Goal: Task Accomplishment & Management: Use online tool/utility

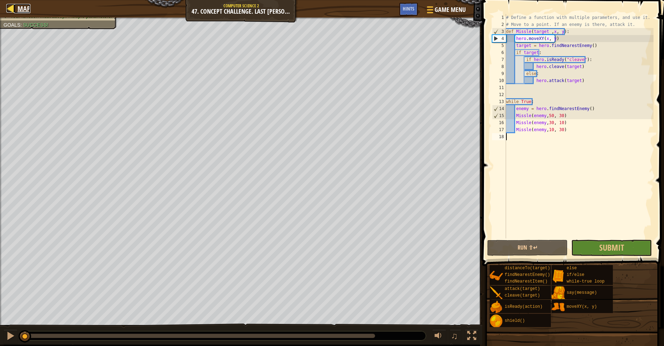
click at [18, 5] on span "Map" at bounding box center [24, 8] width 13 height 9
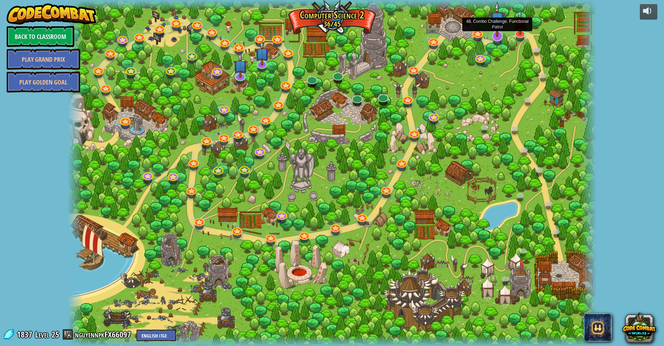
click at [497, 33] on img at bounding box center [498, 19] width 16 height 36
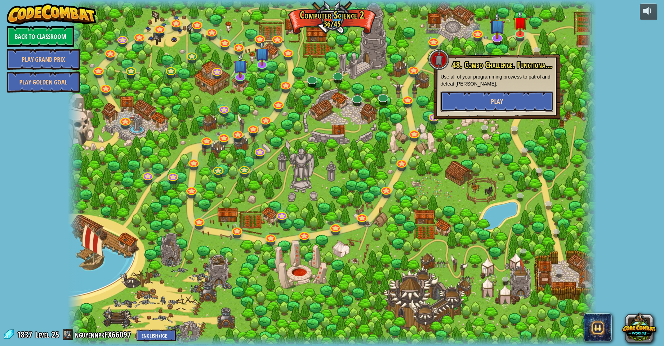
click at [502, 98] on span "Play" at bounding box center [497, 101] width 12 height 9
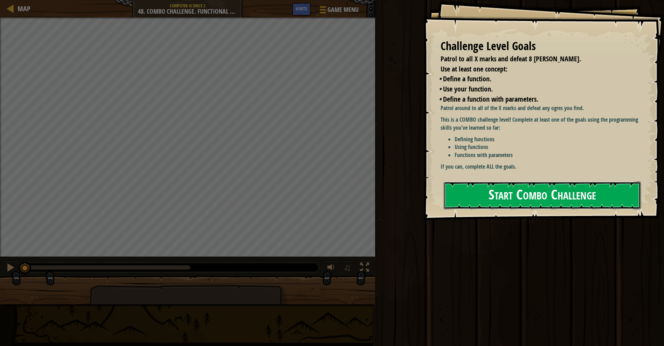
click at [617, 182] on button "Start Combo Challenge" at bounding box center [542, 196] width 197 height 28
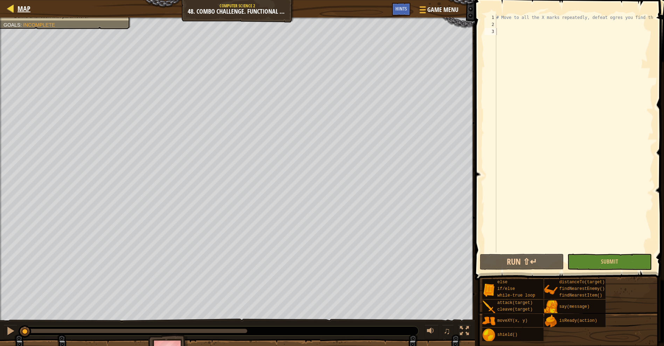
click at [17, 4] on div "Map" at bounding box center [22, 9] width 16 height 18
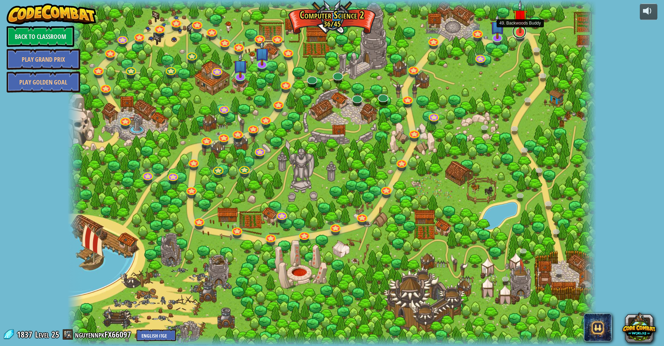
click at [516, 36] on link at bounding box center [520, 32] width 14 height 14
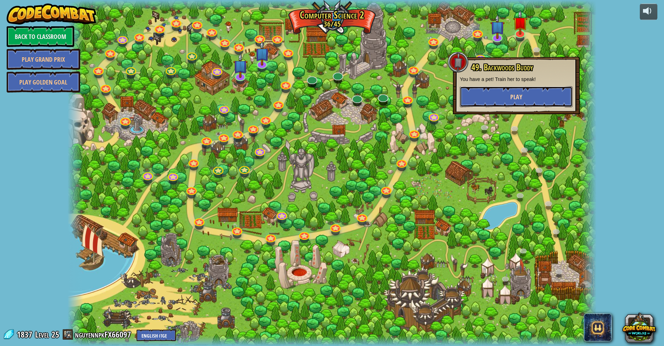
click at [526, 106] on button "Play" at bounding box center [516, 96] width 113 height 21
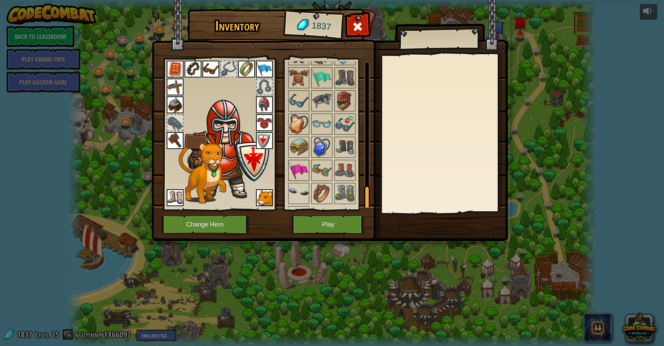
scroll to position [782, 0]
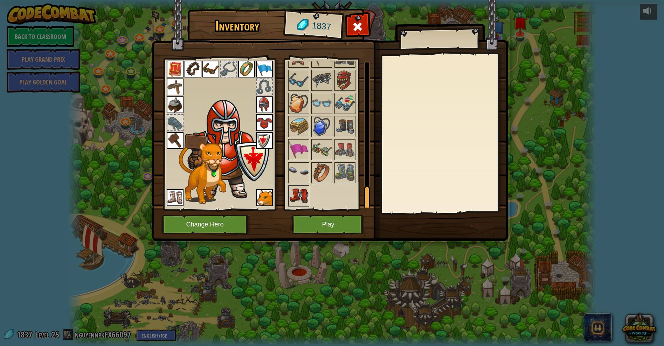
click at [297, 198] on img at bounding box center [299, 196] width 20 height 20
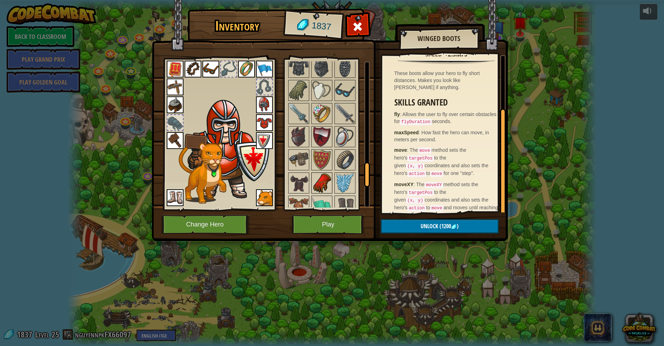
scroll to position [633, 0]
click at [337, 157] on img at bounding box center [345, 160] width 20 height 20
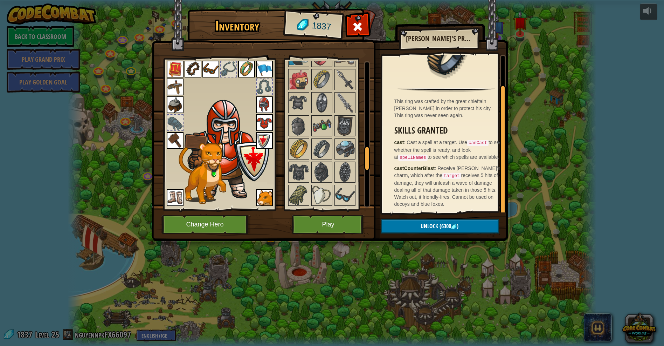
scroll to position [528, 0]
click at [297, 161] on div at bounding box center [331, 126] width 88 height 671
click at [300, 176] on img at bounding box center [299, 173] width 20 height 20
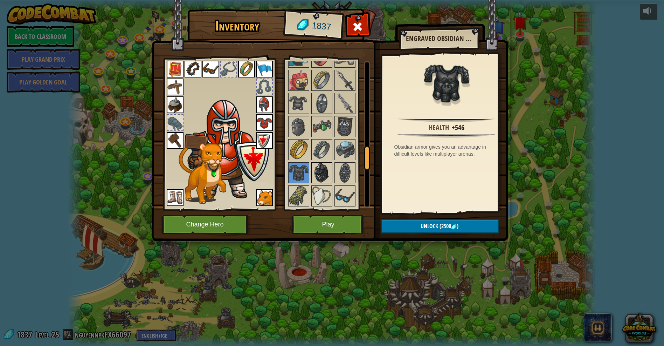
click at [321, 168] on img at bounding box center [322, 173] width 20 height 20
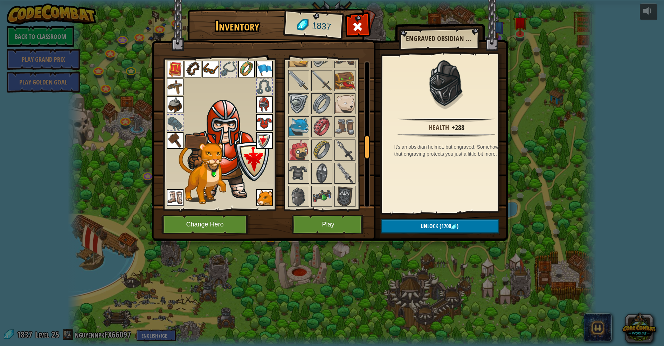
scroll to position [458, 0]
click at [319, 146] on img at bounding box center [322, 151] width 20 height 20
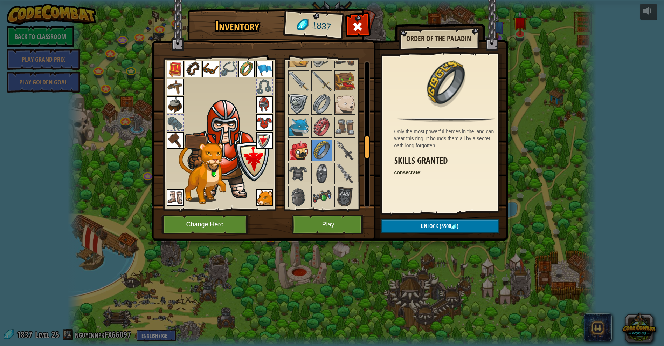
click at [294, 153] on img at bounding box center [299, 151] width 20 height 20
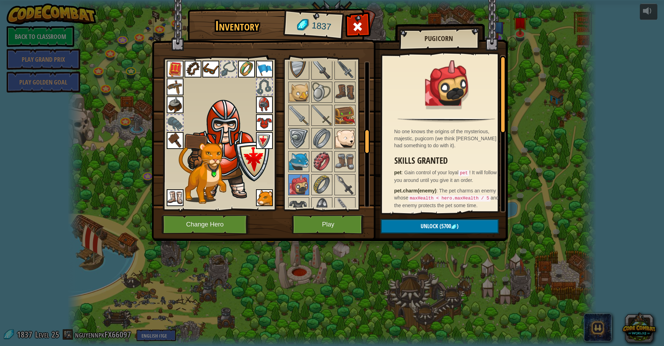
scroll to position [423, 0]
click at [339, 142] on img at bounding box center [345, 139] width 20 height 20
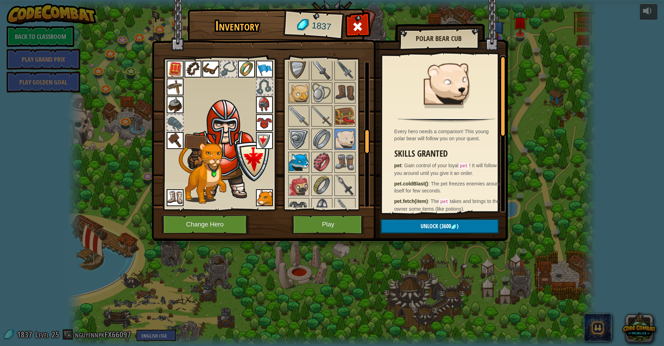
click at [301, 167] on img at bounding box center [299, 162] width 20 height 20
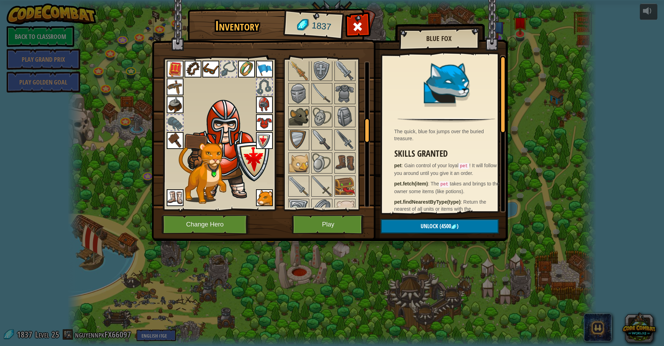
click at [300, 120] on img at bounding box center [299, 117] width 20 height 20
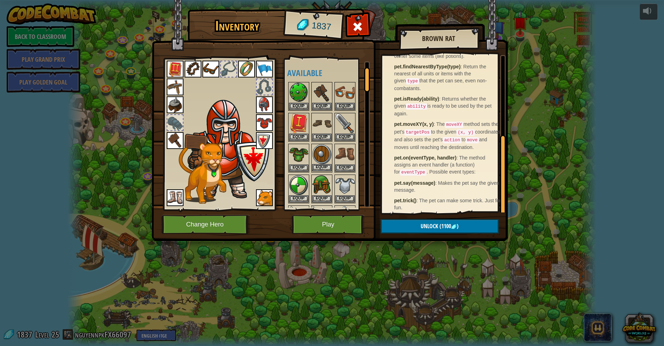
scroll to position [0, 0]
click at [264, 201] on img at bounding box center [264, 197] width 17 height 17
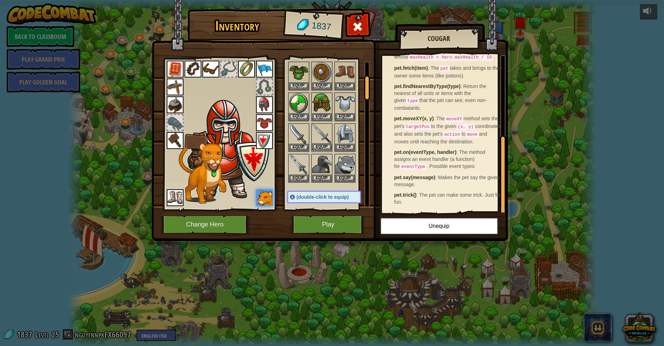
scroll to position [80, 0]
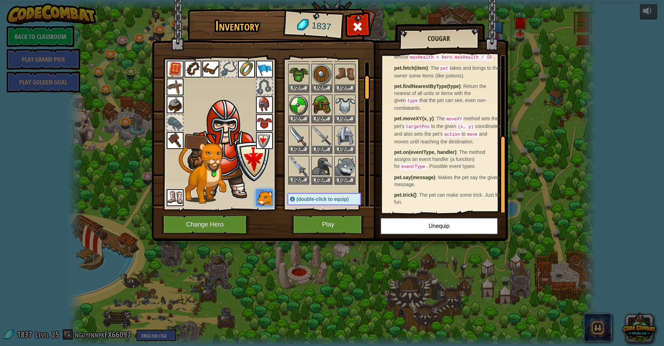
click at [300, 171] on img at bounding box center [299, 167] width 20 height 20
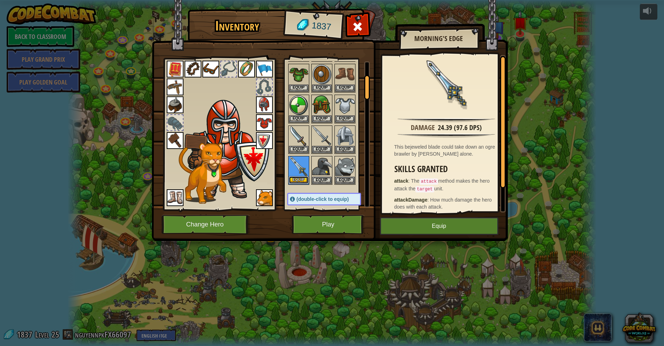
click at [297, 182] on button "Equip" at bounding box center [299, 179] width 20 height 7
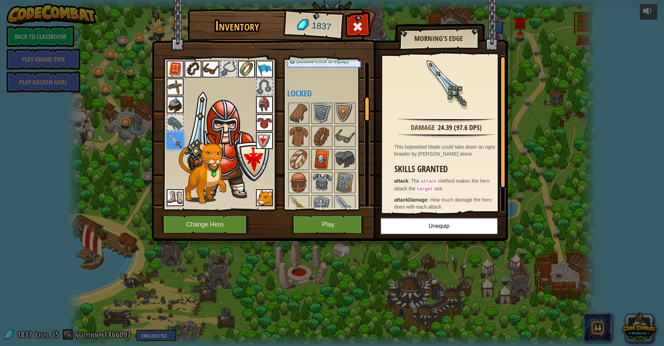
scroll to position [220, 0]
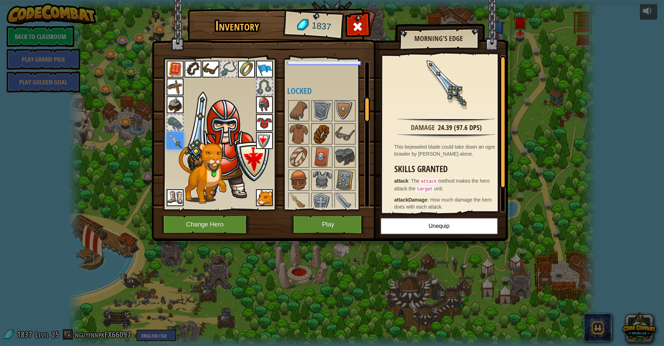
click at [328, 138] on img at bounding box center [322, 134] width 20 height 20
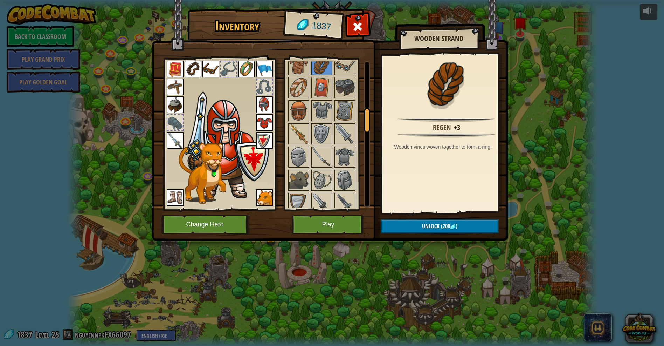
scroll to position [290, 0]
click at [299, 134] on img at bounding box center [299, 133] width 20 height 20
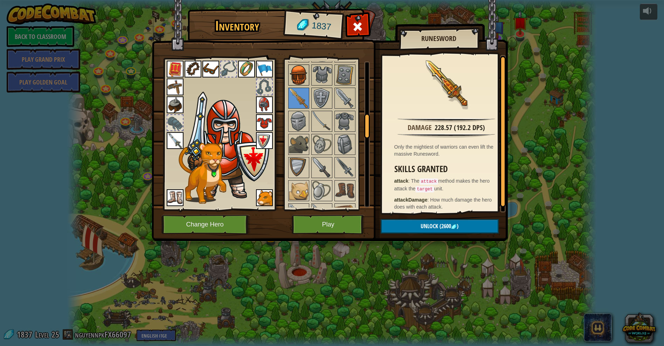
click at [297, 75] on img at bounding box center [299, 75] width 20 height 20
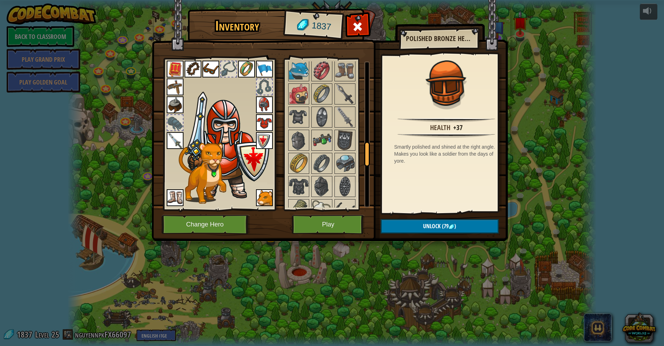
scroll to position [516, 0]
click at [340, 90] on img at bounding box center [345, 92] width 20 height 20
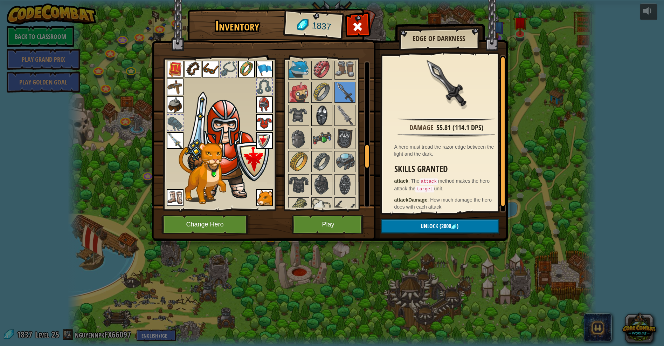
click at [322, 113] on img at bounding box center [322, 115] width 20 height 20
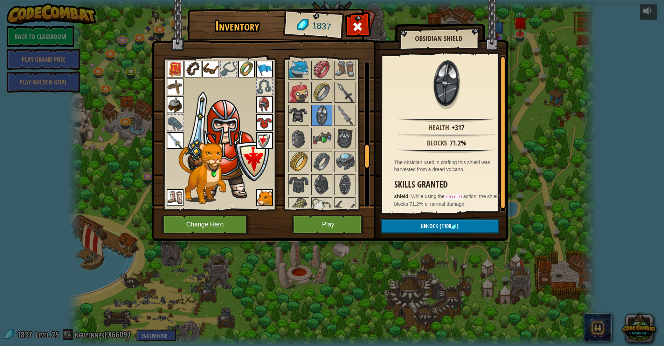
click at [303, 119] on img at bounding box center [299, 115] width 20 height 20
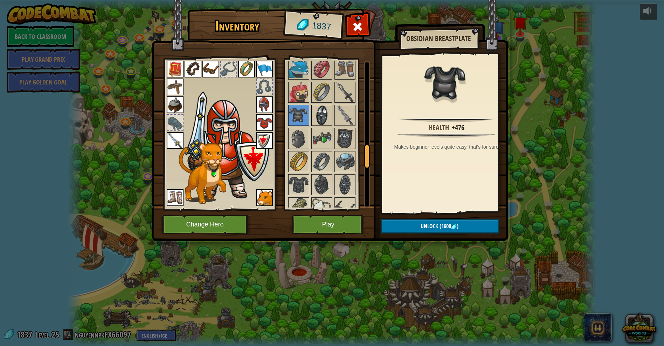
click at [316, 117] on img at bounding box center [322, 115] width 20 height 20
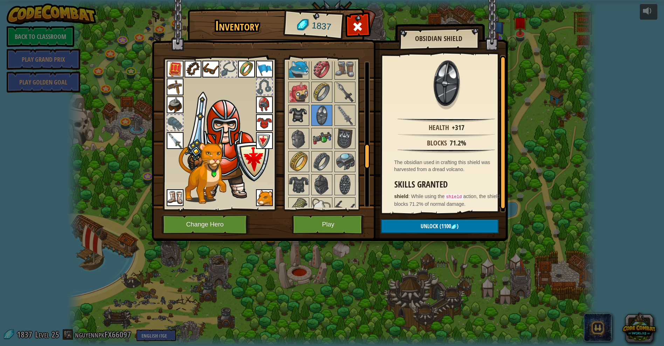
click at [307, 125] on div at bounding box center [298, 115] width 21 height 21
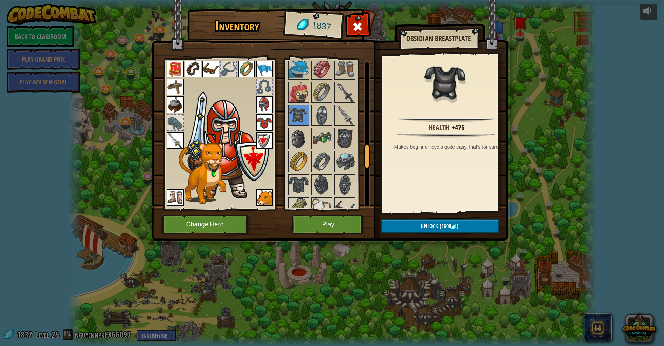
click at [304, 135] on img at bounding box center [299, 139] width 20 height 20
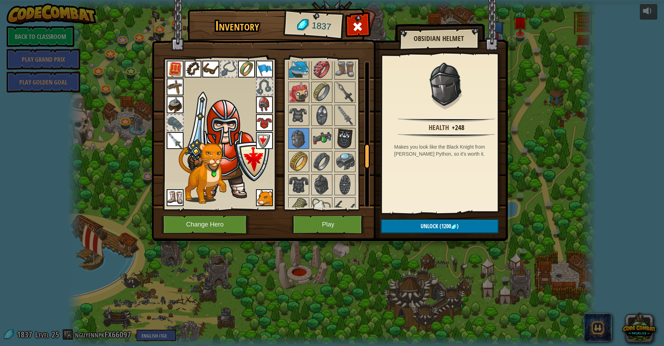
click at [343, 139] on img at bounding box center [345, 139] width 20 height 20
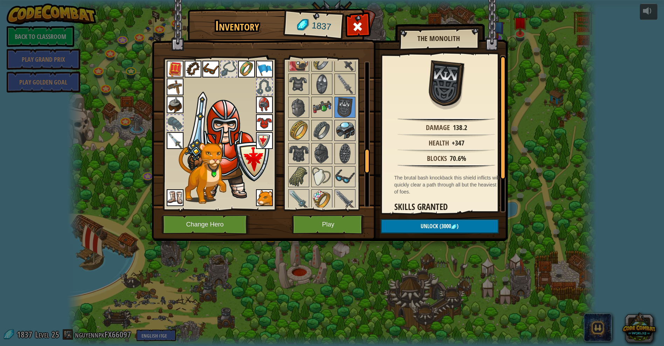
scroll to position [551, 0]
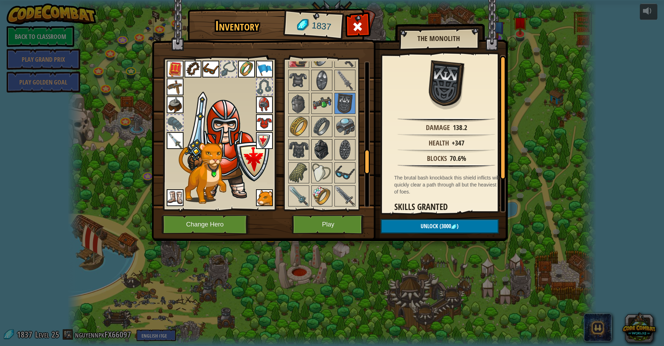
click at [324, 154] on img at bounding box center [322, 150] width 20 height 20
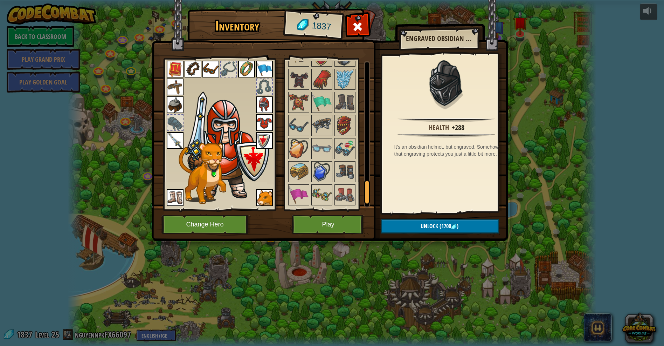
scroll to position [745, 0]
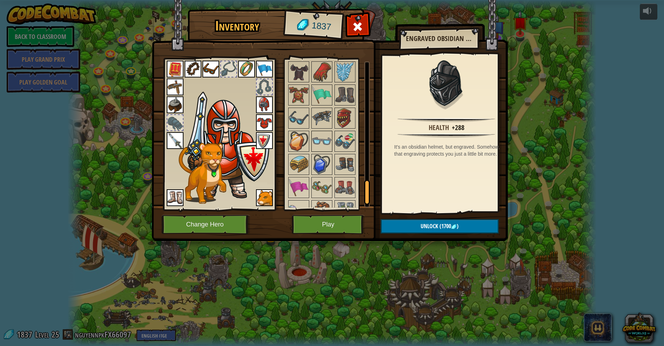
click at [329, 146] on img at bounding box center [322, 141] width 20 height 20
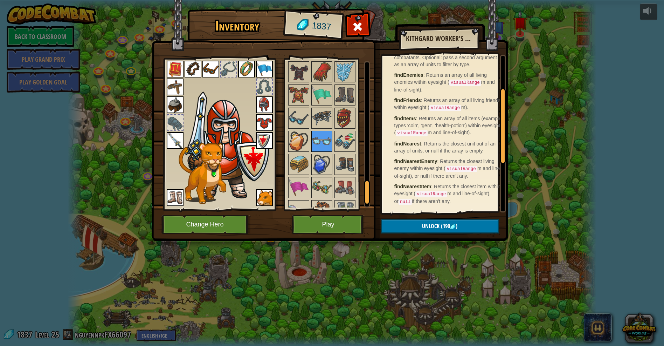
scroll to position [172, 0]
click at [339, 114] on img at bounding box center [345, 118] width 20 height 20
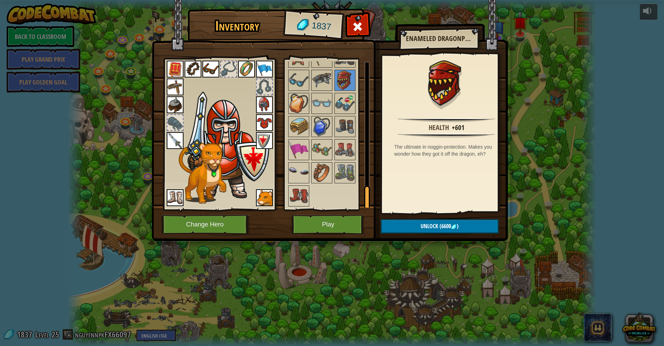
scroll to position [782, 0]
click at [325, 105] on img at bounding box center [322, 104] width 20 height 20
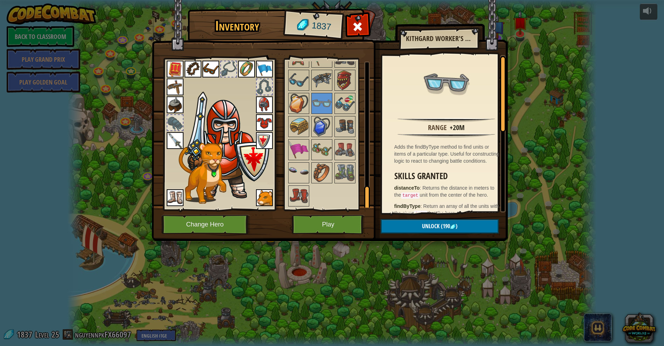
click at [338, 101] on img at bounding box center [345, 104] width 20 height 20
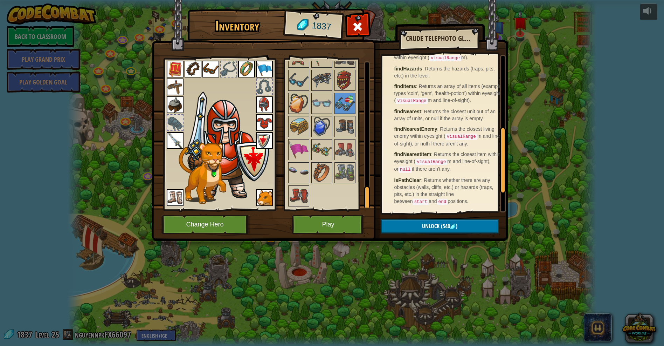
scroll to position [221, 0]
click at [315, 154] on img at bounding box center [322, 150] width 20 height 20
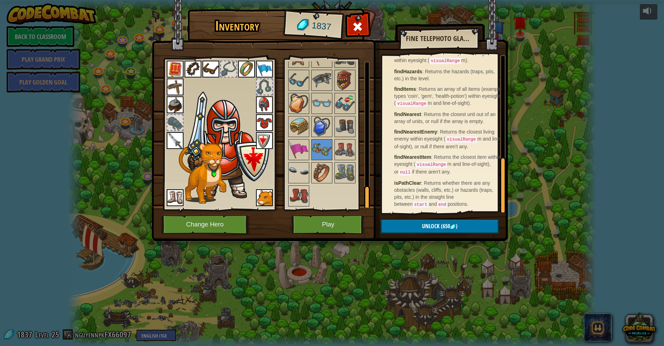
scroll to position [291, 0]
click at [440, 225] on span "(650" at bounding box center [445, 226] width 11 height 8
click at [439, 224] on button "Confirm" at bounding box center [440, 226] width 118 height 14
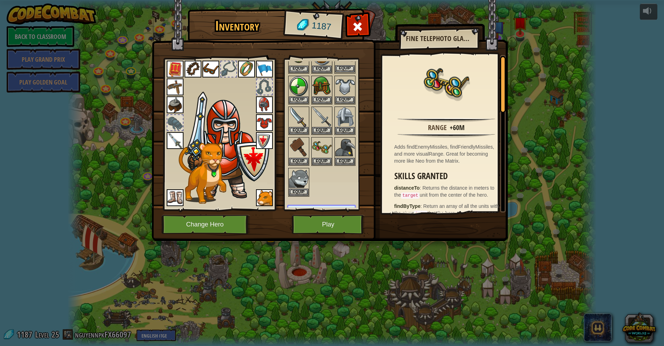
scroll to position [105, 0]
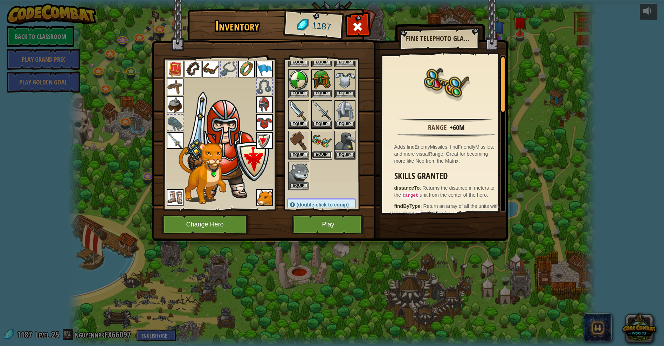
click at [323, 152] on button "Equip" at bounding box center [322, 154] width 20 height 7
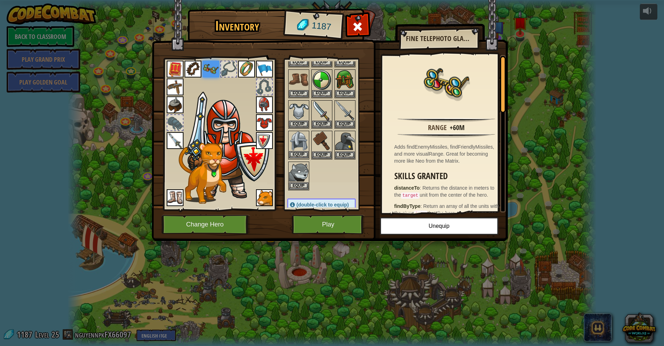
click at [298, 136] on img at bounding box center [299, 141] width 20 height 20
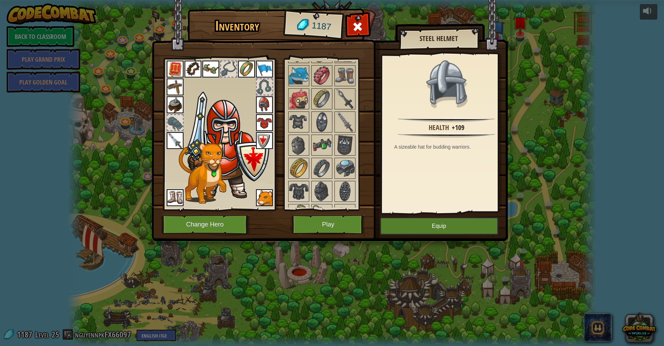
scroll to position [544, 0]
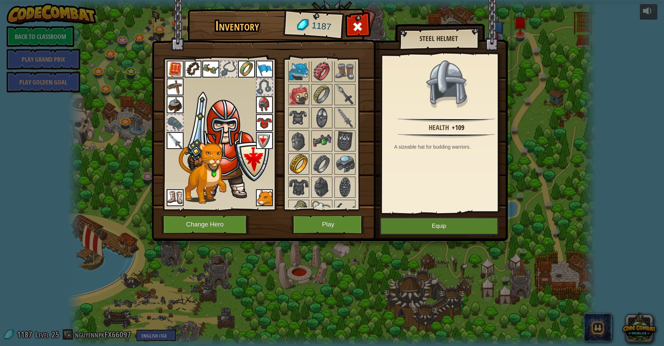
click at [300, 163] on img at bounding box center [299, 164] width 20 height 20
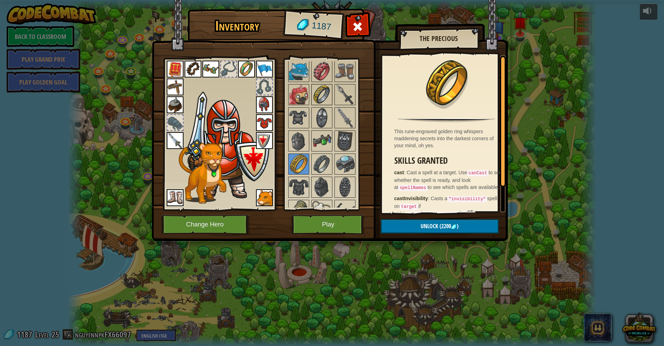
click at [322, 90] on img at bounding box center [322, 95] width 20 height 20
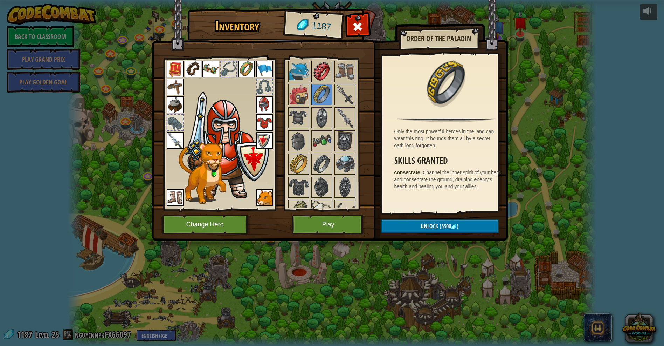
click at [322, 71] on img at bounding box center [322, 72] width 20 height 20
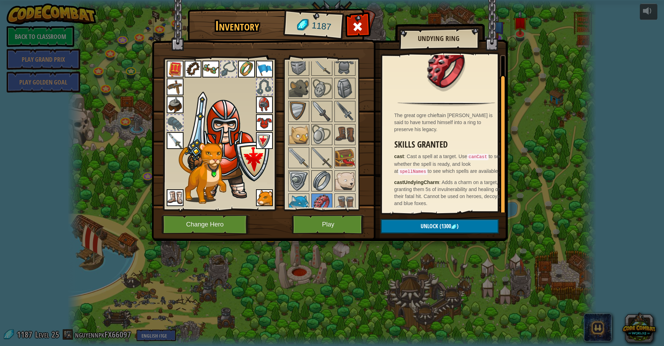
scroll to position [395, 0]
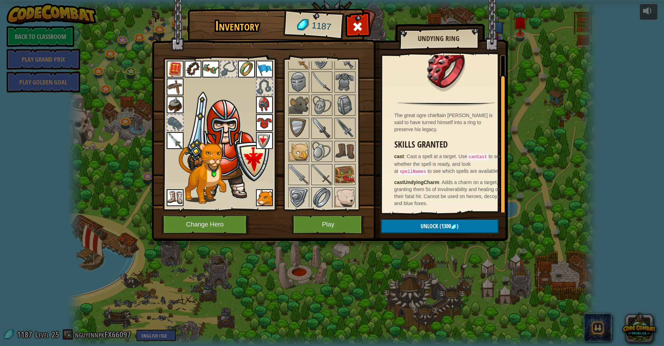
click at [320, 193] on img at bounding box center [322, 198] width 20 height 20
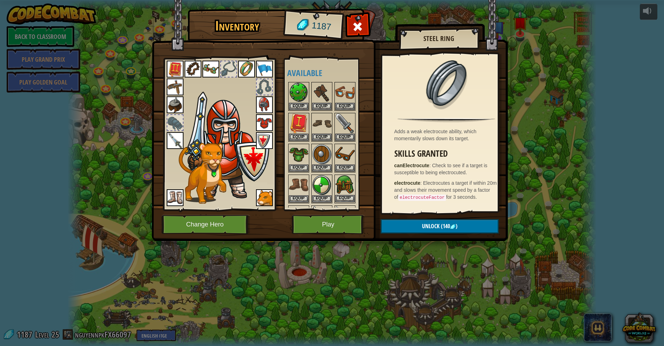
scroll to position [0, 0]
click at [248, 70] on img at bounding box center [246, 69] width 17 height 17
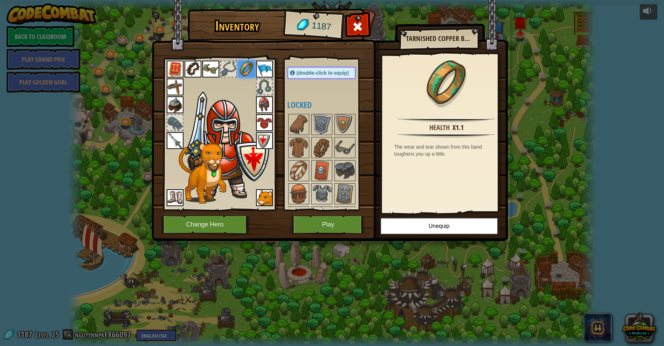
scroll to position [239, 0]
click at [172, 99] on img at bounding box center [175, 104] width 17 height 17
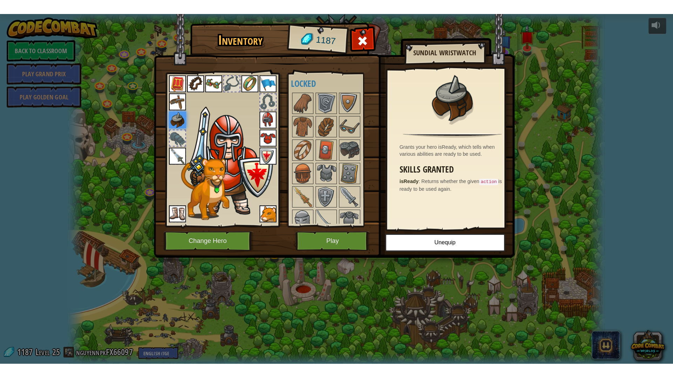
scroll to position [274, 0]
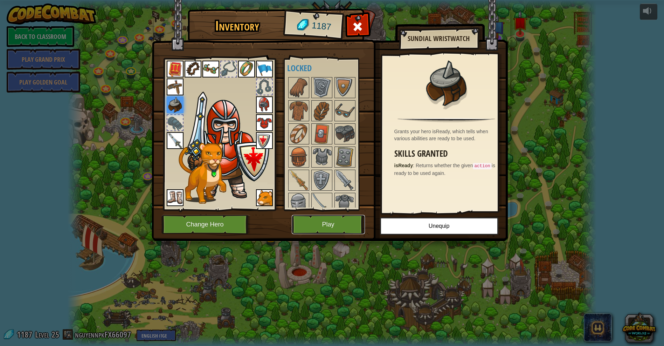
click at [347, 221] on button "Play" at bounding box center [328, 224] width 73 height 19
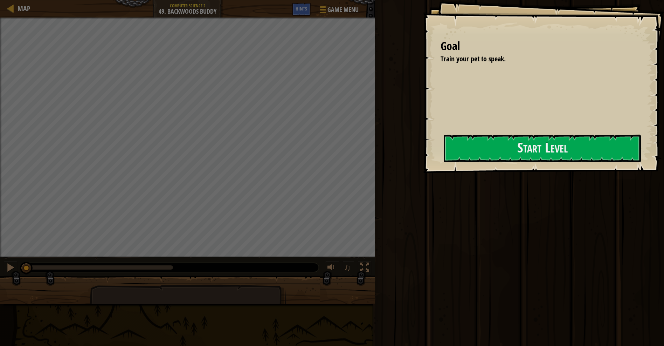
click at [523, 124] on div "Goal Train your pet to speak. Start Level Error loading from server. Try refres…" at bounding box center [543, 86] width 241 height 173
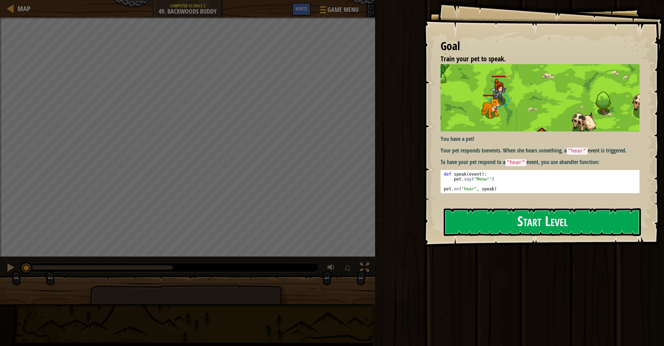
click at [532, 208] on button "Start Level" at bounding box center [542, 222] width 197 height 28
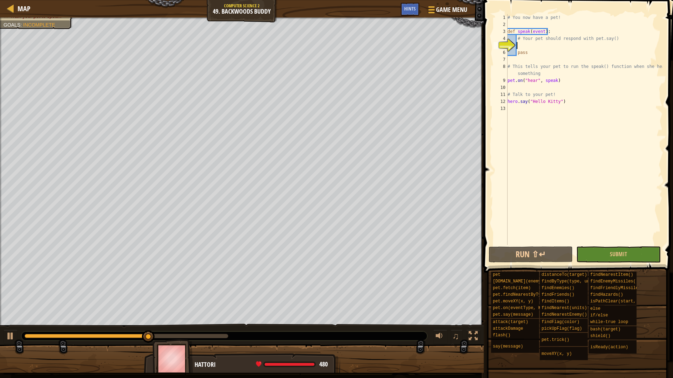
click at [536, 43] on div "# You now have a pet! def speak ( event ) : # Your pet should respond with pet.…" at bounding box center [584, 136] width 156 height 245
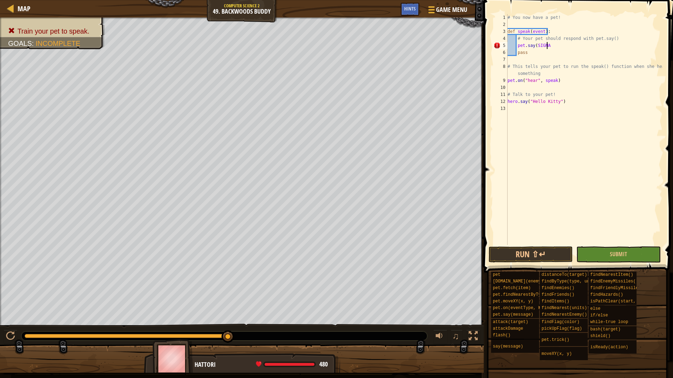
scroll to position [3, 3]
type textarea "pet.say(SIGMA)"
click at [566, 131] on div "# You now have a pet! def speak ( event ) : # Your pet should respond with pet.…" at bounding box center [584, 136] width 156 height 245
click at [545, 253] on button "Run ⇧↵" at bounding box center [530, 255] width 84 height 16
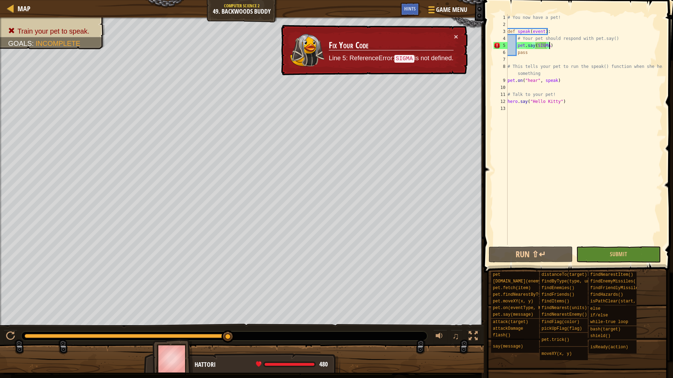
click at [548, 48] on div "# You now have a pet! def speak ( event ) : # Your pet should respond with pet.…" at bounding box center [584, 136] width 156 height 245
click at [546, 44] on div "# You now have a pet! def speak ( event ) : # Your pet should respond with pet.…" at bounding box center [584, 136] width 156 height 245
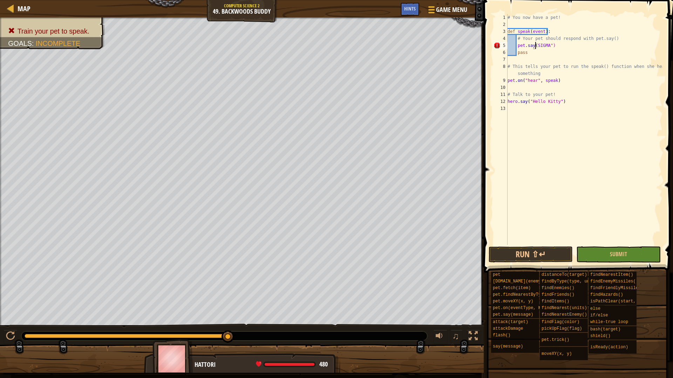
scroll to position [3, 2]
type textarea "pet.say("SIGMA")"
click at [511, 256] on button "Run ⇧↵" at bounding box center [530, 255] width 84 height 16
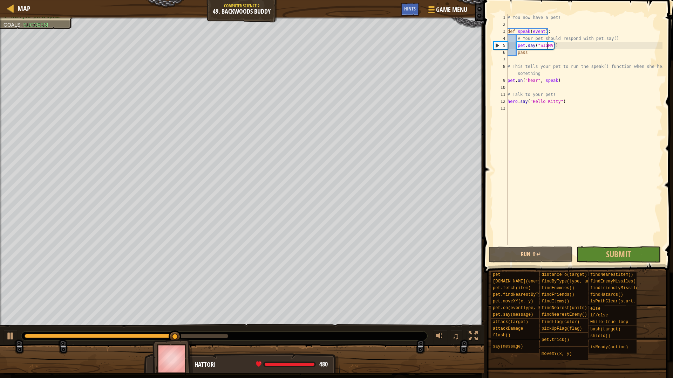
click at [547, 43] on div "# You now have a pet! def speak ( event ) : # Your pet should respond with pet.…" at bounding box center [584, 136] width 156 height 245
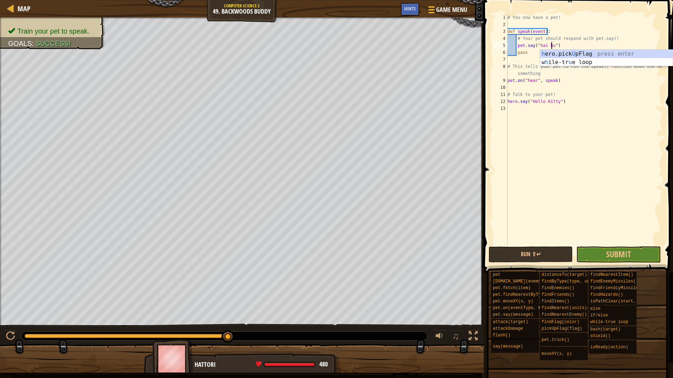
scroll to position [3, 4]
type textarea "pet.say("hai huoc")"
click at [595, 246] on span at bounding box center [578, 127] width 195 height 294
click at [590, 255] on button "Submit" at bounding box center [618, 255] width 84 height 16
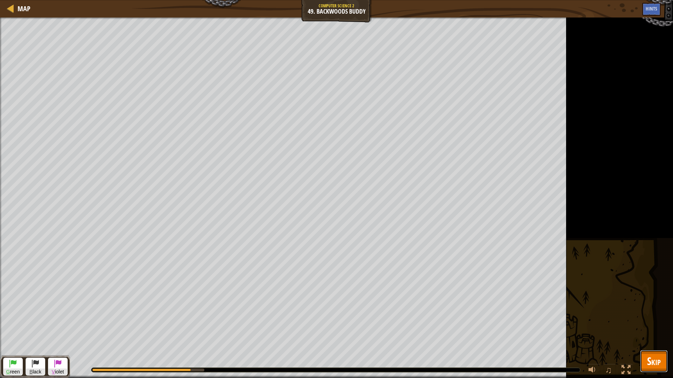
click at [644, 345] on button "Skip" at bounding box center [654, 361] width 28 height 22
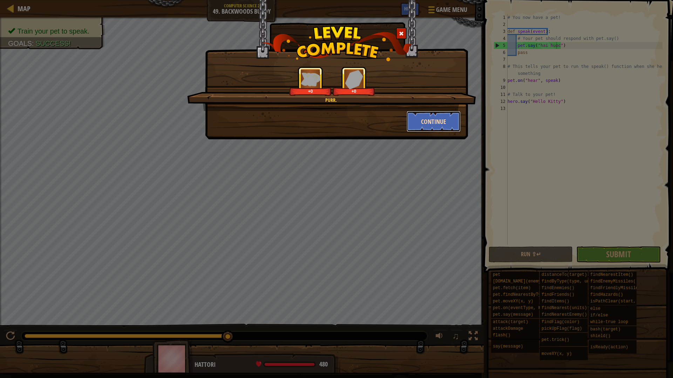
click at [434, 121] on button "Continue" at bounding box center [433, 121] width 54 height 21
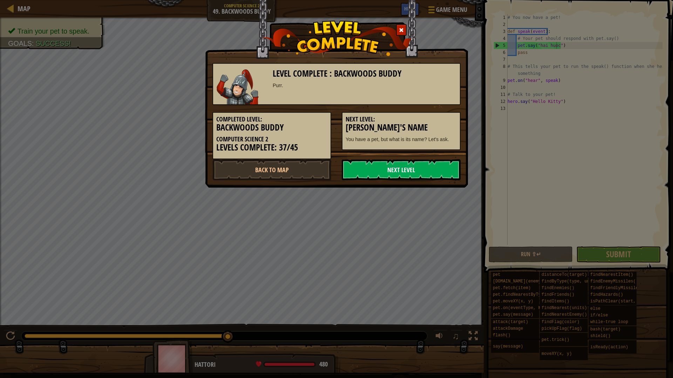
click at [381, 176] on link "Next Level" at bounding box center [401, 169] width 119 height 21
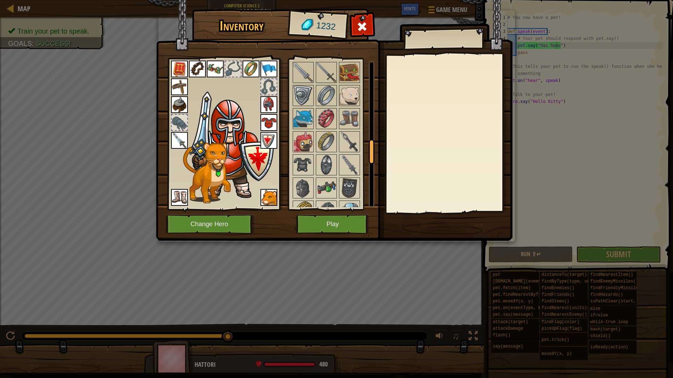
scroll to position [491, 0]
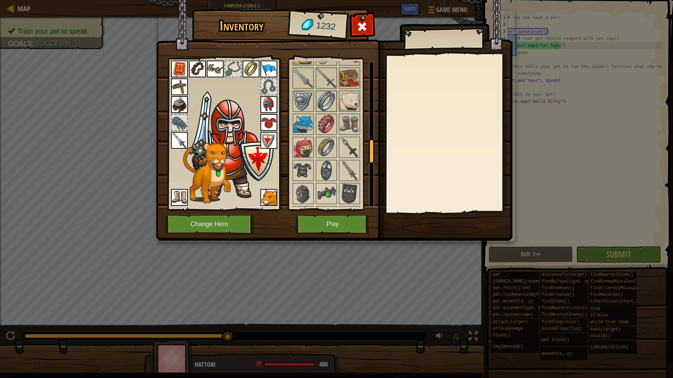
click at [318, 108] on img at bounding box center [326, 101] width 20 height 20
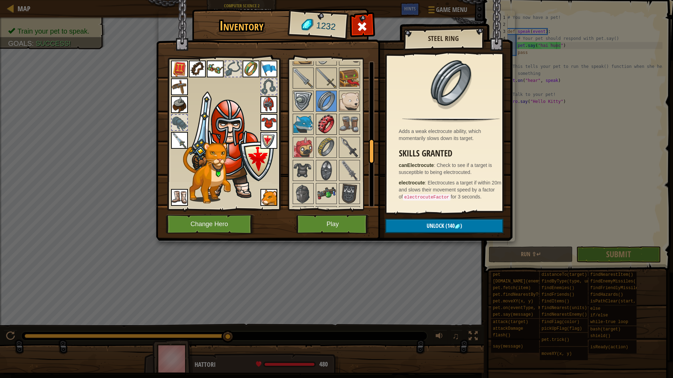
click at [329, 130] on img at bounding box center [326, 125] width 20 height 20
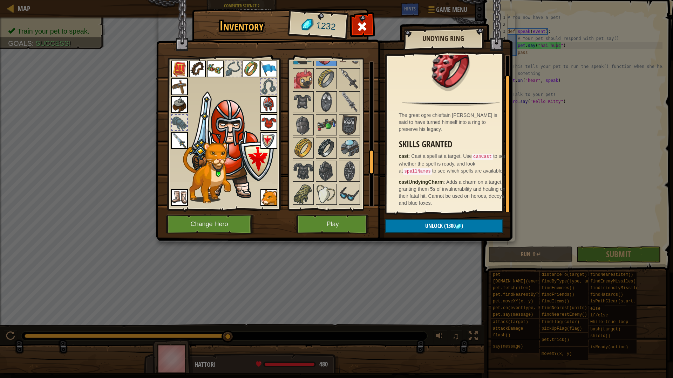
scroll to position [561, 0]
click at [330, 187] on img at bounding box center [326, 193] width 20 height 20
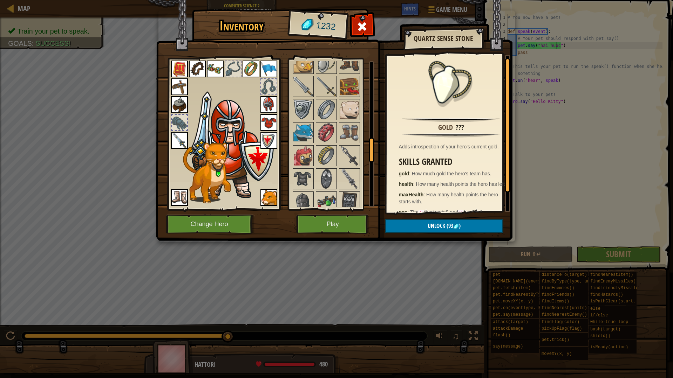
scroll to position [25, 0]
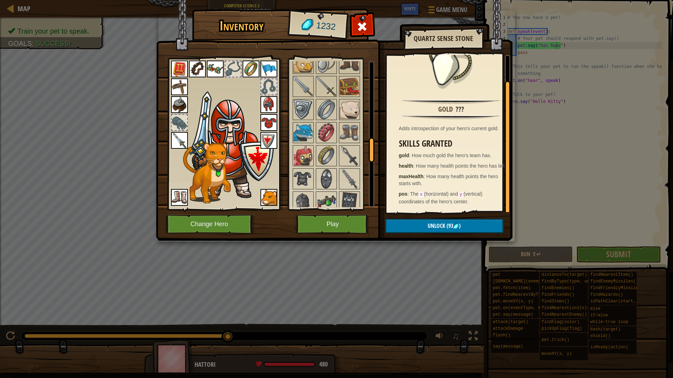
drag, startPoint x: 164, startPoint y: 367, endPoint x: 235, endPoint y: 297, distance: 99.9
click at [235, 297] on div "Inventory 1232 Available Equip Equip Equip Equip Equip Equip Equip Equip Equip …" at bounding box center [336, 189] width 673 height 378
click at [449, 224] on span "(93" at bounding box center [449, 226] width 8 height 8
click at [465, 224] on button "Confirm" at bounding box center [444, 226] width 118 height 14
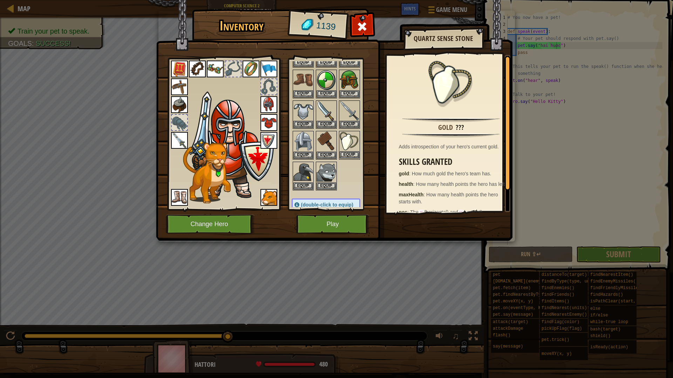
scroll to position [105, 0]
click at [347, 158] on button "Equip" at bounding box center [350, 154] width 20 height 7
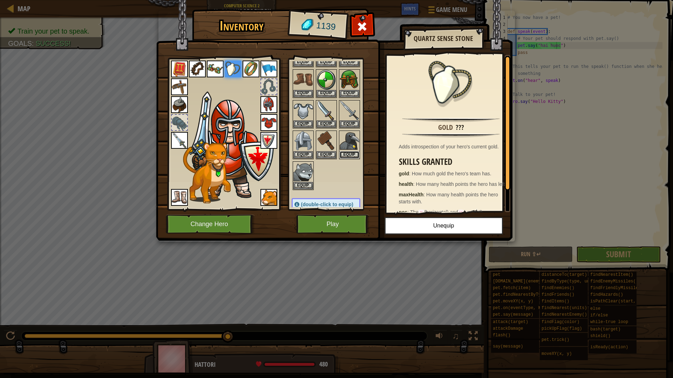
click at [347, 158] on button "Equip" at bounding box center [350, 154] width 20 height 7
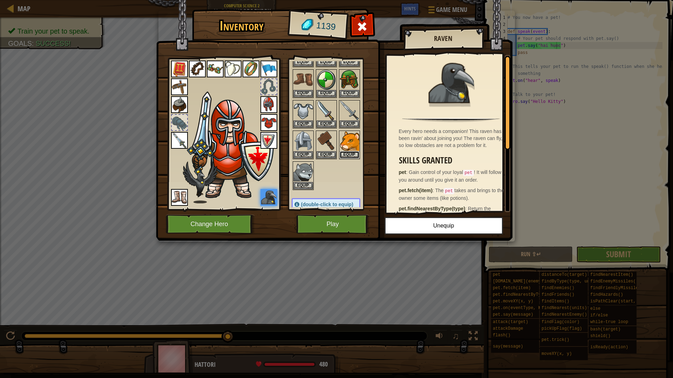
click at [347, 158] on button "Equip" at bounding box center [350, 154] width 20 height 7
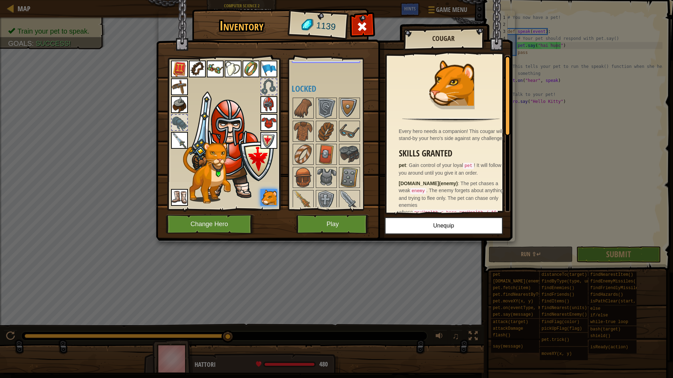
click at [179, 124] on div at bounding box center [179, 122] width 15 height 15
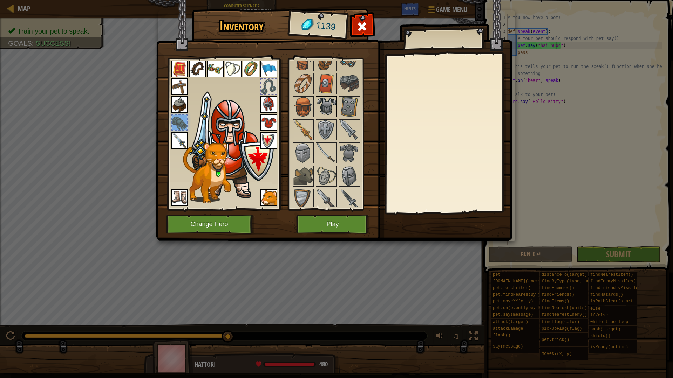
scroll to position [324, 0]
click at [347, 88] on img at bounding box center [350, 84] width 20 height 20
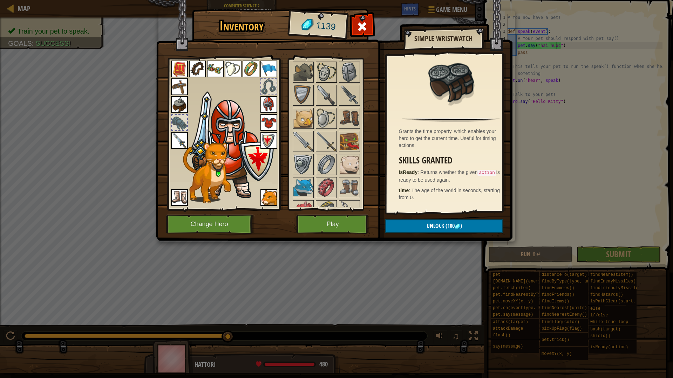
scroll to position [429, 0]
click at [343, 142] on img at bounding box center [350, 141] width 20 height 20
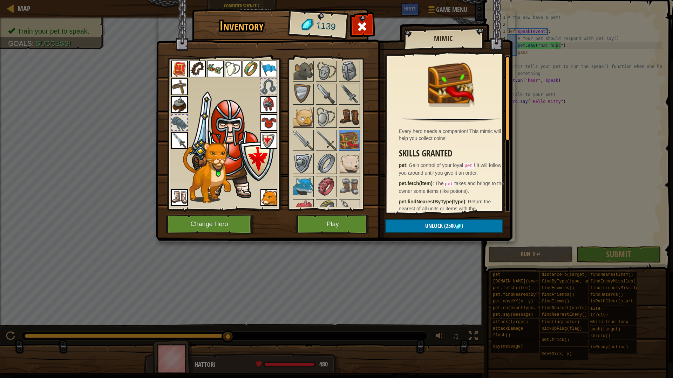
click at [347, 122] on img at bounding box center [350, 118] width 20 height 20
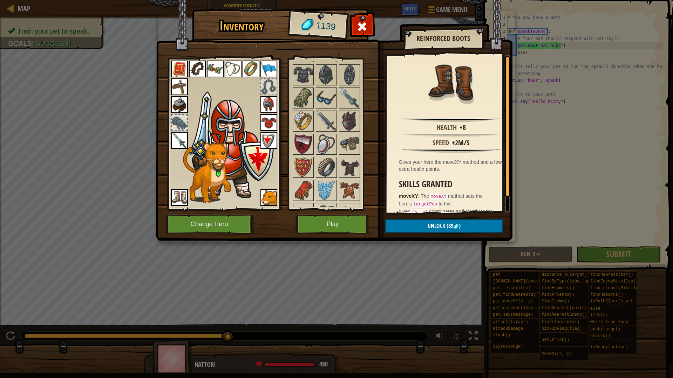
scroll to position [657, 0]
click at [334, 160] on img at bounding box center [326, 167] width 20 height 20
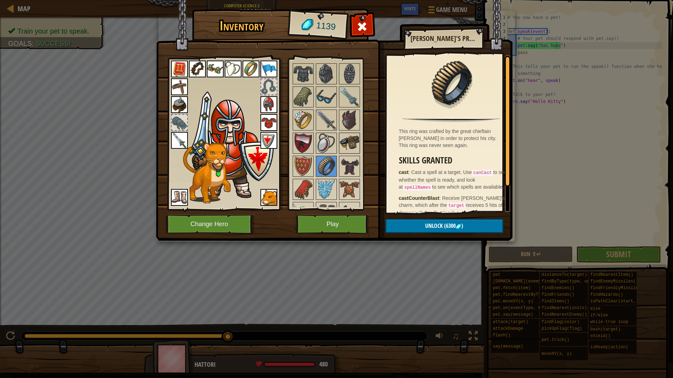
click at [352, 139] on img at bounding box center [350, 144] width 20 height 20
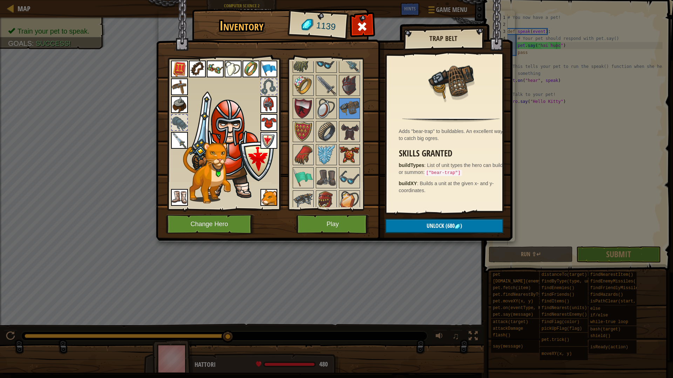
scroll to position [692, 0]
click at [432, 221] on button "Unlock (680 )" at bounding box center [444, 226] width 118 height 14
click at [432, 221] on button "Confirm" at bounding box center [444, 226] width 118 height 14
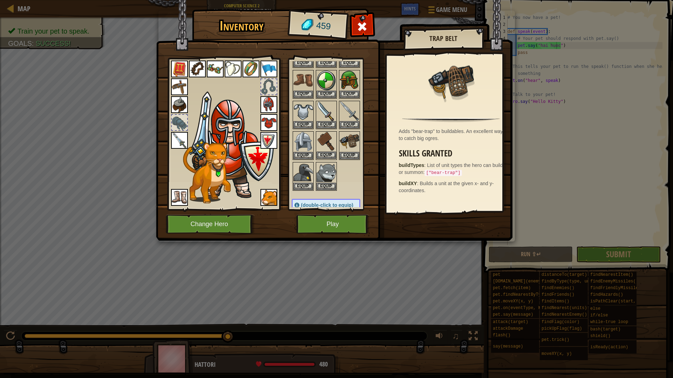
scroll to position [106, 0]
click at [350, 153] on button "Equip" at bounding box center [350, 153] width 20 height 7
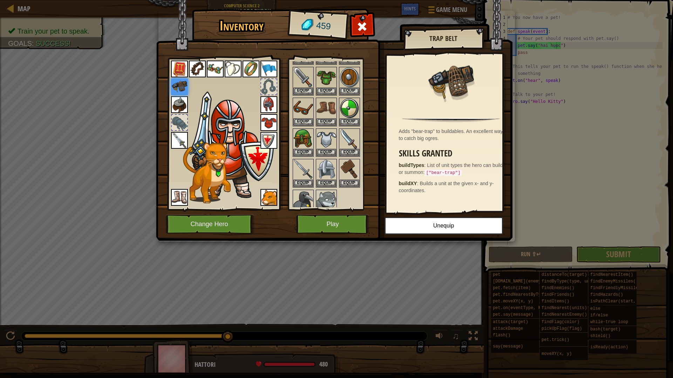
scroll to position [71, 0]
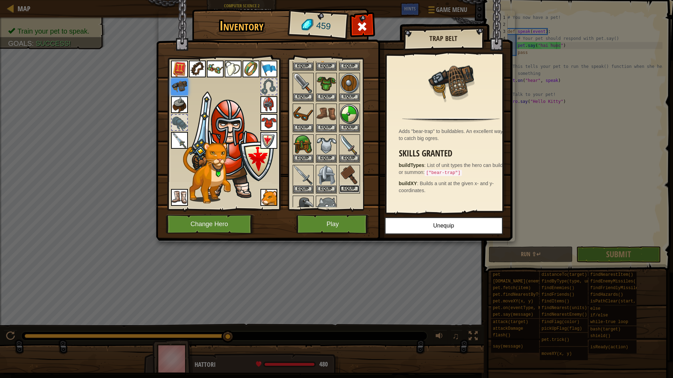
click at [347, 193] on button "Equip" at bounding box center [350, 188] width 20 height 7
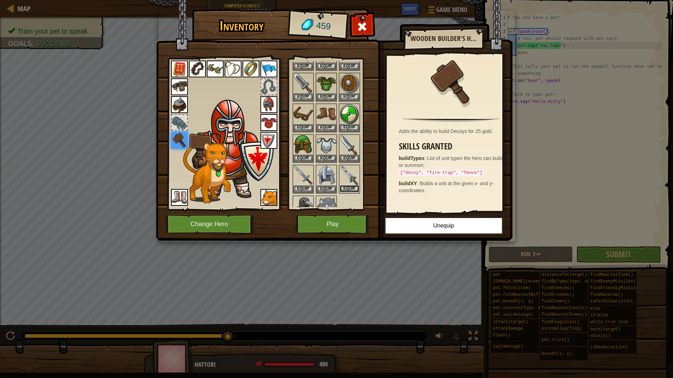
click at [347, 191] on button "Equip" at bounding box center [350, 188] width 20 height 7
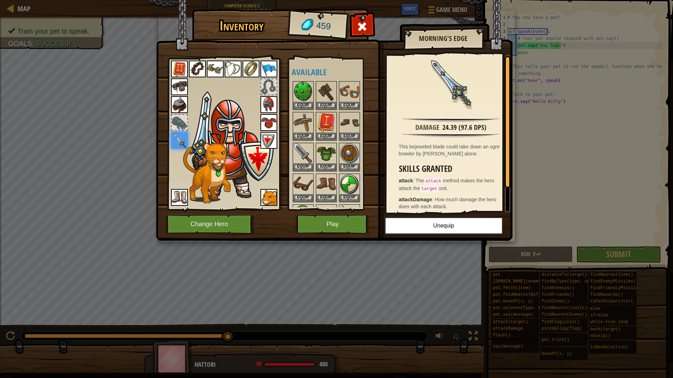
scroll to position [0, 0]
click at [301, 124] on img at bounding box center [303, 124] width 20 height 20
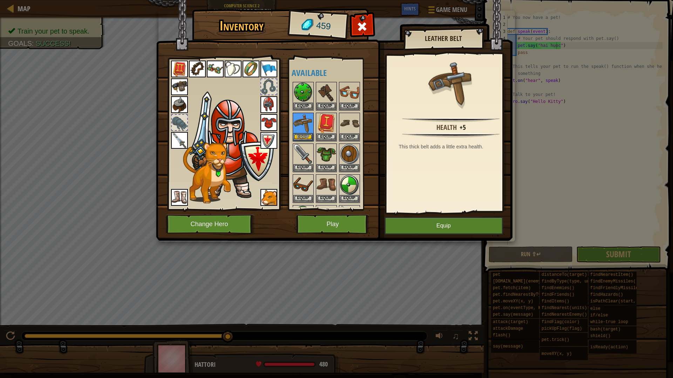
click at [179, 87] on img at bounding box center [179, 86] width 17 height 17
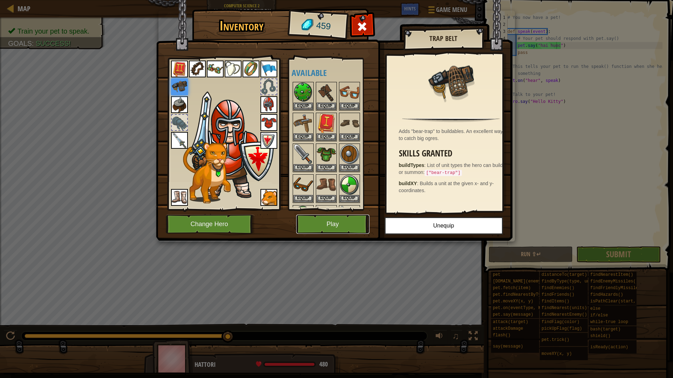
click at [345, 223] on button "Play" at bounding box center [332, 224] width 73 height 19
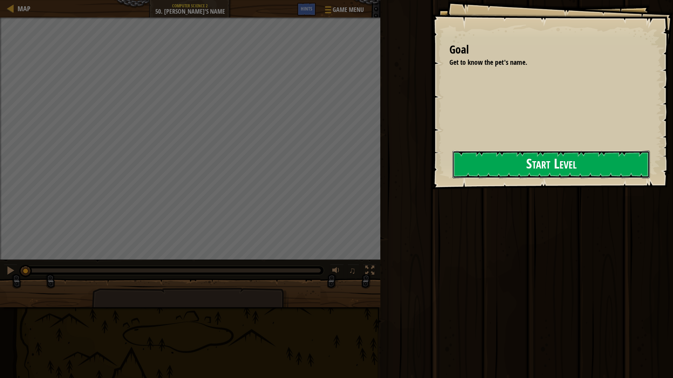
click at [572, 155] on button "Start Level" at bounding box center [550, 165] width 197 height 28
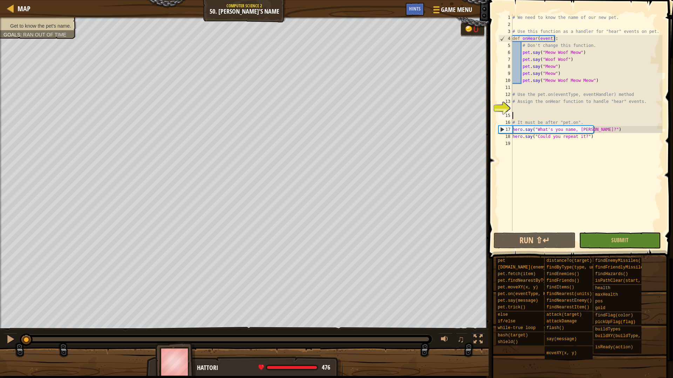
click at [534, 116] on div "# We need to know the name of our new pet. # Use this function as a handler for…" at bounding box center [586, 129] width 151 height 231
click at [533, 110] on div "# We need to know the name of our new pet. # Use this function as a handler for…" at bounding box center [586, 129] width 151 height 231
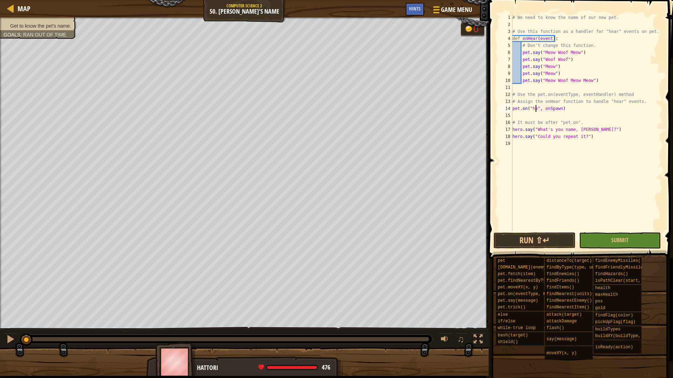
scroll to position [3, 2]
click at [556, 107] on div "# We need to know the name of our new pet. # Use this function as a handler for…" at bounding box center [586, 129] width 151 height 231
click at [557, 108] on div "# We need to know the name of our new pet. # Use this function as a handler for…" at bounding box center [586, 129] width 151 height 231
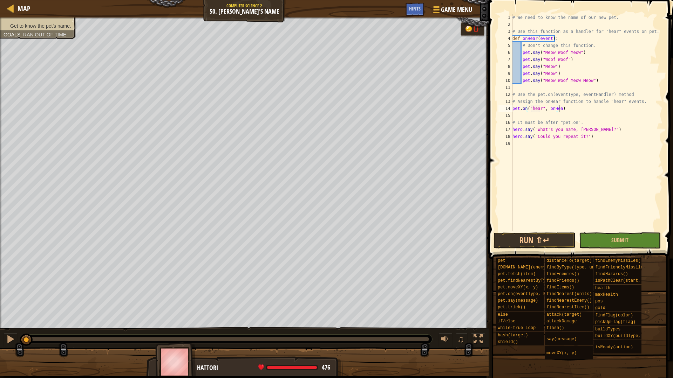
scroll to position [3, 4]
type textarea "pet.on("hear", onHear)"
click at [550, 234] on button "Run ⇧↵" at bounding box center [534, 241] width 82 height 16
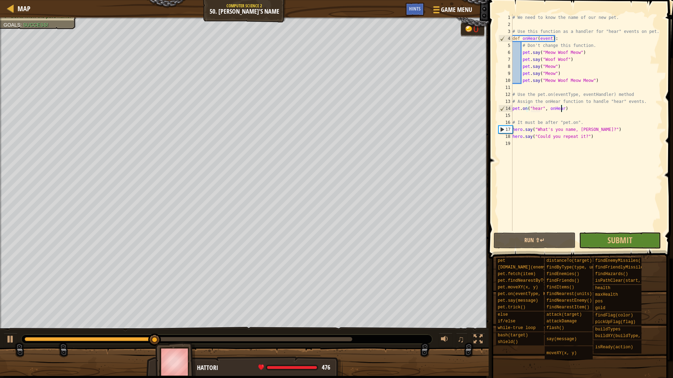
click at [330, 333] on div "♫" at bounding box center [244, 337] width 488 height 21
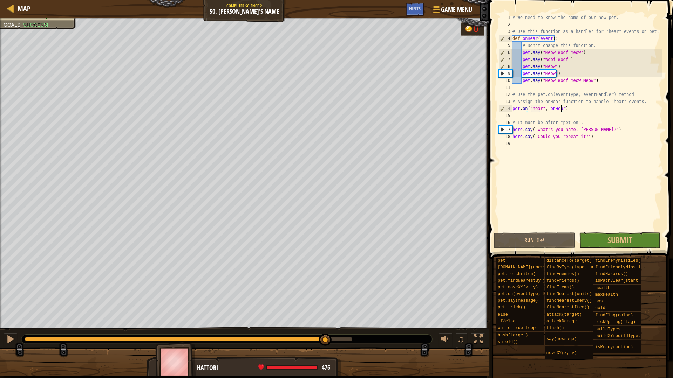
click at [326, 339] on div at bounding box center [189, 339] width 328 height 4
click at [631, 231] on div "# We need to know the name of our new pet. # Use this function as a handler for…" at bounding box center [586, 129] width 151 height 231
click at [633, 242] on button "Submit" at bounding box center [620, 241] width 82 height 16
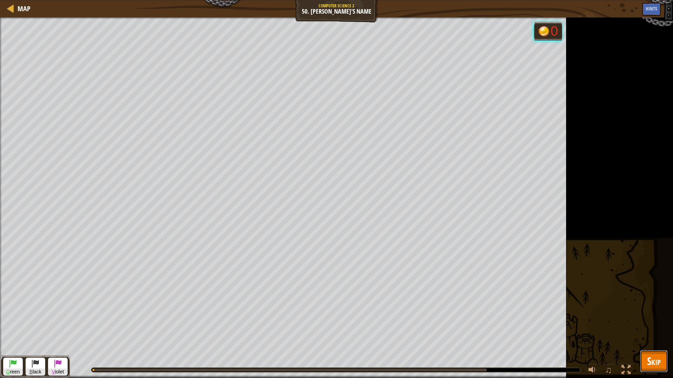
click at [654, 345] on span "Skip" at bounding box center [654, 361] width 14 height 14
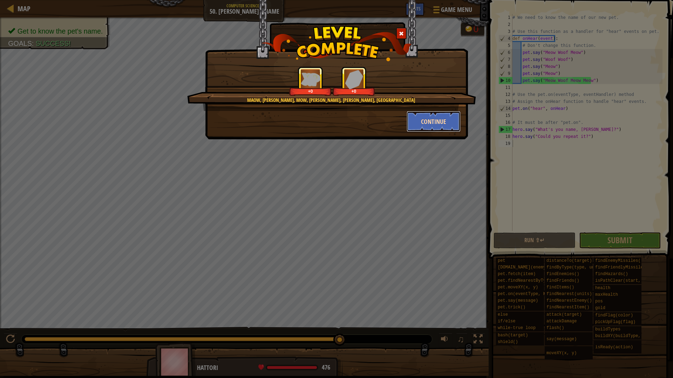
click at [432, 118] on button "Continue" at bounding box center [433, 121] width 54 height 21
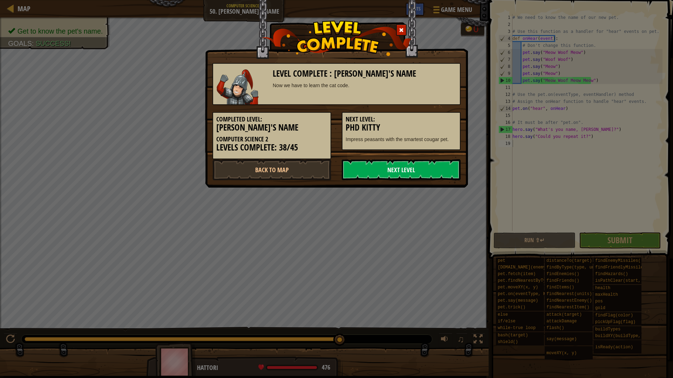
click at [398, 166] on link "Next Level" at bounding box center [401, 169] width 119 height 21
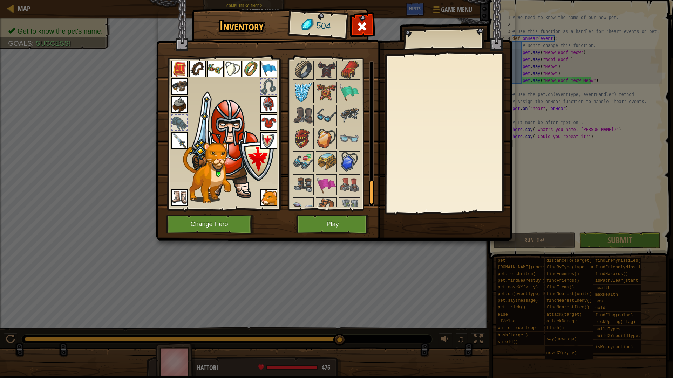
scroll to position [754, 0]
click at [300, 90] on img at bounding box center [303, 93] width 20 height 20
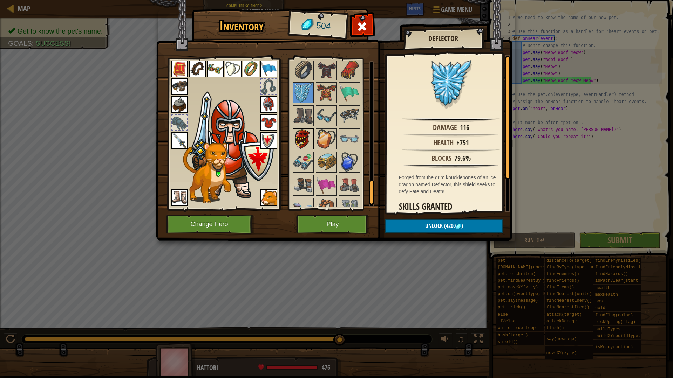
click at [309, 135] on img at bounding box center [303, 139] width 20 height 20
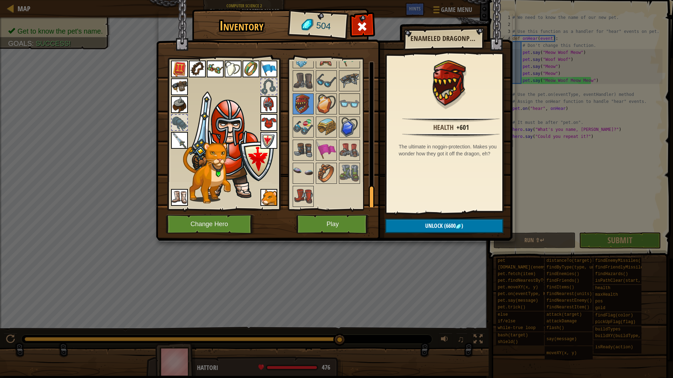
scroll to position [790, 0]
click at [300, 151] on img at bounding box center [303, 150] width 20 height 20
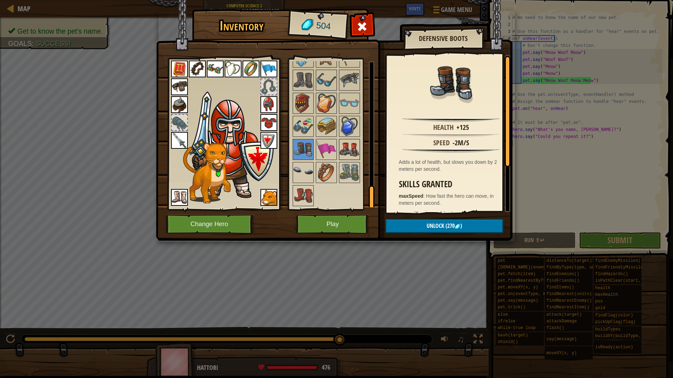
click at [343, 149] on img at bounding box center [350, 150] width 20 height 20
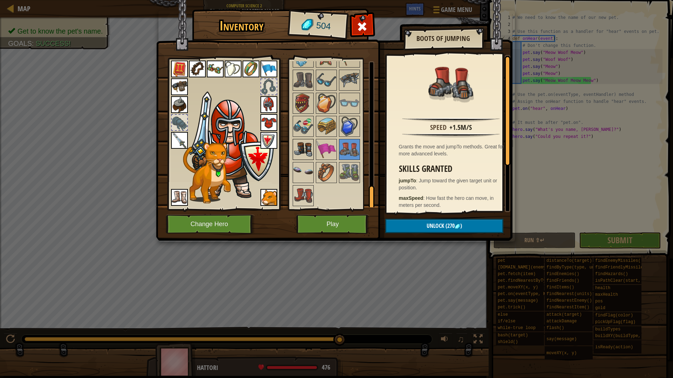
click at [303, 159] on img at bounding box center [303, 150] width 20 height 20
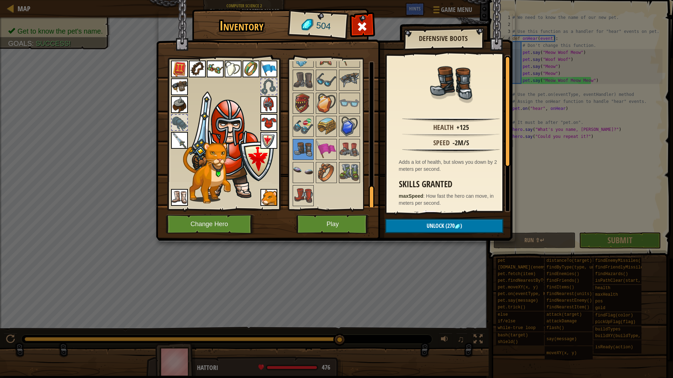
click at [354, 176] on img at bounding box center [350, 173] width 20 height 20
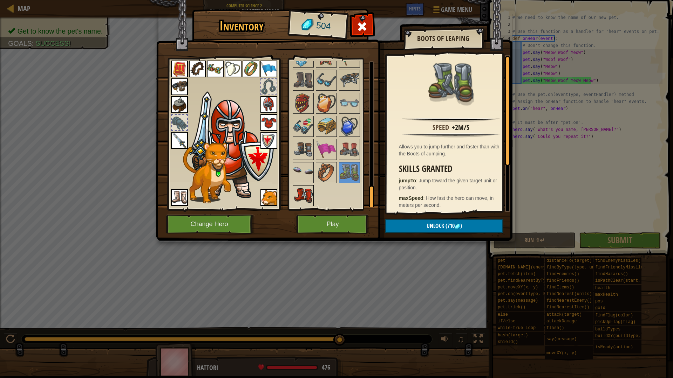
click at [309, 196] on img at bounding box center [303, 196] width 20 height 20
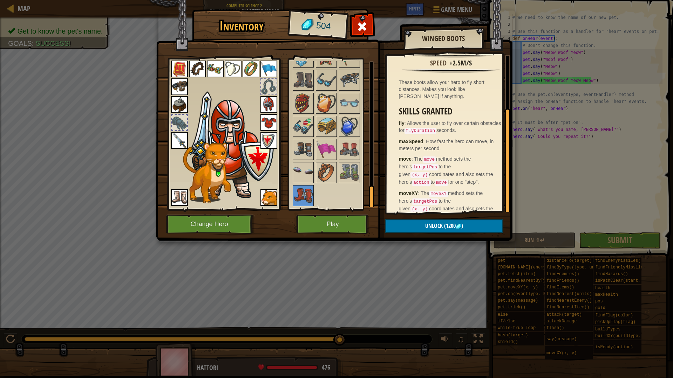
scroll to position [74, 0]
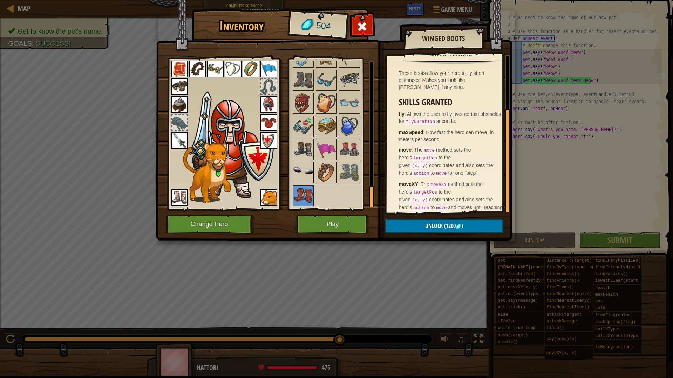
click at [302, 174] on img at bounding box center [303, 173] width 20 height 20
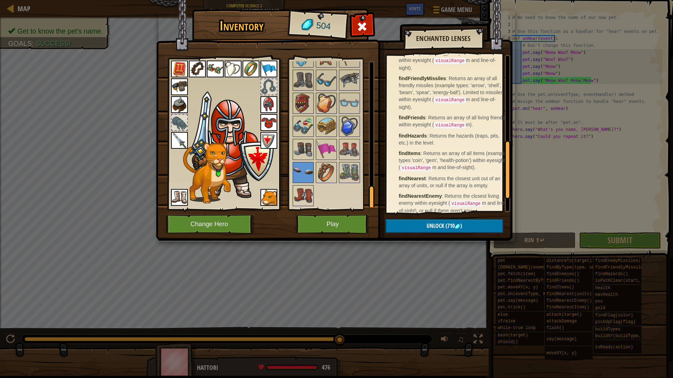
scroll to position [277, 0]
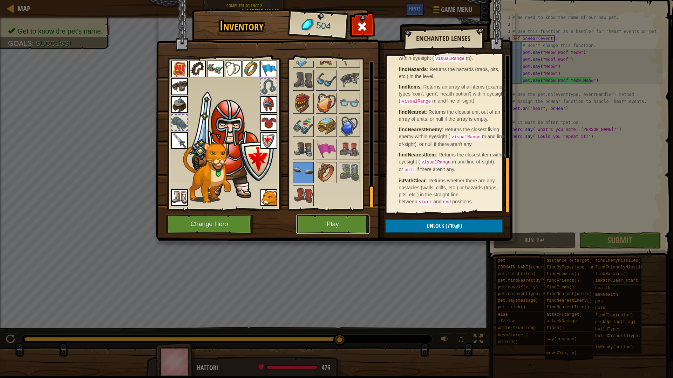
click at [350, 226] on button "Play" at bounding box center [332, 224] width 73 height 19
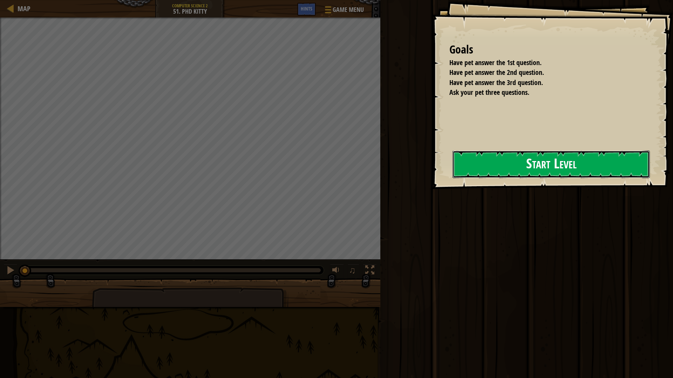
click at [547, 156] on button "Start Level" at bounding box center [550, 165] width 197 height 28
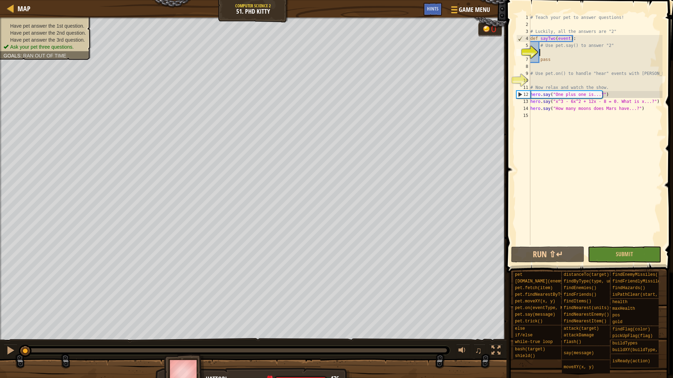
click at [554, 53] on div "# Teach your pet to answer questions! # Luckily, all the answers are "2" def sa…" at bounding box center [596, 136] width 134 height 245
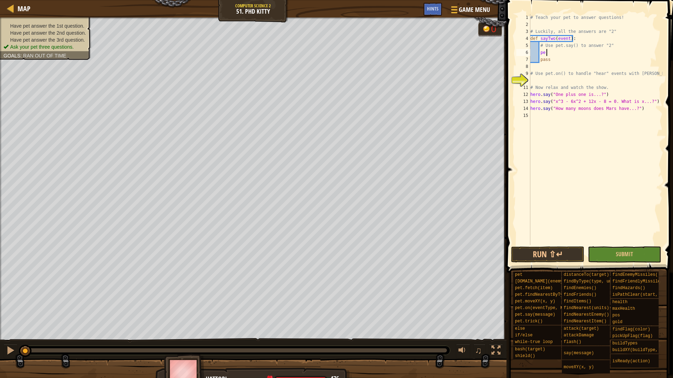
scroll to position [3, 1]
click at [554, 104] on div "# Teach your pet to answer questions! # Luckily, all the answers are "2" def sa…" at bounding box center [596, 136] width 134 height 245
type textarea "hero.say("x^3 - 6x^2 + 12x - 8 = 0. What is x...?")"
click at [554, 104] on div "# Teach your pet to answer questions! # Luckily, all the answers are "2" def sa…" at bounding box center [596, 129] width 134 height 231
click at [554, 104] on div "# Teach your pet to answer questions! # Luckily, all the answers are "2" def sa…" at bounding box center [596, 136] width 134 height 245
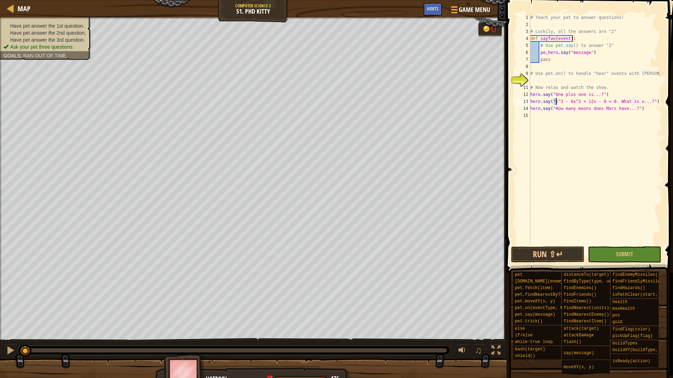
click at [556, 98] on div "# Teach your pet to answer questions! # Luckily, all the answers are "2" def sa…" at bounding box center [596, 129] width 134 height 231
click at [556, 77] on div "# Teach your pet to answer questions! # Luckily, all the answers are "2" def sa…" at bounding box center [596, 136] width 134 height 245
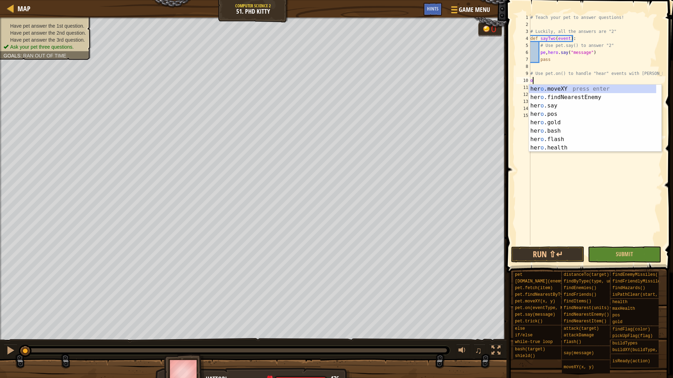
type textarea "o"
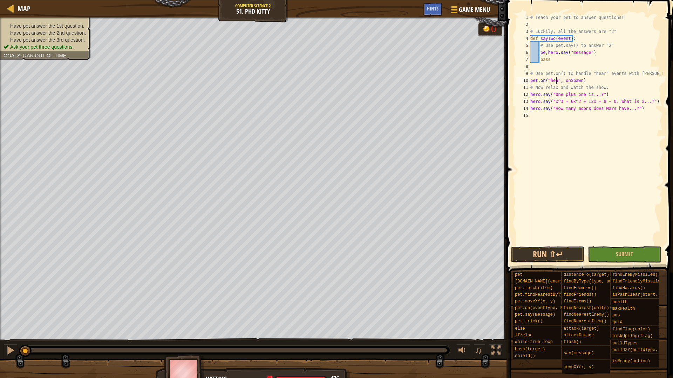
scroll to position [3, 2]
click at [581, 80] on div "# Teach your pet to answer questions! # Luckily, all the answers are "2" def sa…" at bounding box center [596, 136] width 134 height 245
click at [574, 56] on div "# Teach your pet to answer questions! # Luckily, all the answers are "2" def sa…" at bounding box center [596, 136] width 134 height 245
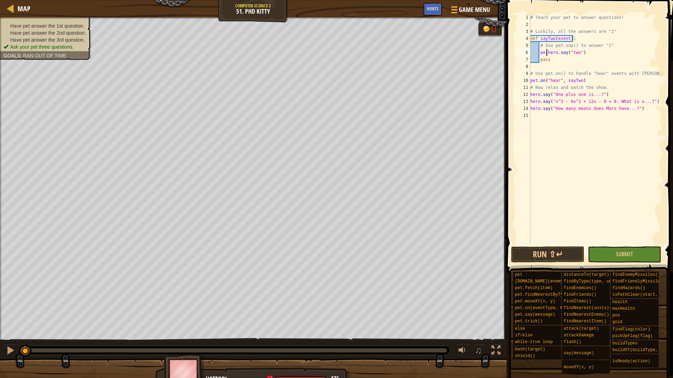
click at [547, 54] on div "# Teach your pet to answer questions! # Luckily, all the answers are "2" def sa…" at bounding box center [596, 136] width 134 height 245
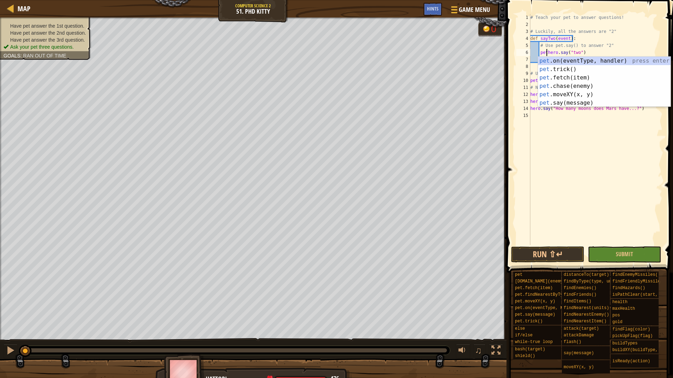
type textarea "pet.hero.say("two")"
click at [601, 164] on div "# Teach your pet to answer questions! # Luckily, all the answers are "2" def sa…" at bounding box center [596, 136] width 134 height 245
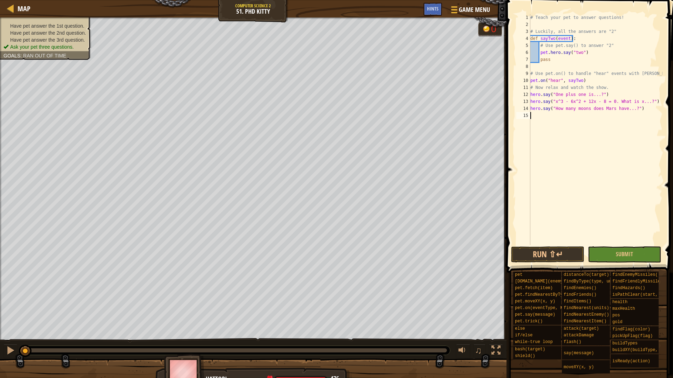
scroll to position [3, 0]
click at [556, 53] on div "# Teach your pet to answer questions! # Luckily, all the answers are "2" def sa…" at bounding box center [596, 136] width 134 height 245
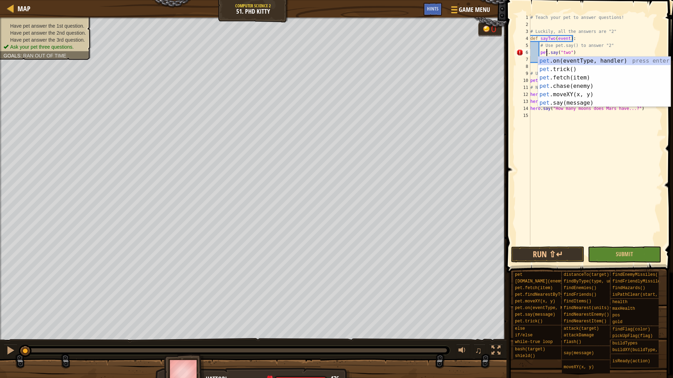
type textarea "pet.say("two")"
click at [547, 179] on div "# Teach your pet to answer questions! # Luckily, all the answers are "2" def sa…" at bounding box center [596, 136] width 134 height 245
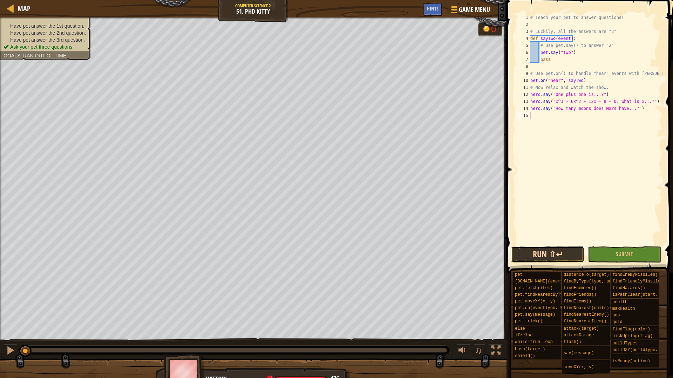
click at [567, 251] on button "Run ⇧↵" at bounding box center [547, 255] width 73 height 16
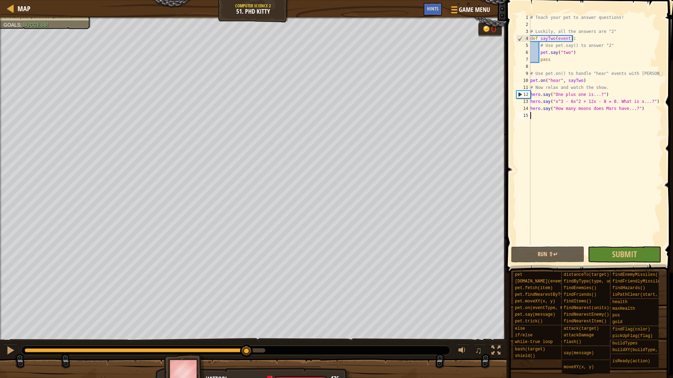
click at [246, 345] on div "0:15.9 Now: 0:01.7 Max: 0:17.3" at bounding box center [145, 351] width 241 height 4
click at [620, 251] on span "Submit" at bounding box center [624, 254] width 25 height 11
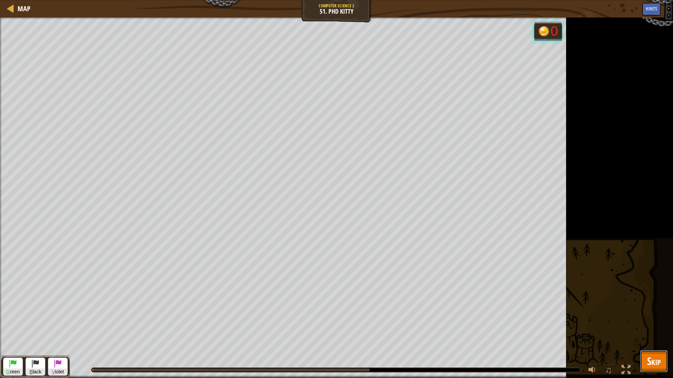
click at [661, 345] on button "Skip" at bounding box center [654, 361] width 28 height 22
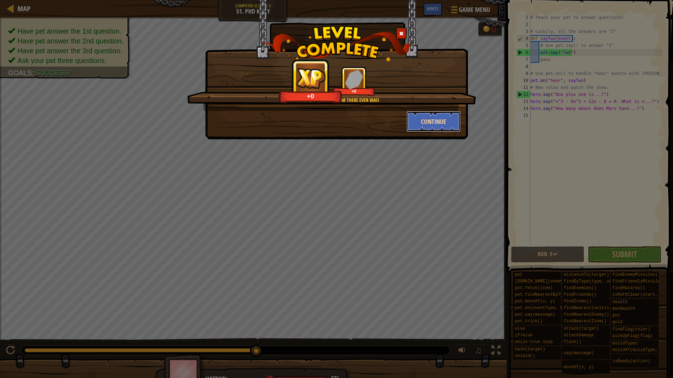
click at [426, 120] on button "Continue" at bounding box center [433, 121] width 54 height 21
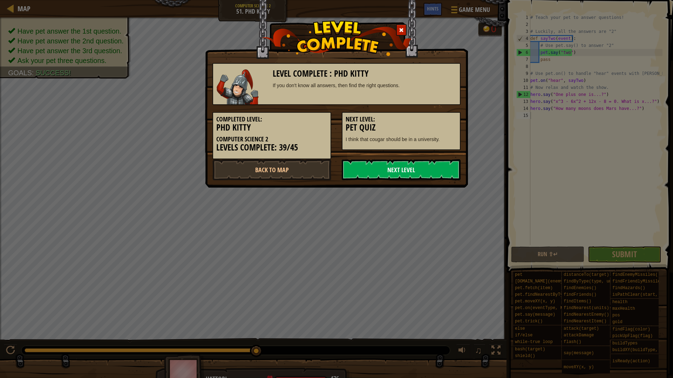
click at [365, 173] on link "Next Level" at bounding box center [401, 169] width 119 height 21
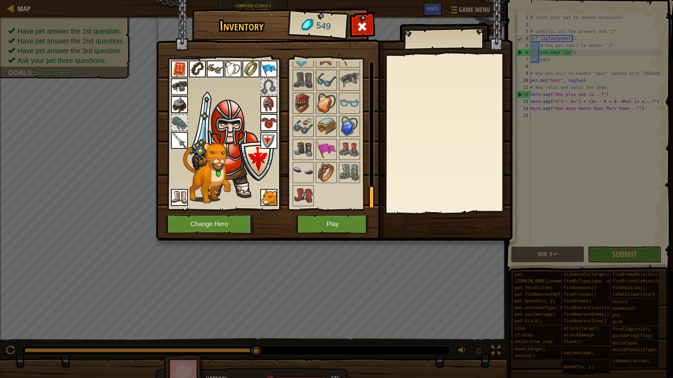
scroll to position [790, 0]
click at [304, 163] on img at bounding box center [303, 173] width 20 height 20
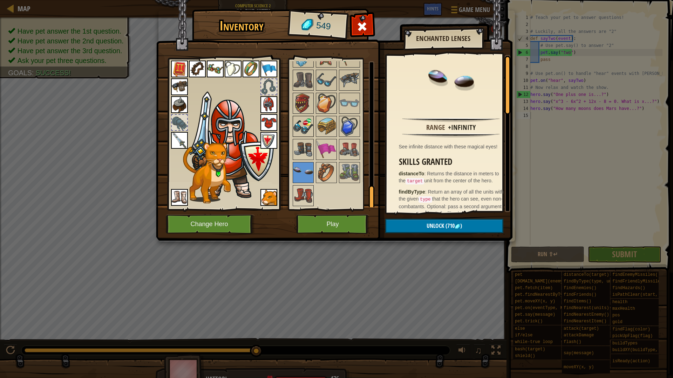
click at [307, 129] on img at bounding box center [303, 127] width 20 height 20
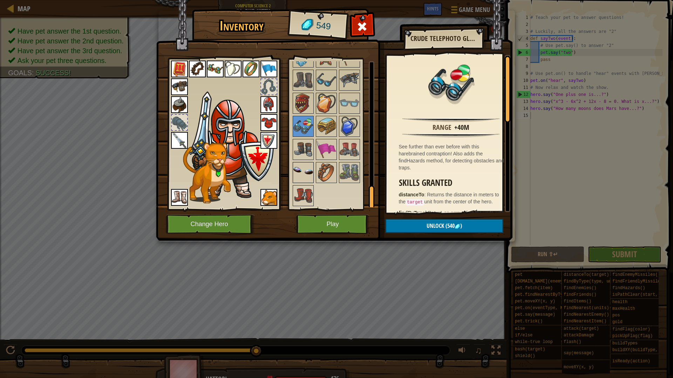
click at [309, 170] on img at bounding box center [303, 173] width 20 height 20
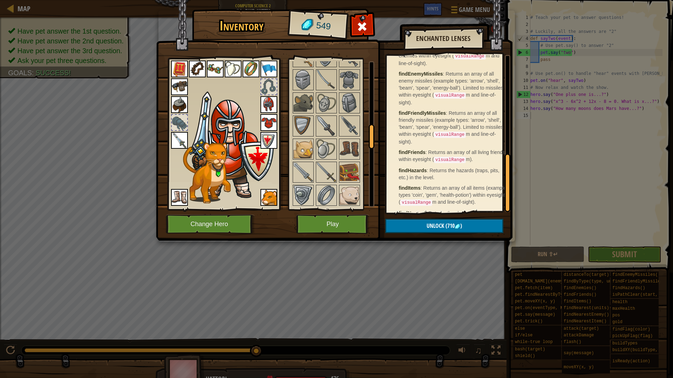
scroll to position [277, 0]
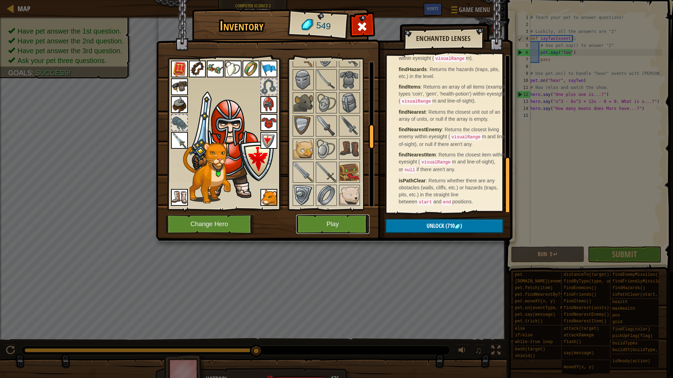
drag, startPoint x: 368, startPoint y: 221, endPoint x: 338, endPoint y: 157, distance: 71.0
click at [345, 171] on div "Inventory 549 Available Equip Equip Equip Equip Equip Equip Equip Equip Equip E…" at bounding box center [336, 126] width 356 height 231
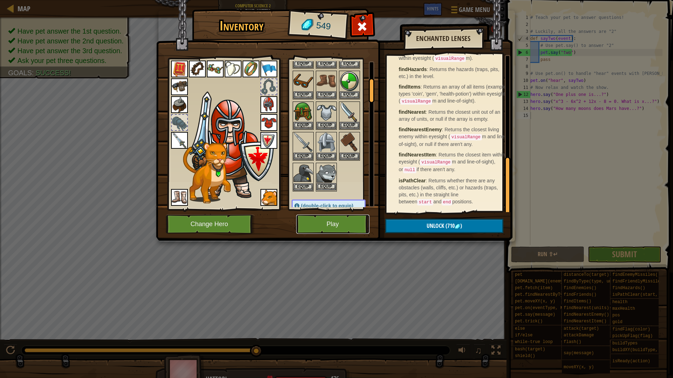
scroll to position [102, 0]
click at [337, 221] on button "Play" at bounding box center [332, 224] width 73 height 19
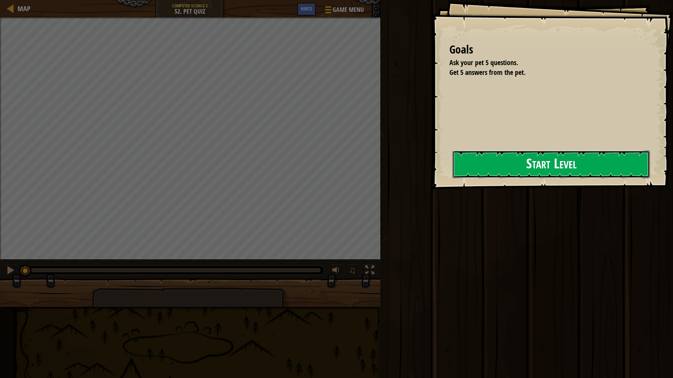
click at [608, 173] on button "Start Level" at bounding box center [550, 165] width 197 height 28
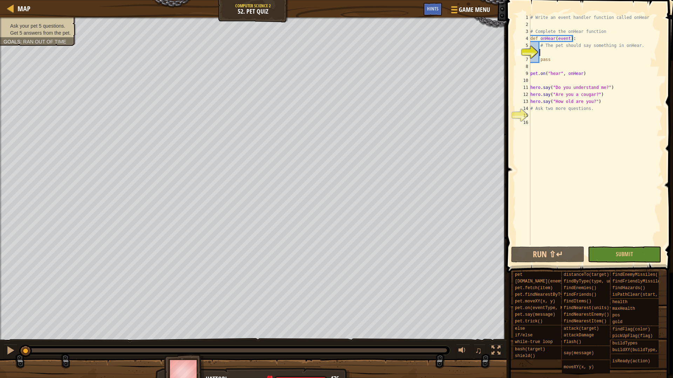
click at [549, 50] on div "# Write an event handler function called onHear # Complete the onHear function …" at bounding box center [596, 136] width 134 height 245
type textarea "pet.say("hài hước")"
click at [561, 119] on div "# Write an event handler function called onHear # Complete the onHear function …" at bounding box center [596, 136] width 134 height 245
type textarea "hero.say("bro có béo ko?")"
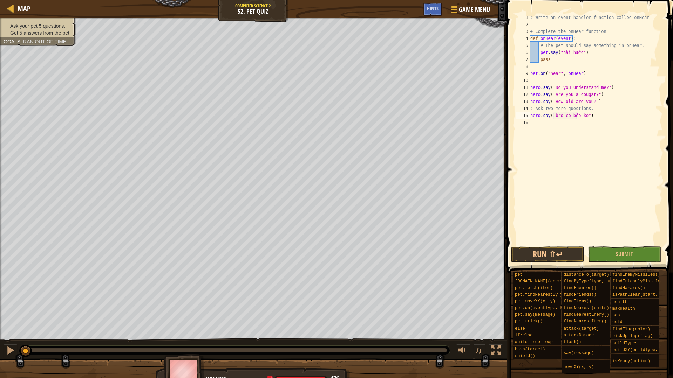
scroll to position [3, 5]
click at [620, 117] on div "# Write an event handler function called onHear # Complete the onHear function …" at bounding box center [596, 136] width 134 height 245
drag, startPoint x: 580, startPoint y: 117, endPoint x: 527, endPoint y: 115, distance: 53.0
click at [527, 115] on div "hero.say("bro có béo ko?") 1 2 3 4 5 6 7 8 9 10 11 12 13 14 15 16 # Write an ev…" at bounding box center [589, 129] width 148 height 231
click at [542, 122] on div "# Write an event handler function called onHear # Complete the onHear function …" at bounding box center [596, 136] width 134 height 245
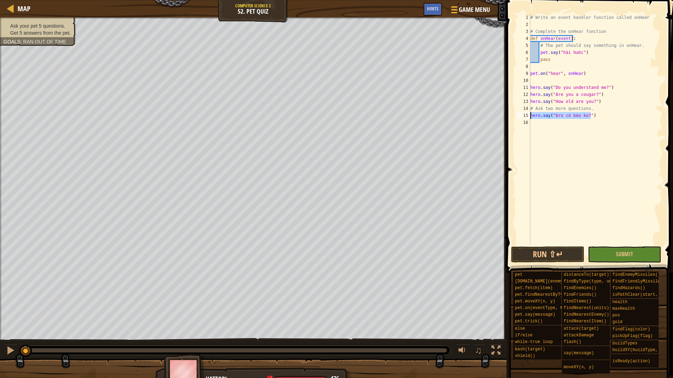
scroll to position [3, 0]
paste textarea "hero.say("bro có béo ko?")"
click at [576, 123] on div "# Write an event handler function called onHear # Complete the onHear function …" at bounding box center [596, 136] width 134 height 245
click at [587, 124] on div "# Write an event handler function called onHear # Complete the onHear function …" at bounding box center [596, 136] width 134 height 245
click at [584, 122] on div "# Write an event handler function called onHear # Complete the onHear function …" at bounding box center [596, 136] width 134 height 245
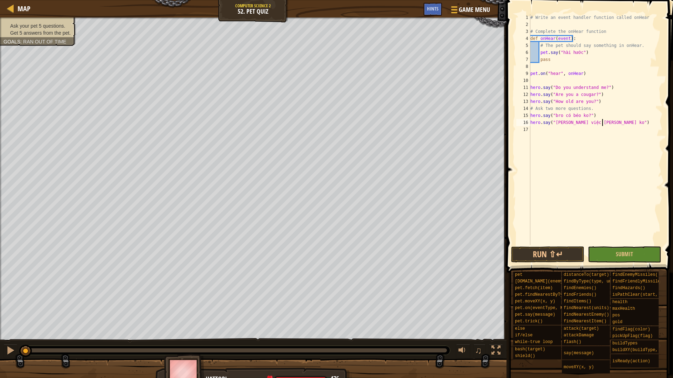
scroll to position [3, 6]
type textarea "hero.say("[PERSON_NAME] việc [PERSON_NAME] ko?")"
click at [557, 260] on button "Run ⇧↵" at bounding box center [547, 255] width 73 height 16
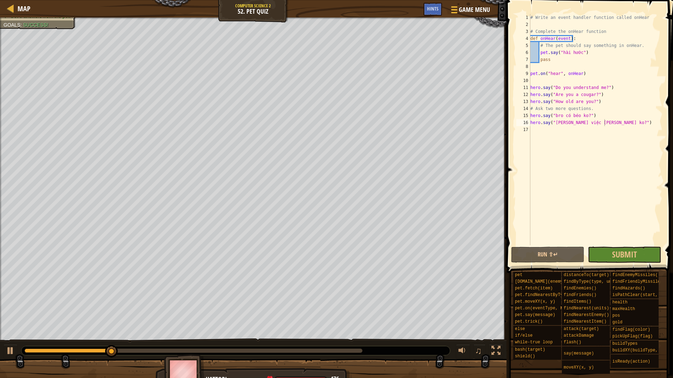
click at [194, 345] on div at bounding box center [235, 350] width 429 height 9
click at [199, 345] on div at bounding box center [194, 351] width 338 height 4
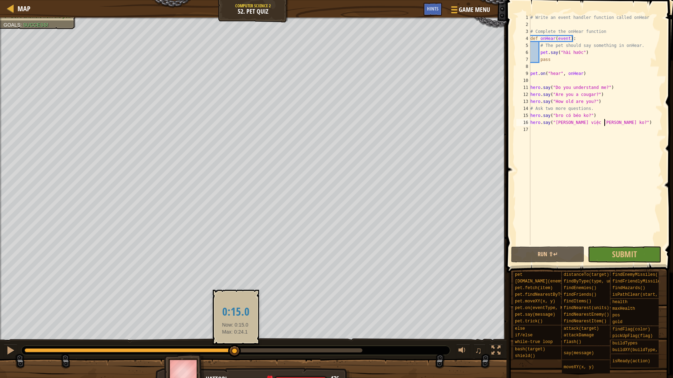
click at [235, 345] on div at bounding box center [194, 351] width 338 height 4
click at [627, 259] on span "Submit" at bounding box center [624, 254] width 25 height 11
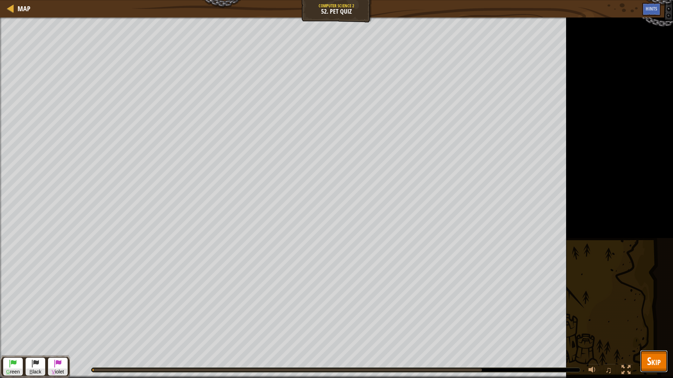
click at [655, 345] on span "Skip" at bounding box center [654, 361] width 14 height 14
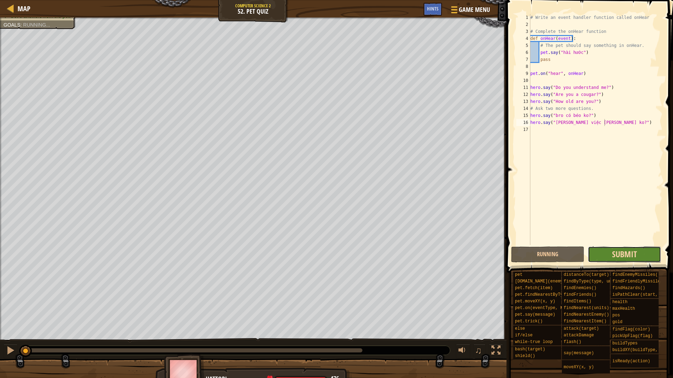
click at [624, 251] on span "Submit" at bounding box center [624, 254] width 25 height 11
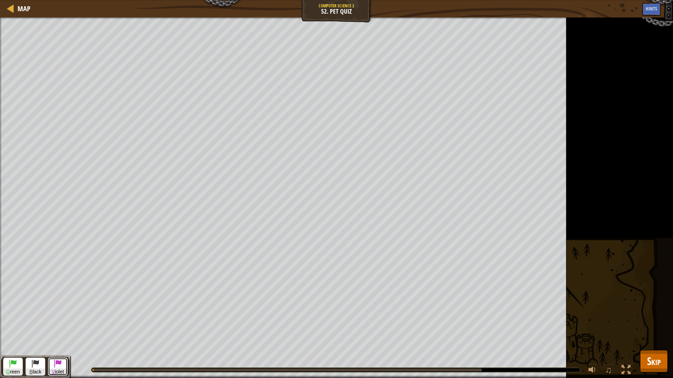
click at [61, 345] on span at bounding box center [58, 364] width 8 height 8
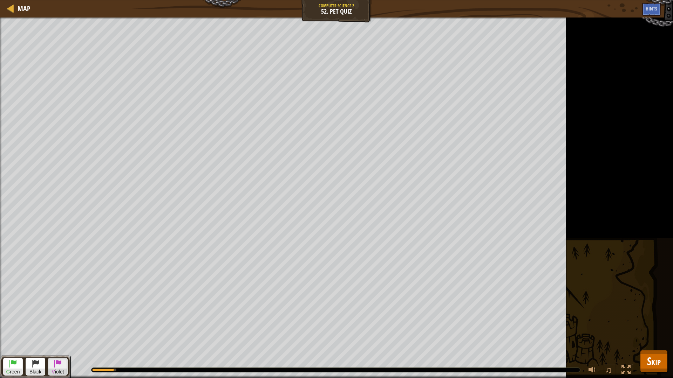
click at [60, 345] on span at bounding box center [58, 364] width 8 height 8
click at [105, 304] on div "Ask your pet 5 questions. Get 5 answers from the pet. Goals : Running... G reen…" at bounding box center [336, 198] width 673 height 361
click at [66, 345] on button "V iolet" at bounding box center [58, 367] width 20 height 18
click at [651, 345] on span "Skip" at bounding box center [654, 361] width 14 height 14
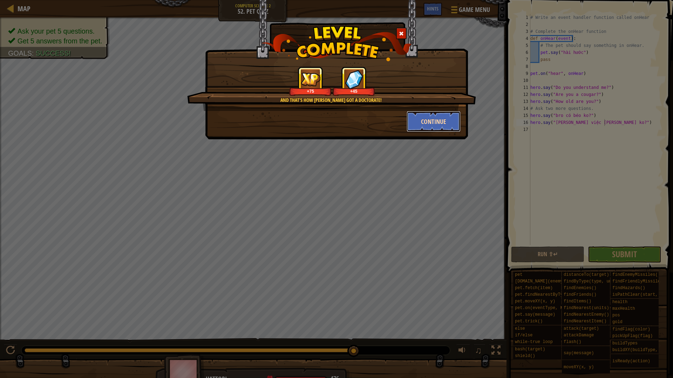
click at [431, 125] on button "Continue" at bounding box center [433, 121] width 54 height 21
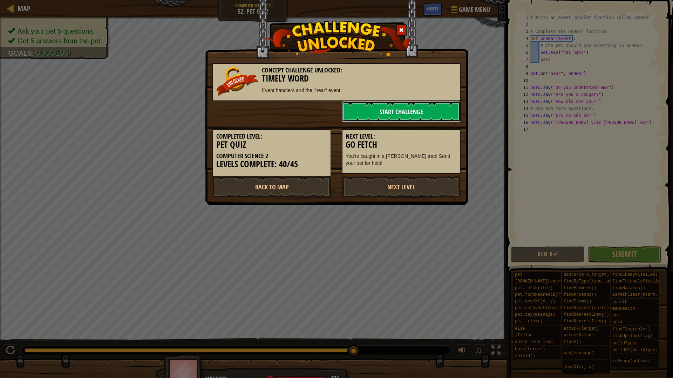
click at [403, 118] on link "Start Challenge" at bounding box center [401, 111] width 119 height 21
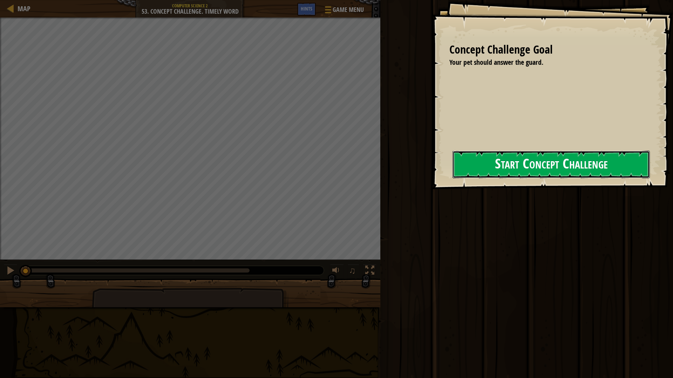
drag, startPoint x: 571, startPoint y: 159, endPoint x: 564, endPoint y: 158, distance: 7.7
click at [571, 159] on button "Start Concept Challenge" at bounding box center [550, 165] width 197 height 28
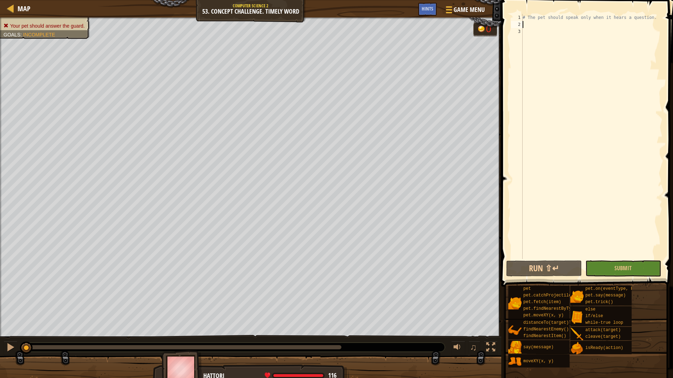
click at [548, 25] on div "# The pet should speak only when it hears a question." at bounding box center [591, 143] width 141 height 259
type textarea "def onHear:"
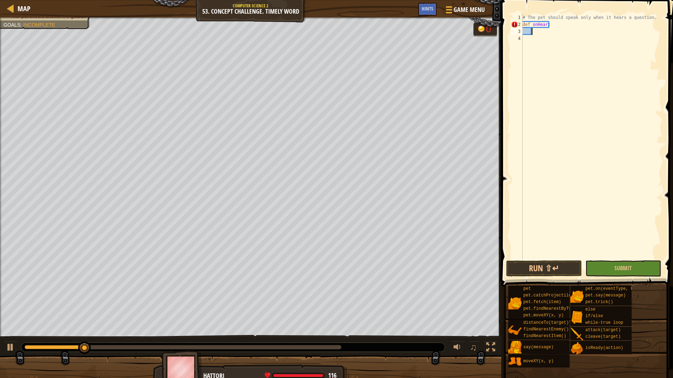
scroll to position [3, 0]
click at [548, 25] on div "# The pet should speak only when it hears a question. def onHear :" at bounding box center [591, 143] width 141 height 259
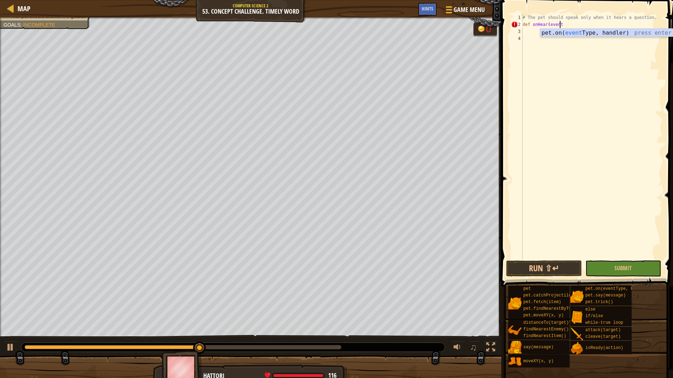
scroll to position [3, 3]
type textarea "def onHear(event):"
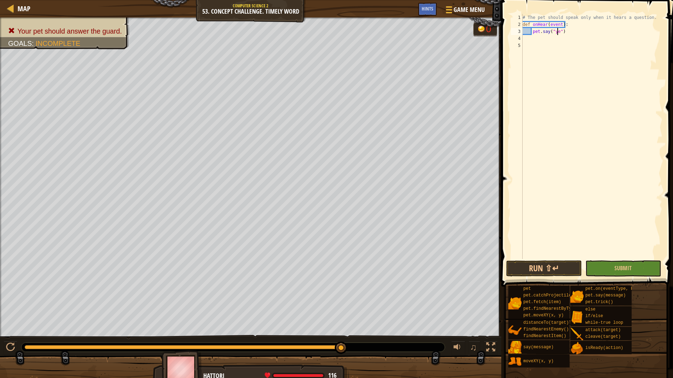
scroll to position [3, 3]
click at [564, 29] on div "# The pet should speak only when it hears a question. def onHear ( event ) : pe…" at bounding box center [591, 143] width 141 height 259
click at [562, 31] on div "# The pet should speak only when it hears a question. def onHear ( event ) : pe…" at bounding box center [591, 143] width 141 height 259
click at [565, 30] on div "# The pet should speak only when it hears a question. def onHear ( event ) : pe…" at bounding box center [591, 143] width 141 height 259
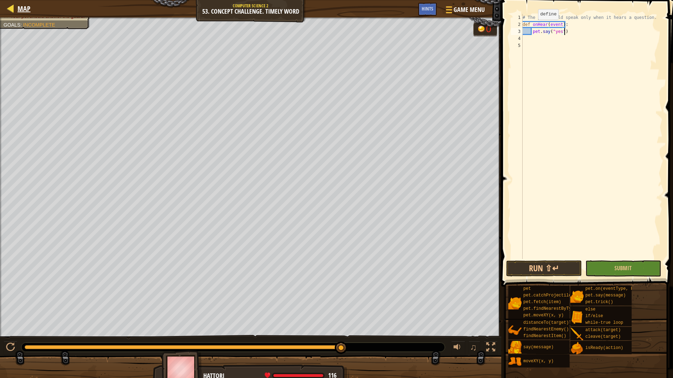
type textarea "pet.say("yes")"
drag, startPoint x: 29, startPoint y: 5, endPoint x: 20, endPoint y: 9, distance: 10.8
click at [29, 5] on div "Map Computer Science 2 53. Concept Challenge. Timely Word Game Menu Done Hints" at bounding box center [250, 9] width 501 height 18
click at [19, 9] on span "Map" at bounding box center [24, 8] width 13 height 9
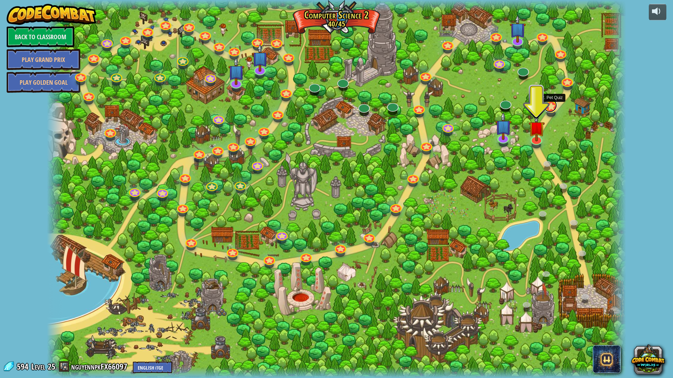
click at [550, 109] on link at bounding box center [550, 105] width 14 height 14
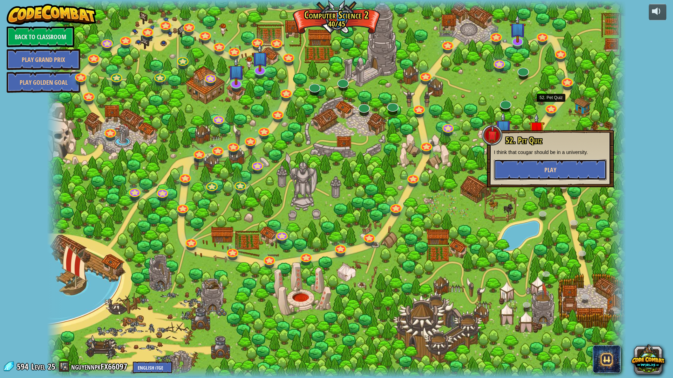
click at [548, 160] on button "Play" at bounding box center [550, 169] width 113 height 21
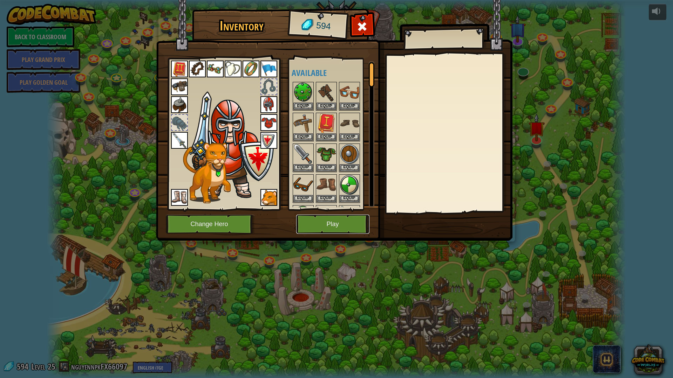
click at [324, 226] on button "Play" at bounding box center [332, 224] width 73 height 19
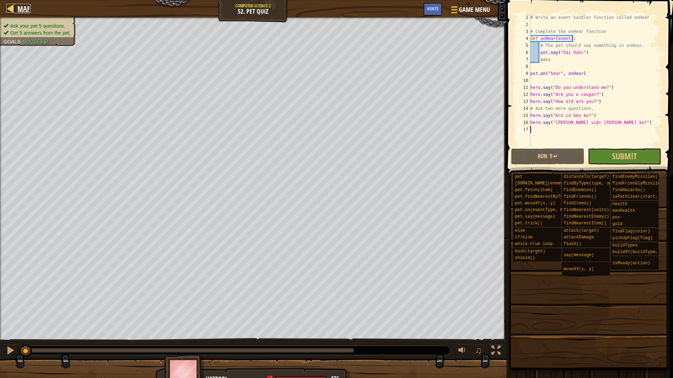
click at [22, 11] on span "Map" at bounding box center [24, 8] width 13 height 9
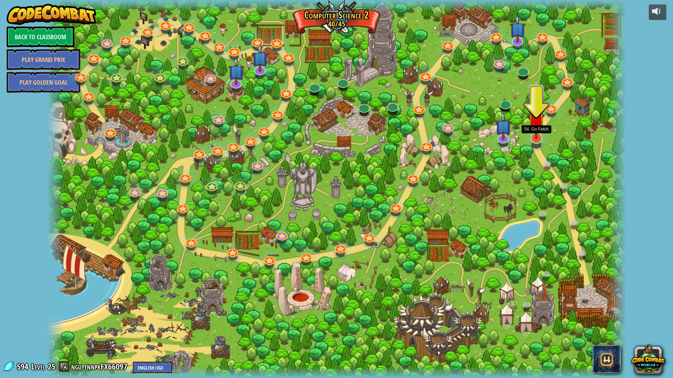
click at [532, 137] on img at bounding box center [536, 121] width 16 height 37
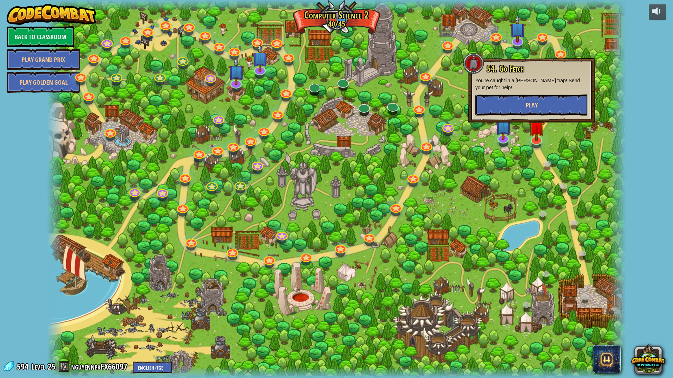
click at [550, 100] on button "Play" at bounding box center [531, 105] width 113 height 21
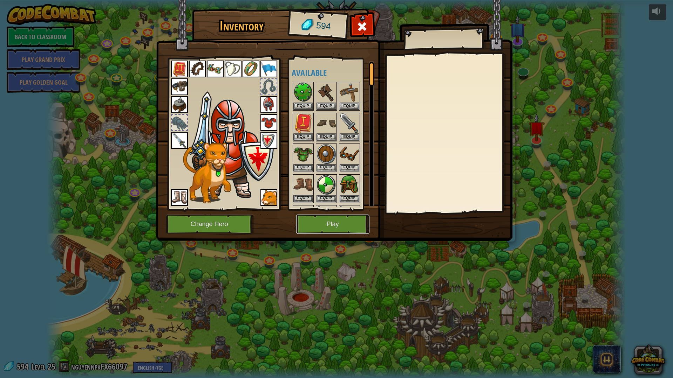
click at [330, 229] on button "Play" at bounding box center [332, 224] width 73 height 19
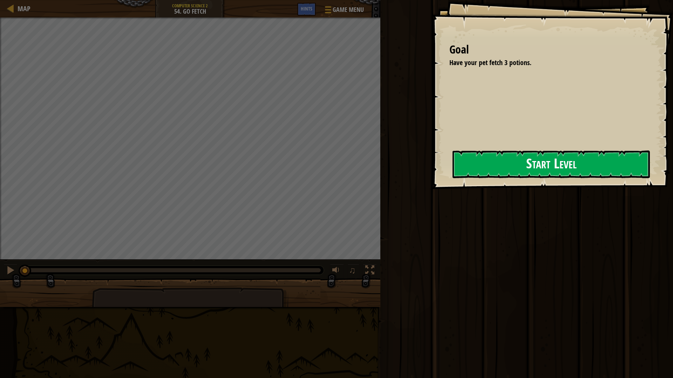
click at [558, 165] on button "Start Level" at bounding box center [550, 165] width 197 height 28
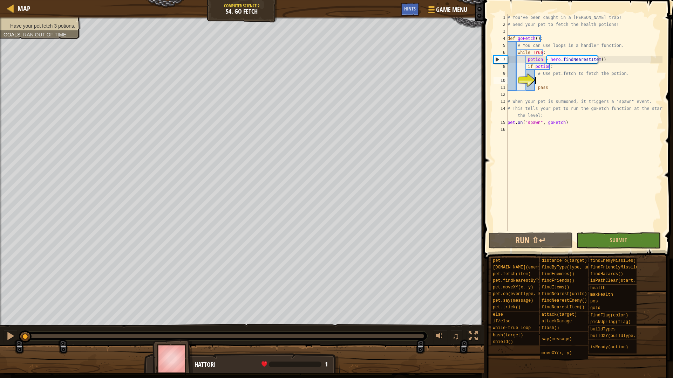
click at [559, 75] on div "# You've been caught in a [PERSON_NAME] trap! # Send your pet to fetch the heal…" at bounding box center [584, 129] width 156 height 231
type textarea "# Use pet.fetch to fetch the potion."
click at [554, 77] on div "# You've been caught in a [PERSON_NAME] trap! # Send your pet to fetch the heal…" at bounding box center [584, 129] width 156 height 231
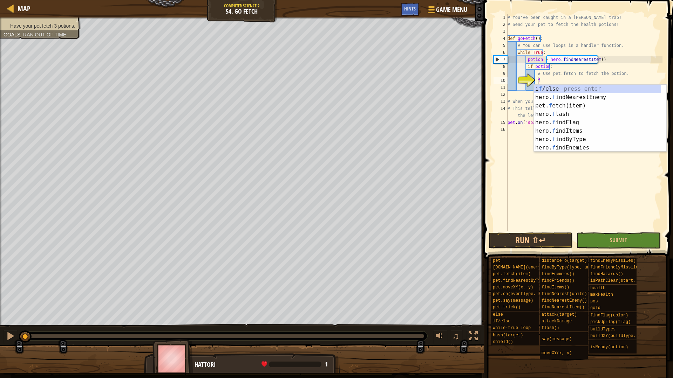
scroll to position [3, 2]
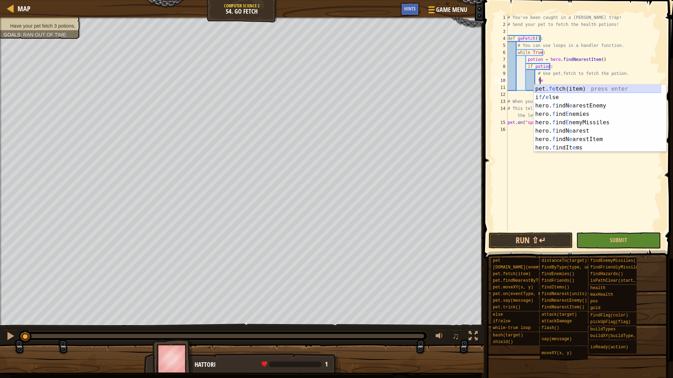
click at [555, 90] on div "pet. fe tch(item) press enter i f / e lse press enter hero. f indN e arestEnemy…" at bounding box center [597, 127] width 127 height 84
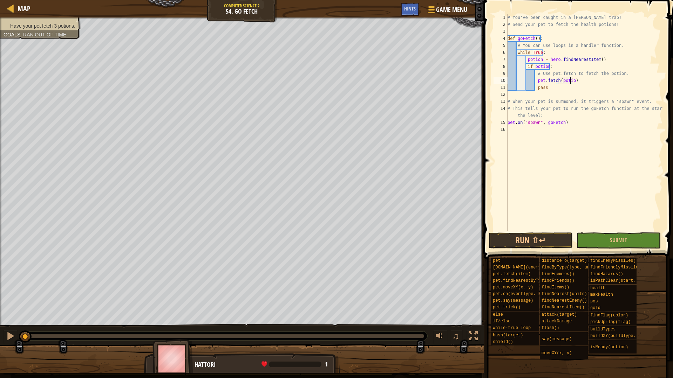
scroll to position [3, 5]
click at [539, 91] on div "# You've been caught in a [PERSON_NAME] trap! # Send your pet to fetch the heal…" at bounding box center [584, 129] width 156 height 231
type textarea "pass"
click at [564, 94] on div "# You've been caught in a [PERSON_NAME] trap! # Send your pet to fetch the heal…" at bounding box center [584, 129] width 156 height 231
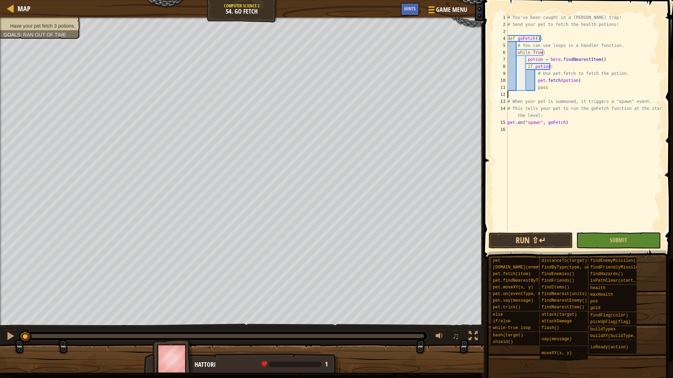
scroll to position [3, 0]
click at [560, 115] on div "# You've been caught in a [PERSON_NAME] trap! # Send your pet to fetch the heal…" at bounding box center [584, 129] width 156 height 231
type textarea "# This tells your pet to run the goFetch function at the start of the level:"
click at [559, 119] on div "# You've been caught in a [PERSON_NAME] trap! # Send your pet to fetch the heal…" at bounding box center [584, 129] width 156 height 231
click at [567, 126] on div "# You've been caught in a [PERSON_NAME] trap! # Send your pet to fetch the heal…" at bounding box center [584, 129] width 156 height 231
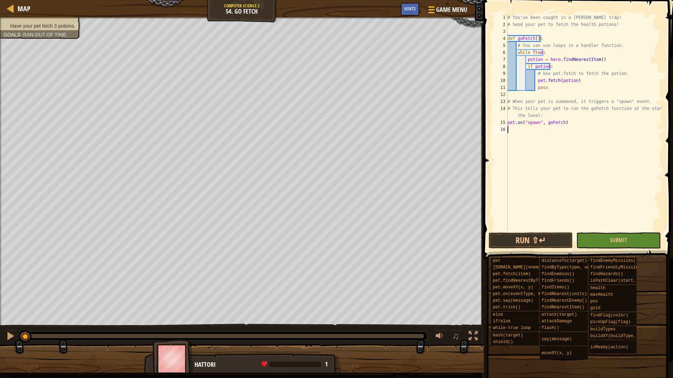
click at [561, 117] on div "# You've been caught in a [PERSON_NAME] trap! # Send your pet to fetch the heal…" at bounding box center [584, 129] width 156 height 231
type textarea "# This tells your pet to run the goFetch function at the start of the level:"
click at [546, 238] on button "Run ⇧↵" at bounding box center [530, 241] width 84 height 16
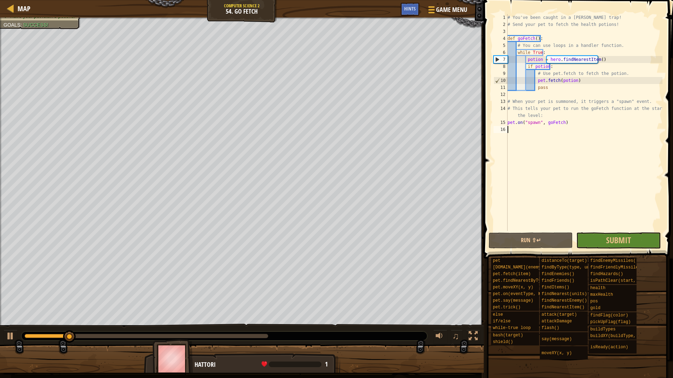
click at [622, 228] on div "# You've been caught in a [PERSON_NAME] trap! # Send your pet to fetch the heal…" at bounding box center [584, 129] width 156 height 231
click at [621, 234] on button "Submit" at bounding box center [618, 241] width 84 height 16
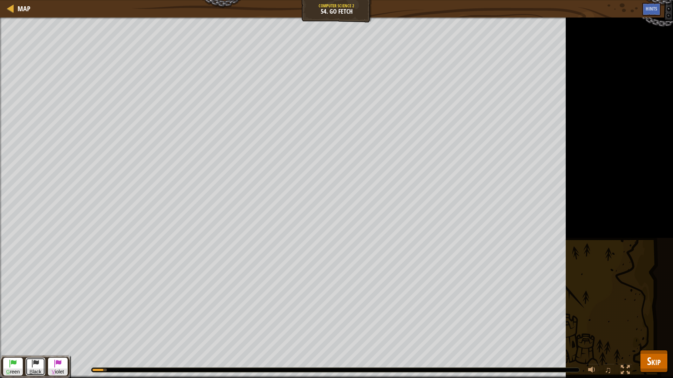
drag, startPoint x: 33, startPoint y: 366, endPoint x: 33, endPoint y: 357, distance: 9.1
click at [33, 345] on span at bounding box center [35, 363] width 8 height 8
click at [663, 345] on button "Skip" at bounding box center [654, 361] width 28 height 22
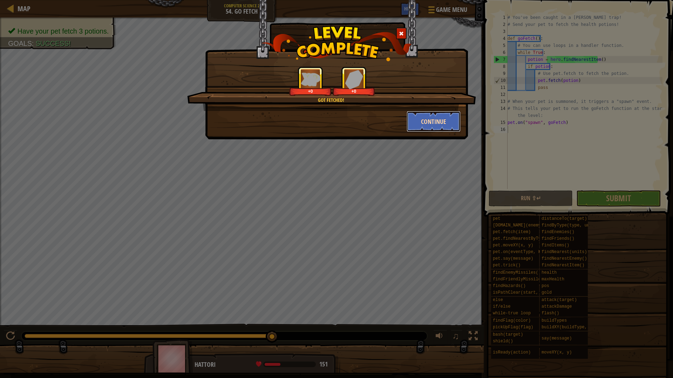
click at [420, 119] on button "Continue" at bounding box center [433, 121] width 54 height 21
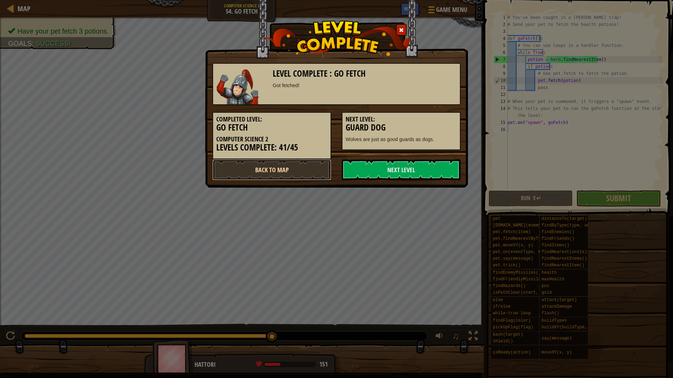
click at [316, 174] on link "Back to Map" at bounding box center [271, 169] width 119 height 21
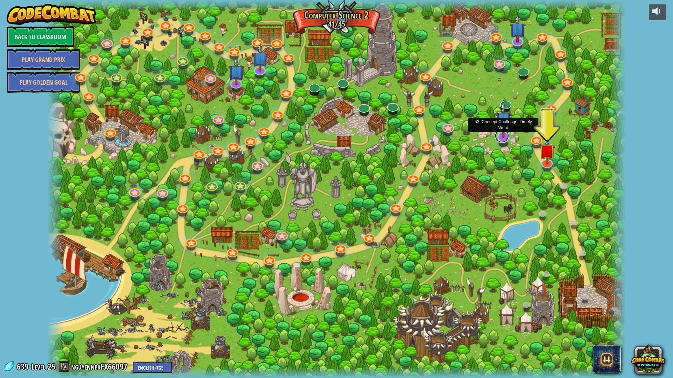
click at [503, 139] on link at bounding box center [502, 136] width 14 height 14
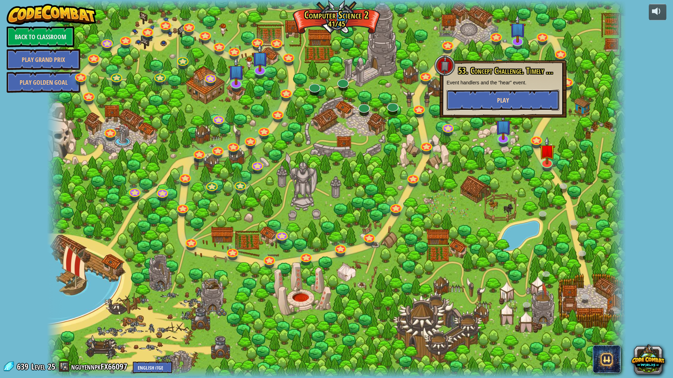
click at [505, 104] on span "Play" at bounding box center [503, 100] width 12 height 9
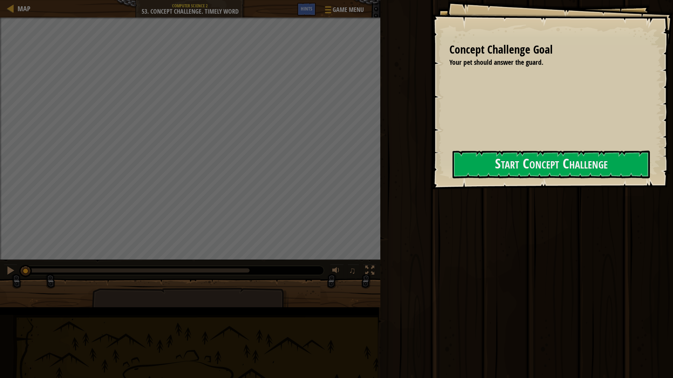
click at [511, 184] on div "Concept Challenge Goal Your pet should answer the guard. Start Concept Challeng…" at bounding box center [552, 94] width 241 height 189
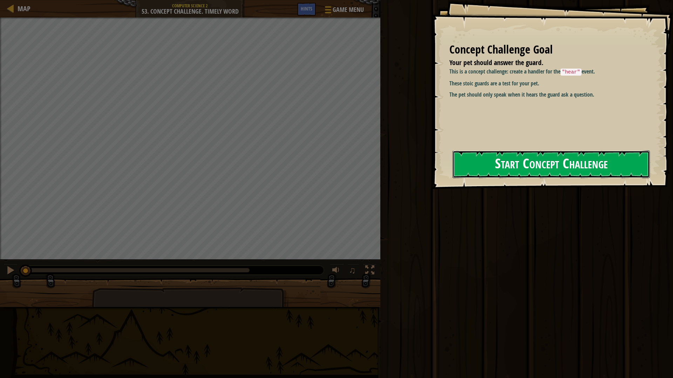
click at [507, 168] on button "Start Concept Challenge" at bounding box center [550, 165] width 197 height 28
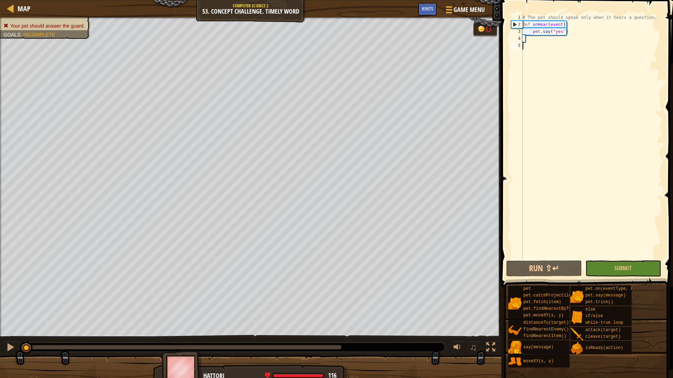
click at [559, 45] on div "# The pet should speak only when it hears a question. def onHear ( event ) : pe…" at bounding box center [591, 143] width 141 height 259
click at [542, 36] on div "# The pet should speak only when it hears a question. def onHear ( event ) : pe…" at bounding box center [591, 143] width 141 height 259
click at [538, 40] on div "# The pet should speak only when it hears a question. def onHear ( event ) : pe…" at bounding box center [591, 143] width 141 height 259
click at [534, 53] on div "# The pet should speak only when it hears a question. def onHear ( event ) : pe…" at bounding box center [591, 143] width 141 height 259
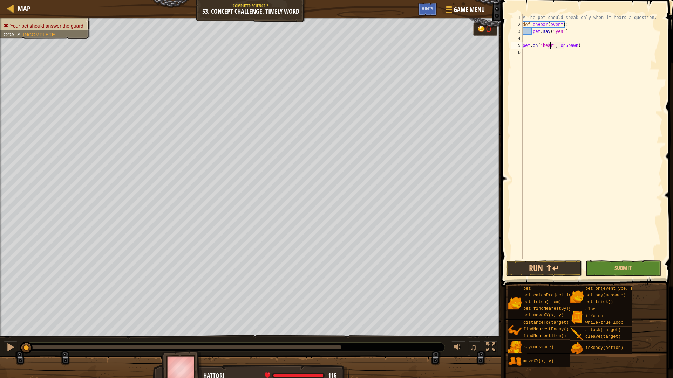
click at [569, 44] on div "# The pet should speak only when it hears a question. def onHear ( event ) : pe…" at bounding box center [591, 143] width 141 height 259
click at [574, 46] on div "# The pet should speak only when it hears a question. def onHear ( event ) : pe…" at bounding box center [591, 143] width 141 height 259
type textarea "pet.on("hear", onHear)"
click at [556, 265] on button "Run ⇧↵" at bounding box center [544, 269] width 76 height 16
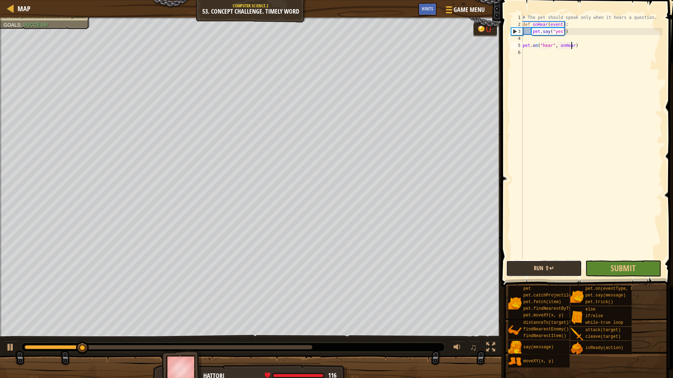
click at [552, 268] on button "Run ⇧↵" at bounding box center [544, 269] width 76 height 16
click at [267, 345] on div at bounding box center [169, 347] width 288 height 4
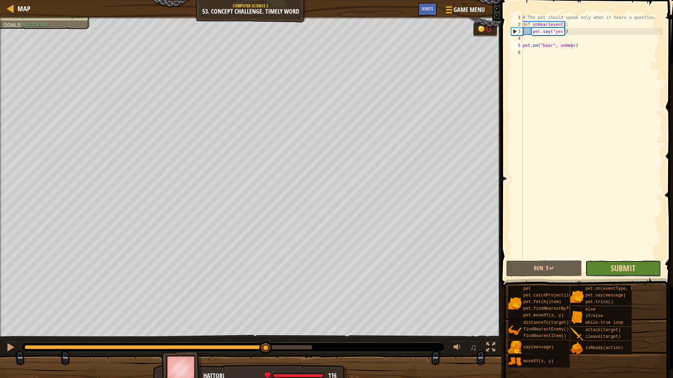
click at [612, 266] on span "Submit" at bounding box center [622, 268] width 25 height 11
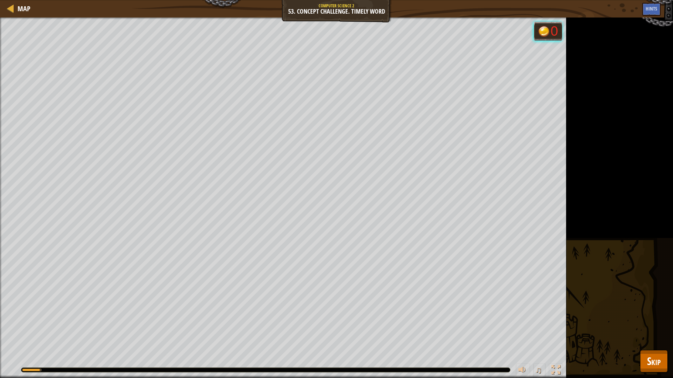
click at [661, 339] on div "Your pet should answer the guard. Goals : Running... 0 ♫ Hattori 116 x: 25 y: 2…" at bounding box center [336, 198] width 673 height 361
click at [664, 345] on button "Skip" at bounding box center [654, 361] width 28 height 22
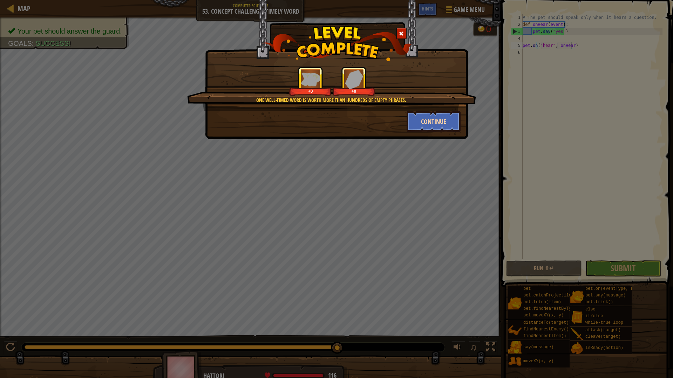
click at [406, 121] on div "Continue" at bounding box center [433, 121] width 65 height 21
click at [415, 121] on button "Continue" at bounding box center [433, 121] width 54 height 21
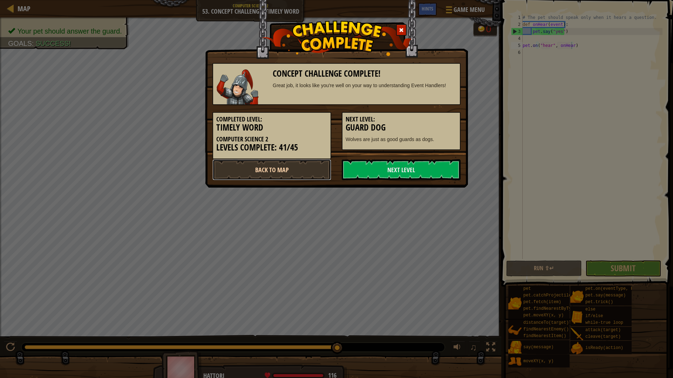
click at [304, 171] on link "Back to Map" at bounding box center [271, 169] width 119 height 21
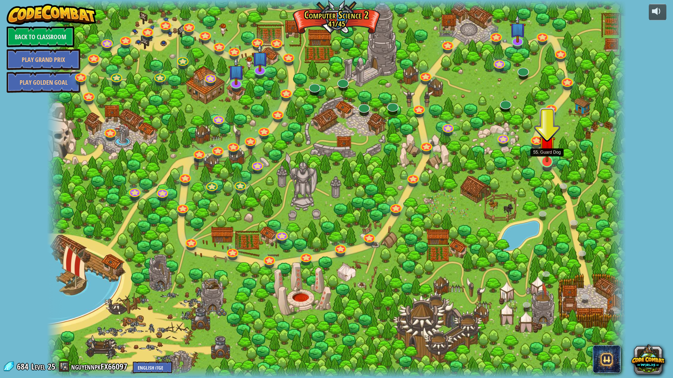
click at [541, 162] on img at bounding box center [547, 144] width 16 height 37
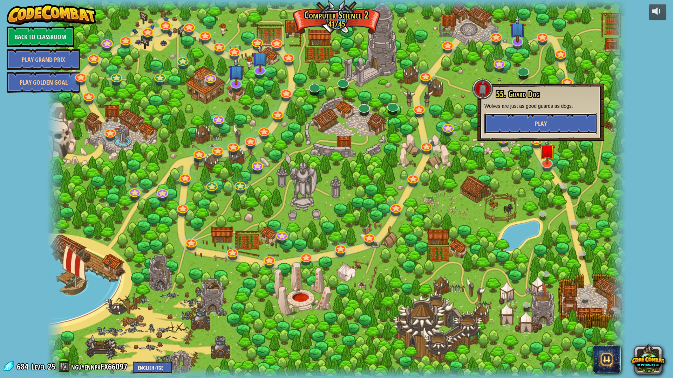
click at [527, 114] on button "Play" at bounding box center [540, 123] width 113 height 21
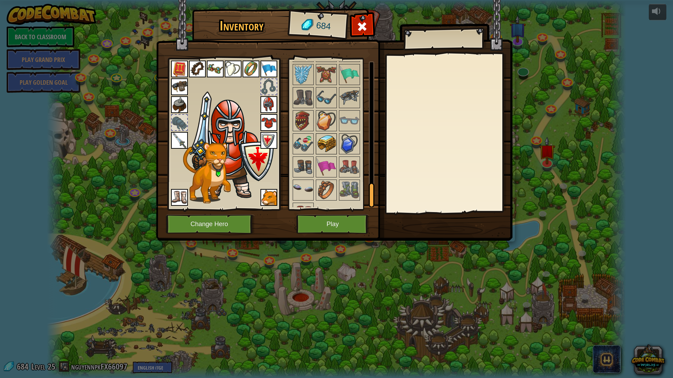
scroll to position [773, 0]
click at [350, 102] on img at bounding box center [350, 98] width 20 height 20
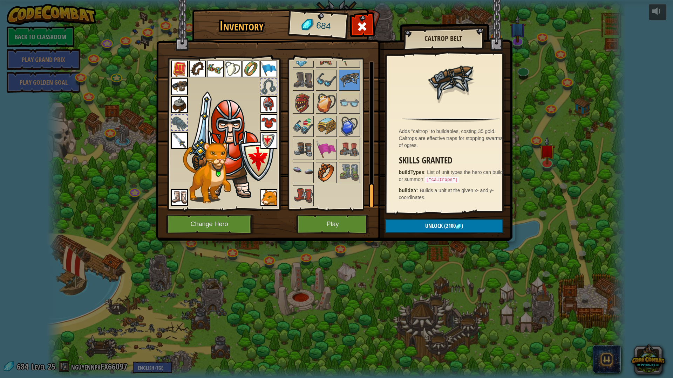
scroll to position [790, 0]
click at [310, 170] on img at bounding box center [303, 173] width 20 height 20
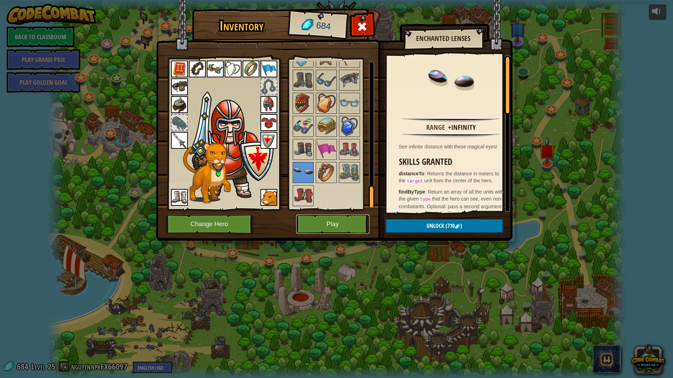
click at [334, 218] on button "Play" at bounding box center [332, 224] width 73 height 19
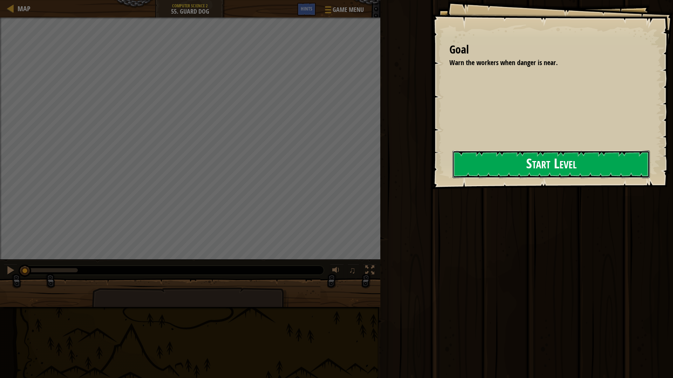
click at [493, 174] on button "Start Level" at bounding box center [550, 165] width 197 height 28
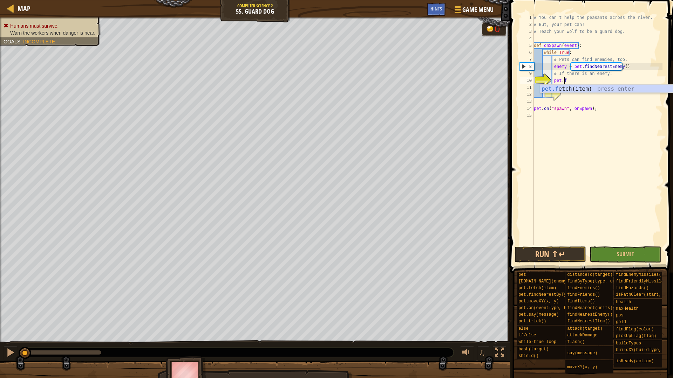
scroll to position [3, 2]
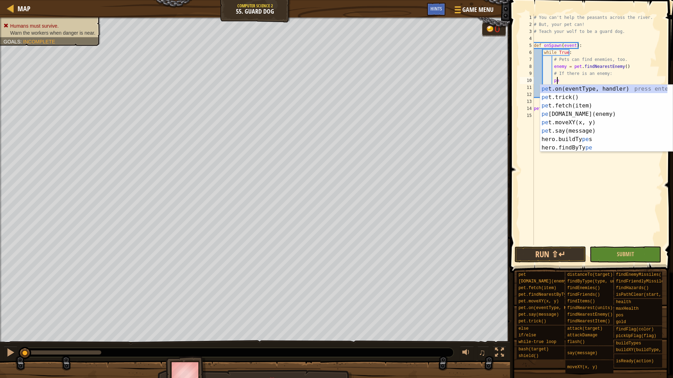
type textarea "p"
type textarea "o"
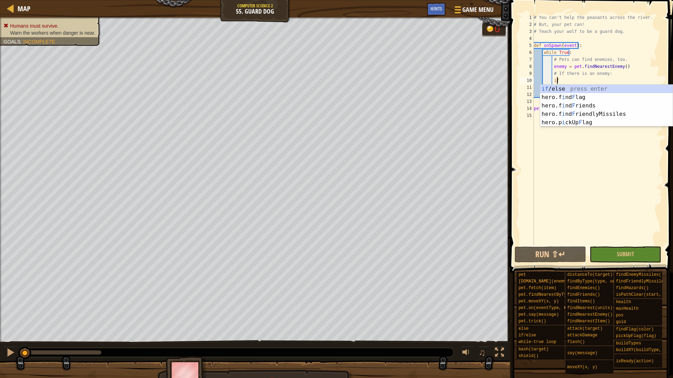
scroll to position [3, 1]
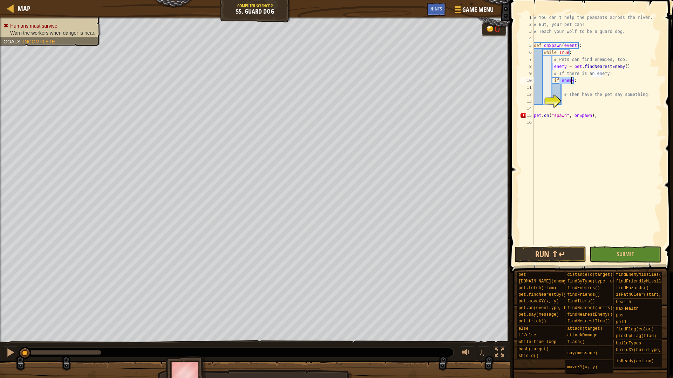
click at [575, 93] on div "# You can't help the peasants across the river. # But, your pet can! # Teach yo…" at bounding box center [597, 136] width 130 height 245
type textarea "# Then have the pet say something:"
click at [587, 90] on div "# You can't help the peasants across the river. # But, your pet can! # Teach yo…" at bounding box center [597, 136] width 130 height 245
type textarea "pet.say("[US_STATE]")"
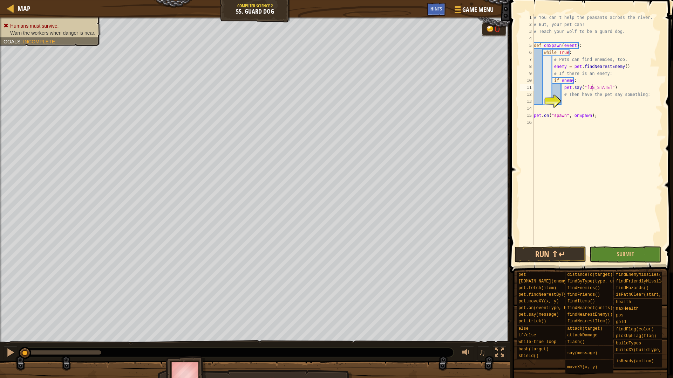
click at [623, 134] on div "# You can't help the peasants across the river. # But, your pet can! # Teach yo…" at bounding box center [597, 136] width 130 height 245
click at [586, 105] on div "# You can't help the peasants across the river. # But, your pet can! # Teach yo…" at bounding box center [597, 136] width 130 height 245
drag, startPoint x: 546, startPoint y: 256, endPoint x: 550, endPoint y: 218, distance: 38.0
click at [555, 215] on div "1 2 3 4 5 6 7 8 9 10 11 12 13 14 15 16 # You can't help the peasants across the…" at bounding box center [590, 151] width 165 height 294
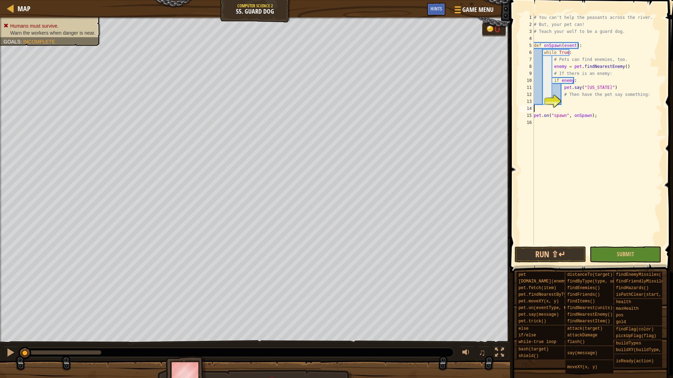
click at [543, 245] on span at bounding box center [592, 127] width 169 height 294
click at [542, 251] on button "Run ⇧↵" at bounding box center [549, 255] width 71 height 16
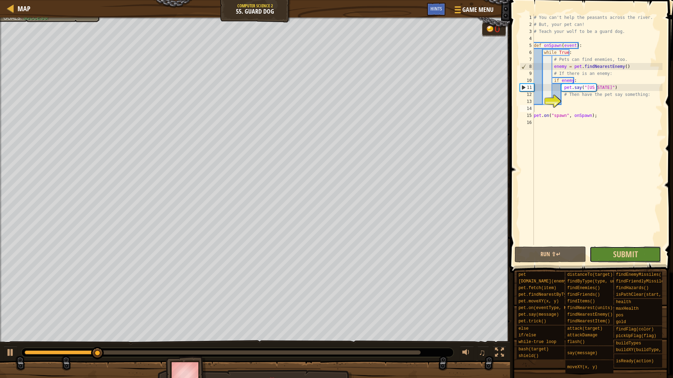
click at [612, 254] on button "Submit" at bounding box center [624, 255] width 71 height 16
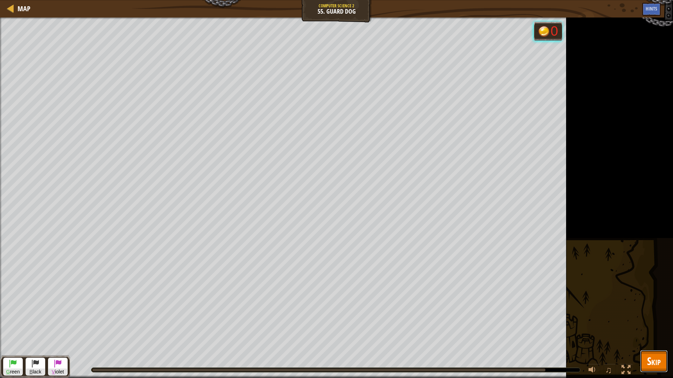
click at [661, 345] on button "Skip" at bounding box center [654, 361] width 28 height 22
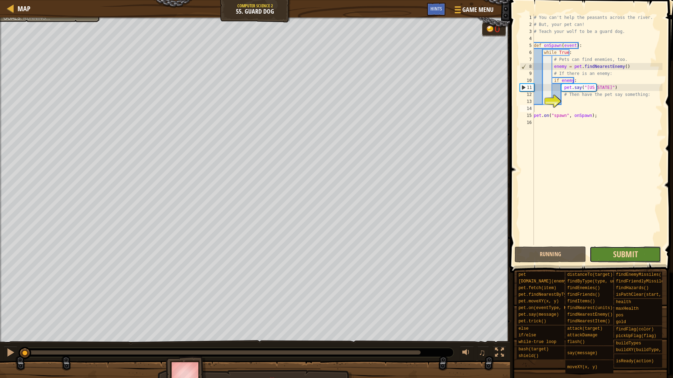
click at [626, 249] on span "Submit" at bounding box center [625, 254] width 25 height 11
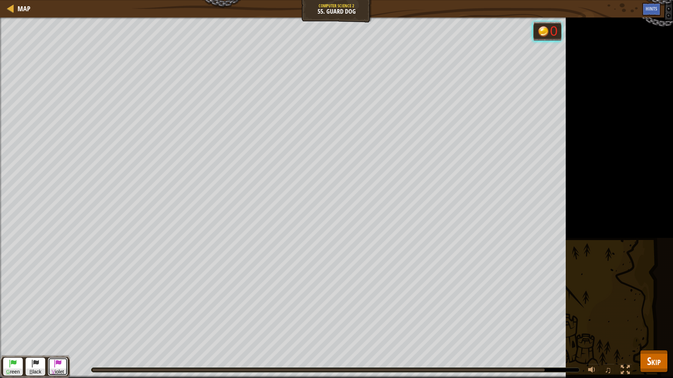
drag, startPoint x: 63, startPoint y: 371, endPoint x: 71, endPoint y: 358, distance: 14.8
click at [63, 345] on span "V iolet" at bounding box center [57, 372] width 19 height 7
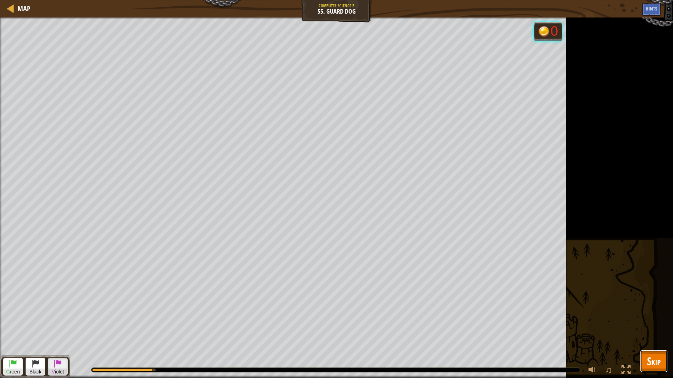
click at [654, 345] on span "Skip" at bounding box center [654, 361] width 14 height 14
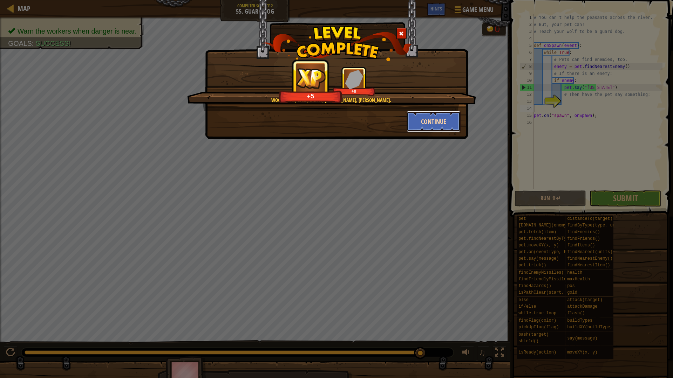
click at [440, 126] on button "Continue" at bounding box center [433, 121] width 54 height 21
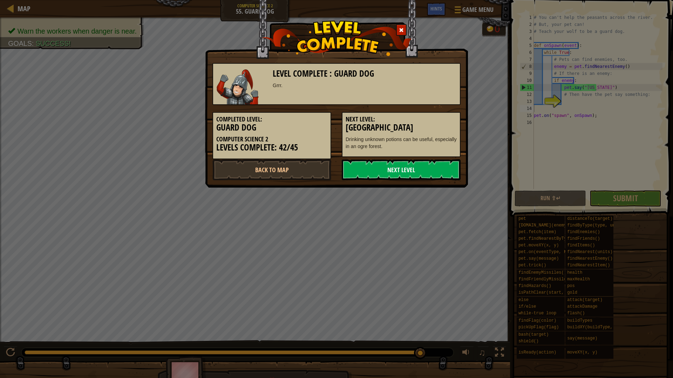
click at [446, 165] on link "Next Level" at bounding box center [401, 169] width 119 height 21
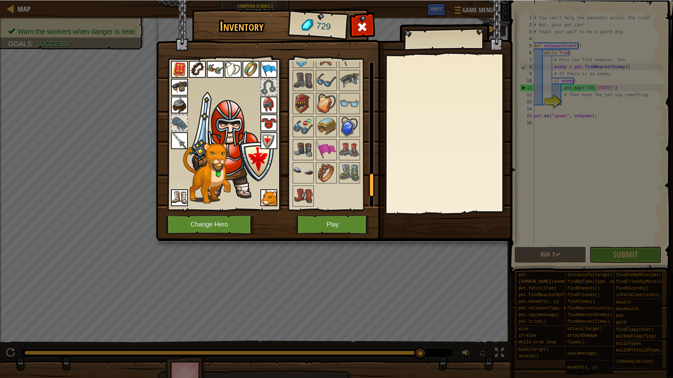
scroll to position [802, 0]
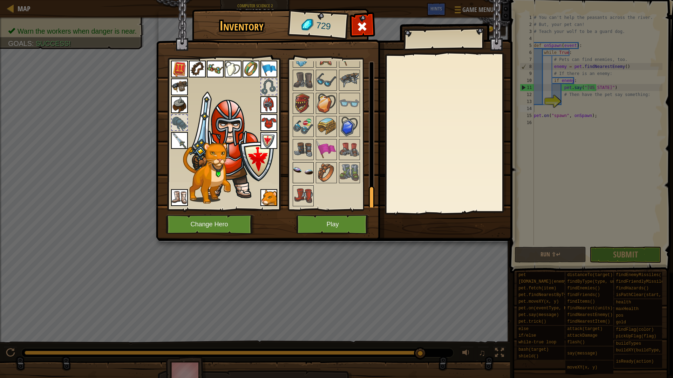
drag, startPoint x: 300, startPoint y: 176, endPoint x: 304, endPoint y: 174, distance: 5.2
click at [299, 176] on img at bounding box center [303, 173] width 20 height 20
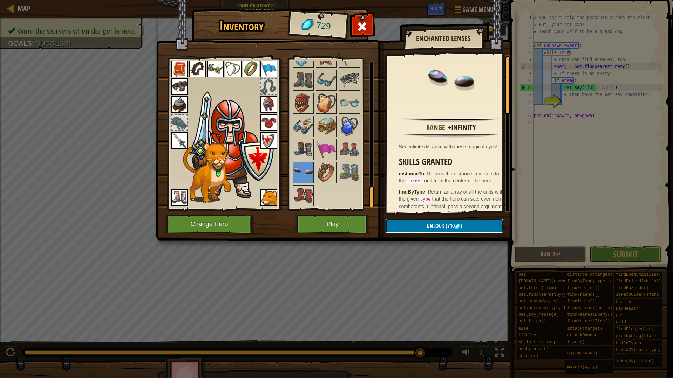
drag, startPoint x: 472, startPoint y: 218, endPoint x: 472, endPoint y: 222, distance: 4.2
click at [472, 222] on button "Unlock (710 )" at bounding box center [444, 226] width 118 height 14
click at [472, 222] on button "Confirm" at bounding box center [444, 226] width 118 height 14
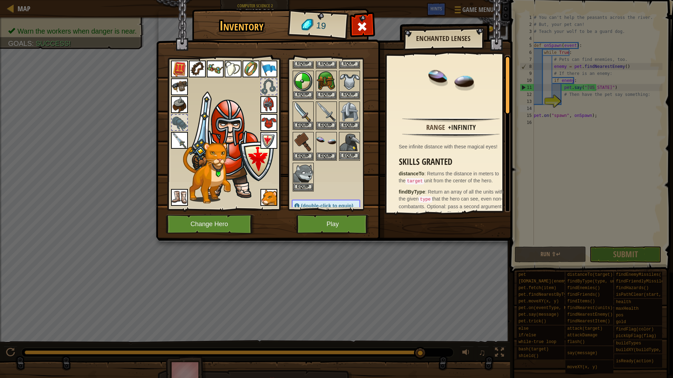
scroll to position [105, 0]
click at [330, 151] on button "Equip" at bounding box center [326, 154] width 20 height 7
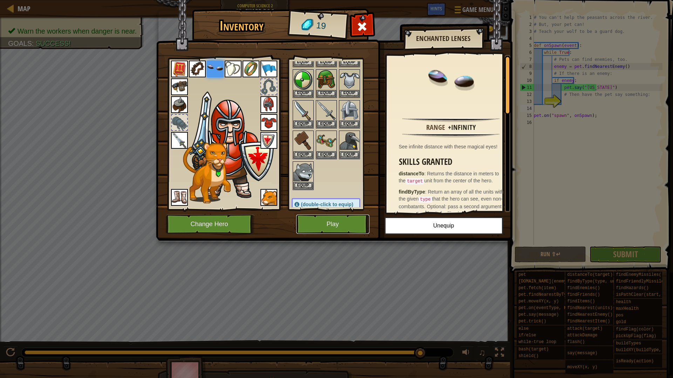
click at [331, 227] on button "Play" at bounding box center [332, 224] width 73 height 19
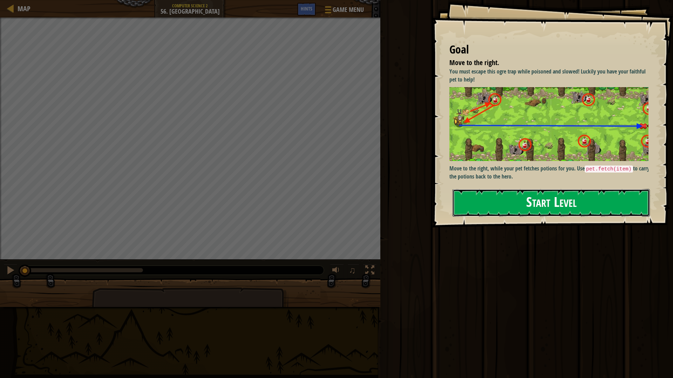
click at [616, 197] on button "Start Level" at bounding box center [550, 203] width 197 height 28
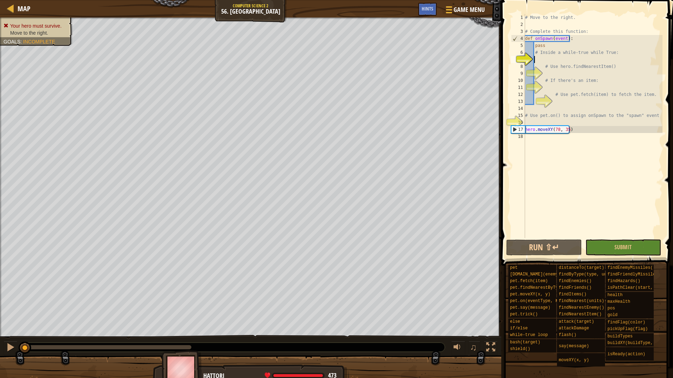
click at [563, 56] on div "# Move to the right. # Complete this function: def onSpawn ( event ) : pass # I…" at bounding box center [592, 133] width 139 height 238
type textarea "w"
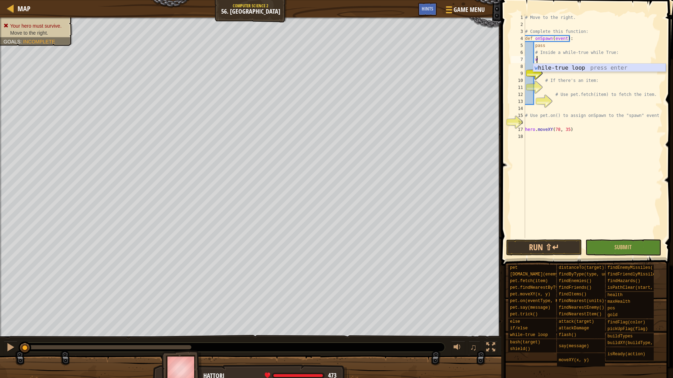
click at [603, 69] on div "w [PERSON_NAME]-true loop press enter" at bounding box center [599, 76] width 132 height 25
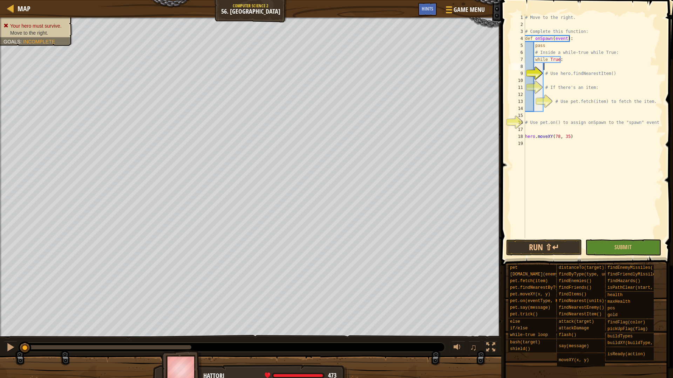
click at [641, 74] on div "# Move to the right. # Complete this function: def onSpawn ( event ) : pass # I…" at bounding box center [592, 133] width 139 height 238
type textarea "# Use hero.findNearestItem()"
click at [600, 69] on div "# Move to the right. # Complete this function: def onSpawn ( event ) : pass # I…" at bounding box center [592, 133] width 139 height 238
drag, startPoint x: 561, startPoint y: 52, endPoint x: 589, endPoint y: 54, distance: 28.4
click at [589, 54] on div "# Move to the right. # Complete this function: def onSpawn ( event ) : pass # I…" at bounding box center [592, 133] width 139 height 238
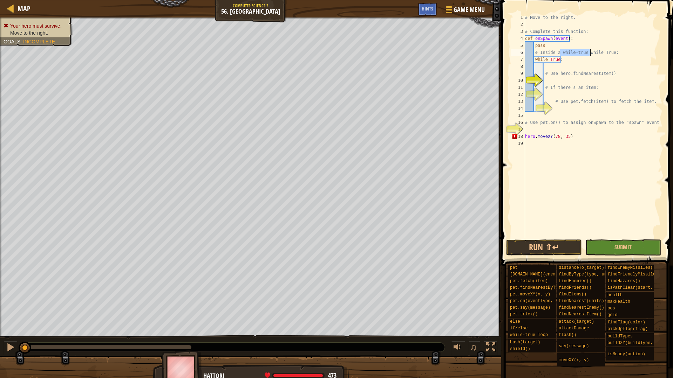
click at [602, 56] on div "# Move to the right. # Complete this function: def onSpawn ( event ) : pass # I…" at bounding box center [592, 133] width 139 height 238
drag, startPoint x: 581, startPoint y: 52, endPoint x: 648, endPoint y: 54, distance: 66.6
click at [648, 54] on div "# Move to the right. # Complete this function: def onSpawn ( event ) : pass # I…" at bounding box center [592, 133] width 139 height 238
click at [648, 54] on div "# Move to the right. # Complete this function: def onSpawn ( event ) : pass # I…" at bounding box center [592, 126] width 139 height 224
click at [596, 63] on div "# Move to the right. # Complete this function: def onSpawn ( event ) : pass # I…" at bounding box center [592, 133] width 139 height 238
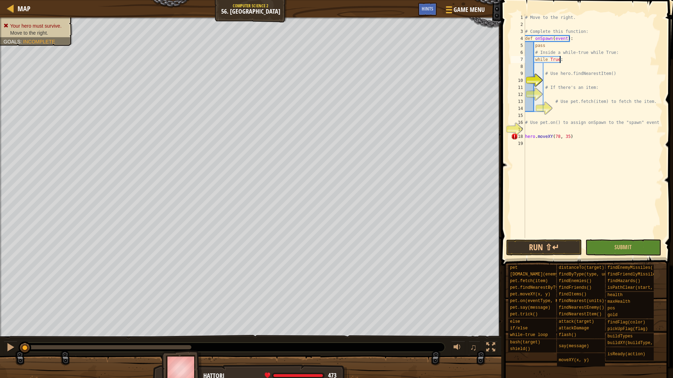
type textarea "while True:"
click at [595, 63] on div "# Move to the right. # Complete this function: def onSpawn ( event ) : pass # I…" at bounding box center [592, 133] width 139 height 238
click at [579, 87] on div "# Move to the right. # Complete this function: def onSpawn ( event ) : pass # I…" at bounding box center [592, 133] width 139 height 238
type textarea "# If there's an item:"
click at [580, 81] on div "# Move to the right. # Complete this function: def onSpawn ( event ) : pass # I…" at bounding box center [592, 133] width 139 height 238
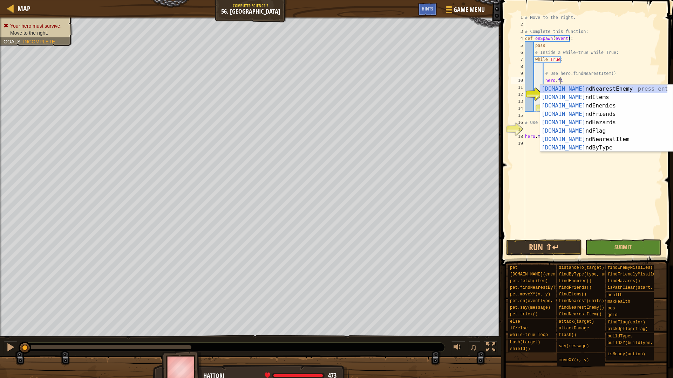
scroll to position [3, 3]
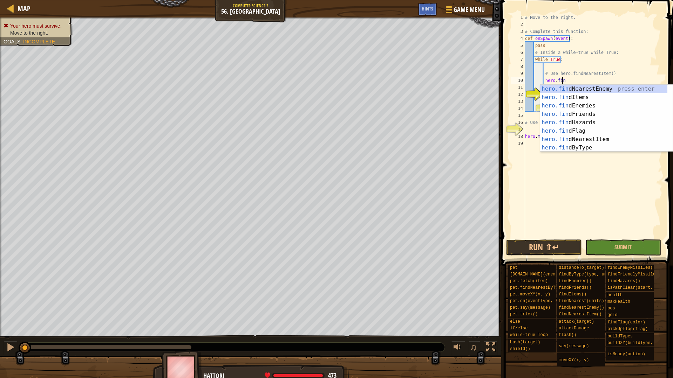
type textarea "hero.fine"
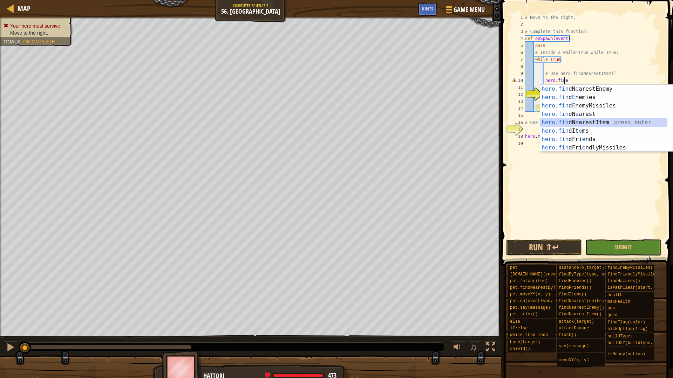
click at [598, 122] on div "hero.fin dN e arestEnemy press enter hero.fin d E nemies press enter hero.fin d…" at bounding box center [603, 127] width 127 height 84
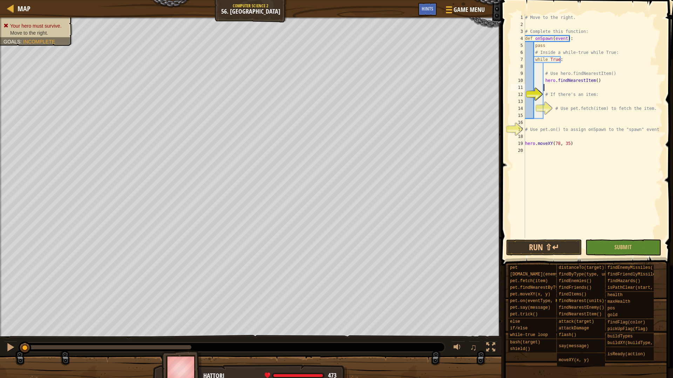
click at [593, 95] on div "# Move to the right. # Complete this function: def onSpawn ( event ) : pass # I…" at bounding box center [592, 133] width 139 height 238
type textarea "# If there's an item:"
click at [579, 89] on div "# Move to the right. # Complete this function: def onSpawn ( event ) : pass # I…" at bounding box center [592, 133] width 139 height 238
click at [543, 83] on div "# Move to the right. # Complete this function: def onSpawn ( event ) : pass # I…" at bounding box center [592, 133] width 139 height 238
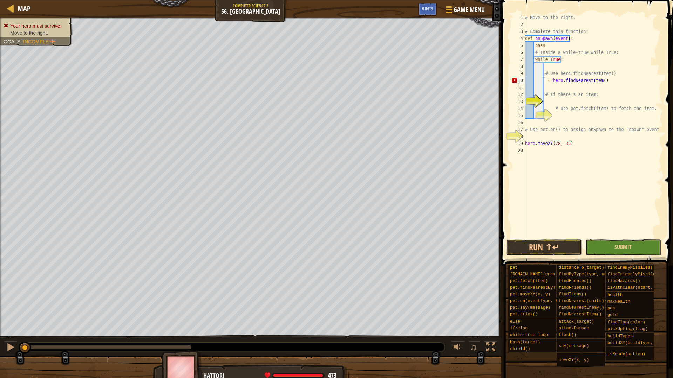
type textarea "x = hero.findNearestItem()"
click at [577, 98] on div "# Move to the right. # Complete this function: def onSpawn ( event ) : pass # I…" at bounding box center [592, 133] width 139 height 238
type textarea "if x:"
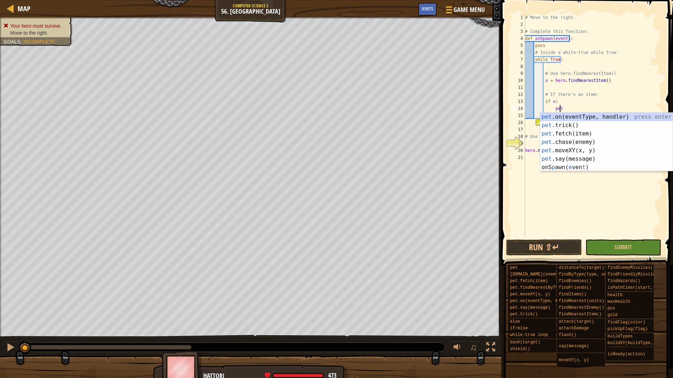
scroll to position [3, 3]
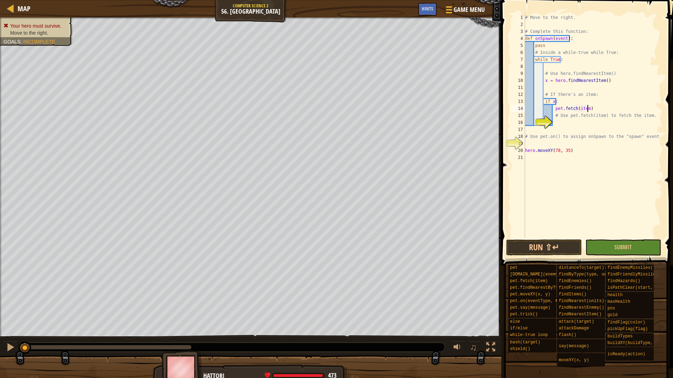
click at [611, 105] on div "# Move to the right. # Complete this function: def onSpawn ( event ) : pass # I…" at bounding box center [592, 133] width 139 height 238
click at [578, 108] on div "# Move to the right. # Complete this function: def onSpawn ( event ) : pass # I…" at bounding box center [592, 133] width 139 height 238
click at [601, 135] on div "# Move to the right. # Complete this function: def onSpawn ( event ) : pass # I…" at bounding box center [592, 133] width 139 height 238
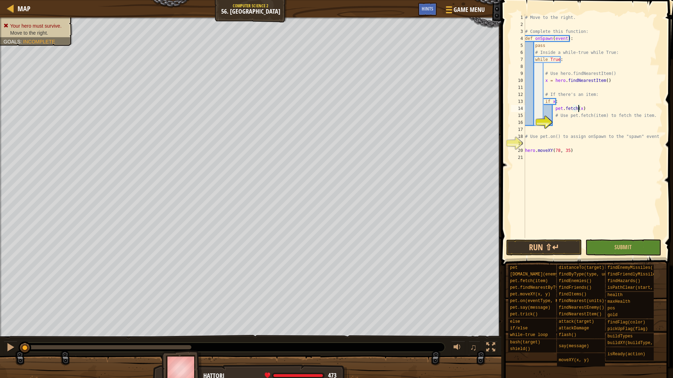
type textarea "# Use pet.on() to assign onSpawn to the "spawn" event"
click at [546, 159] on div "# Move to the right. # Complete this function: def onSpawn ( event ) : pass # I…" at bounding box center [592, 133] width 139 height 238
type textarea "pet.on("spawn", onSpawn)"
click at [568, 205] on div "# Move to the right. # Complete this function: def onSpawn ( event ) : pass # I…" at bounding box center [592, 133] width 139 height 238
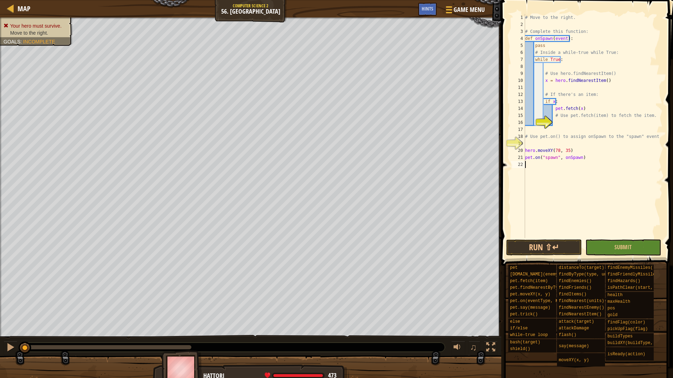
scroll to position [3, 0]
click at [548, 249] on button "Run ⇧↵" at bounding box center [544, 248] width 76 height 16
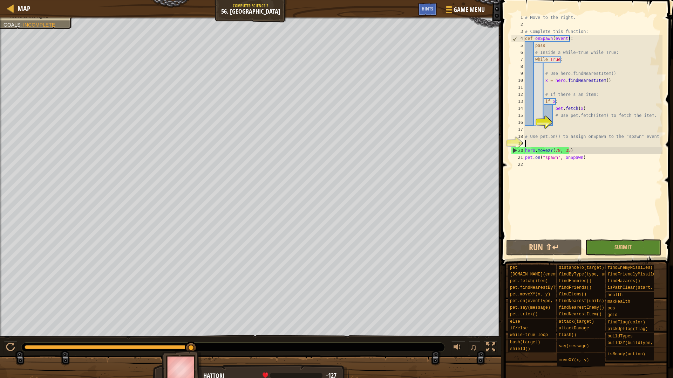
click at [544, 142] on div "# Move to the right. # Complete this function: def onSpawn ( event ) : pass # I…" at bounding box center [592, 133] width 139 height 238
click at [576, 150] on div "# Move to the right. # Complete this function: def onSpawn ( event ) : pass # I…" at bounding box center [592, 133] width 139 height 238
click at [575, 151] on div "# Move to the right. # Complete this function: def onSpawn ( event ) : pass # I…" at bounding box center [592, 133] width 139 height 238
click at [540, 243] on button "Run ⇧↵" at bounding box center [544, 248] width 76 height 16
click at [9, 345] on div at bounding box center [10, 347] width 9 height 9
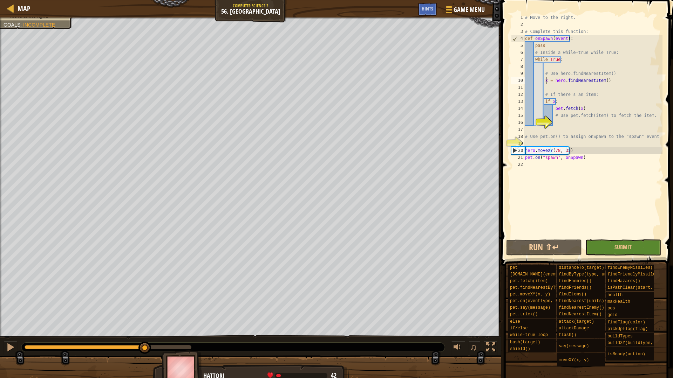
click at [547, 81] on div "# Move to the right. # Complete this function: def onSpawn ( event ) : pass # I…" at bounding box center [592, 133] width 139 height 238
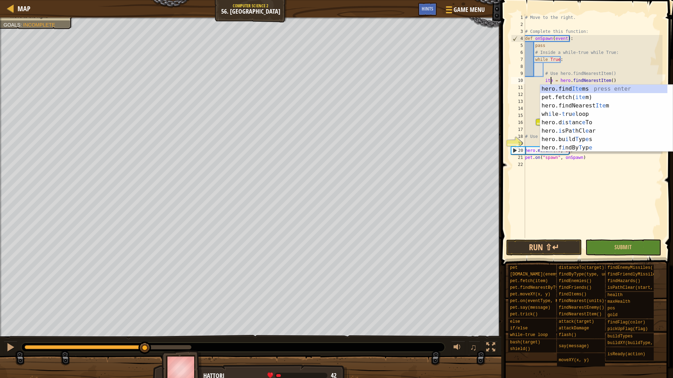
scroll to position [3, 2]
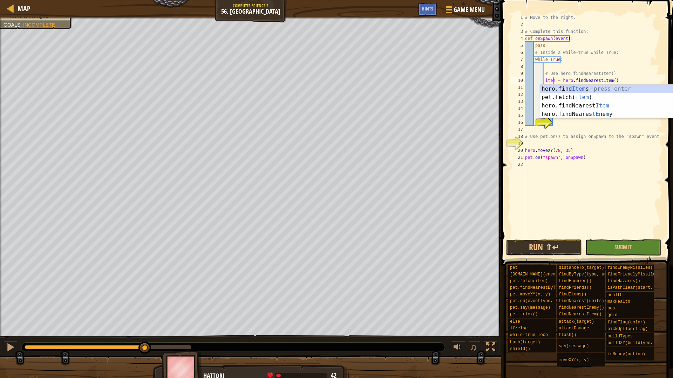
click at [577, 138] on div "# Move to the right. # Complete this function: def onSpawn ( event ) : pass # I…" at bounding box center [592, 133] width 139 height 238
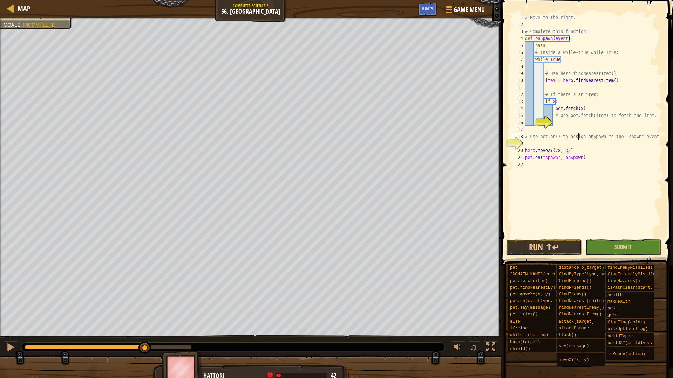
click at [552, 100] on div "# Move to the right. # Complete this function: def onSpawn ( event ) : pass # I…" at bounding box center [592, 133] width 139 height 238
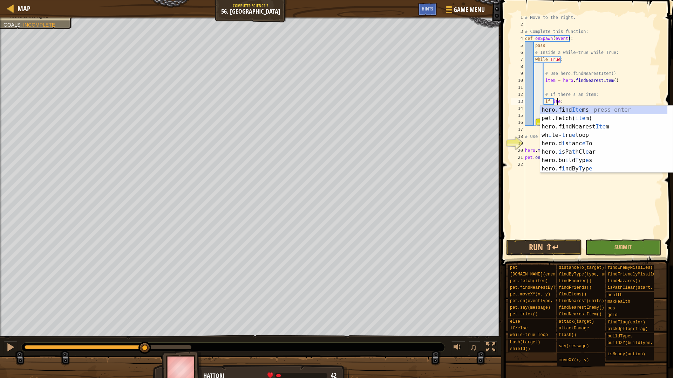
scroll to position [3, 3]
type textarea "if item:"
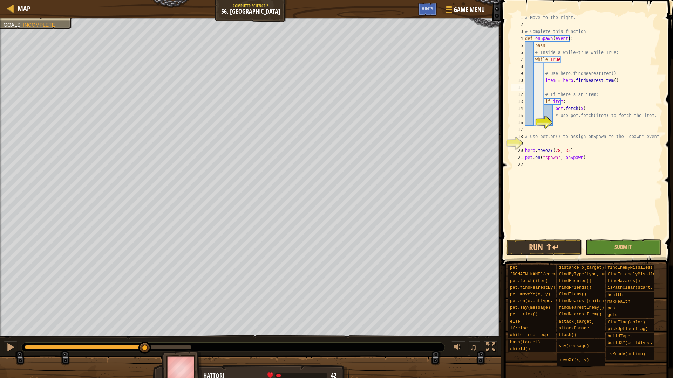
click at [641, 89] on div "# Move to the right. # Complete this function: def onSpawn ( event ) : pass # I…" at bounding box center [592, 133] width 139 height 238
click at [579, 110] on div "# Move to the right. # Complete this function: def onSpawn ( event ) : pass # I…" at bounding box center [592, 133] width 139 height 238
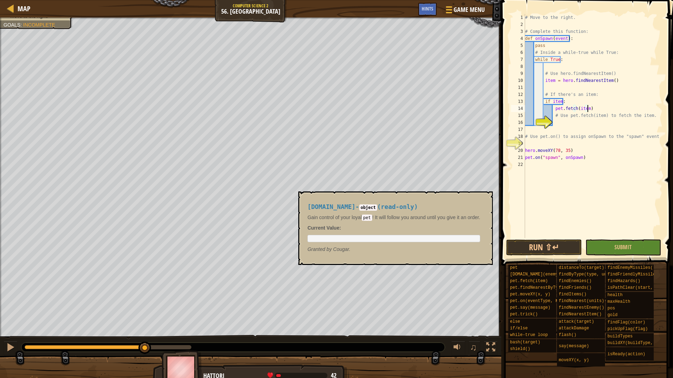
drag, startPoint x: 550, startPoint y: 267, endPoint x: 552, endPoint y: 260, distance: 7.2
click at [551, 267] on div "pet" at bounding box center [541, 268] width 67 height 7
click at [552, 242] on button "Run ⇧↵" at bounding box center [544, 248] width 76 height 16
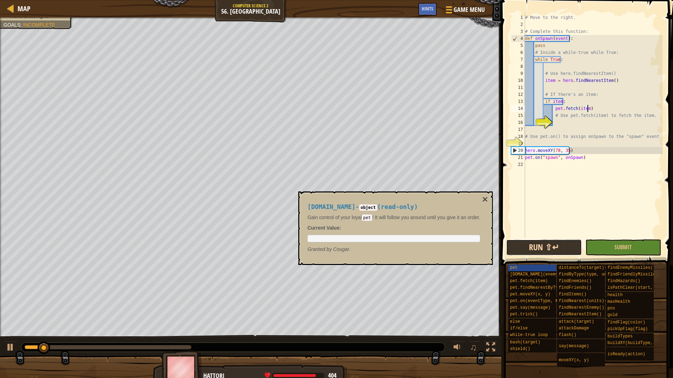
click at [549, 247] on button "Run ⇧↵" at bounding box center [544, 248] width 76 height 16
click at [16, 345] on button at bounding box center [11, 348] width 14 height 14
click at [595, 322] on div "attack(target)" at bounding box center [590, 322] width 67 height 7
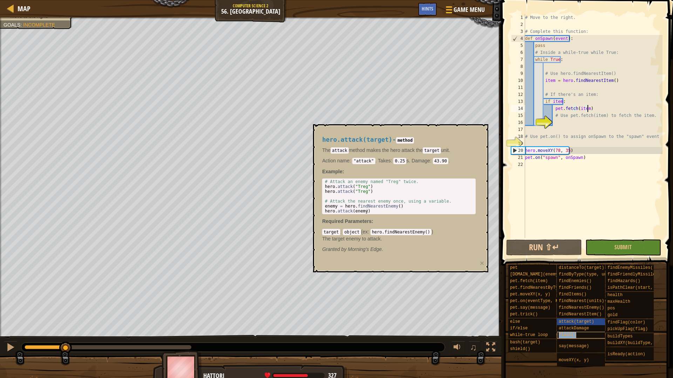
click at [598, 334] on div "flash()" at bounding box center [590, 335] width 67 height 7
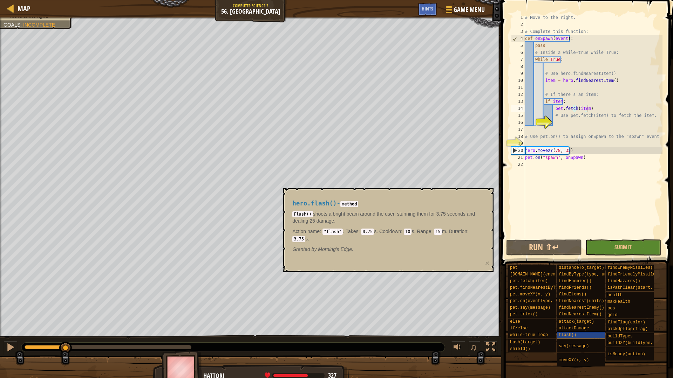
click at [594, 336] on div "flash()" at bounding box center [590, 335] width 67 height 7
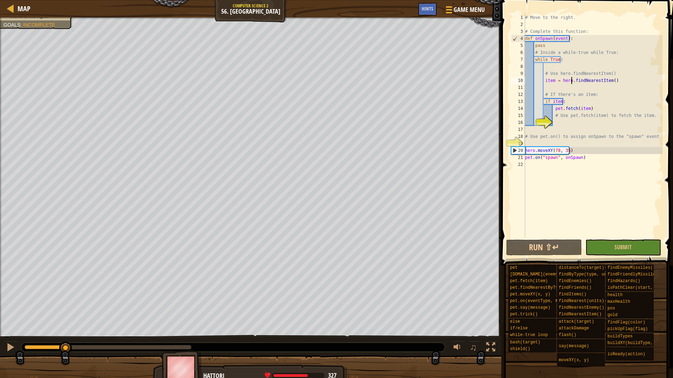
drag, startPoint x: 572, startPoint y: 83, endPoint x: 569, endPoint y: 88, distance: 4.9
click at [571, 83] on div "# Move to the right. # Complete this function: def onSpawn ( event ) : pass # I…" at bounding box center [592, 133] width 139 height 238
click at [566, 92] on div "# Move to the right. # Complete this function: def onSpawn ( event ) : pass # I…" at bounding box center [592, 133] width 139 height 238
type textarea "# If there's an item:"
click at [570, 89] on div "# Move to the right. # Complete this function: def onSpawn ( event ) : pass # I…" at bounding box center [592, 133] width 139 height 238
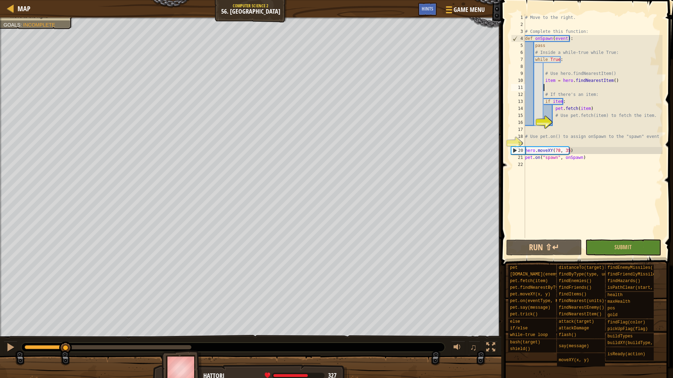
scroll to position [3, 1]
drag, startPoint x: 594, startPoint y: 105, endPoint x: 553, endPoint y: 108, distance: 40.7
click at [553, 108] on div "# Move to the right. # Complete this function: def onSpawn ( event ) : pass # I…" at bounding box center [592, 133] width 139 height 238
type textarea "pet.fetch(item)"
click at [566, 120] on div "# Move to the right. # Complete this function: def onSpawn ( event ) : pass # I…" at bounding box center [592, 133] width 139 height 238
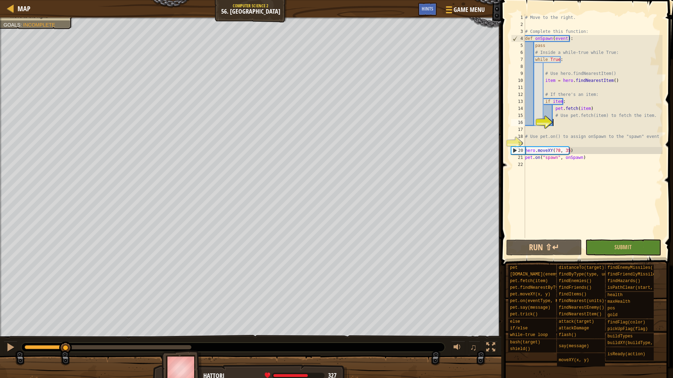
paste textarea "pet.fetch(item)"
type textarea "pet.fetch(item)"
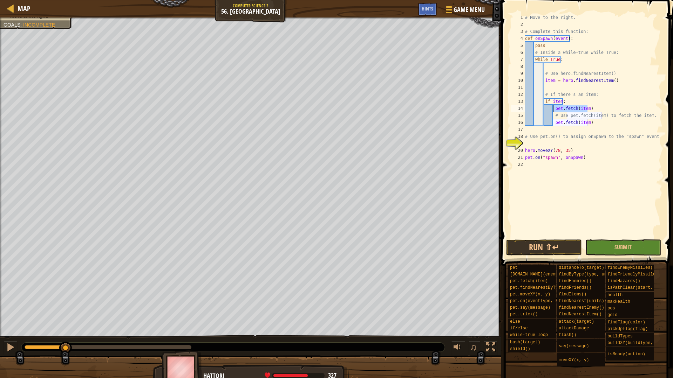
drag, startPoint x: 597, startPoint y: 110, endPoint x: 553, endPoint y: 111, distance: 44.5
click at [553, 111] on div "# Move to the right. # Complete this function: def onSpawn ( event ) : pass # I…" at bounding box center [592, 133] width 139 height 238
click at [559, 84] on div "# Move to the right. # Complete this function: def onSpawn ( event ) : pass # I…" at bounding box center [592, 133] width 139 height 238
type textarea "item = hero.findNearestItem()"
click at [558, 89] on div "# Move to the right. # Complete this function: def onSpawn ( event ) : pass # I…" at bounding box center [592, 126] width 139 height 224
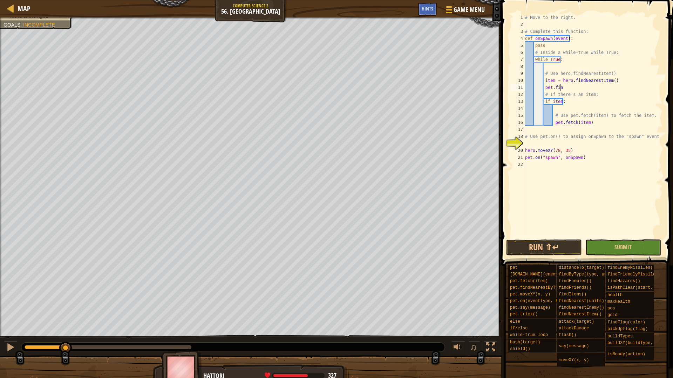
scroll to position [3, 3]
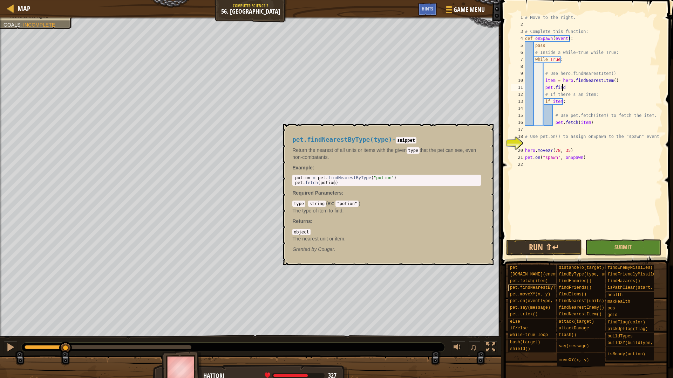
type textarea "pet.find"
click at [535, 288] on span "pet.findNearestByType(type)" at bounding box center [544, 288] width 68 height 5
drag, startPoint x: 573, startPoint y: 90, endPoint x: 544, endPoint y: 87, distance: 29.3
click at [544, 87] on div "# Move to the right. # Complete this function: def onSpawn ( event ) : pass # I…" at bounding box center [592, 133] width 139 height 238
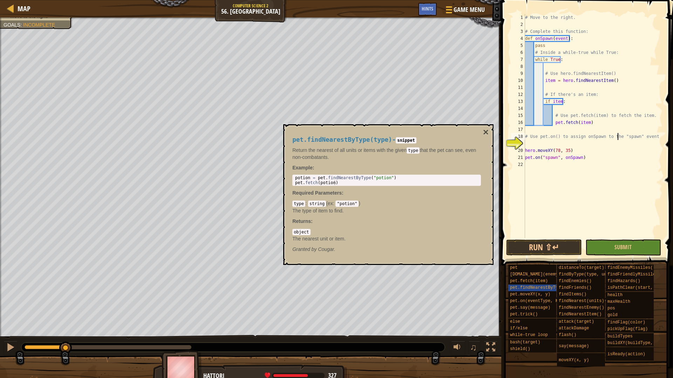
click at [616, 139] on div "# Move to the right. # Complete this function: def onSpawn ( event ) : pass # I…" at bounding box center [592, 133] width 139 height 238
click at [554, 241] on button "Run ⇧↵" at bounding box center [544, 248] width 76 height 16
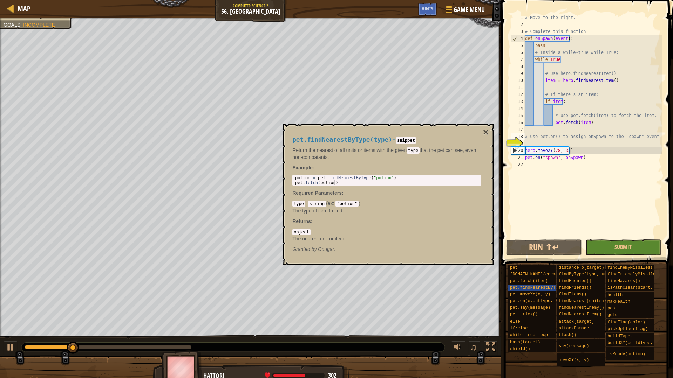
click at [480, 130] on div "pet.findNearestByType(type) - snippet Return the nearest of all units or items …" at bounding box center [388, 194] width 210 height 141
click at [485, 131] on button "×" at bounding box center [486, 133] width 6 height 10
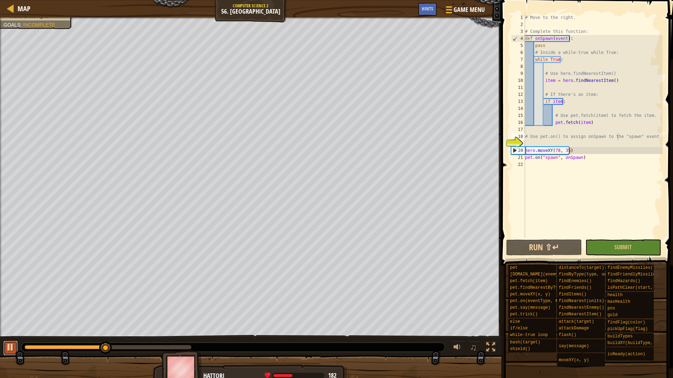
click at [9, 345] on div at bounding box center [10, 347] width 9 height 9
click at [545, 48] on div "# Move to the right. # Complete this function: def onSpawn ( event ) : pass # I…" at bounding box center [592, 133] width 139 height 238
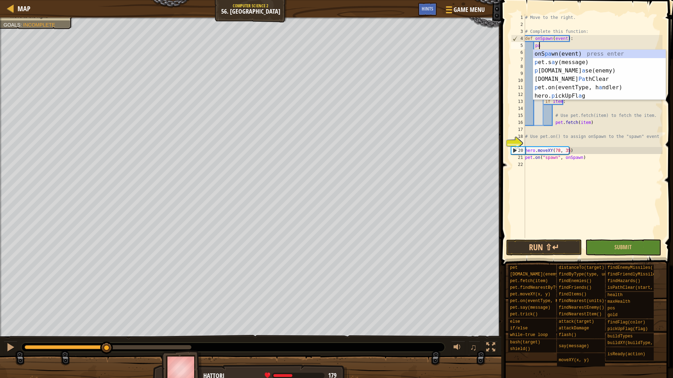
type textarea "p"
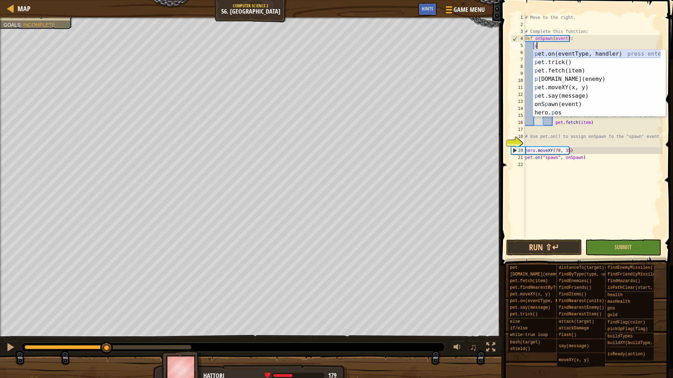
scroll to position [3, 0]
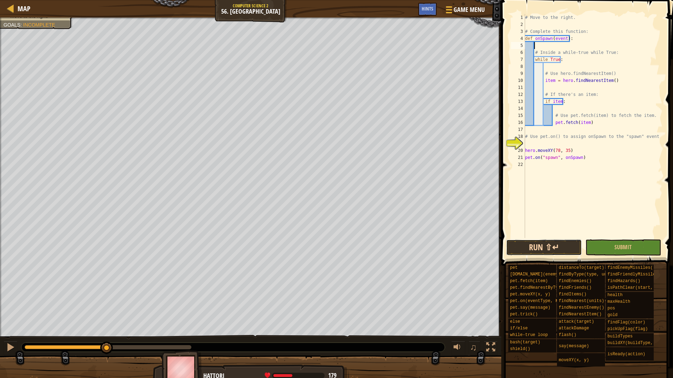
click at [547, 252] on button "Run ⇧↵" at bounding box center [544, 248] width 76 height 16
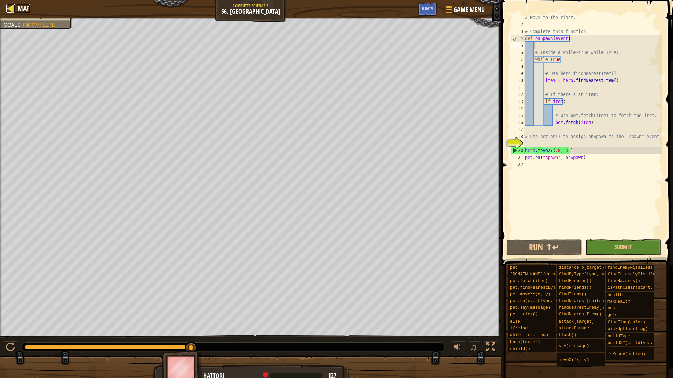
click at [29, 6] on span "Map" at bounding box center [24, 8] width 13 height 9
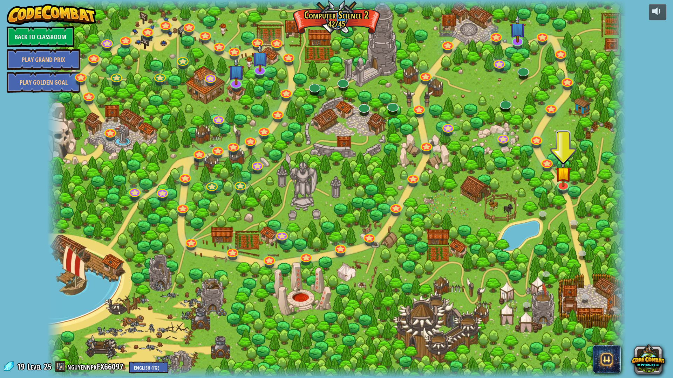
click at [512, 105] on div at bounding box center [336, 189] width 579 height 378
click at [511, 105] on div at bounding box center [506, 103] width 12 height 12
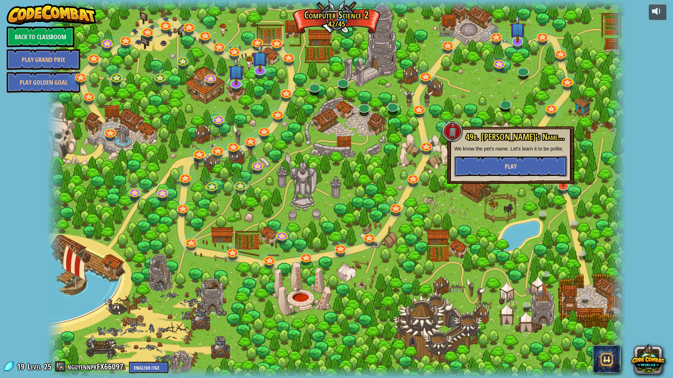
click at [507, 167] on span "Play" at bounding box center [511, 166] width 12 height 9
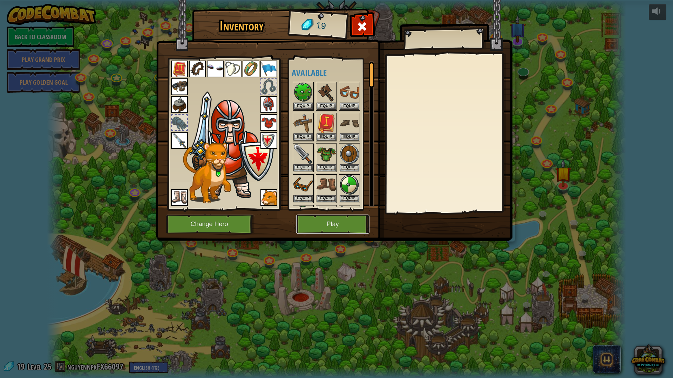
click at [342, 225] on button "Play" at bounding box center [332, 224] width 73 height 19
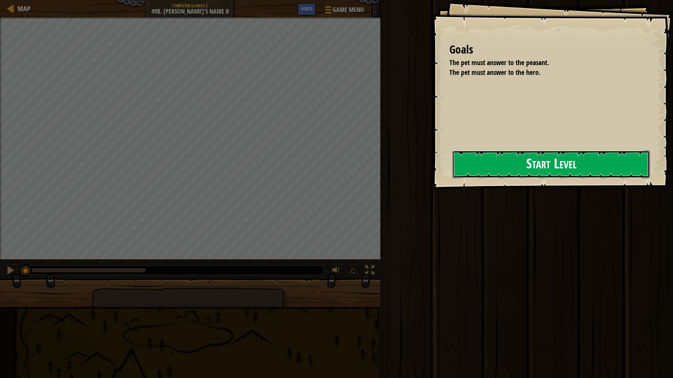
click at [491, 173] on button "Start Level" at bounding box center [550, 165] width 197 height 28
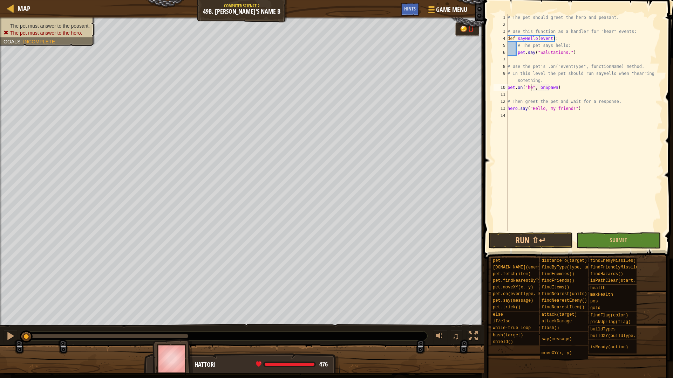
scroll to position [3, 2]
click at [559, 87] on div "# The pet should greet the hero and peasant. # Use this function as a handler f…" at bounding box center [584, 129] width 156 height 231
type textarea "pet.on("hear", [PERSON_NAME])"
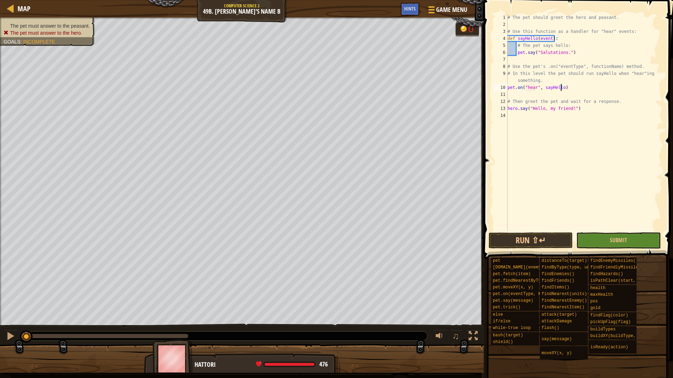
click at [540, 231] on div "# The pet should greet the hero and peasant. # Use this function as a handler f…" at bounding box center [584, 129] width 156 height 231
click at [538, 235] on button "Run ⇧↵" at bounding box center [530, 241] width 84 height 16
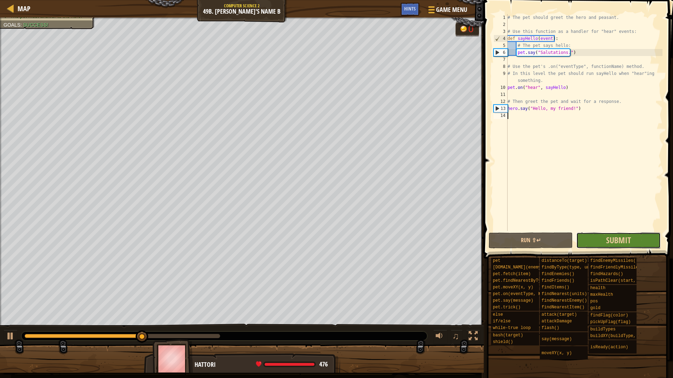
click at [636, 241] on button "Submit" at bounding box center [618, 241] width 84 height 16
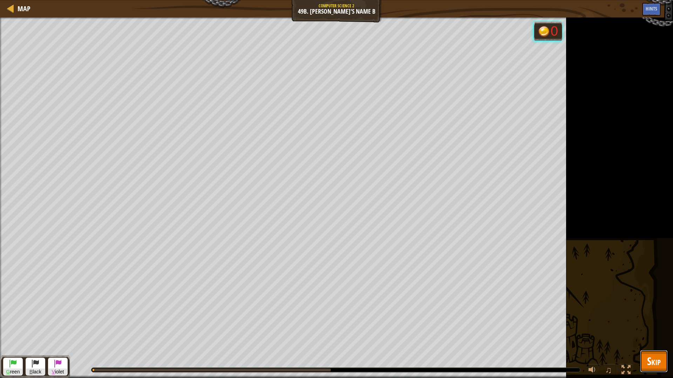
click at [643, 345] on button "Skip" at bounding box center [654, 361] width 28 height 22
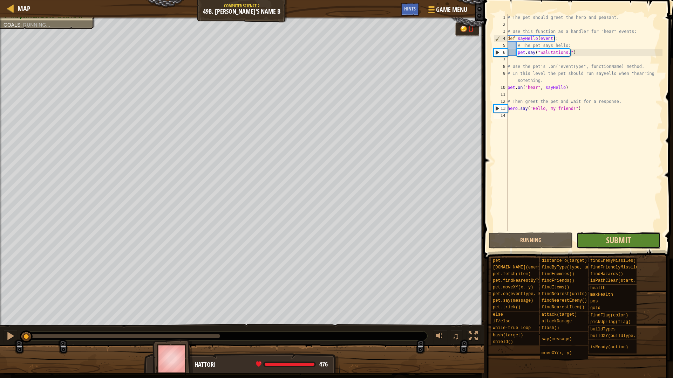
click at [627, 238] on span "Submit" at bounding box center [618, 240] width 25 height 11
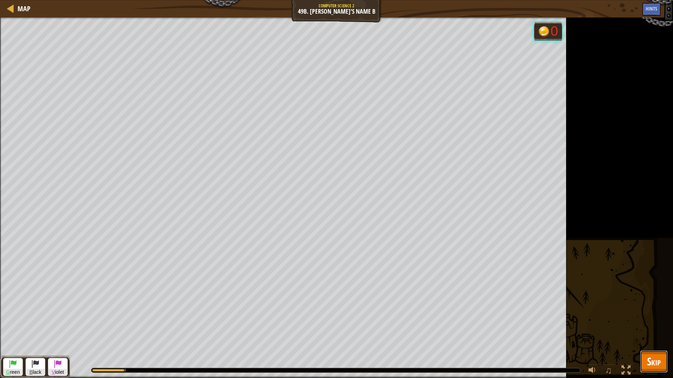
click at [659, 345] on span "Skip" at bounding box center [654, 361] width 14 height 14
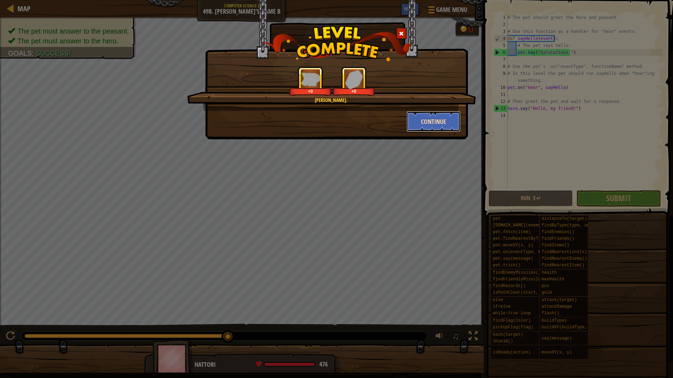
click at [435, 122] on button "Continue" at bounding box center [433, 121] width 54 height 21
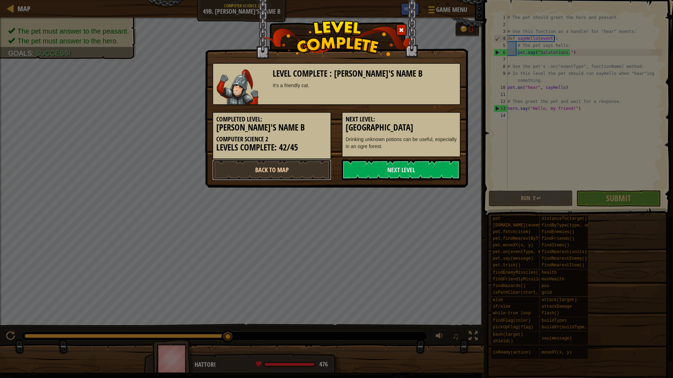
click at [309, 167] on link "Back to Map" at bounding box center [271, 169] width 119 height 21
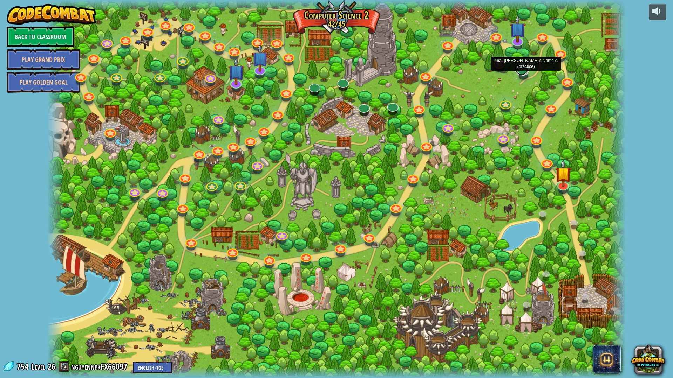
click at [522, 73] on link at bounding box center [521, 68] width 14 height 14
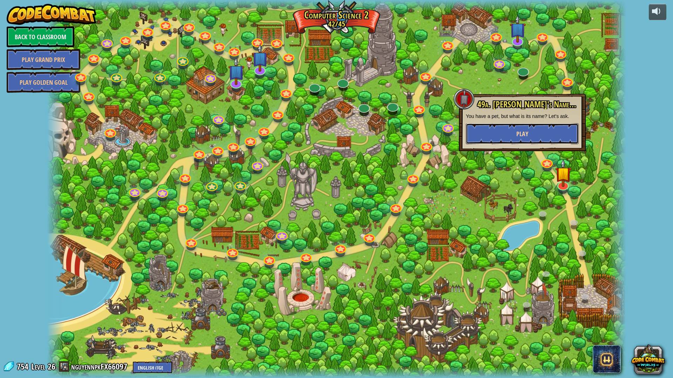
click at [535, 138] on button "Play" at bounding box center [522, 133] width 113 height 21
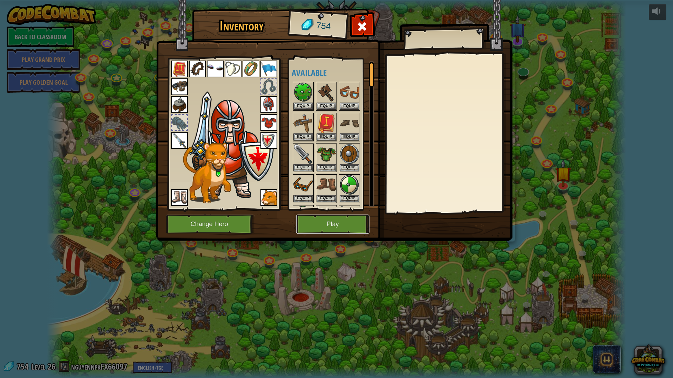
click at [342, 231] on button "Play" at bounding box center [332, 224] width 73 height 19
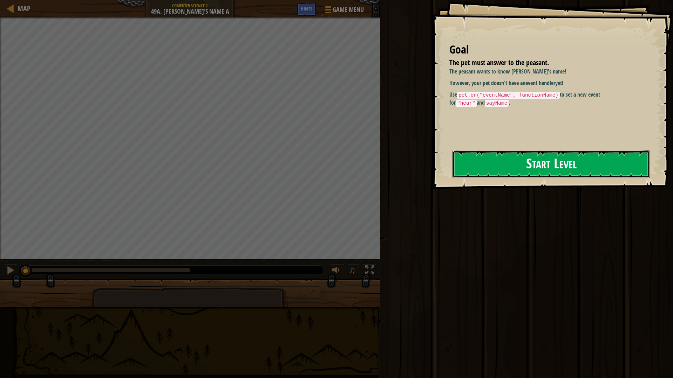
click at [523, 161] on button "Start Level" at bounding box center [550, 165] width 197 height 28
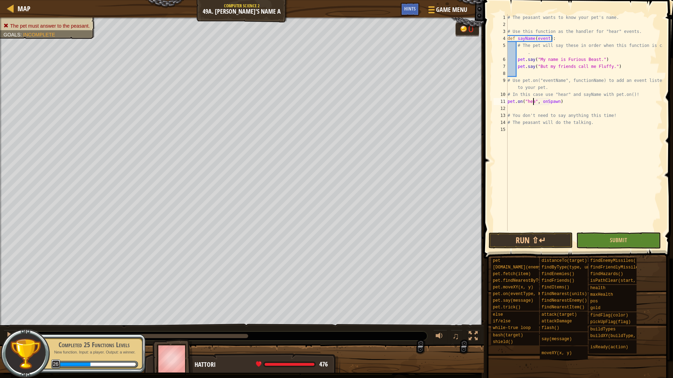
scroll to position [3, 2]
click at [550, 101] on div "# The peasant wants to know your pet's name. # Use this function as the handler…" at bounding box center [584, 129] width 156 height 231
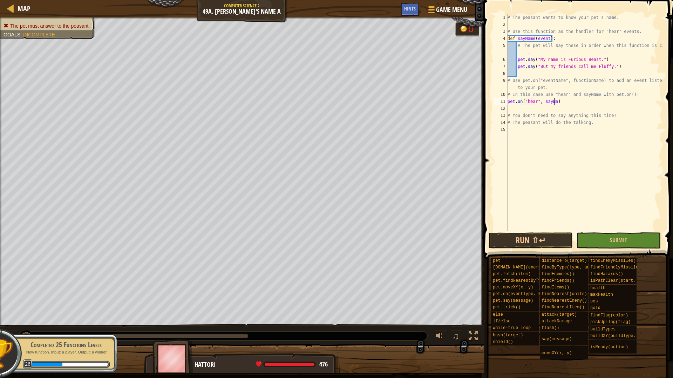
scroll to position [3, 4]
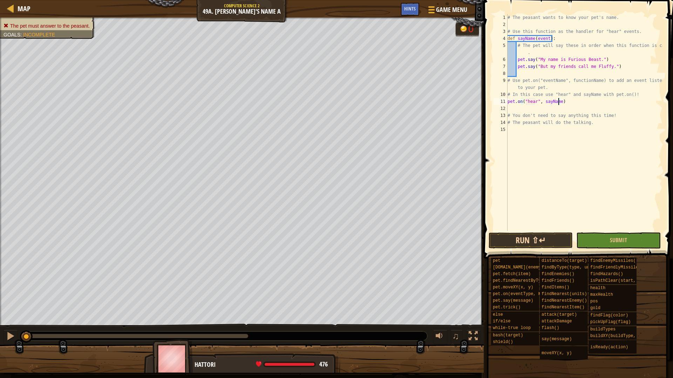
type textarea "pet.on("hear", [PERSON_NAME])"
click at [532, 238] on button "Run ⇧↵" at bounding box center [530, 241] width 84 height 16
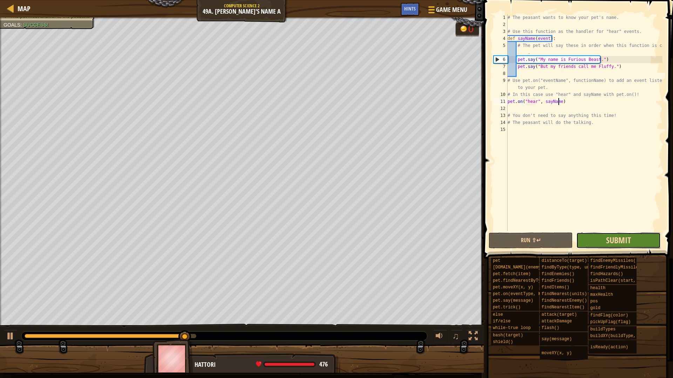
click at [609, 239] on span "Submit" at bounding box center [618, 240] width 25 height 11
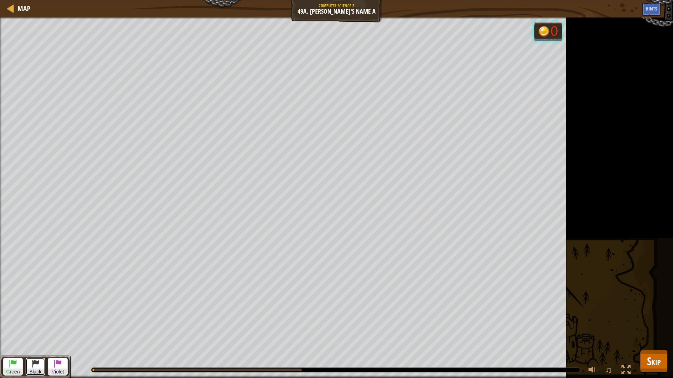
click at [40, 345] on button "B lack" at bounding box center [36, 367] width 20 height 18
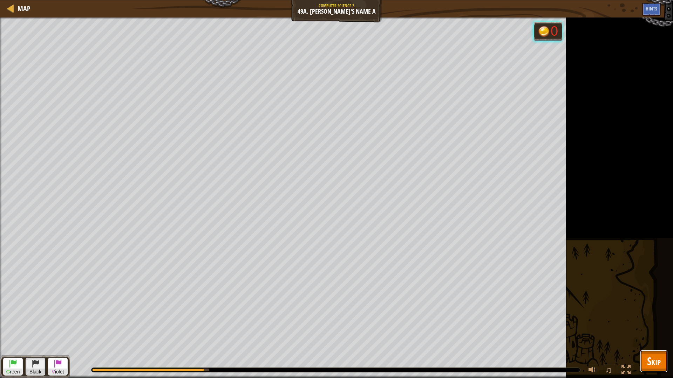
click at [658, 345] on span "Skip" at bounding box center [654, 361] width 14 height 14
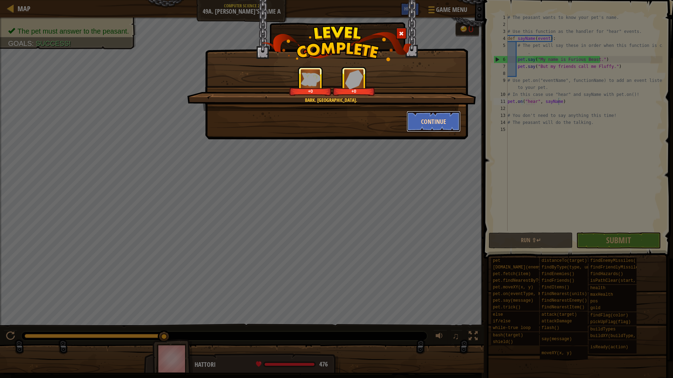
click at [432, 127] on button "Continue" at bounding box center [433, 121] width 54 height 21
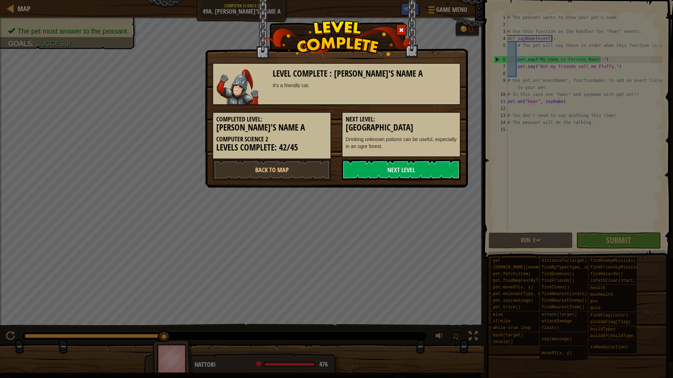
click at [302, 155] on div "Completed Level: [PERSON_NAME]'s Name A Computer Science 2 Levels Complete: 42/…" at bounding box center [271, 135] width 119 height 47
click at [293, 169] on link "Back to Map" at bounding box center [271, 169] width 119 height 21
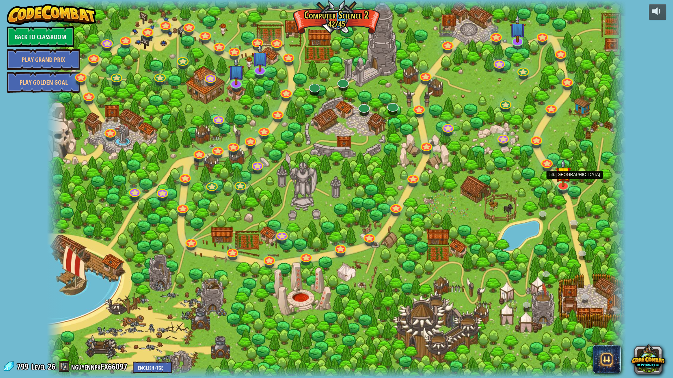
click at [561, 180] on img at bounding box center [563, 173] width 16 height 28
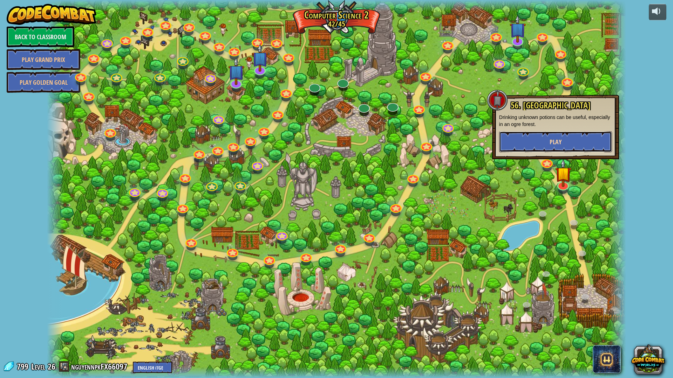
click at [569, 143] on button "Play" at bounding box center [555, 141] width 113 height 21
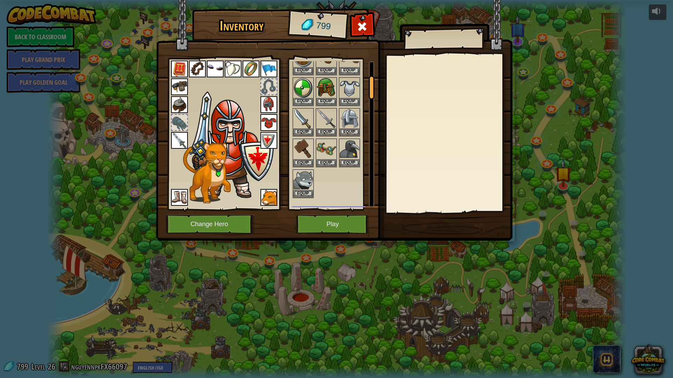
scroll to position [85, 0]
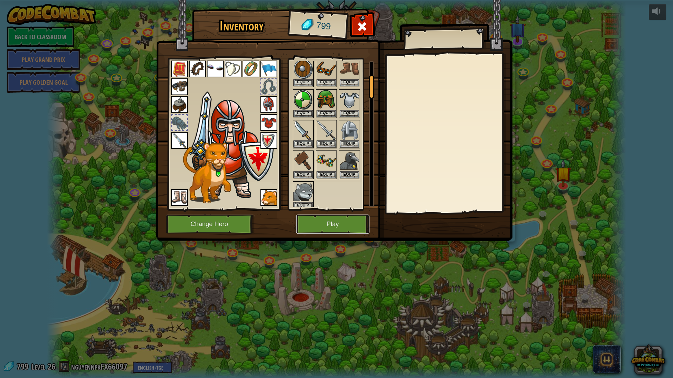
drag, startPoint x: 324, startPoint y: 160, endPoint x: 310, endPoint y: 220, distance: 60.8
click at [310, 220] on button "Play" at bounding box center [332, 224] width 73 height 19
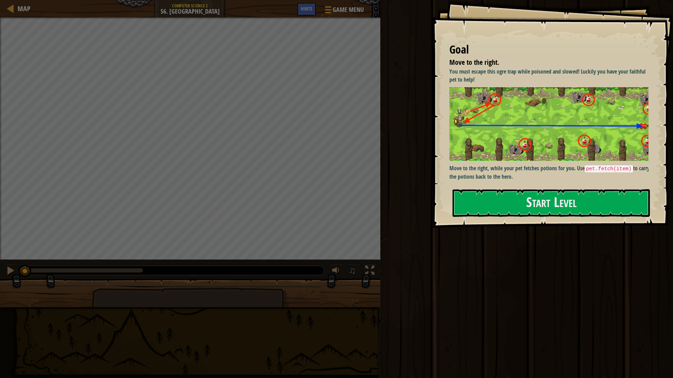
click at [544, 161] on div "You must escape this ogre trap while poisoned and slowed! Luckily you have your…" at bounding box center [551, 124] width 204 height 113
click at [524, 196] on button "Start Level" at bounding box center [550, 203] width 197 height 28
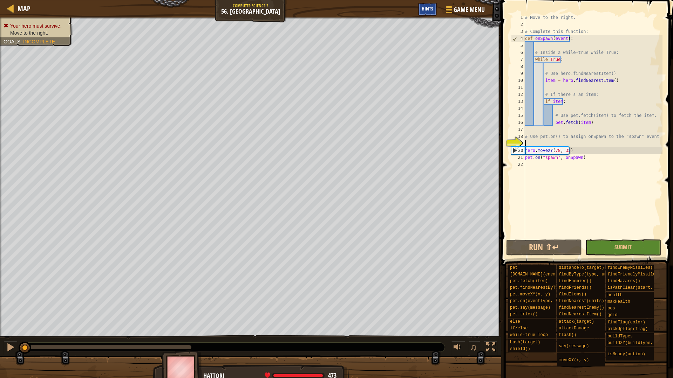
click at [425, 12] on div "Hints" at bounding box center [427, 9] width 19 height 13
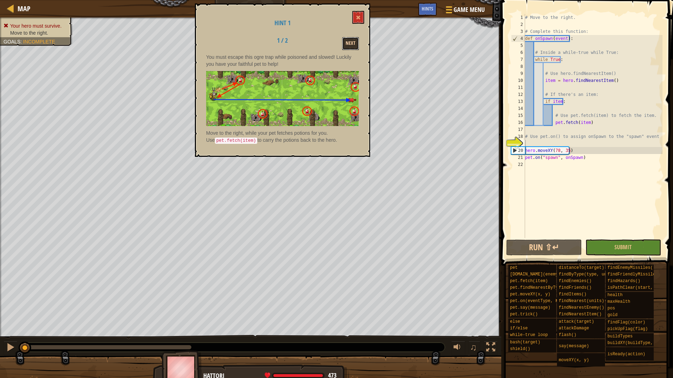
click at [356, 46] on button "Next" at bounding box center [350, 43] width 17 height 13
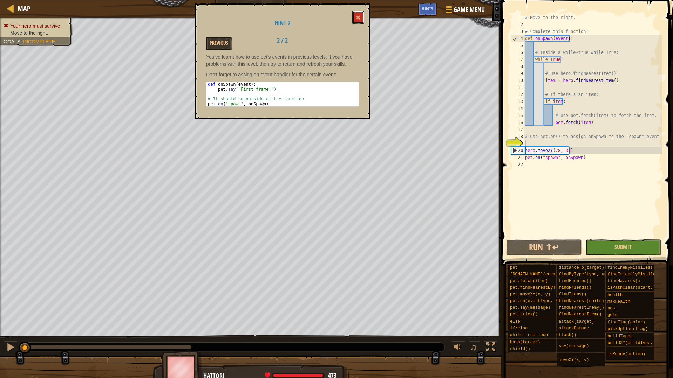
drag, startPoint x: 363, startPoint y: 12, endPoint x: 362, endPoint y: 41, distance: 28.7
click at [362, 41] on div "Hint 2 Previous 2 / 2 You've learnt how to use pet's events in previous levels.…" at bounding box center [282, 62] width 175 height 116
click at [358, 20] on span at bounding box center [358, 17] width 5 height 5
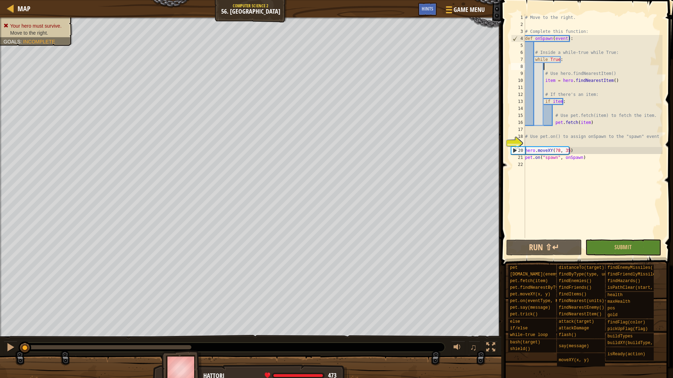
click at [556, 68] on div "# Move to the right. # Complete this function: def onSpawn ( event ) : # Inside…" at bounding box center [592, 133] width 139 height 238
type textarea "whil"
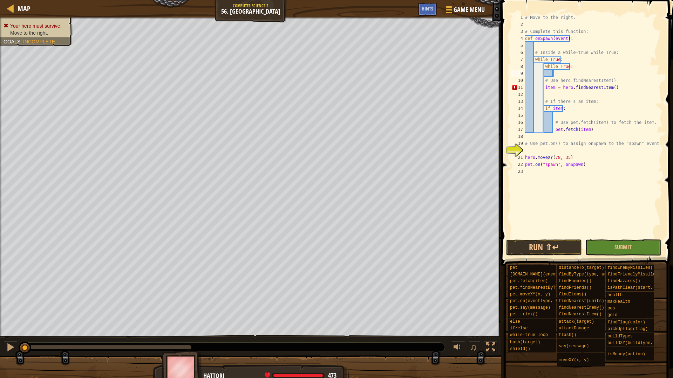
click at [543, 89] on div "# Move to the right. # Complete this function: def onSpawn ( event ) : # Inside…" at bounding box center [592, 133] width 139 height 238
click at [542, 109] on div "# Move to the right. # Complete this function: def onSpawn ( event ) : # Inside…" at bounding box center [592, 133] width 139 height 238
click at [543, 111] on div "# Move to the right. # Complete this function: def onSpawn ( event ) : # Inside…" at bounding box center [592, 133] width 139 height 238
click at [552, 129] on div "# Move to the right. # Complete this function: def onSpawn ( event ) : # Inside…" at bounding box center [592, 133] width 139 height 238
type textarea "pet.fetch(item)"
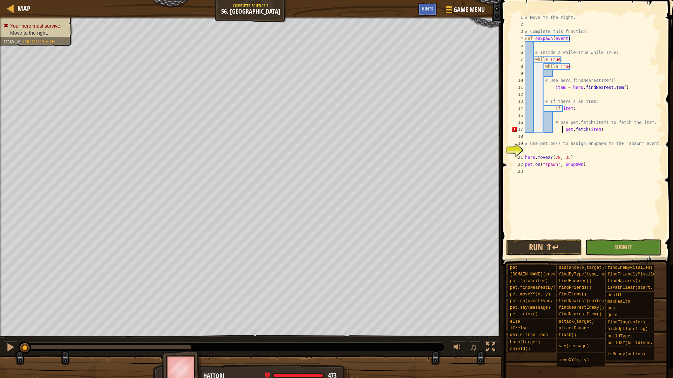
click at [623, 148] on div "# Move to the right. # Complete this function: def onSpawn ( event ) : # Inside…" at bounding box center [592, 133] width 139 height 238
click at [546, 251] on button "Run ⇧↵" at bounding box center [544, 248] width 76 height 16
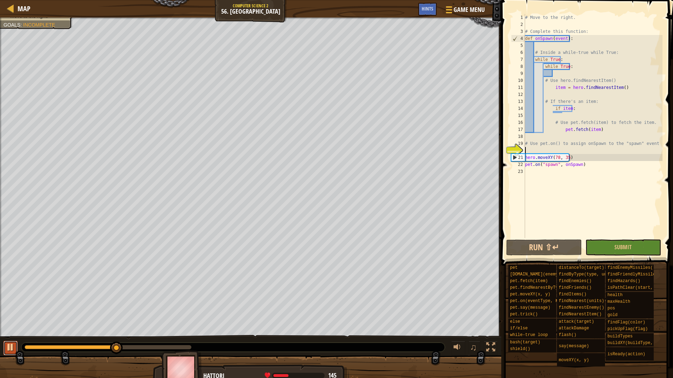
click at [9, 345] on div at bounding box center [10, 347] width 9 height 9
click at [561, 104] on div "# Move to the right. # Complete this function: def onSpawn ( event ) : # Inside…" at bounding box center [592, 133] width 139 height 238
click at [551, 106] on div "# Move to the right. # Complete this function: def onSpawn ( event ) : # Inside…" at bounding box center [592, 133] width 139 height 238
click at [550, 111] on div "# Move to the right. # Complete this function: def onSpawn ( event ) : # Inside…" at bounding box center [592, 133] width 139 height 238
click at [553, 111] on div "# Move to the right. # Complete this function: def onSpawn ( event ) : # Inside…" at bounding box center [592, 133] width 139 height 238
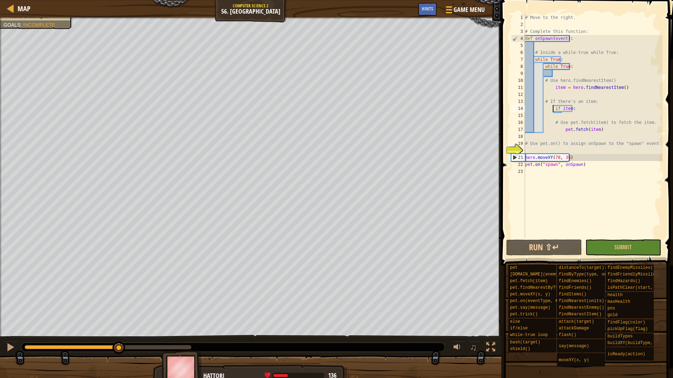
click at [554, 113] on div "# Move to the right. # Complete this function: def onSpawn ( event ) : # Inside…" at bounding box center [592, 133] width 139 height 238
type textarea "if item:"
click at [554, 115] on div "# Move to the right. # Complete this function: def onSpawn ( event ) : # Inside…" at bounding box center [592, 126] width 139 height 224
click at [558, 77] on div "# Move to the right. # Complete this function: def onSpawn ( event ) : # Inside…" at bounding box center [592, 133] width 139 height 238
click at [577, 68] on div "# Move to the right. # Complete this function: def onSpawn ( event ) : # Inside…" at bounding box center [592, 133] width 139 height 238
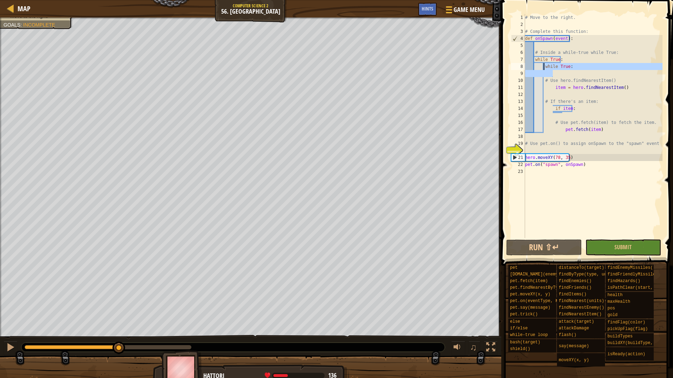
drag, startPoint x: 570, startPoint y: 71, endPoint x: 543, endPoint y: 68, distance: 26.6
click at [543, 68] on div "# Move to the right. # Complete this function: def onSpawn ( event ) : # Inside…" at bounding box center [592, 133] width 139 height 238
type textarea "while True:"
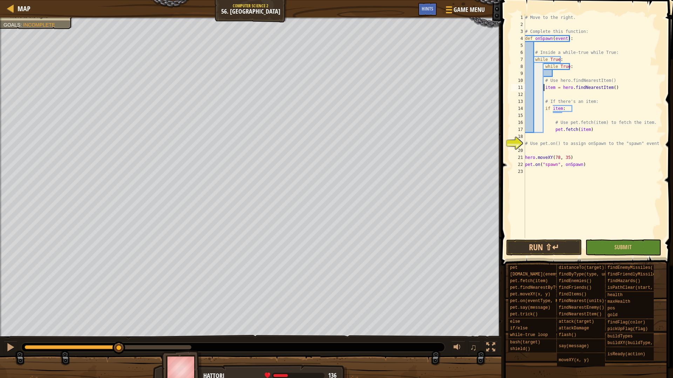
type textarea "whil"
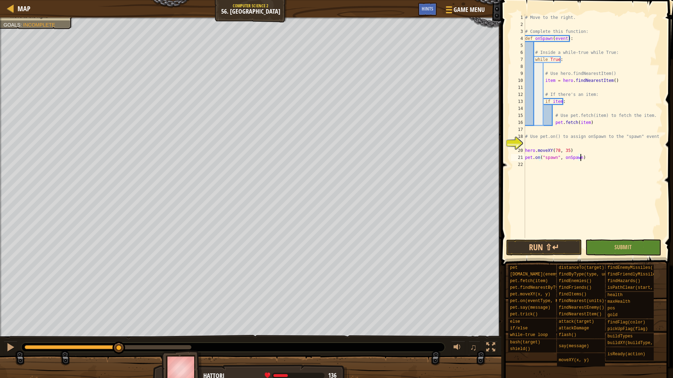
drag, startPoint x: 580, startPoint y: 155, endPoint x: 568, endPoint y: 162, distance: 13.3
click at [568, 162] on div "# Move to the right. # Complete this function: def onSpawn ( event ) : # Inside…" at bounding box center [592, 133] width 139 height 238
type textarea "pet.on("spawn", onSpawn)"
click at [590, 164] on div "# Move to the right. # Complete this function: def onSpawn ( event ) : # Inside…" at bounding box center [592, 126] width 139 height 224
drag, startPoint x: 572, startPoint y: 161, endPoint x: 521, endPoint y: 161, distance: 51.5
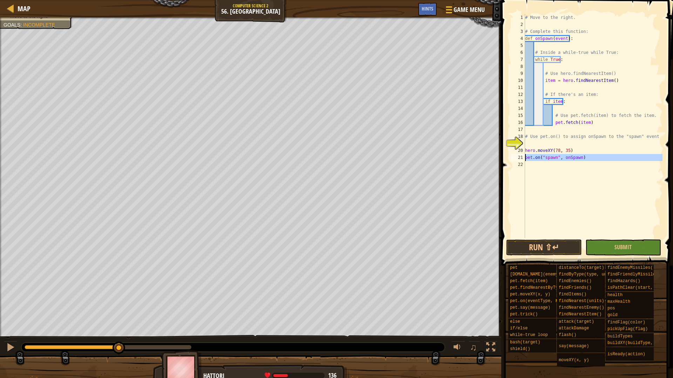
click at [521, 161] on div "1 2 3 4 5 6 7 8 9 10 11 12 13 14 15 16 17 18 19 20 21 22 # Move to the right. #…" at bounding box center [585, 126] width 153 height 224
type textarea "pet.on("spawn", onSpawn)"
click at [552, 142] on div "# Move to the right. # Complete this function: def onSpawn ( event ) : # Inside…" at bounding box center [592, 133] width 139 height 238
paste textarea "pet.on("spawn", onSpawn)"
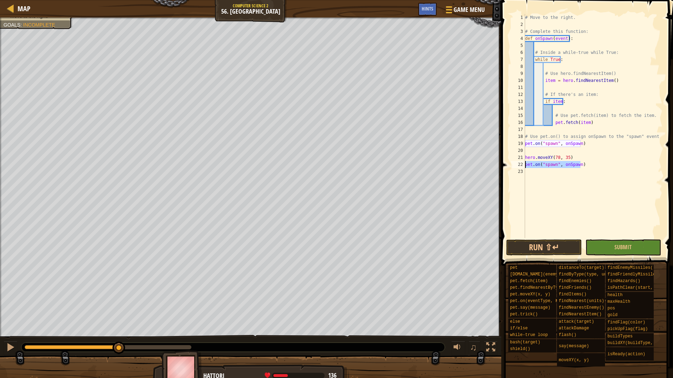
drag, startPoint x: 586, startPoint y: 166, endPoint x: 525, endPoint y: 168, distance: 61.3
click at [525, 168] on div "1 2 3 4 5 6 7 8 9 10 11 12 13 14 15 16 17 18 19 20 21 22 23 # Move to the right…" at bounding box center [585, 126] width 153 height 224
type textarea "pet.on("spawn", onSpawn)"
click at [529, 247] on button "Run ⇧↵" at bounding box center [544, 248] width 76 height 16
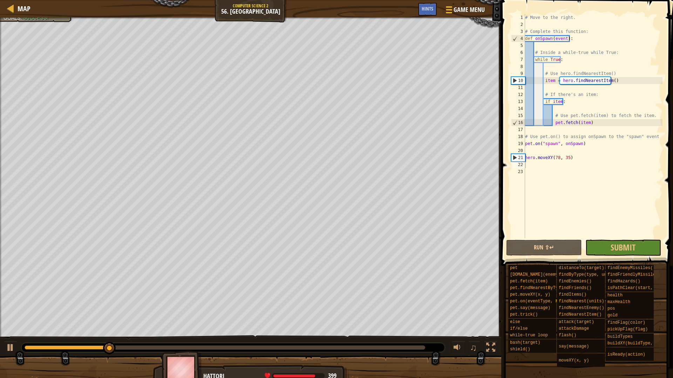
drag, startPoint x: 331, startPoint y: 351, endPoint x: 345, endPoint y: 349, distance: 14.4
click at [331, 345] on div at bounding box center [232, 347] width 423 height 9
click at [609, 244] on button "Submit" at bounding box center [623, 248] width 76 height 16
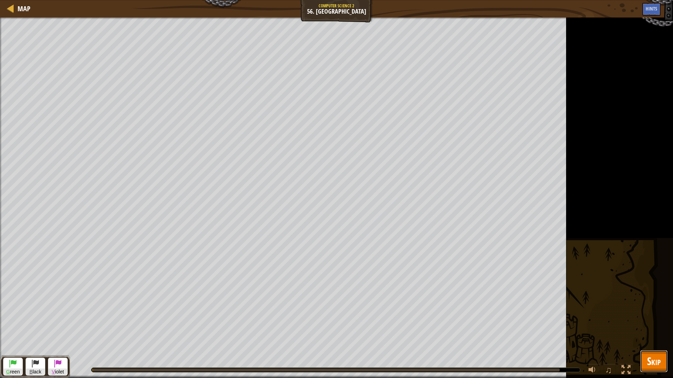
click at [660, 345] on span "Skip" at bounding box center [654, 361] width 14 height 14
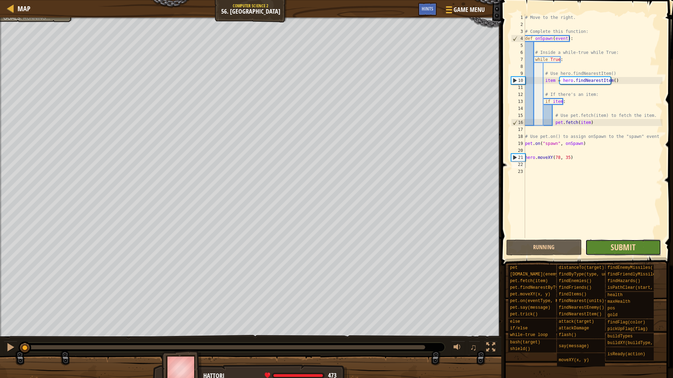
click at [635, 242] on span "Submit" at bounding box center [622, 247] width 25 height 11
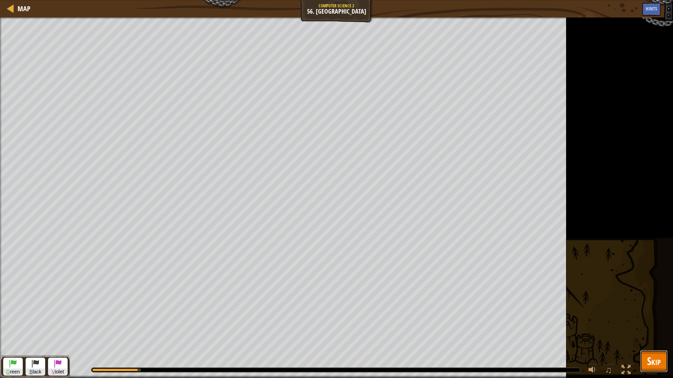
click at [645, 345] on button "Skip" at bounding box center [654, 361] width 28 height 22
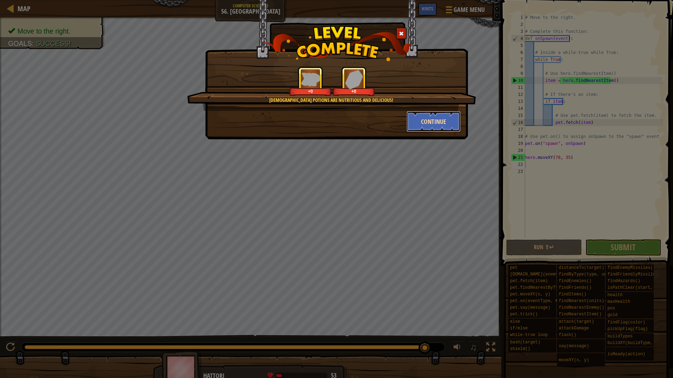
click at [435, 121] on button "Continue" at bounding box center [433, 121] width 54 height 21
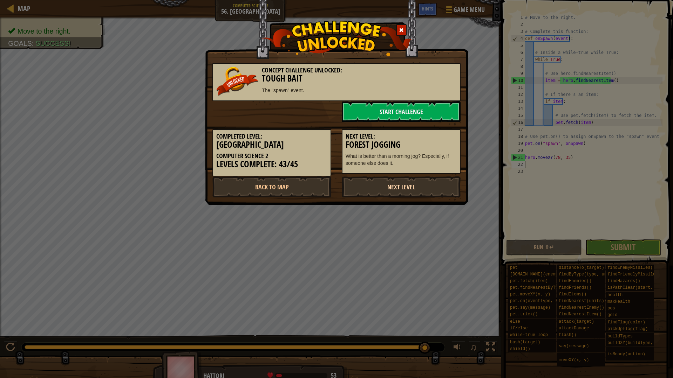
click at [390, 187] on link "Next Level" at bounding box center [401, 187] width 119 height 21
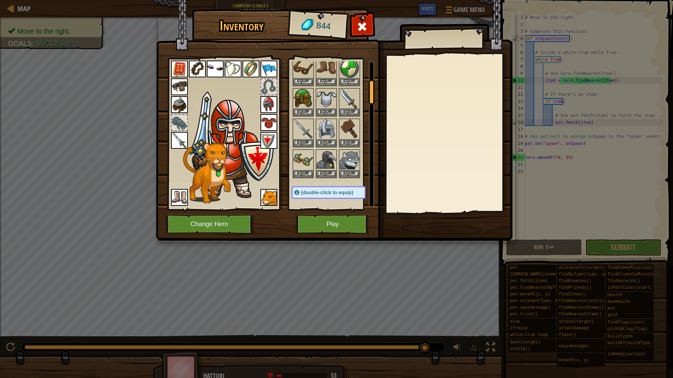
scroll to position [125, 0]
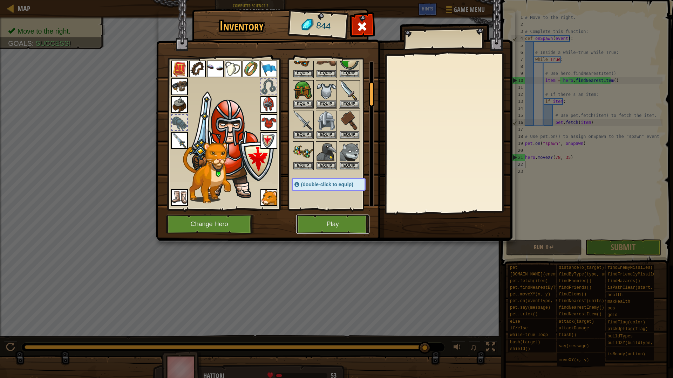
click at [323, 218] on button "Play" at bounding box center [332, 224] width 73 height 19
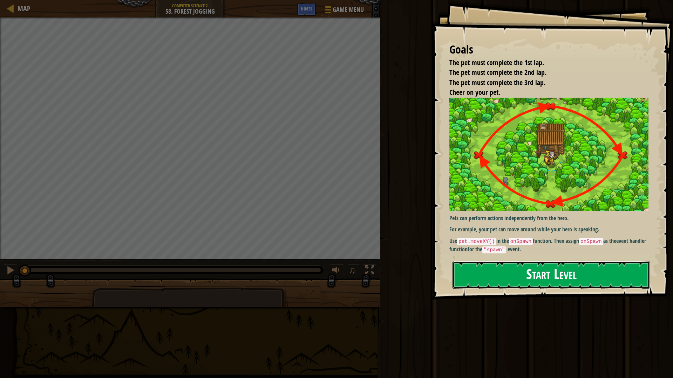
click at [536, 275] on button "Start Level" at bounding box center [550, 275] width 197 height 28
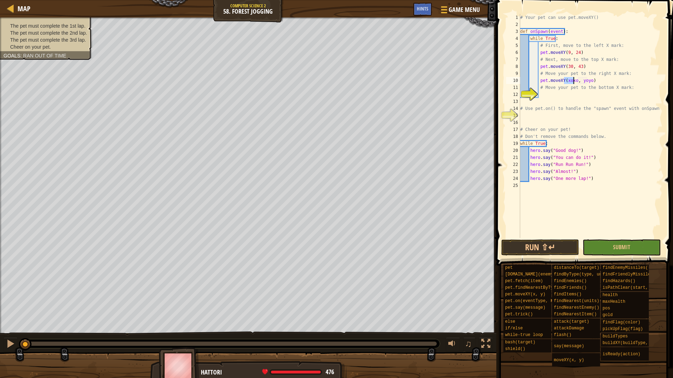
scroll to position [3, 4]
click at [582, 78] on div "# Your pet can use pet.moveXY() def onSpawn ( event ) : while True : # First, m…" at bounding box center [591, 133] width 144 height 238
type textarea "pet.moveXY(51, 24)"
click at [581, 93] on div "# Your pet can use pet.moveXY() def onSpawn ( event ) : while True : # First, m…" at bounding box center [591, 133] width 144 height 238
type textarea "pet.moveXY(30, 5)"
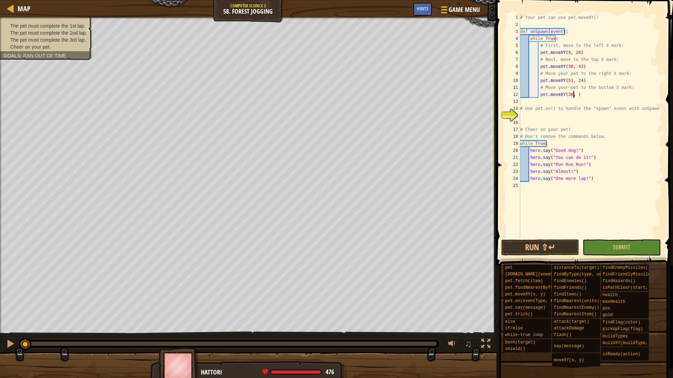
scroll to position [3, 4]
click at [549, 120] on div "# Your pet can use pet.moveXY() def onSpawn ( event ) : while True : # First, m…" at bounding box center [591, 133] width 144 height 238
click at [549, 115] on div "# Your pet can use pet.moveXY() def onSpawn ( event ) : while True : # First, m…" at bounding box center [591, 133] width 144 height 238
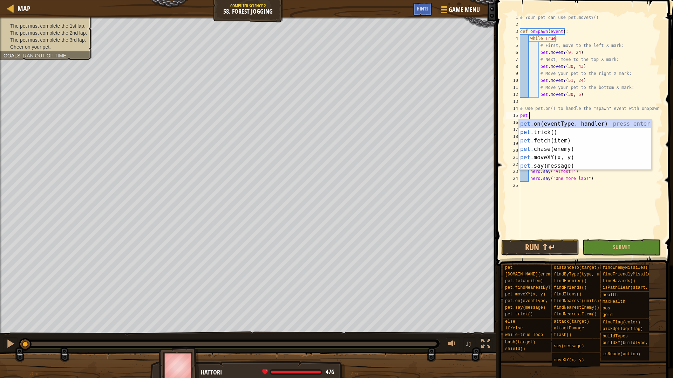
scroll to position [3, 0]
type textarea "pet.on("spawn", onSpawn)"
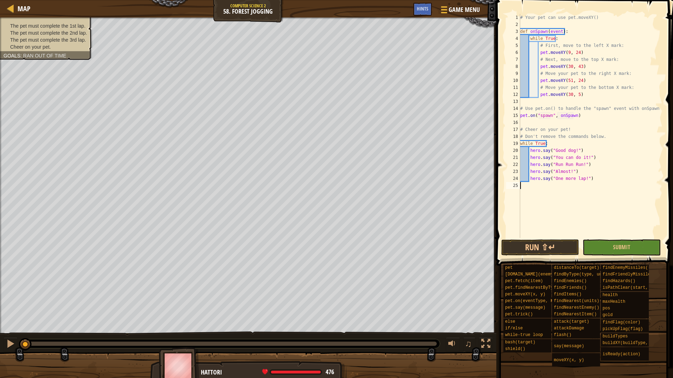
click at [561, 210] on div "# Your pet can use pet.moveXY() def onSpawn ( event ) : while True : # First, m…" at bounding box center [591, 133] width 144 height 238
click at [546, 235] on div "# Your pet can use pet.moveXY() def onSpawn ( event ) : while True : # First, m…" at bounding box center [591, 133] width 144 height 238
click at [542, 241] on button "Run ⇧↵" at bounding box center [540, 248] width 78 height 16
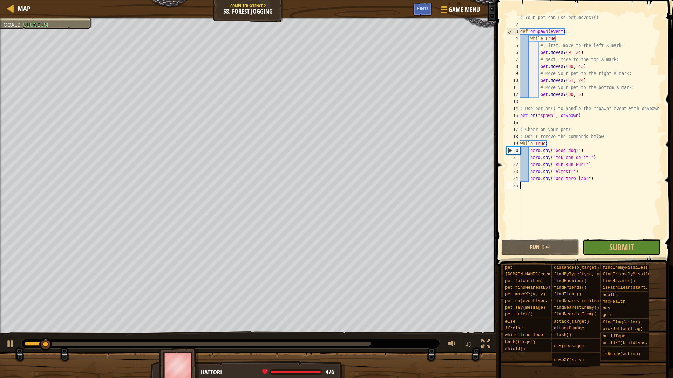
drag, startPoint x: 630, startPoint y: 243, endPoint x: 632, endPoint y: 240, distance: 3.9
click at [630, 243] on span "Submit" at bounding box center [621, 247] width 25 height 11
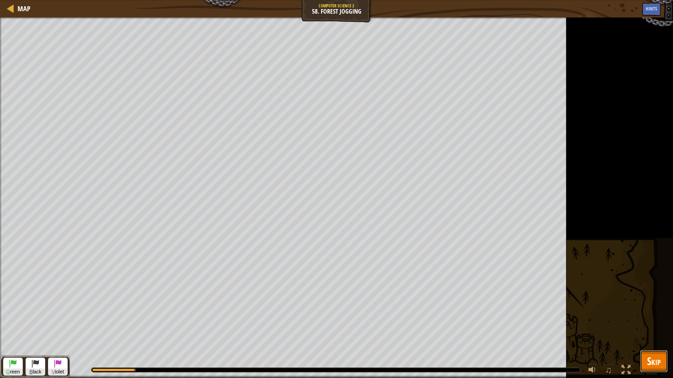
click at [655, 345] on button "Skip" at bounding box center [654, 361] width 28 height 22
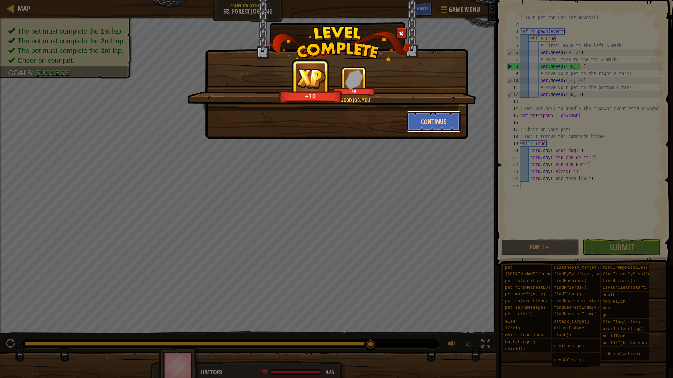
click at [451, 119] on button "Continue" at bounding box center [433, 121] width 54 height 21
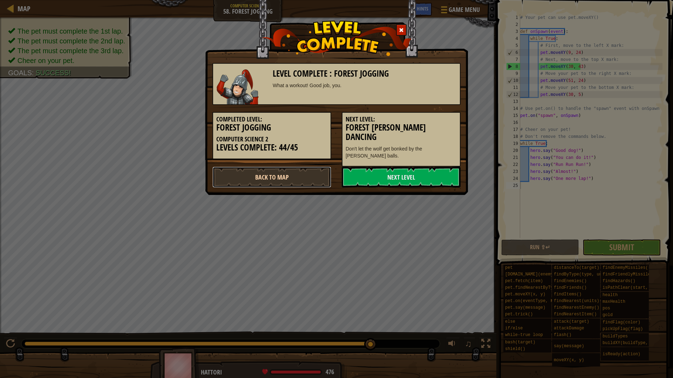
click at [307, 171] on link "Back to Map" at bounding box center [271, 177] width 119 height 21
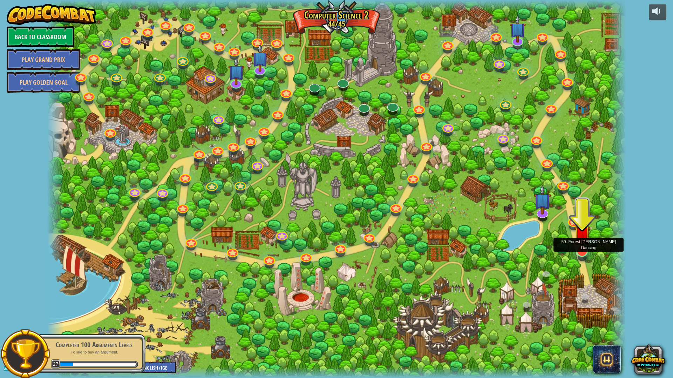
click at [578, 251] on img at bounding box center [582, 233] width 16 height 37
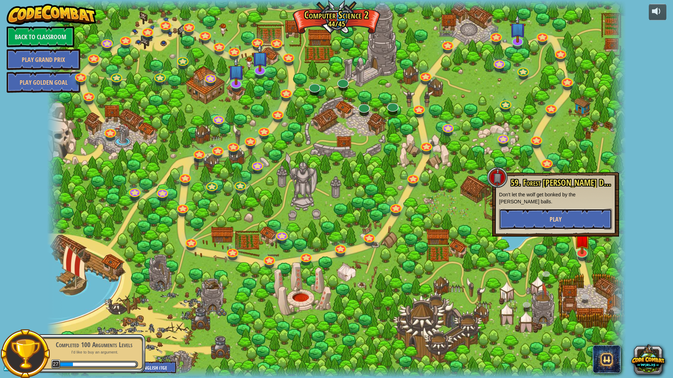
click at [578, 215] on button "Play" at bounding box center [555, 219] width 113 height 21
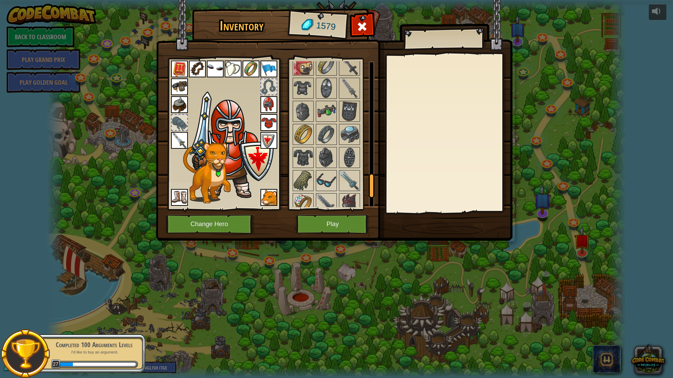
scroll to position [790, 0]
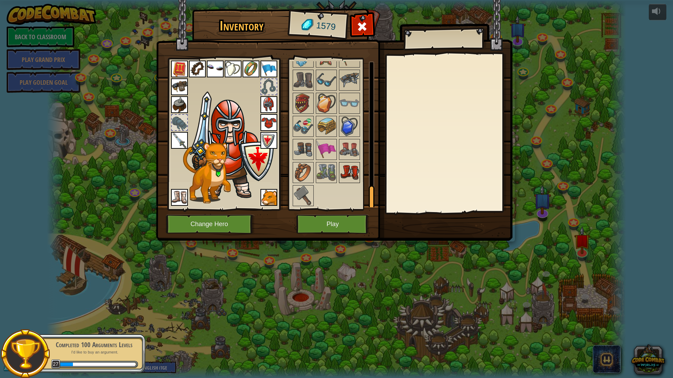
click at [347, 179] on img at bounding box center [350, 173] width 20 height 20
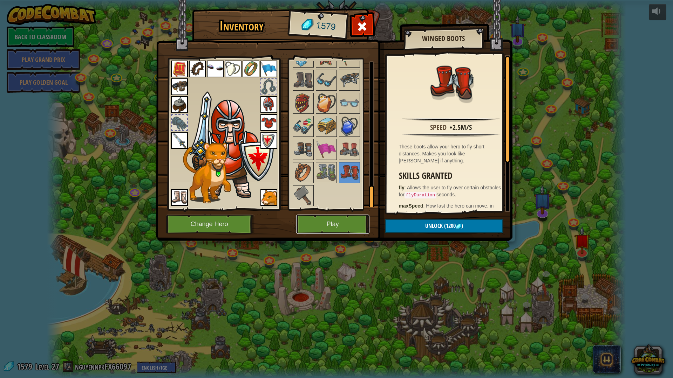
click at [356, 230] on button "Play" at bounding box center [332, 224] width 73 height 19
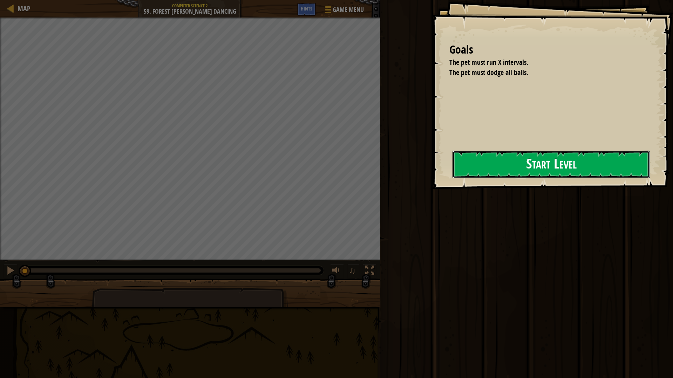
click at [511, 169] on button "Start Level" at bounding box center [550, 165] width 197 height 28
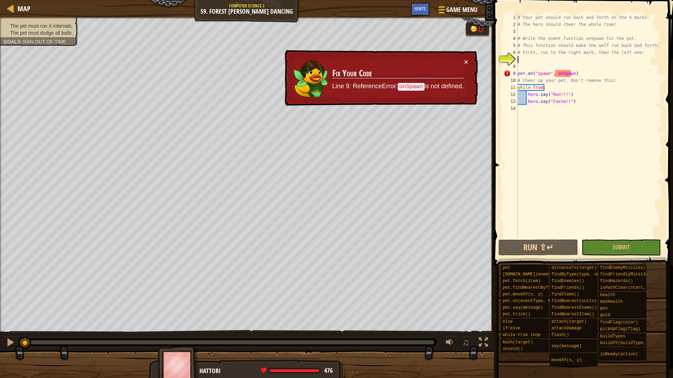
click at [538, 58] on div "# Your pet should run back and forth on the X marks. # The hero should cheer th…" at bounding box center [589, 133] width 146 height 238
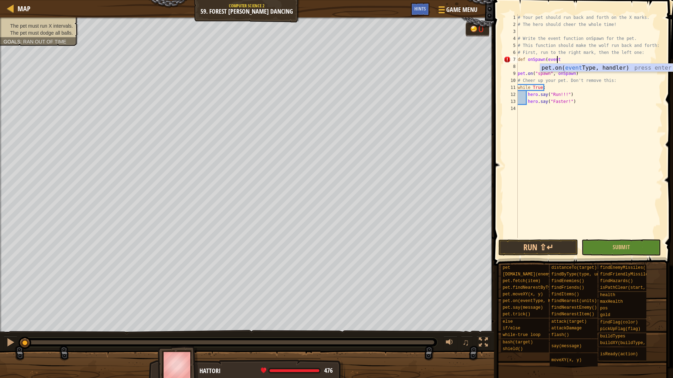
scroll to position [3, 3]
type textarea "def onSpawn(event):"
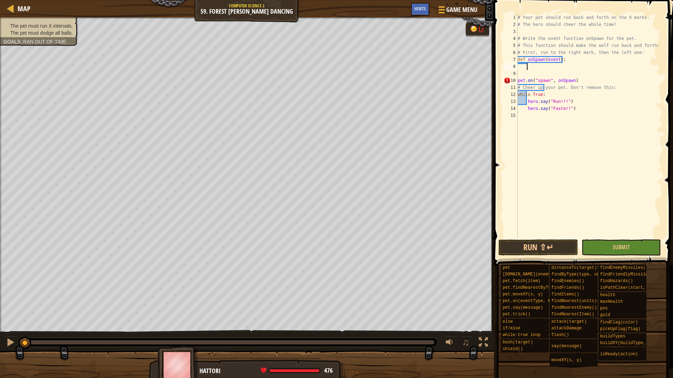
type textarea "wh"
type textarea "w"
type textarea "["
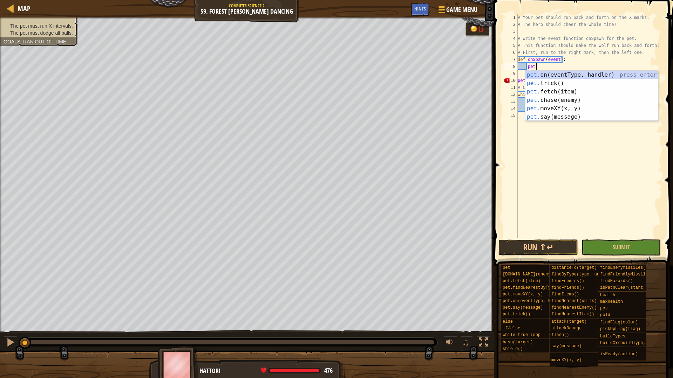
scroll to position [3, 1]
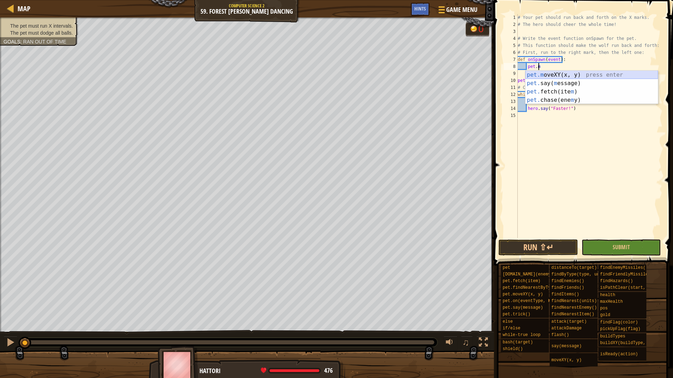
click at [546, 76] on div "pet.m oveXY(x, y) press enter pet. say( m essage) press enter pet. fetch(ite m …" at bounding box center [591, 96] width 132 height 50
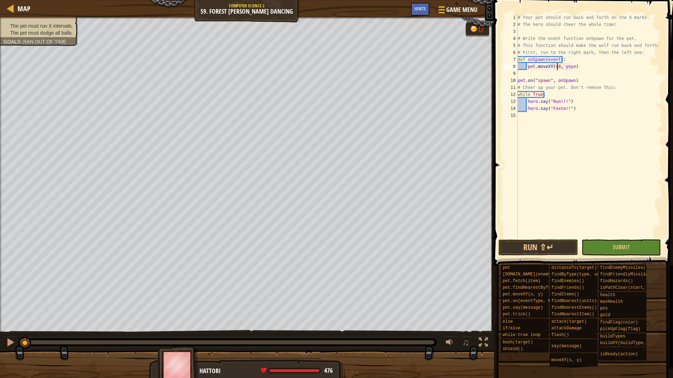
scroll to position [3, 3]
click at [571, 65] on div "# Your pet should run back and forth on the X marks. # The hero should cheer th…" at bounding box center [589, 133] width 146 height 238
type textarea "pet.moveXY(48, 8)"
drag, startPoint x: 576, startPoint y: 64, endPoint x: 527, endPoint y: 66, distance: 49.1
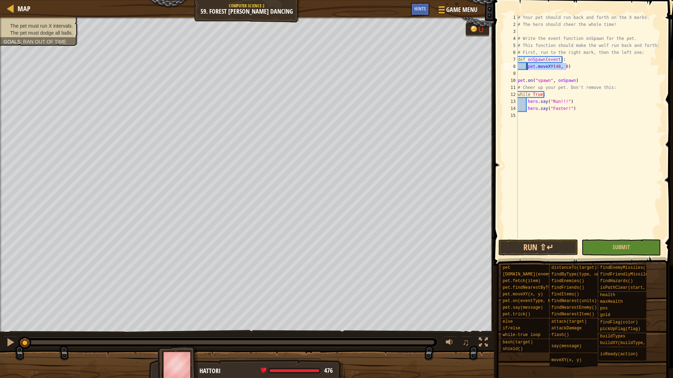
click at [527, 66] on div "# Your pet should run back and forth on the X marks. # The hero should cheer th…" at bounding box center [589, 133] width 146 height 238
click at [578, 70] on div "# Your pet should run back and forth on the X marks. # The hero should cheer th…" at bounding box center [589, 133] width 146 height 238
click at [576, 68] on div "# Your pet should run back and forth on the X marks. # The hero should cheer th…" at bounding box center [589, 133] width 146 height 238
type textarea "pet.moveXY(48, 8)"
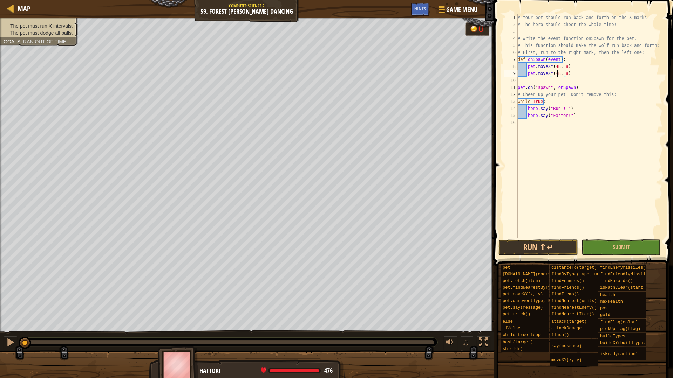
click at [556, 76] on div "# Your pet should run back and forth on the X marks. # The hero should cheer th…" at bounding box center [589, 133] width 146 height 238
click at [549, 257] on div "pet.moveXY(12, 8) 1 2 3 4 5 6 7 8 9 10 11 12 13 14 15 16 # Your pet should run …" at bounding box center [582, 147] width 181 height 287
click at [552, 246] on button "Run ⇧↵" at bounding box center [537, 248] width 79 height 16
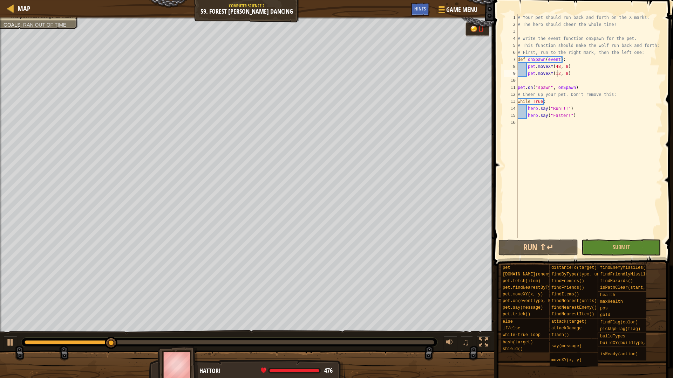
click at [417, 340] on div at bounding box center [229, 342] width 416 height 9
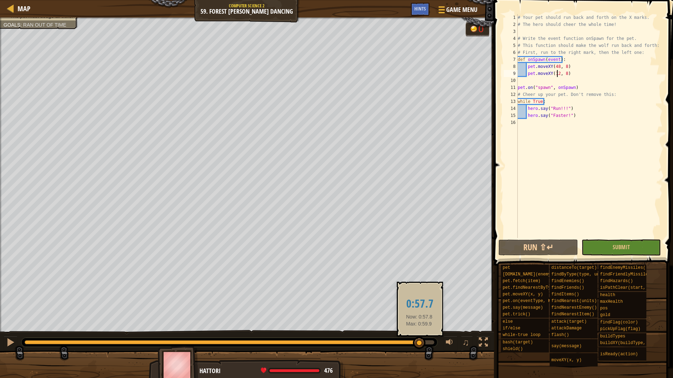
click at [419, 341] on div at bounding box center [230, 343] width 410 height 4
click at [541, 97] on div "# Your pet should run back and forth on the X marks. # The hero should cheer th…" at bounding box center [589, 133] width 146 height 238
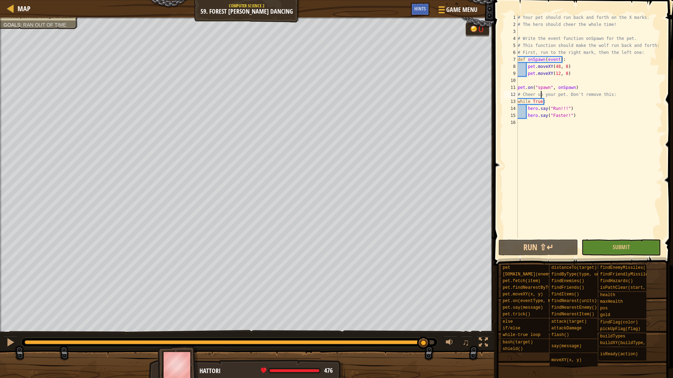
click at [573, 85] on div "# Your pet should run back and forth on the X marks. # The hero should cheer th…" at bounding box center [589, 133] width 146 height 238
drag, startPoint x: 577, startPoint y: 85, endPoint x: 516, endPoint y: 90, distance: 60.4
click at [516, 90] on div "pet.on("spawn", onSpawn) 1 2 3 4 5 6 7 8 9 10 11 12 13 14 15 16 # Your pet shou…" at bounding box center [582, 126] width 160 height 224
click at [571, 62] on div "# Your pet should run back and forth on the X marks. # The hero should cheer th…" at bounding box center [589, 133] width 146 height 238
type textarea "def onSpawn(event):"
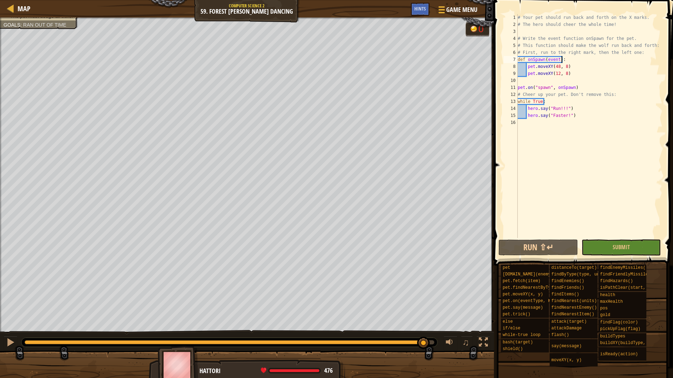
click at [573, 58] on div "# Your pet should run back and forth on the X marks. # The hero should cheer th…" at bounding box center [589, 133] width 146 height 238
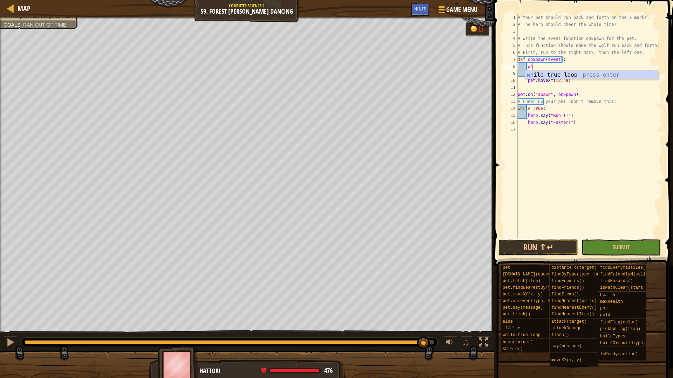
scroll to position [3, 1]
type textarea "whi"
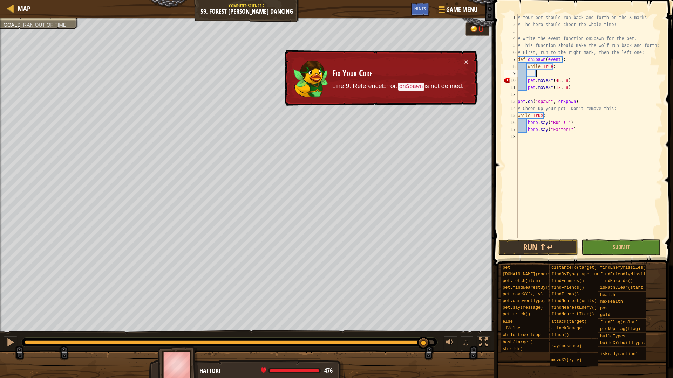
click at [527, 82] on div "# Your pet should run back and forth on the X marks. # The hero should cheer th…" at bounding box center [589, 133] width 146 height 238
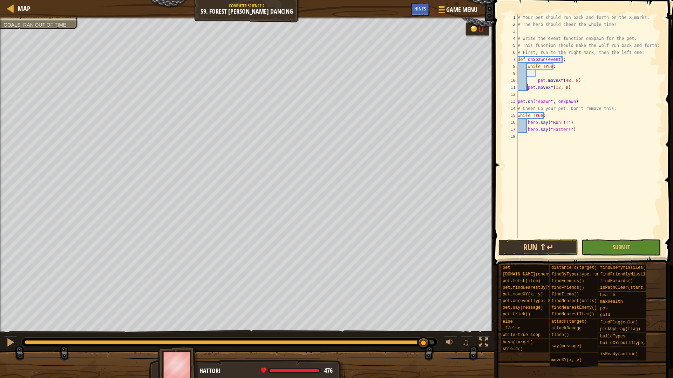
click at [527, 88] on div "# Your pet should run back and forth on the X marks. # The hero should cheer th…" at bounding box center [589, 133] width 146 height 238
type textarea "pet.moveXY(12, 8)"
click at [524, 250] on button "Run ⇧↵" at bounding box center [537, 248] width 79 height 16
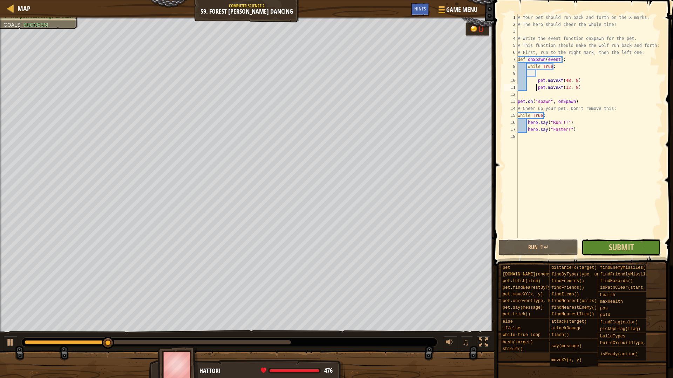
click at [607, 246] on button "Submit" at bounding box center [620, 248] width 79 height 16
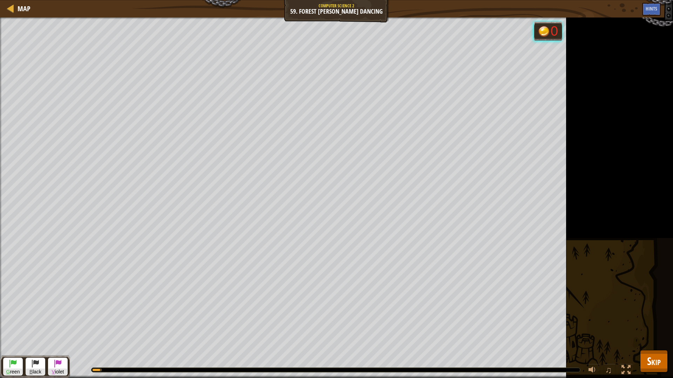
click at [664, 345] on div "The pet must run X intervals. The pet must dodge all balls. Goals : Running... …" at bounding box center [336, 198] width 673 height 361
click at [663, 345] on div "The pet must run X intervals. The pet must dodge all balls. Goals : Running... …" at bounding box center [336, 198] width 673 height 361
click at [658, 345] on span "Skip" at bounding box center [654, 361] width 14 height 14
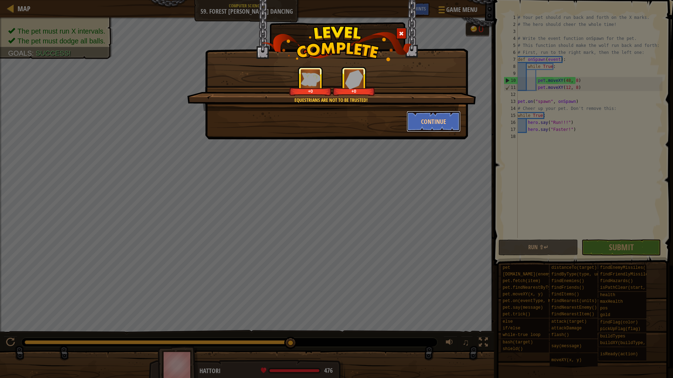
drag, startPoint x: 423, startPoint y: 128, endPoint x: 474, endPoint y: 146, distance: 54.5
click at [424, 128] on button "Continue" at bounding box center [433, 121] width 54 height 21
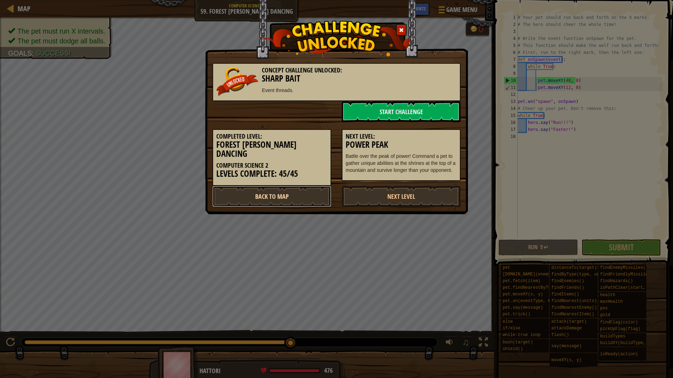
click at [313, 190] on link "Back to Map" at bounding box center [271, 196] width 119 height 21
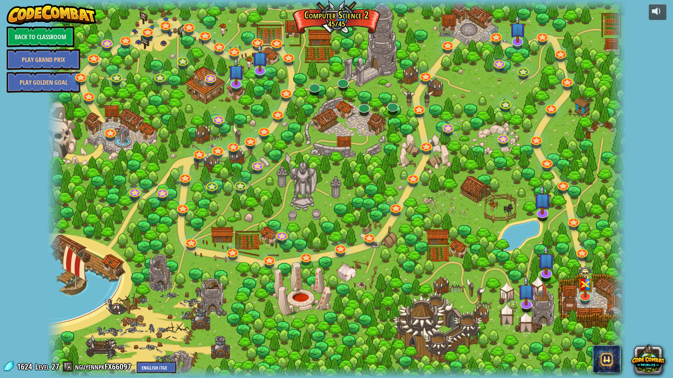
click at [588, 300] on div "8. Picnic Buster Protect the picnickers from patrolling ogres. Play 9. If-strav…" at bounding box center [336, 189] width 579 height 378
click at [582, 295] on img at bounding box center [585, 274] width 16 height 42
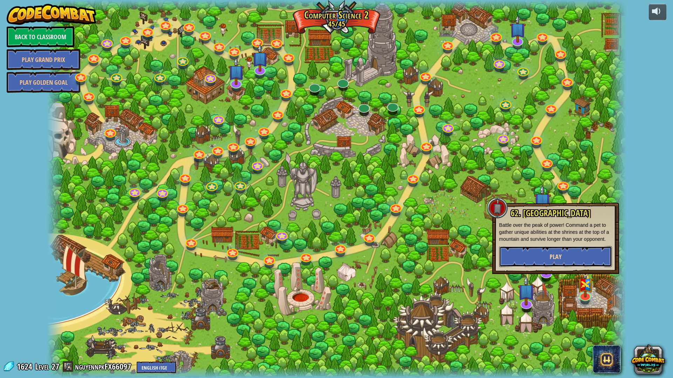
click at [534, 255] on button "Play" at bounding box center [555, 256] width 113 height 21
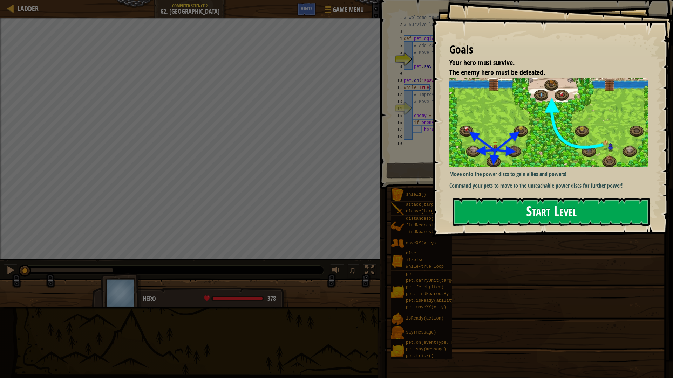
click at [547, 215] on button "Start Level" at bounding box center [550, 212] width 197 height 28
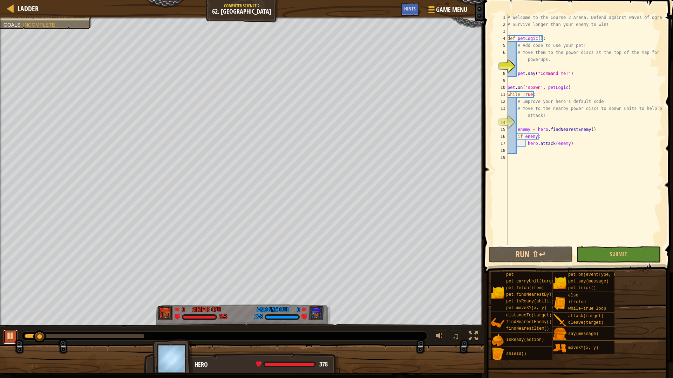
click at [9, 342] on button at bounding box center [11, 337] width 14 height 14
click at [549, 68] on div "# Welcome to the Course 2 Arena. Defend against waves of ogres! # Survive longe…" at bounding box center [584, 136] width 156 height 245
click at [547, 64] on div "# Welcome to the Course 2 Arena. Defend against waves of ogres! # Survive longe…" at bounding box center [584, 136] width 156 height 245
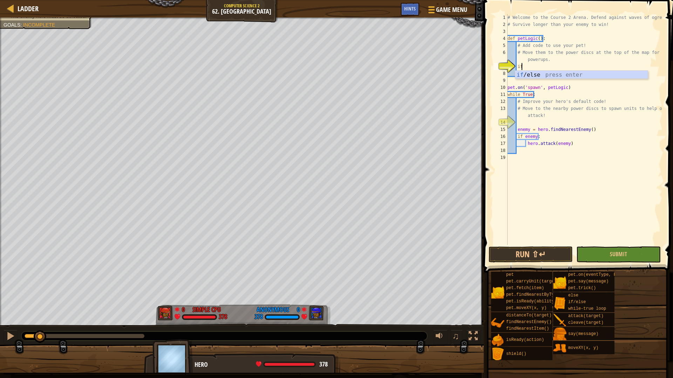
type textarea "i"
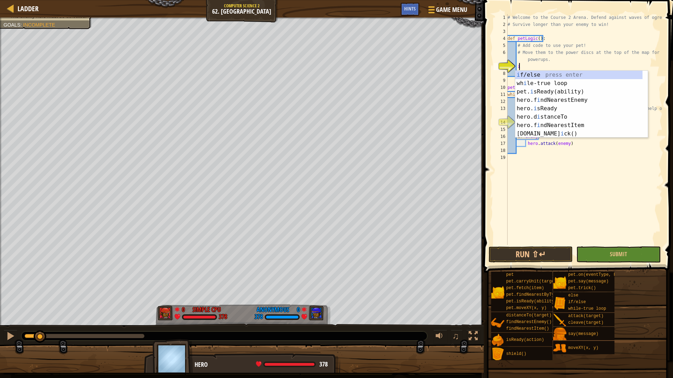
scroll to position [3, 0]
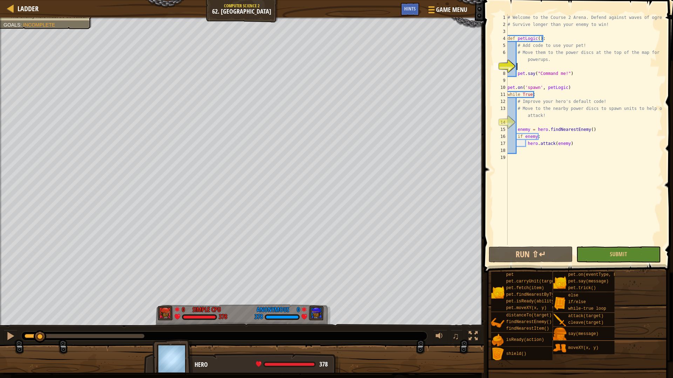
type textarea "f"
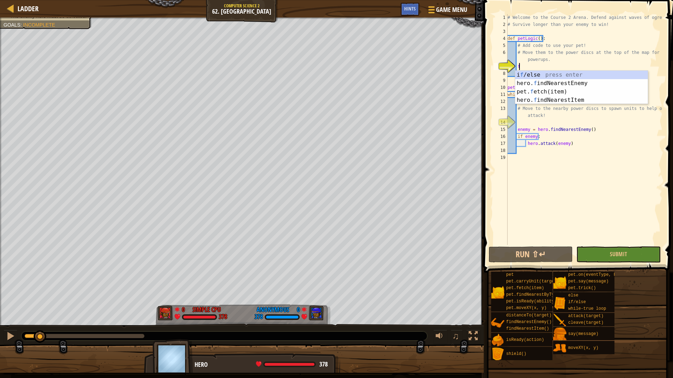
scroll to position [3, 1]
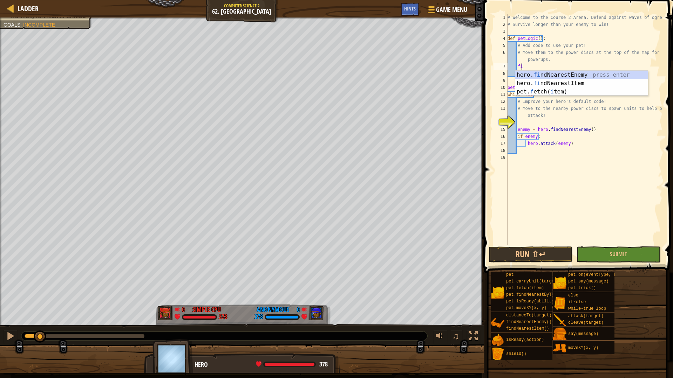
type textarea "f"
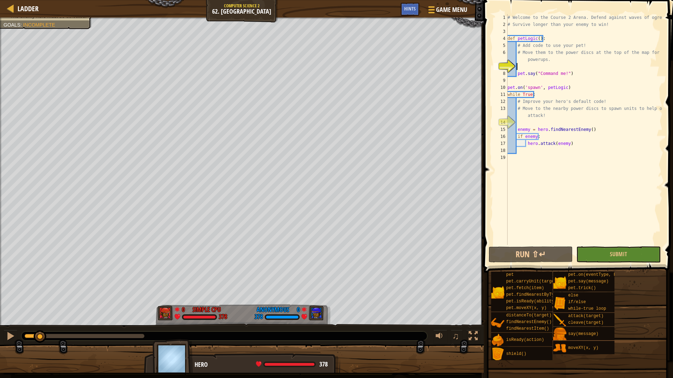
click at [545, 70] on div "# Welcome to the Course 2 Arena. Defend against waves of ogres! # Survive longe…" at bounding box center [584, 136] width 156 height 245
click at [559, 68] on div "# Welcome to the Course 2 Arena. Defend against waves of ogres! # Survive longe…" at bounding box center [584, 136] width 156 height 245
click at [560, 68] on div "# Welcome to the Course 2 Arena. Defend against waves of ogres! # Survive longe…" at bounding box center [584, 136] width 156 height 245
click at [564, 67] on div "# Welcome to the Course 2 Arena. Defend against waves of ogres! # Survive longe…" at bounding box center [584, 136] width 156 height 245
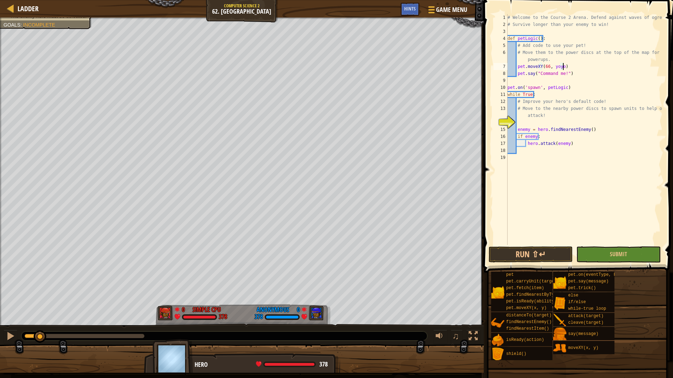
click at [562, 68] on div "# Welcome to the Course 2 Arena. Defend against waves of ogres! # Survive longe…" at bounding box center [584, 136] width 156 height 245
click at [561, 68] on div "# Welcome to the Course 2 Arena. Defend against waves of ogres! # Survive longe…" at bounding box center [584, 136] width 156 height 245
type textarea "pet.moveXY(66, 75)"
click at [581, 68] on div "# Welcome to the Course 2 Arena. Defend against waves of ogres! # Survive longe…" at bounding box center [584, 136] width 156 height 245
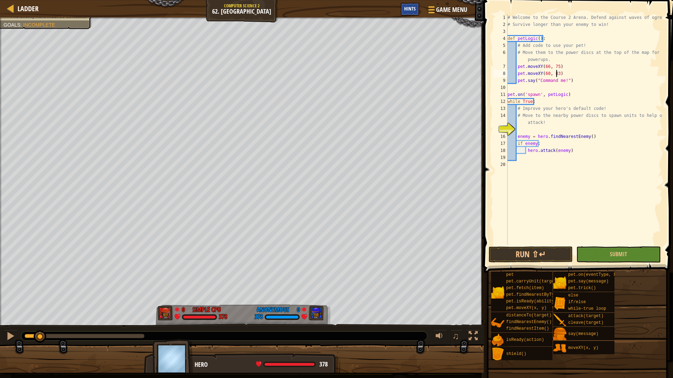
click at [413, 12] on span "Hints" at bounding box center [410, 8] width 12 height 7
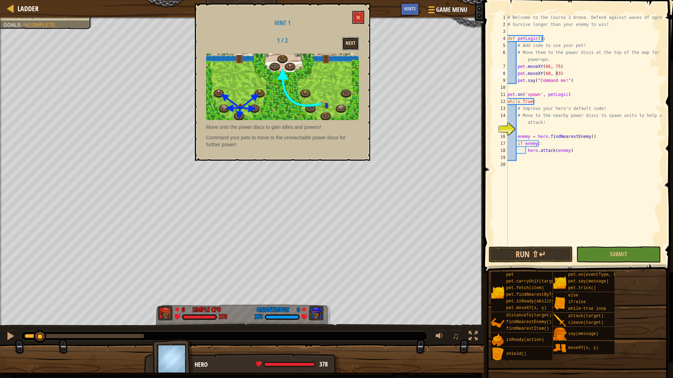
click at [353, 48] on button "Next" at bounding box center [350, 43] width 17 height 13
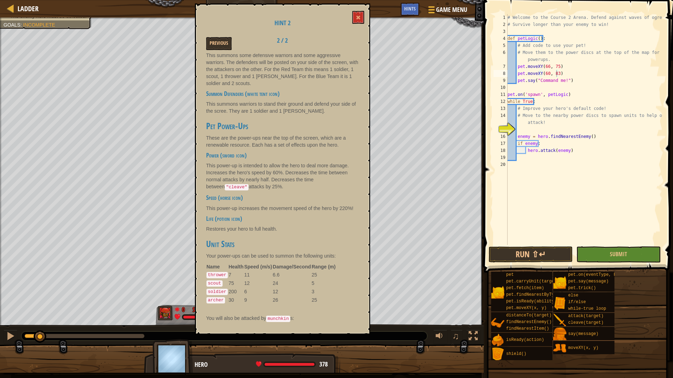
scroll to position [190, 0]
click at [356, 13] on button at bounding box center [358, 17] width 12 height 13
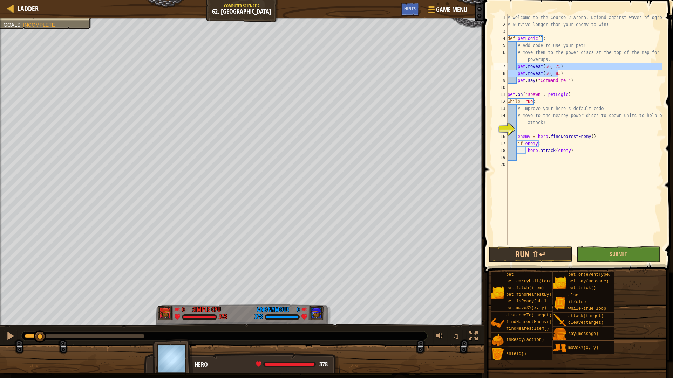
drag, startPoint x: 560, startPoint y: 76, endPoint x: 516, endPoint y: 66, distance: 44.7
click at [516, 66] on div "# Welcome to the Course 2 Arena. Defend against waves of ogres! # Survive longe…" at bounding box center [584, 136] width 156 height 245
type textarea "pet.moveXY(66, 75) pet.moveXY(60, 83)"
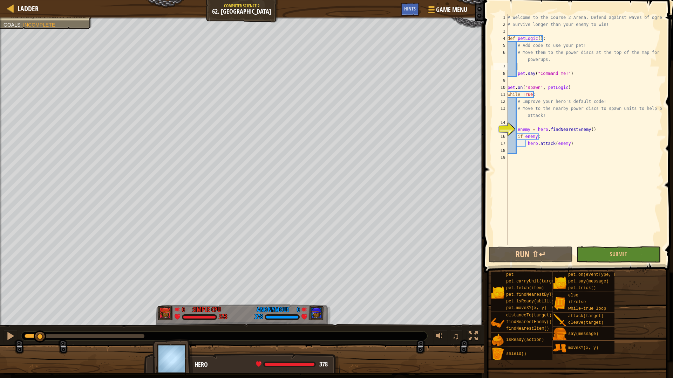
scroll to position [3, 0]
click at [548, 121] on div "# Welcome to the Course 2 Arena. Defend against waves of ogres! # Survive longe…" at bounding box center [584, 136] width 156 height 245
click at [537, 119] on div "# Welcome to the Course 2 Arena. Defend against waves of ogres! # Survive longe…" at bounding box center [584, 136] width 156 height 245
click at [557, 123] on div "# Welcome to the Course 2 Arena. Defend against waves of ogres! # Survive longe…" at bounding box center [584, 136] width 156 height 245
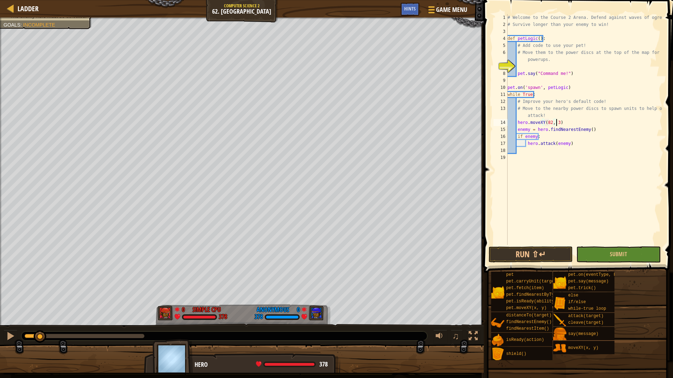
type textarea "hero.moveXY(82, 30)"
click at [558, 123] on div "# Welcome to the Course 2 Arena. Defend against waves of ogres! # Survive longe…" at bounding box center [584, 136] width 156 height 245
click at [564, 123] on div "# Welcome to the Course 2 Arena. Defend against waves of ogres! # Survive longe…" at bounding box center [584, 136] width 156 height 245
type textarea "j"
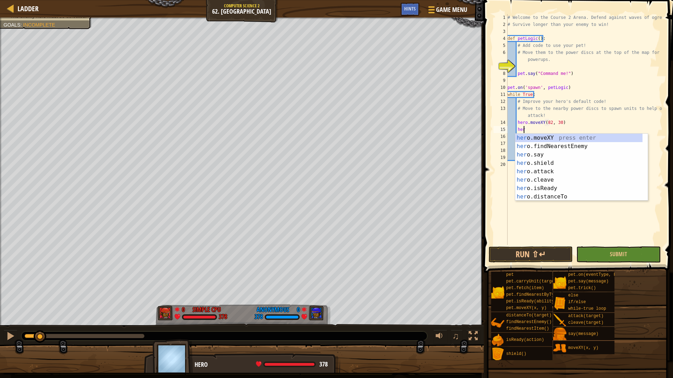
scroll to position [3, 1]
click at [549, 138] on div "hero. moveXY press enter hero. findNearestEnemy press enter hero. say press ent…" at bounding box center [578, 176] width 127 height 84
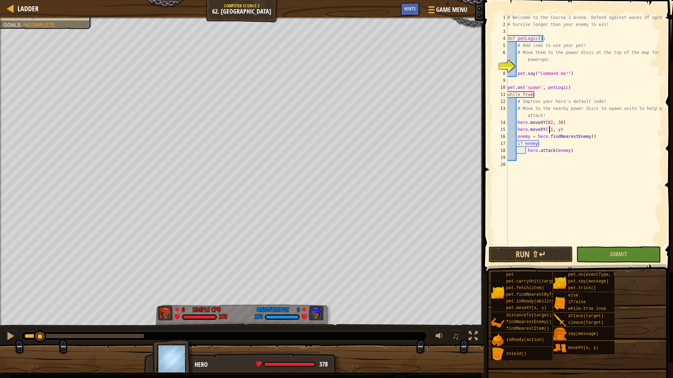
scroll to position [3, 4]
click at [558, 133] on div "# Welcome to the Course 2 Arena. Defend against waves of ogres! # Survive longe…" at bounding box center [584, 136] width 156 height 245
type textarea "hero.moveXY(110, 47)"
click at [537, 248] on button "Run ⇧↵" at bounding box center [530, 255] width 84 height 16
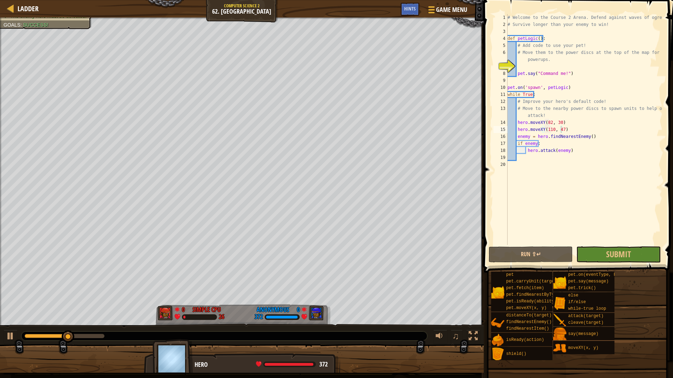
click at [0, 336] on div "♫" at bounding box center [242, 334] width 484 height 21
click at [8, 334] on div at bounding box center [10, 336] width 9 height 9
click at [528, 64] on div "# Welcome to the Course 2 Arena. Defend against waves of ogres! # Survive longe…" at bounding box center [584, 136] width 156 height 245
click at [561, 64] on div "# Welcome to the Course 2 Arena. Defend against waves of ogres! # Survive longe…" at bounding box center [584, 136] width 156 height 245
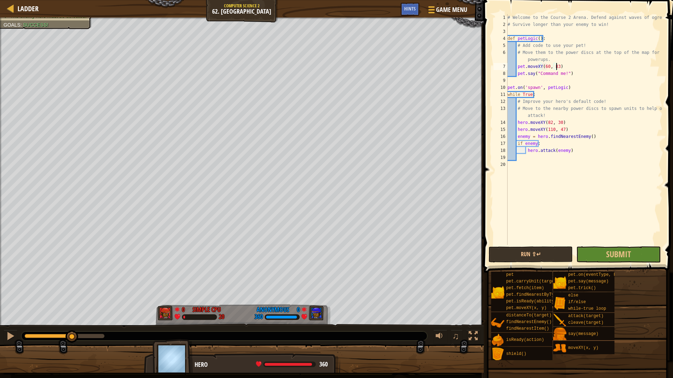
scroll to position [3, 4]
click at [593, 134] on div "# Welcome to the Course 2 Arena. Defend against waves of ogres! # Survive longe…" at bounding box center [584, 136] width 156 height 245
click at [528, 252] on button "Run ⇧↵" at bounding box center [530, 255] width 84 height 16
click at [4, 333] on button at bounding box center [11, 337] width 14 height 14
click at [574, 129] on div "# Welcome to the Course 2 Arena. Defend against waves of ogres! # Survive longe…" at bounding box center [584, 136] width 156 height 245
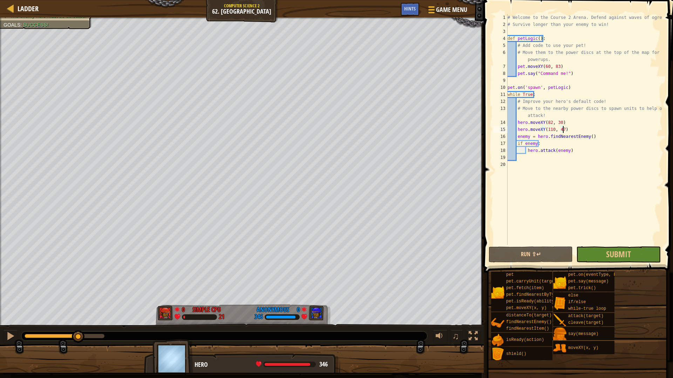
click at [578, 126] on div "# Welcome to the Course 2 Arena. Defend against waves of ogres! # Survive longe…" at bounding box center [584, 136] width 156 height 245
click at [573, 146] on div "# Welcome to the Course 2 Arena. Defend against waves of ogres! # Survive longe…" at bounding box center [584, 136] width 156 height 245
click at [574, 149] on div "# Welcome to the Course 2 Arena. Defend against waves of ogres! # Survive longe…" at bounding box center [584, 136] width 156 height 245
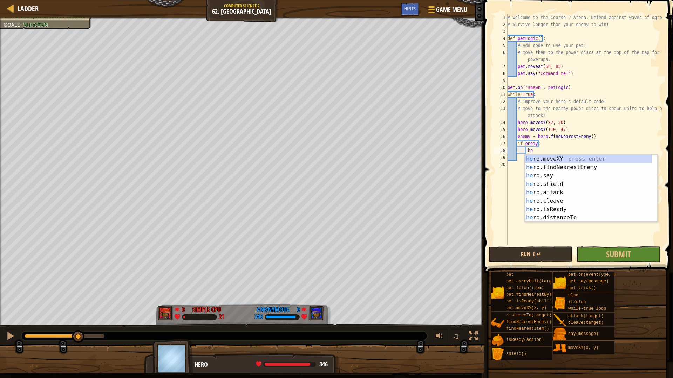
type textarea "h"
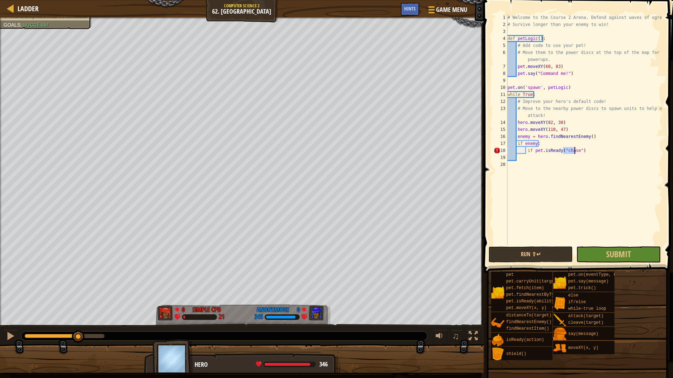
click at [581, 152] on div "# Welcome to the Course 2 Arena. Defend against waves of ogres! # Survive longe…" at bounding box center [584, 136] width 156 height 245
drag, startPoint x: 553, startPoint y: 151, endPoint x: 532, endPoint y: 151, distance: 20.3
click at [532, 151] on div "# Welcome to the Course 2 Arena. Defend against waves of ogres! # Survive longe…" at bounding box center [584, 136] width 156 height 245
click at [570, 166] on div "pet. [PERSON_NAME](ability) press enter hero. isR [PERSON_NAME] press enter" at bounding box center [597, 172] width 132 height 34
type textarea "if hero.isReady("cleave")"
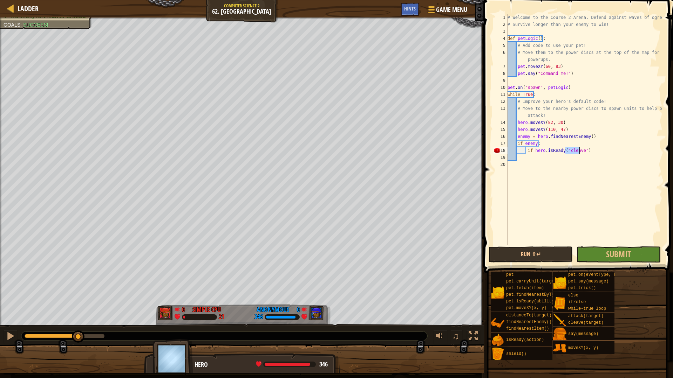
click at [561, 164] on div "# Welcome to the Course 2 Arena. Defend against waves of ogres! # Survive longe…" at bounding box center [584, 136] width 156 height 245
click at [596, 152] on div "# Welcome to the Course 2 Arena. Defend against waves of ogres! # Survive longe…" at bounding box center [584, 136] width 156 height 245
type textarea "if hero.isReady("cleave")"
click at [596, 151] on div "# Welcome to the Course 2 Arena. Defend against waves of ogres! # Survive longe…" at bounding box center [584, 136] width 156 height 245
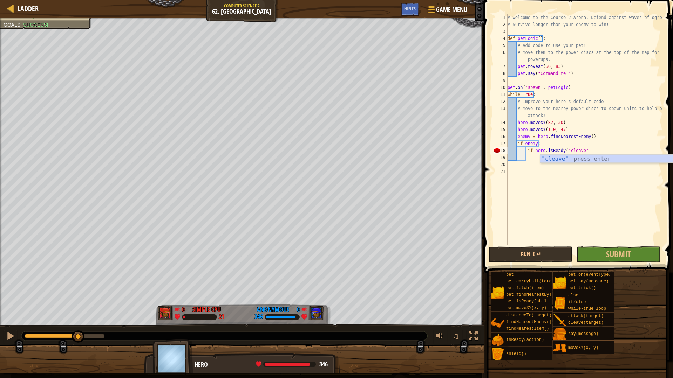
scroll to position [3, 6]
type textarea "if hero.isReady("cleave"):"
click at [599, 151] on div "# Welcome to the Course 2 Arena. Defend against waves of ogres! # Survive longe…" at bounding box center [584, 136] width 156 height 245
click at [589, 154] on div "# Welcome to the Course 2 Arena. Defend against waves of ogres! # Survive longe…" at bounding box center [584, 136] width 156 height 245
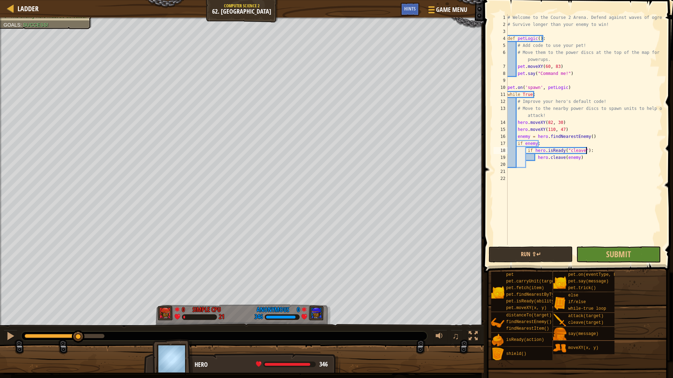
click at [586, 156] on div "# Welcome to the Course 2 Arena. Defend against waves of ogres! # Survive longe…" at bounding box center [584, 136] width 156 height 245
type textarea "hero.cleave(enemy)"
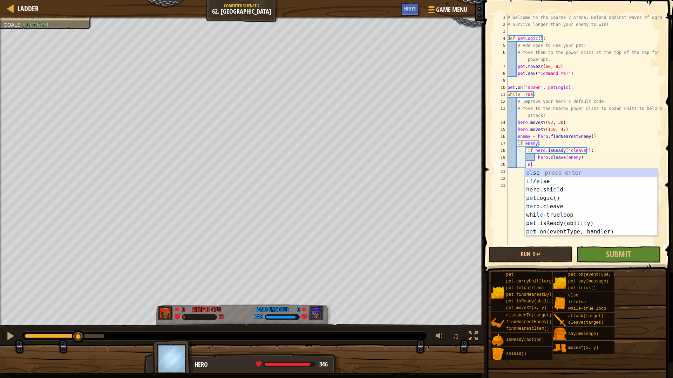
scroll to position [3, 2]
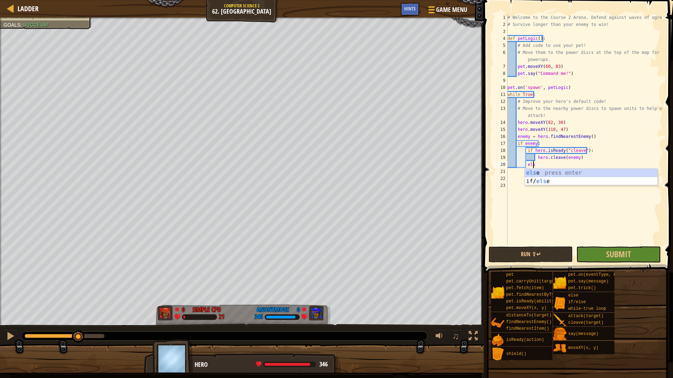
type textarea "else"
type textarea "whi"
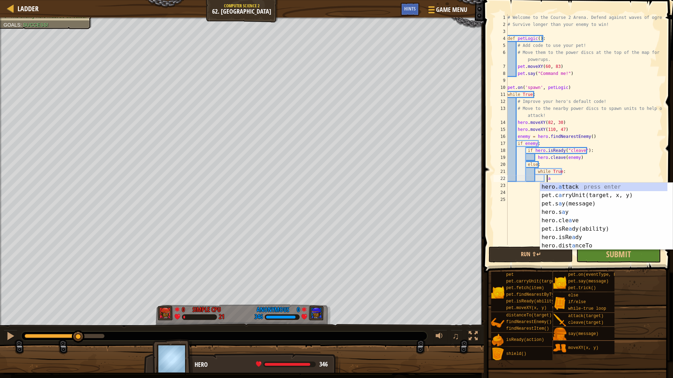
scroll to position [3, 3]
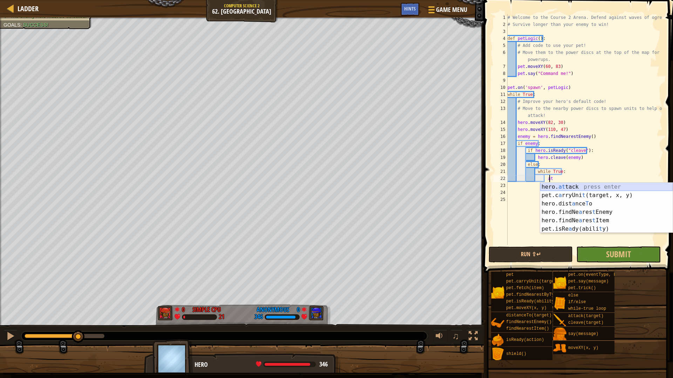
click at [552, 186] on div "hero. at tack press enter pet.c a rryUni t (target, x, y) press enter hero.dist…" at bounding box center [606, 216] width 132 height 67
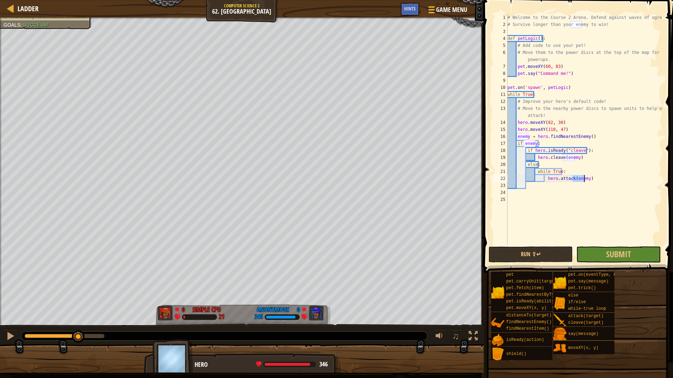
click at [610, 171] on div "# Welcome to the Course 2 Arena. Defend against waves of ogres! # Survive longe…" at bounding box center [584, 136] width 156 height 245
type textarea "while True:"
click at [555, 189] on div "# Welcome to the Course 2 Arena. Defend against waves of ogres! # Survive longe…" at bounding box center [584, 136] width 156 height 245
click at [530, 251] on button "Run ⇧↵" at bounding box center [530, 255] width 84 height 16
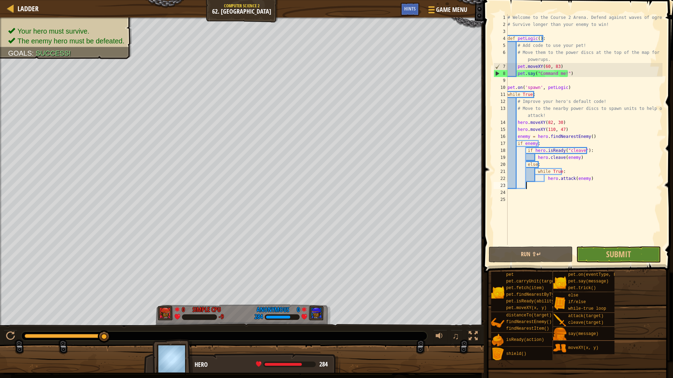
click at [559, 65] on div "# Welcome to the Course 2 Arena. Defend against waves of ogres! # Survive longe…" at bounding box center [584, 136] width 156 height 245
type textarea "pet.moveXY(60, 83)"
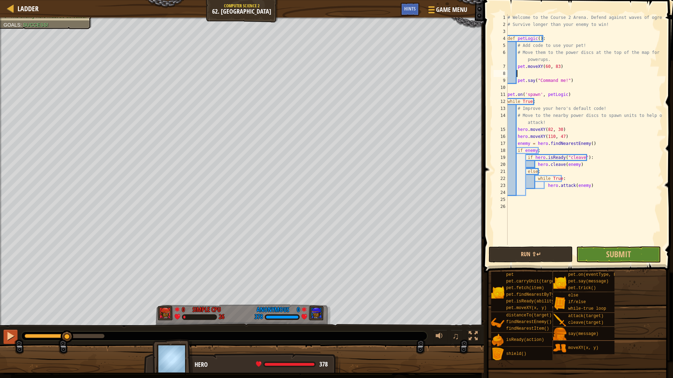
drag, startPoint x: 67, startPoint y: 337, endPoint x: 12, endPoint y: 334, distance: 55.1
click at [25, 338] on div at bounding box center [46, 336] width 43 height 4
drag, startPoint x: 560, startPoint y: 68, endPoint x: 517, endPoint y: 67, distance: 42.8
click at [517, 67] on div "# Welcome to the Course 2 Arena. Defend against waves of ogres! # Survive longe…" at bounding box center [584, 136] width 156 height 245
type textarea "pet.moveXY(60, 83)"
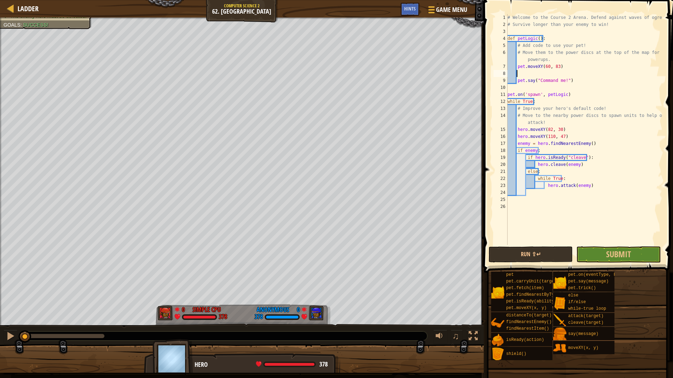
click at [539, 76] on div "# Welcome to the Course 2 Arena. Defend against waves of ogres! # Survive longe…" at bounding box center [584, 136] width 156 height 245
paste textarea "pet.moveXY(60, 83)"
click at [546, 73] on div "# Welcome to the Course 2 Arena. Defend against waves of ogres! # Survive longe…" at bounding box center [584, 136] width 156 height 245
click at [557, 74] on div "# Welcome to the Course 2 Arena. Defend against waves of ogres! # Survive longe…" at bounding box center [584, 136] width 156 height 245
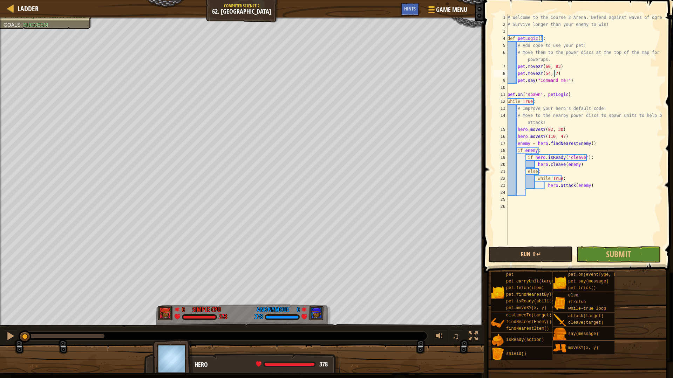
scroll to position [3, 4]
click at [539, 254] on button "Run ⇧↵" at bounding box center [530, 255] width 84 height 16
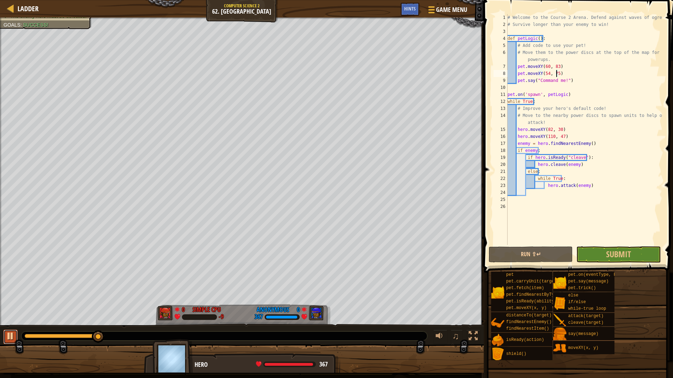
click at [5, 333] on button at bounding box center [11, 337] width 14 height 14
drag, startPoint x: 566, startPoint y: 131, endPoint x: 564, endPoint y: 128, distance: 4.4
click at [564, 129] on div "# Welcome to the Course 2 Arena. Defend against waves of ogres! # Survive longe…" at bounding box center [584, 136] width 156 height 245
click at [564, 128] on div "# Welcome to the Course 2 Arena. Defend against waves of ogres! # Survive longe…" at bounding box center [584, 136] width 156 height 245
drag, startPoint x: 560, startPoint y: 141, endPoint x: 566, endPoint y: 141, distance: 6.7
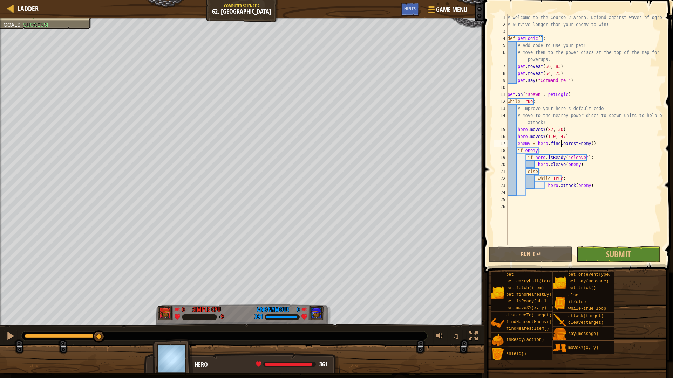
click at [560, 141] on div "# Welcome to the Course 2 Arena. Defend against waves of ogres! # Survive longe…" at bounding box center [584, 136] width 156 height 245
click at [566, 141] on div "# Welcome to the Course 2 Arena. Defend against waves of ogres! # Survive longe…" at bounding box center [584, 136] width 156 height 245
click at [574, 135] on div "# Welcome to the Course 2 Arena. Defend against waves of ogres! # Survive longe…" at bounding box center [584, 136] width 156 height 245
type textarea "hero.moveXY(110, 47)"
drag, startPoint x: 572, startPoint y: 135, endPoint x: 516, endPoint y: 138, distance: 56.5
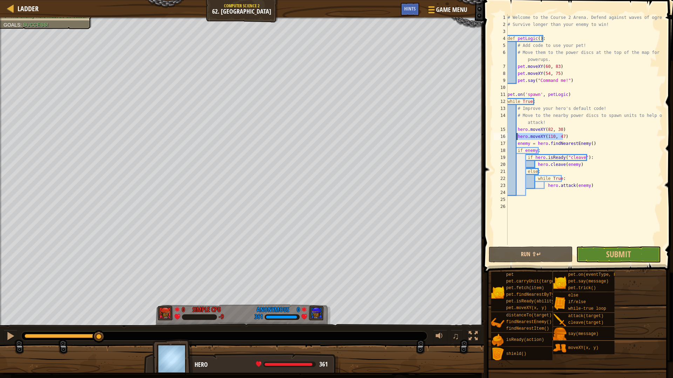
click at [516, 138] on div "# Welcome to the Course 2 Arena. Defend against waves of ogres! # Survive longe…" at bounding box center [584, 136] width 156 height 245
click at [532, 194] on div "# Welcome to the Course 2 Arena. Defend against waves of ogres! # Survive longe…" at bounding box center [584, 136] width 156 height 245
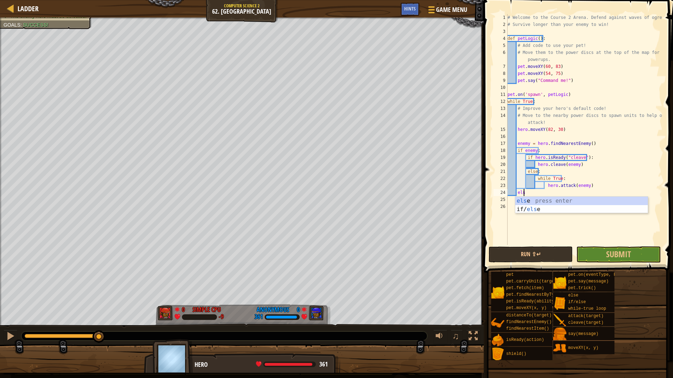
type textarea "else"
click at [543, 201] on div "else press enter if/ else press enter" at bounding box center [581, 214] width 132 height 34
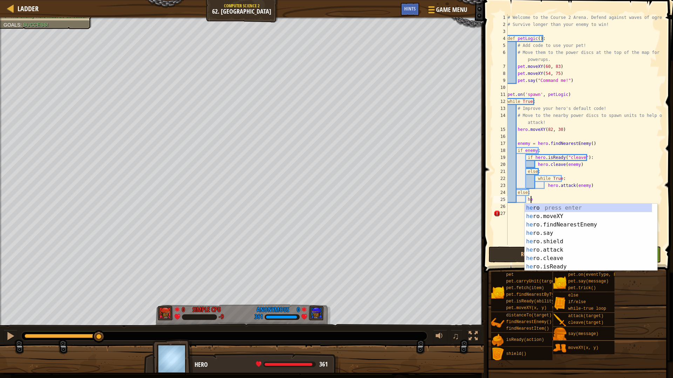
scroll to position [3, 2]
click at [567, 219] on div "her o press enter her o.moveXY press enter her o.findNearestEnemy press enter h…" at bounding box center [588, 246] width 127 height 84
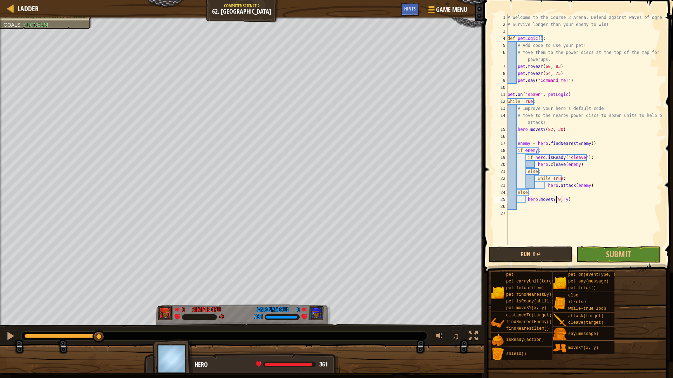
scroll to position [3, 4]
click at [565, 197] on div "# Welcome to the Course 2 Arena. Defend against waves of ogres! # Survive longe…" at bounding box center [584, 136] width 156 height 245
click at [532, 256] on button "Run ⇧↵" at bounding box center [530, 255] width 84 height 16
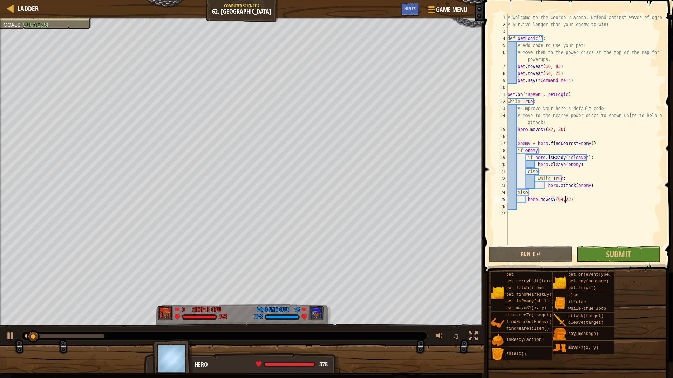
click at [96, 338] on div at bounding box center [65, 336] width 80 height 4
drag, startPoint x: 83, startPoint y: 338, endPoint x: 0, endPoint y: 347, distance: 83.1
click at [0, 345] on div "Your hero must survive. The enemy hero must be defeated. Goals : Success! 0 Sim…" at bounding box center [336, 196] width 673 height 356
click at [0, 337] on div "♫" at bounding box center [242, 334] width 484 height 21
click at [2, 335] on div "♫" at bounding box center [242, 334] width 484 height 21
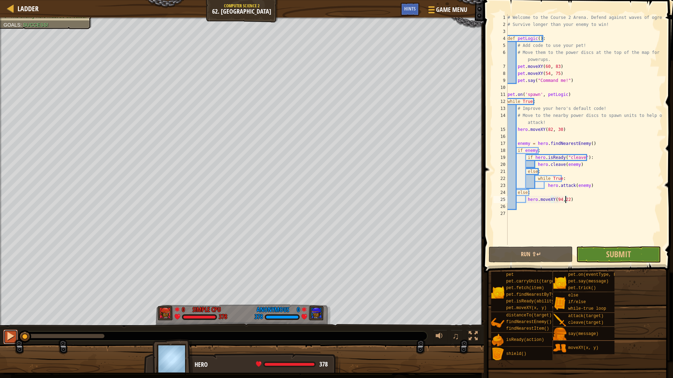
click at [7, 333] on div at bounding box center [10, 336] width 9 height 9
click at [6, 332] on div at bounding box center [10, 336] width 9 height 9
click at [544, 75] on div "# Welcome to the Course 2 Arena. Defend against waves of ogres! # Survive longe…" at bounding box center [584, 136] width 156 height 245
click at [547, 75] on div "# Welcome to the Course 2 Arena. Defend against waves of ogres! # Survive longe…" at bounding box center [584, 136] width 156 height 245
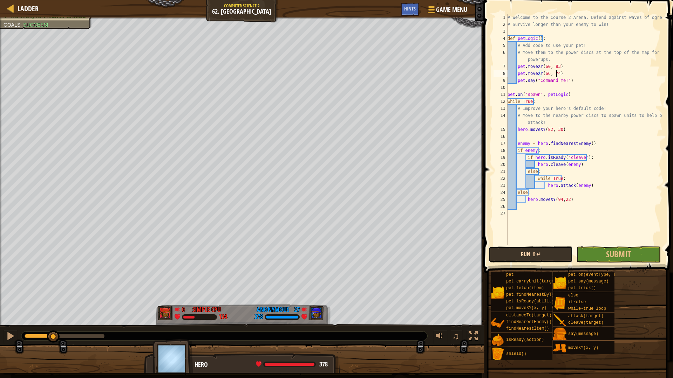
click at [552, 247] on button "Run ⇧↵" at bounding box center [530, 255] width 84 height 16
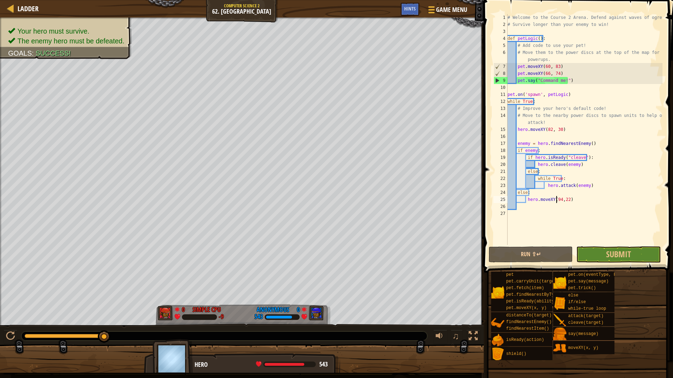
click at [557, 201] on div "# Welcome to the Course 2 Arena. Defend against waves of ogres! # Survive longe…" at bounding box center [584, 136] width 156 height 245
click at [572, 198] on div "# Welcome to the Course 2 Arena. Defend against waves of ogres! # Survive longe…" at bounding box center [584, 136] width 156 height 245
click at [557, 198] on div "# Welcome to the Course 2 Arena. Defend against waves of ogres! # Survive longe…" at bounding box center [584, 136] width 156 height 245
click at [552, 131] on div "# Welcome to the Course 2 Arena. Defend against waves of ogres! # Survive longe…" at bounding box center [584, 136] width 156 height 245
click at [559, 131] on div "# Welcome to the Course 2 Arena. Defend against waves of ogres! # Survive longe…" at bounding box center [584, 136] width 156 height 245
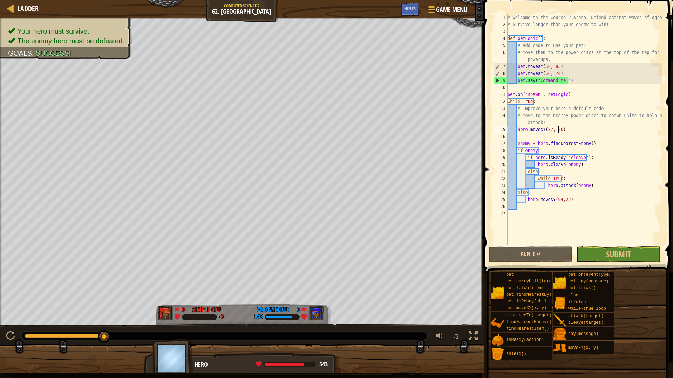
click at [566, 131] on div "# Welcome to the Course 2 Arena. Defend against waves of ogres! # Survive longe…" at bounding box center [584, 136] width 156 height 245
drag, startPoint x: 566, startPoint y: 131, endPoint x: 516, endPoint y: 131, distance: 49.4
click at [516, 131] on div "# Welcome to the Course 2 Arena. Defend against waves of ogres! # Survive longe…" at bounding box center [584, 136] width 156 height 245
click at [568, 95] on div "# Welcome to the Course 2 Arena. Defend against waves of ogres! # Survive longe…" at bounding box center [584, 136] width 156 height 245
type textarea "pet.on('spawn', petLogic)"
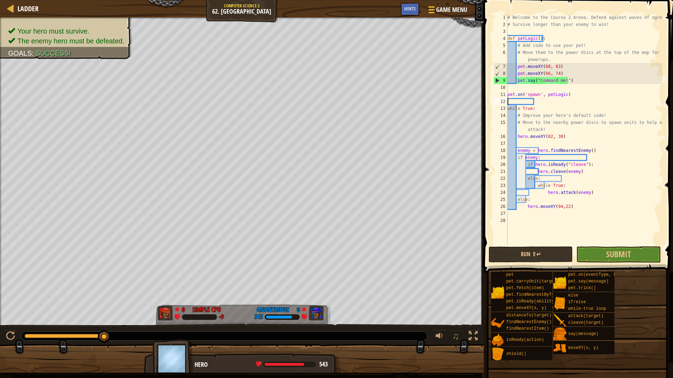
scroll to position [3, 0]
paste textarea "hero.moveXY(82, 30)"
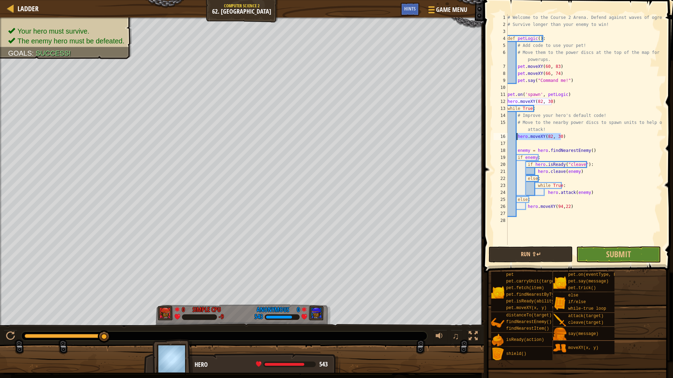
drag, startPoint x: 559, startPoint y: 135, endPoint x: 517, endPoint y: 138, distance: 42.5
click at [517, 138] on div "# Welcome to the Course 2 Arena. Defend against waves of ogres! # Survive longe…" at bounding box center [584, 136] width 156 height 245
type textarea "hero.moveXY(82, 30)"
click at [548, 145] on div "# Welcome to the Course 2 Arena. Defend against waves of ogres! # Survive longe…" at bounding box center [584, 136] width 156 height 245
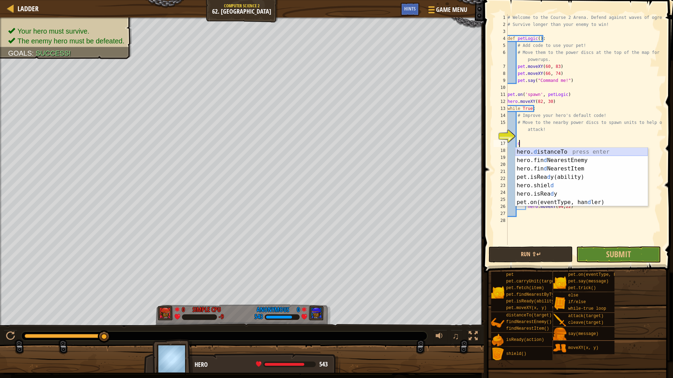
scroll to position [3, 0]
click at [548, 152] on div "hero. d istanceTo press enter hero.fin d NearestEnemy press enter hero.fin d Ne…" at bounding box center [581, 186] width 132 height 76
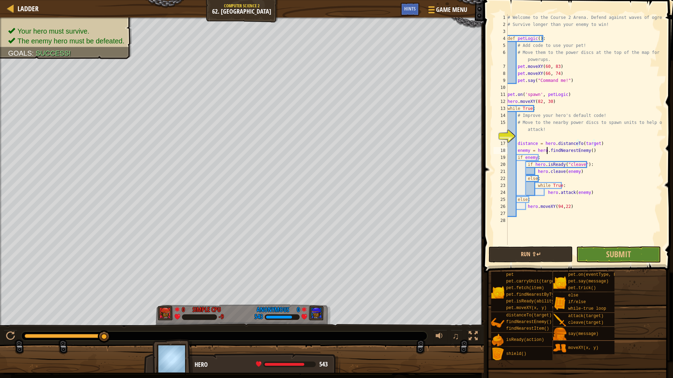
click at [546, 151] on div "# Welcome to the Course 2 Arena. Defend against waves of ogres! # Survive longe…" at bounding box center [584, 136] width 156 height 245
click at [535, 157] on div "# Welcome to the Course 2 Arena. Defend against waves of ogres! # Survive longe…" at bounding box center [584, 136] width 156 height 245
click at [599, 152] on div "# Welcome to the Course 2 Arena. Defend against waves of ogres! # Survive longe…" at bounding box center [584, 136] width 156 height 245
drag, startPoint x: 596, startPoint y: 143, endPoint x: 516, endPoint y: 143, distance: 79.5
click at [516, 143] on div "# Welcome to the Course 2 Arena. Defend against waves of ogres! # Survive longe…" at bounding box center [584, 136] width 156 height 245
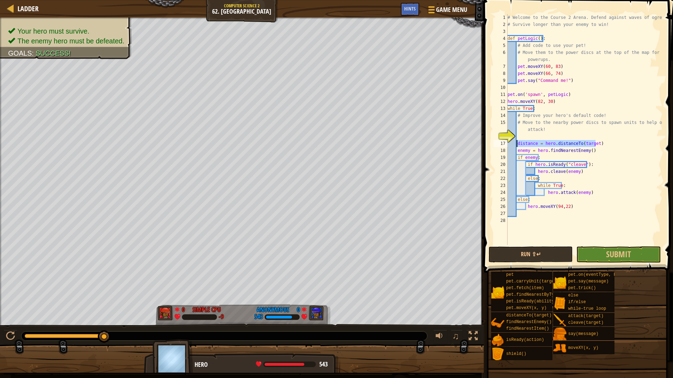
type textarea "distance = hero.distanceTo(target)"
click at [556, 254] on button "Run ⇧↵" at bounding box center [530, 255] width 84 height 16
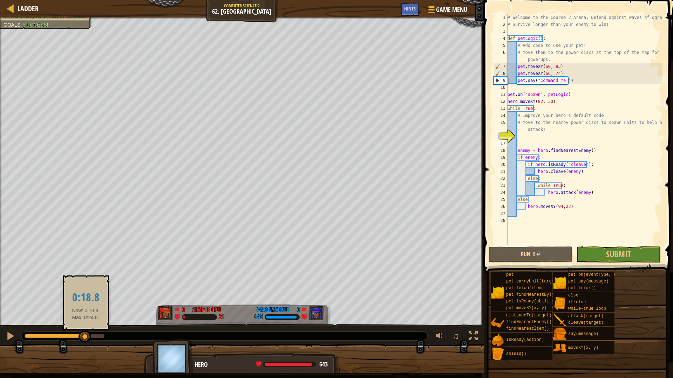
click at [85, 336] on div at bounding box center [65, 336] width 80 height 4
click at [656, 252] on button "Submit" at bounding box center [618, 255] width 84 height 16
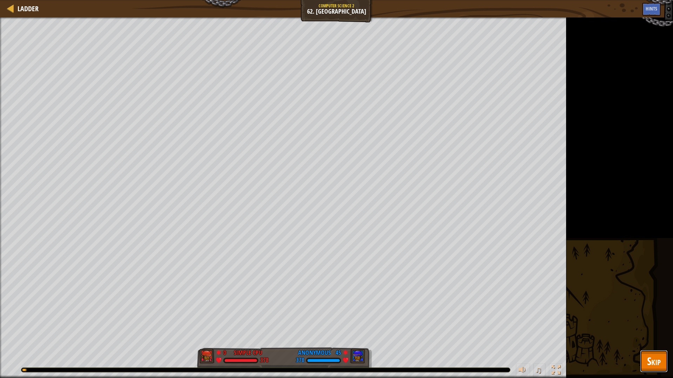
click at [650, 345] on span "Skip" at bounding box center [654, 361] width 14 height 14
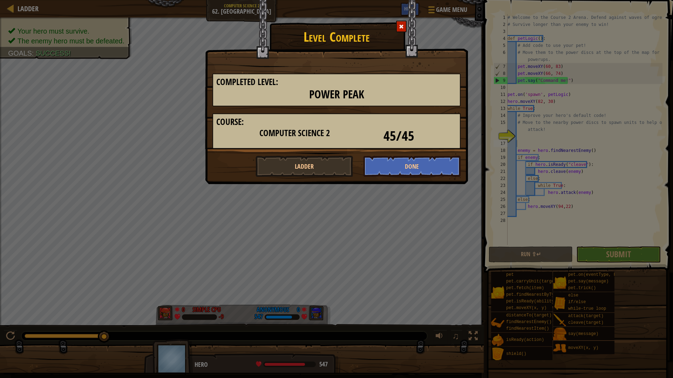
click at [405, 26] on div at bounding box center [401, 27] width 11 height 12
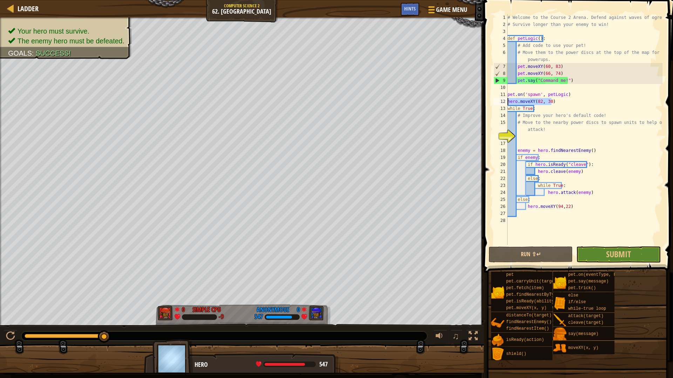
drag, startPoint x: 559, startPoint y: 102, endPoint x: 508, endPoint y: 103, distance: 50.8
click at [508, 103] on div "# Welcome to the Course 2 Arena. Defend against waves of ogres! # Survive longe…" at bounding box center [584, 136] width 156 height 245
click at [518, 133] on div "# Welcome to the Course 2 Arena. Defend against waves of ogres! # Survive longe…" at bounding box center [584, 136] width 156 height 245
type textarea "# Move to the nearby power discs to spawn units to help or attack!"
click at [520, 136] on div "# Welcome to the Course 2 Arena. Defend against waves of ogres! # Survive longe…" at bounding box center [584, 136] width 156 height 245
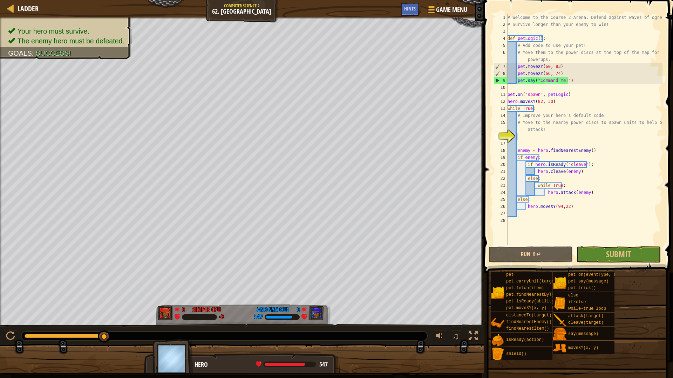
paste textarea "hero.moveXY(82, 30)"
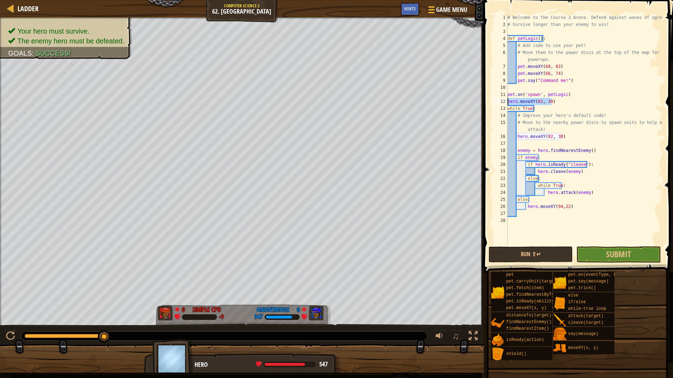
drag, startPoint x: 531, startPoint y: 104, endPoint x: 507, endPoint y: 104, distance: 23.1
click at [507, 104] on div "# Welcome to the Course 2 Arena. Defend against waves of ogres! # Survive longe…" at bounding box center [584, 136] width 156 height 245
type textarea "hero.moveXY(82, 30)"
click at [627, 262] on button "Submit" at bounding box center [618, 255] width 84 height 16
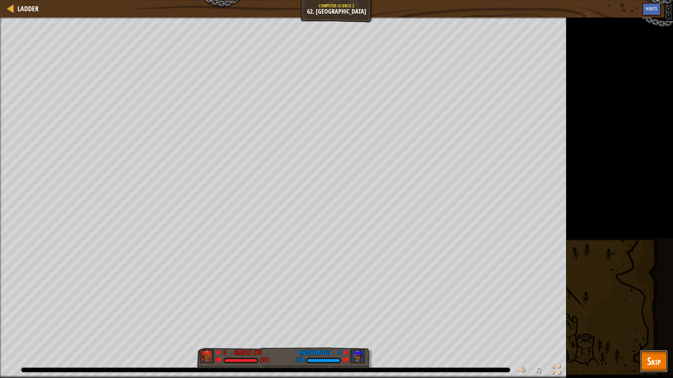
click at [656, 345] on span "Skip" at bounding box center [654, 361] width 14 height 14
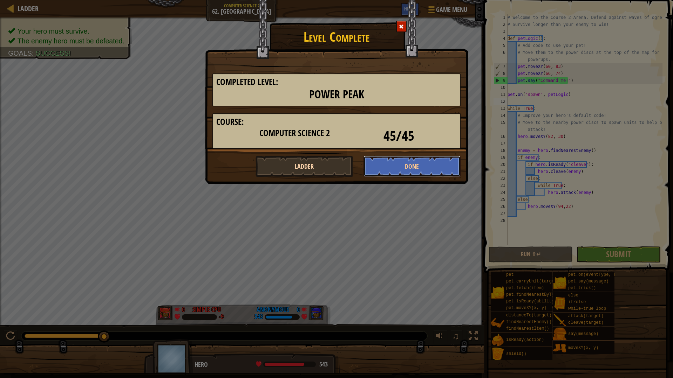
drag, startPoint x: 408, startPoint y: 167, endPoint x: 338, endPoint y: 168, distance: 69.0
click at [347, 170] on div "Ladder Done" at bounding box center [336, 166] width 259 height 21
click at [338, 168] on button "Ladder" at bounding box center [303, 166] width 97 height 21
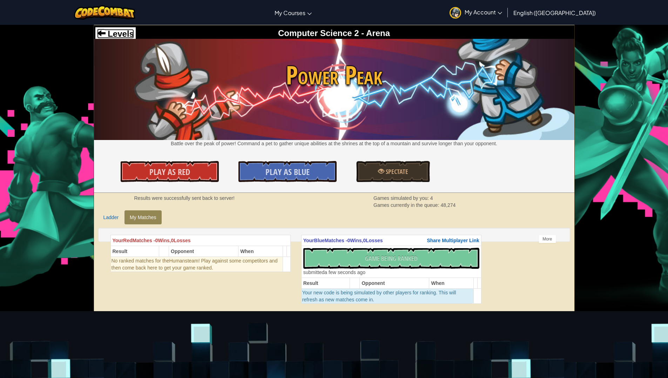
click at [100, 29] on span at bounding box center [101, 33] width 8 height 8
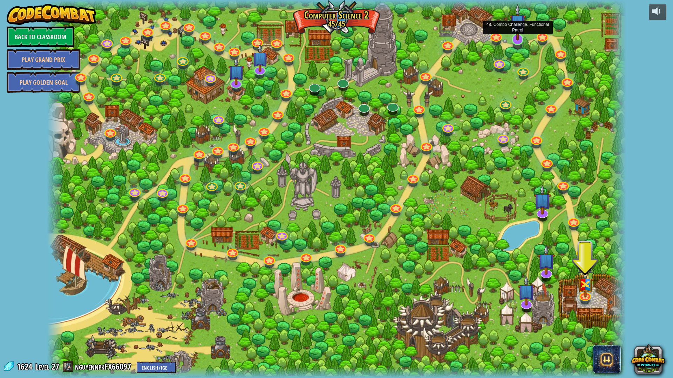
click at [518, 40] on img at bounding box center [517, 22] width 16 height 37
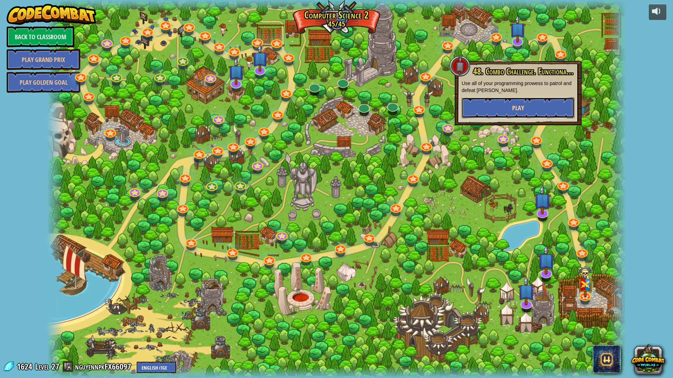
click at [515, 114] on button "Play" at bounding box center [517, 107] width 113 height 21
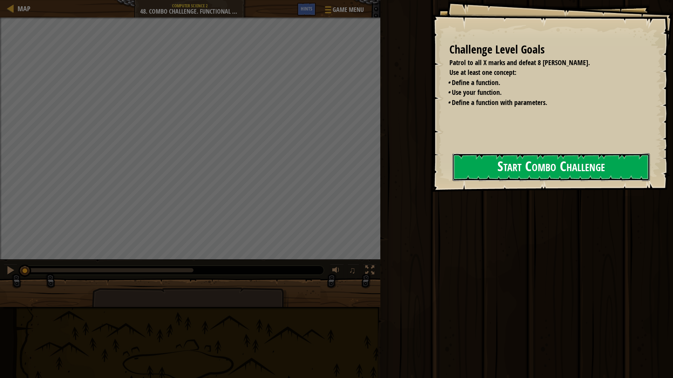
click at [491, 171] on button "Start Combo Challenge" at bounding box center [550, 167] width 197 height 28
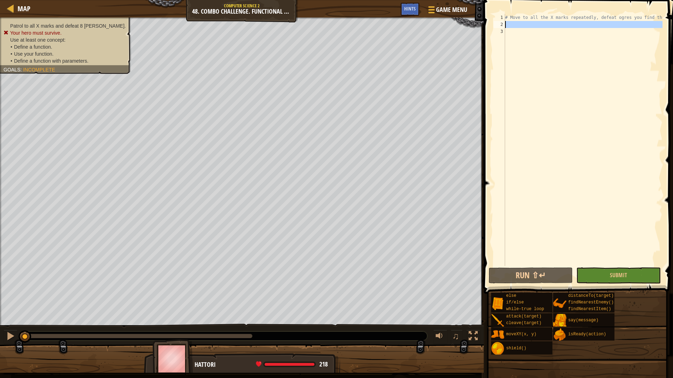
click at [505, 22] on div "1 2 3 # Move to all the X marks repeatedly, defeat ogres you find there ההההההה…" at bounding box center [577, 140] width 170 height 252
click at [512, 23] on div "# Move to all the X marks repeatedly, defeat ogres you find there" at bounding box center [583, 140] width 159 height 252
click at [516, 25] on div "# Move to all the X marks repeatedly, defeat ogres you find there" at bounding box center [583, 147] width 159 height 266
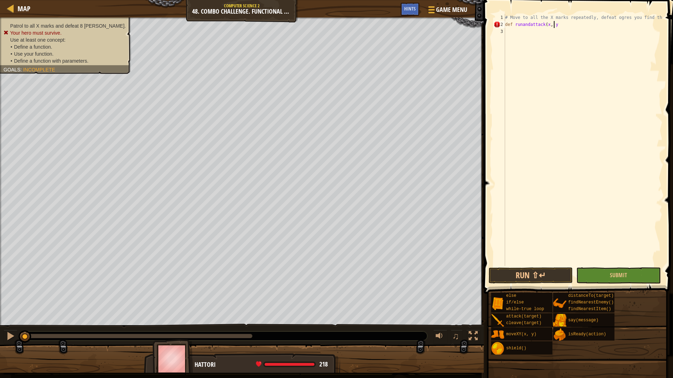
scroll to position [3, 4]
type textarea "def runandattack(x, y):"
type textarea "wh"
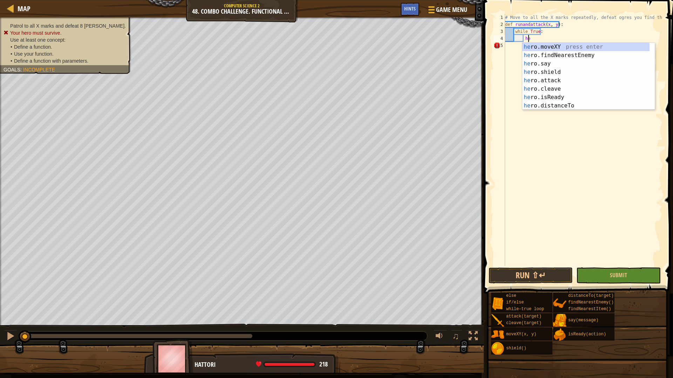
scroll to position [3, 2]
click at [543, 47] on div "her o.moveXY press enter her o.findNearestEnemy press enter her o.say press ent…" at bounding box center [585, 85] width 127 height 84
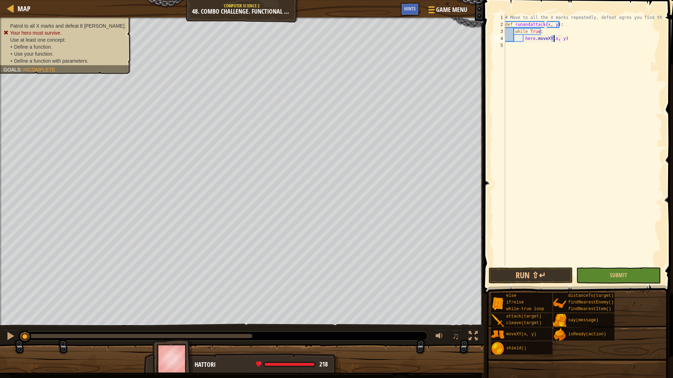
click at [570, 40] on div "# Move to all the X marks repeatedly, defeat ogres you find there def runandatt…" at bounding box center [583, 147] width 159 height 266
drag, startPoint x: 531, startPoint y: 38, endPoint x: 513, endPoint y: 32, distance: 18.2
click at [513, 32] on div "# Move to all the X marks repeatedly, defeat ogres you find there def runandatt…" at bounding box center [583, 147] width 159 height 266
type textarea "while True: hero.moveXY(x, y)"
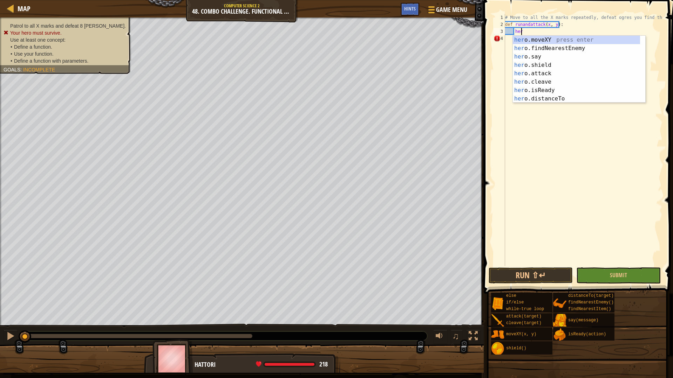
scroll to position [3, 1]
click at [543, 40] on div "hero. moveXY press enter hero. findNearestEnemy press enter hero. say press ent…" at bounding box center [576, 78] width 127 height 84
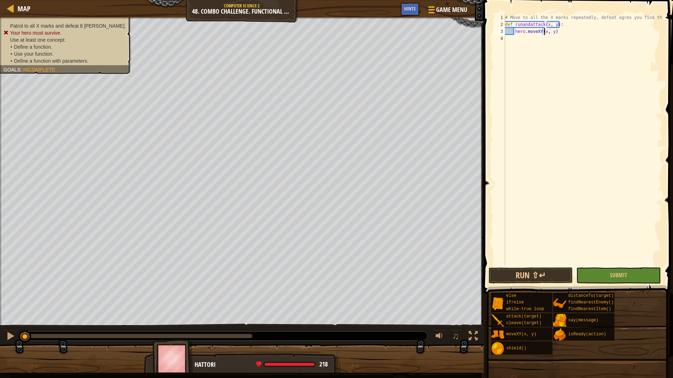
scroll to position [3, 3]
click at [560, 27] on div "# Move to all the X marks repeatedly, defeat ogres you find there def runandatt…" at bounding box center [583, 147] width 159 height 266
click at [558, 31] on div "# Move to all the X marks repeatedly, defeat ogres you find there def runandatt…" at bounding box center [583, 147] width 159 height 266
click at [545, 31] on div "# Move to all the X marks repeatedly, defeat ogres you find there def runandatt…" at bounding box center [583, 140] width 159 height 252
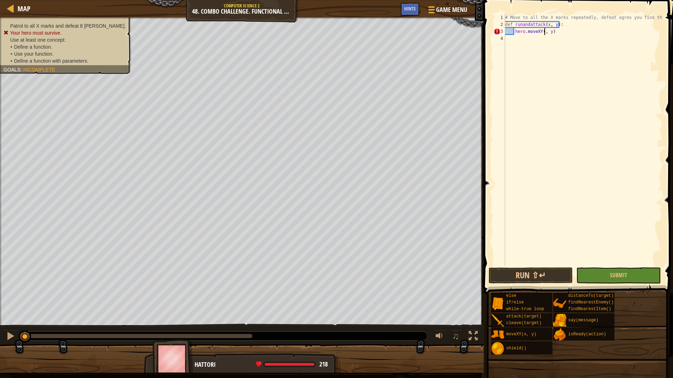
click at [541, 31] on div "# Move to all the X marks repeatedly, defeat ogres you find there def runandatt…" at bounding box center [583, 147] width 159 height 266
type textarea "hero.moveXY(x, y)"
click at [547, 50] on div "# Move to all the X marks repeatedly, defeat ogres you find there def runandatt…" at bounding box center [583, 147] width 159 height 266
click at [562, 34] on div "# Move to all the X marks repeatedly, defeat ogres you find there def runandatt…" at bounding box center [583, 147] width 159 height 266
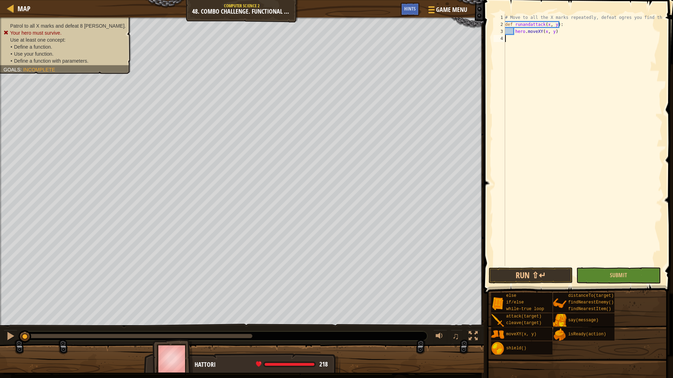
type textarea "hero.moveXY(x, y)"
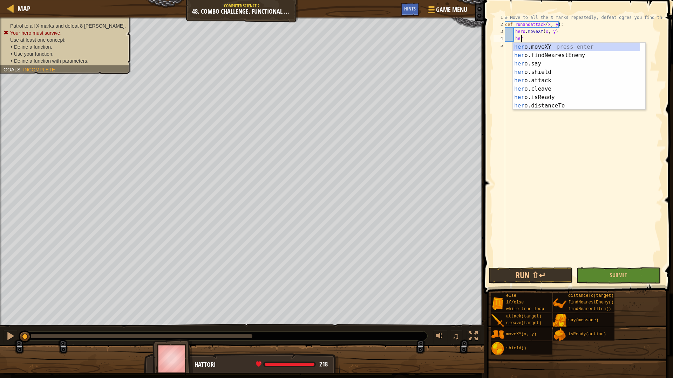
scroll to position [3, 1]
click at [561, 48] on div "hero. moveXY press enter hero. findNearestEnemy press enter hero. say press ent…" at bounding box center [576, 85] width 127 height 84
type textarea "hero.moveXY(x, y)"
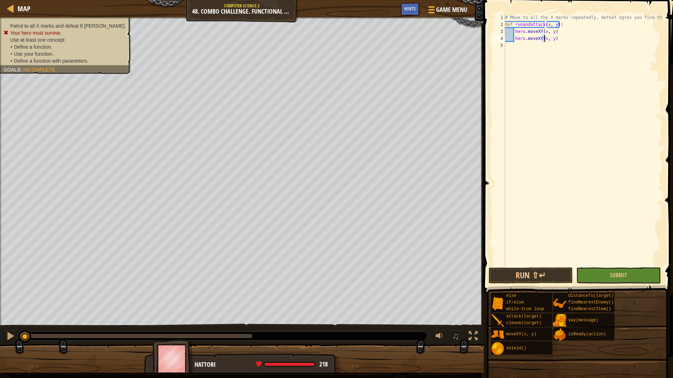
drag, startPoint x: 562, startPoint y: 42, endPoint x: 564, endPoint y: 38, distance: 4.4
click at [562, 42] on div "# Move to all the X marks repeatedly, defeat ogres you find there def runandatt…" at bounding box center [583, 147] width 159 height 266
click at [564, 38] on div "# Move to all the X marks repeatedly, defeat ogres you find there def runandatt…" at bounding box center [583, 147] width 159 height 266
type textarea "hero.moveXY(x, y)"
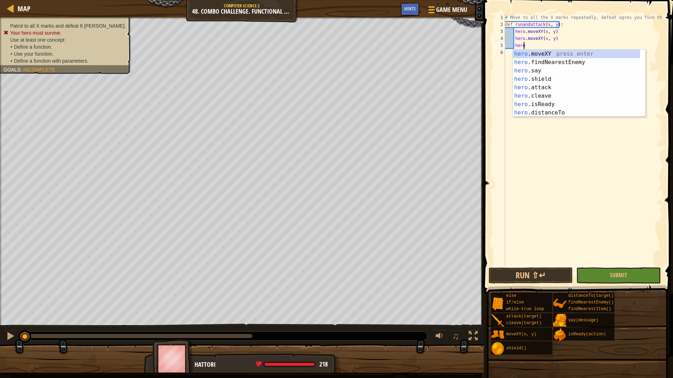
scroll to position [3, 1]
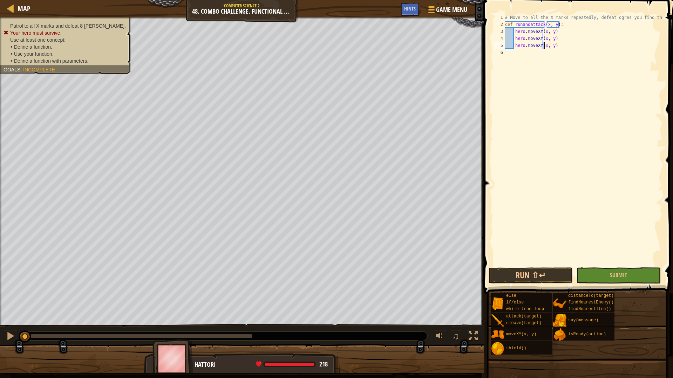
click at [562, 40] on div "# Move to all the X marks repeatedly, defeat ogres you find there def runandatt…" at bounding box center [583, 147] width 159 height 266
click at [562, 42] on div "# Move to all the X marks repeatedly, defeat ogres you find there def runandatt…" at bounding box center [583, 147] width 159 height 266
click at [562, 45] on div "# Move to all the X marks repeatedly, defeat ogres you find there def runandatt…" at bounding box center [583, 140] width 159 height 252
click at [561, 46] on div "# Move to all the X marks repeatedly, defeat ogres you find there def runandatt…" at bounding box center [583, 147] width 159 height 266
drag, startPoint x: 554, startPoint y: 46, endPoint x: 514, endPoint y: 39, distance: 40.3
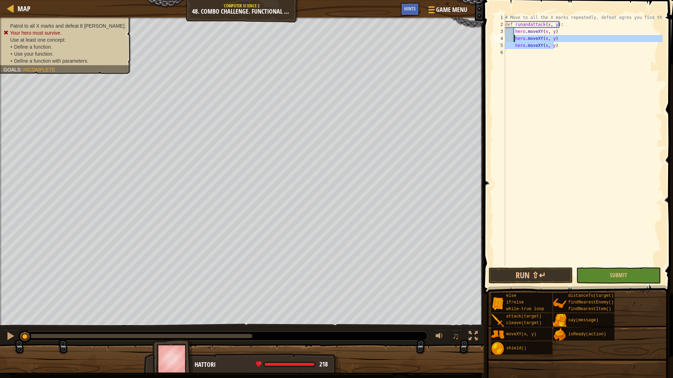
click at [514, 39] on div "# Move to all the X marks repeatedly, defeat ogres you find there def runandatt…" at bounding box center [583, 147] width 159 height 266
type textarea "hero.moveXY(x, y) hero.moveXY(x, y)"
click at [523, 42] on div "# Move to all the X marks repeatedly, defeat ogres you find there def runandatt…" at bounding box center [583, 147] width 159 height 266
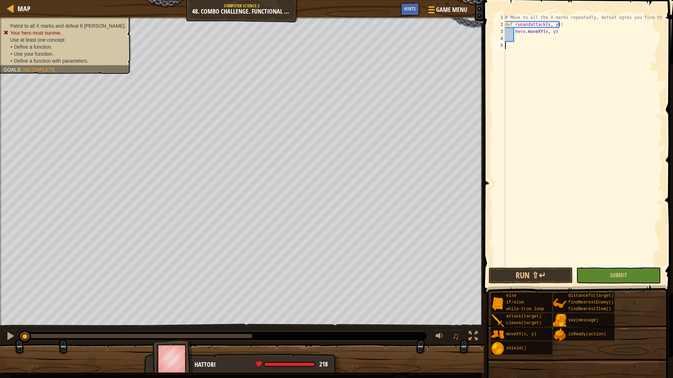
click at [556, 33] on div "# Move to all the X marks repeatedly, defeat ogres you find there def runandatt…" at bounding box center [583, 147] width 159 height 266
type textarea "hero.moveXY(x, y)"
drag, startPoint x: 556, startPoint y: 33, endPoint x: 515, endPoint y: 34, distance: 41.7
click at [515, 34] on div "# Move to all the X marks repeatedly, defeat ogres you find there def runandatt…" at bounding box center [583, 147] width 159 height 266
click at [550, 50] on div "# Move to all the X marks repeatedly, defeat ogres you find there def runandatt…" at bounding box center [583, 147] width 159 height 266
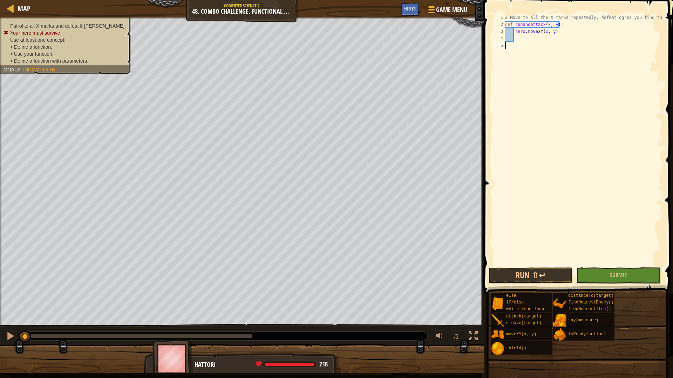
click at [575, 35] on div "# Move to all the X marks repeatedly, defeat ogres you find there def runandatt…" at bounding box center [583, 147] width 159 height 266
click at [572, 35] on div "# Move to all the X marks repeatedly, defeat ogres you find there def runandatt…" at bounding box center [583, 147] width 159 height 266
type textarea "hero.moveXY(x, y)"
drag, startPoint x: 564, startPoint y: 33, endPoint x: 554, endPoint y: 34, distance: 10.6
click at [554, 34] on div "# Move to all the X marks repeatedly, defeat ogres you find there def runandatt…" at bounding box center [583, 147] width 159 height 266
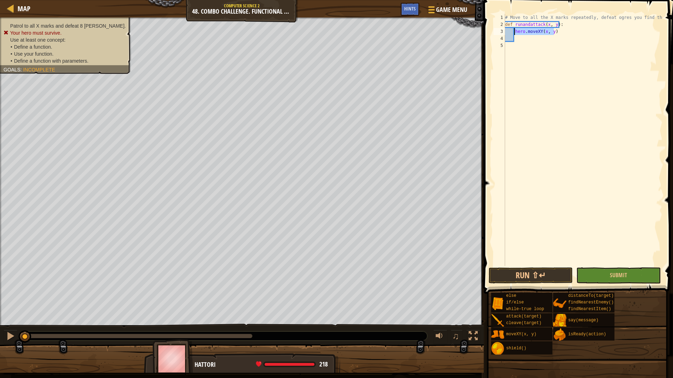
drag, startPoint x: 556, startPoint y: 34, endPoint x: 514, endPoint y: 34, distance: 41.7
click at [514, 34] on div "# Move to all the X marks repeatedly, defeat ogres you find there def runandatt…" at bounding box center [583, 147] width 159 height 266
click at [554, 26] on div "# Move to all the X marks repeatedly, defeat ogres you find there def runandatt…" at bounding box center [583, 147] width 159 height 266
click at [556, 26] on div "# Move to all the X marks repeatedly, defeat ogres you find there def runandatt…" at bounding box center [583, 147] width 159 height 266
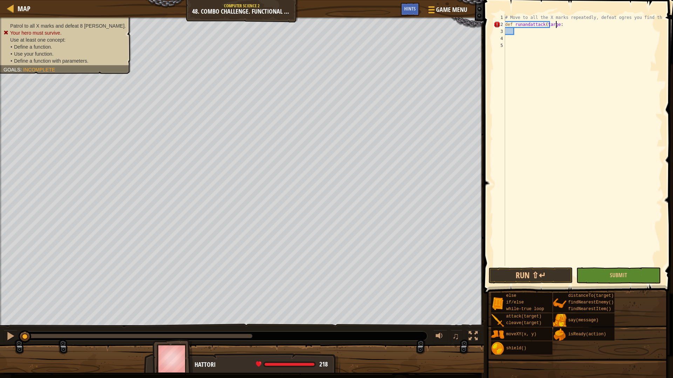
scroll to position [3, 4]
type textarea "def runandattack(target):"
click at [530, 35] on div "# Move to all the X marks repeatedly, defeat ogres you find there def runandatt…" at bounding box center [583, 147] width 159 height 266
click at [528, 32] on div "# Move to all the X marks repeatedly, defeat ogres you find there def runandatt…" at bounding box center [583, 147] width 159 height 266
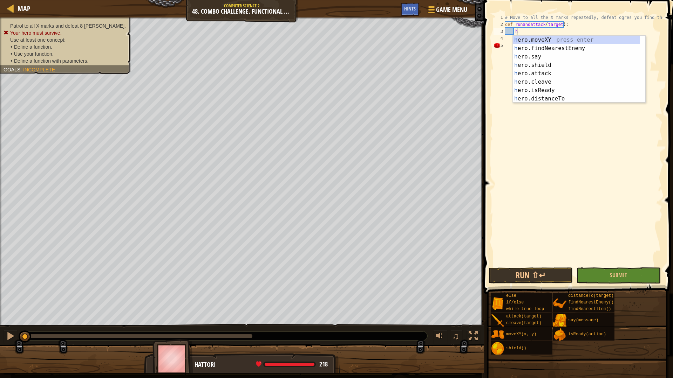
scroll to position [3, 1]
click at [536, 42] on div "her o.moveXY press enter her o.findNearestEnemy press enter her o.say press ent…" at bounding box center [576, 78] width 127 height 84
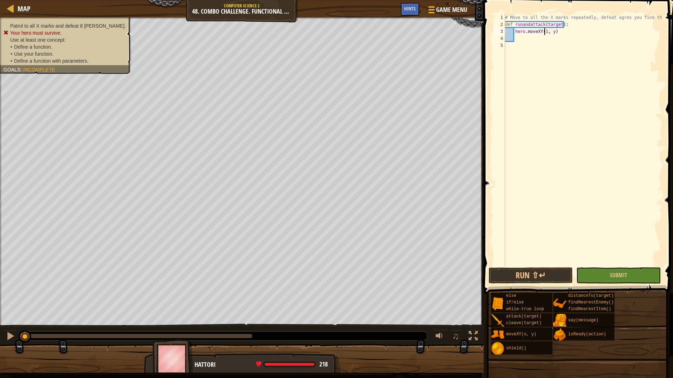
scroll to position [3, 3]
click at [552, 34] on div "# Move to all the X marks repeatedly, defeat ogres you find there def runandatt…" at bounding box center [583, 147] width 159 height 266
type textarea "hero.moveXY(18, 34)"
drag, startPoint x: 547, startPoint y: 31, endPoint x: 514, endPoint y: 33, distance: 33.4
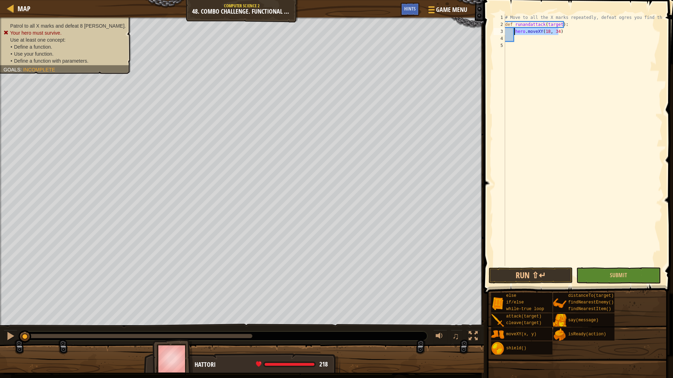
click at [514, 33] on div "# Move to all the X marks repeatedly, defeat ogres you find there def runandatt…" at bounding box center [583, 147] width 159 height 266
click at [519, 41] on div "# Move to all the X marks repeatedly, defeat ogres you find there def runandatt…" at bounding box center [583, 147] width 159 height 266
type textarea "hero.moveXY(18, 34)"
click at [530, 47] on div "# Move to all the X marks repeatedly, defeat ogres you find there def runandatt…" at bounding box center [583, 147] width 159 height 266
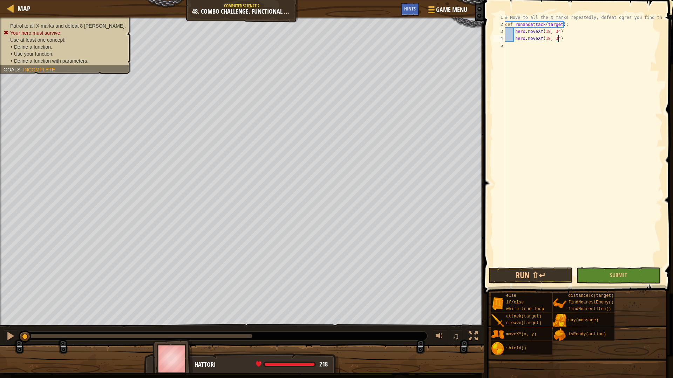
scroll to position [3, 0]
click at [565, 37] on div "# Move to all the X marks repeatedly, defeat ogres you find there def runandatt…" at bounding box center [583, 147] width 159 height 266
type textarea "hero.moveXY(18, 34)"
click at [546, 40] on div "# Move to all the X marks repeatedly, defeat ogres you find there def runandatt…" at bounding box center [583, 147] width 159 height 266
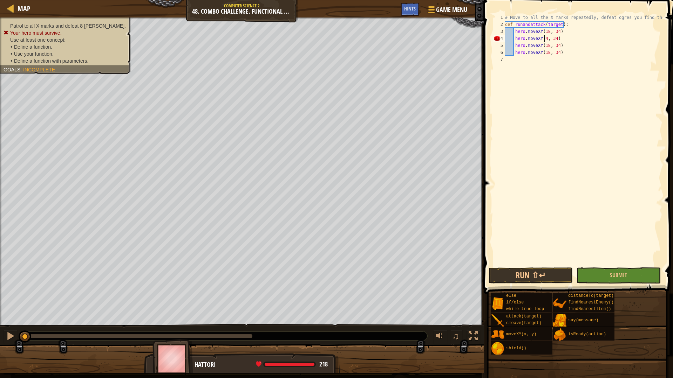
scroll to position [3, 3]
click at [557, 39] on div "# Move to all the X marks repeatedly, defeat ogres you find there def runandatt…" at bounding box center [583, 147] width 159 height 266
click at [555, 39] on div "# Move to all the X marks repeatedly, defeat ogres you find there def runandatt…" at bounding box center [583, 147] width 159 height 266
click at [546, 47] on div "# Move to all the X marks repeatedly, defeat ogres you find there def runandatt…" at bounding box center [583, 147] width 159 height 266
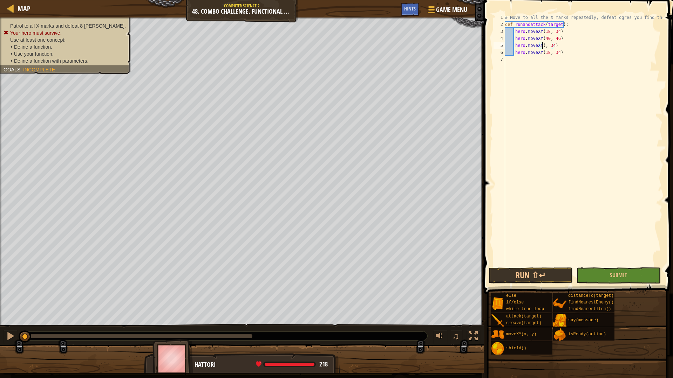
scroll to position [3, 3]
click at [555, 53] on div "# Move to all the X marks repeatedly, defeat ogres you find there def runandatt…" at bounding box center [583, 147] width 159 height 266
click at [546, 51] on div "# Move to all the X marks repeatedly, defeat ogres you find there def runandatt…" at bounding box center [583, 147] width 159 height 266
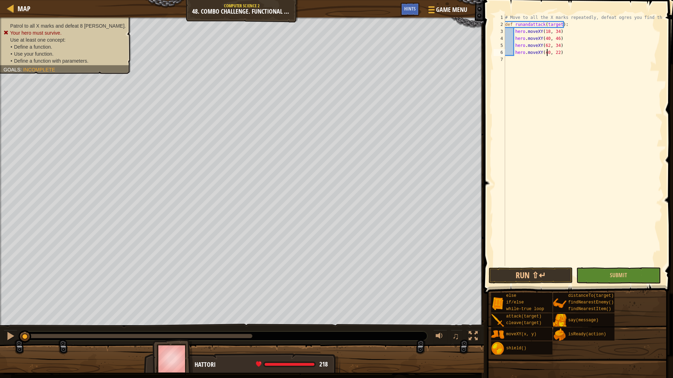
click at [566, 48] on div "# Move to all the X marks repeatedly, defeat ogres you find there def runandatt…" at bounding box center [583, 147] width 159 height 266
click at [564, 51] on div "# Move to all the X marks repeatedly, defeat ogres you find there def runandatt…" at bounding box center [583, 147] width 159 height 266
type textarea "hero.moveXY(40, 22)"
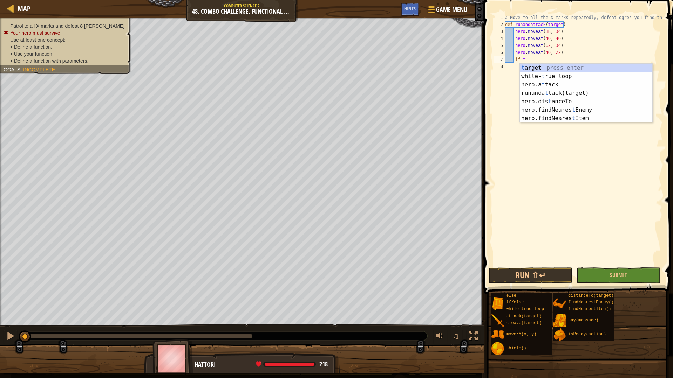
scroll to position [3, 1]
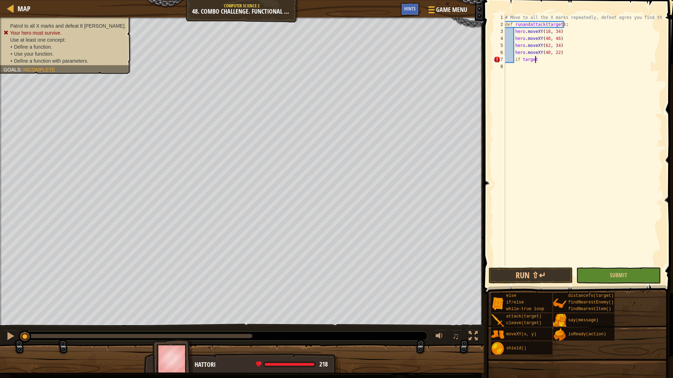
type textarea "if target:"
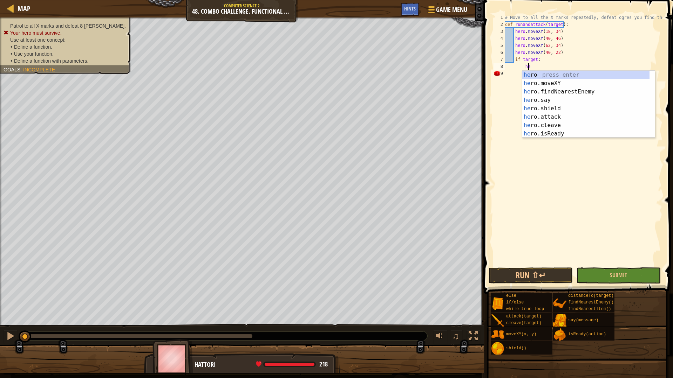
scroll to position [3, 2]
type textarea "h"
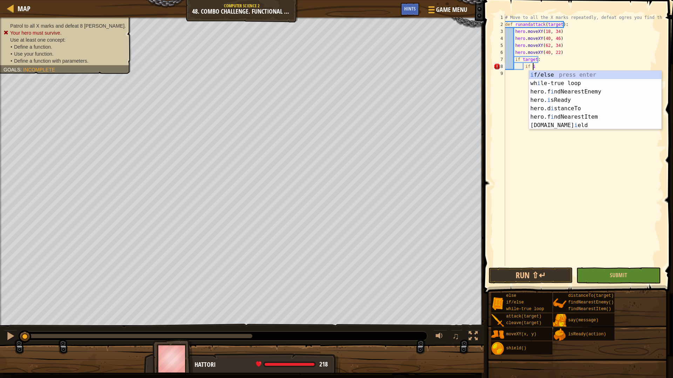
scroll to position [3, 2]
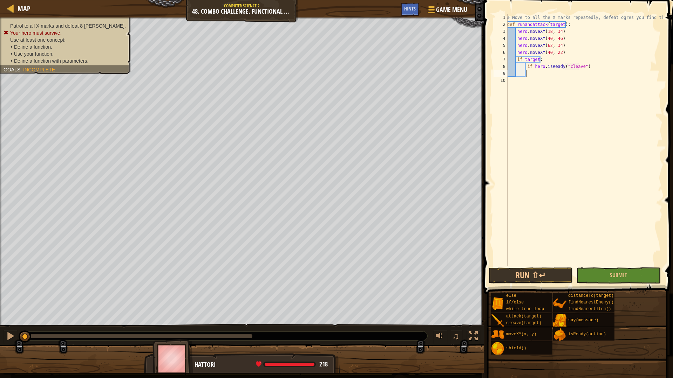
type textarea "if hero.isReady("cleave")c"
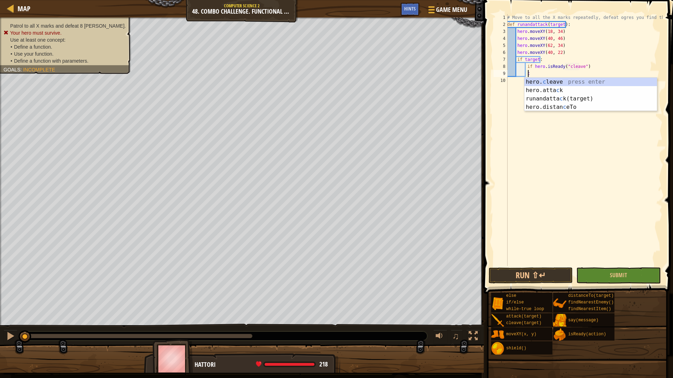
scroll to position [3, 1]
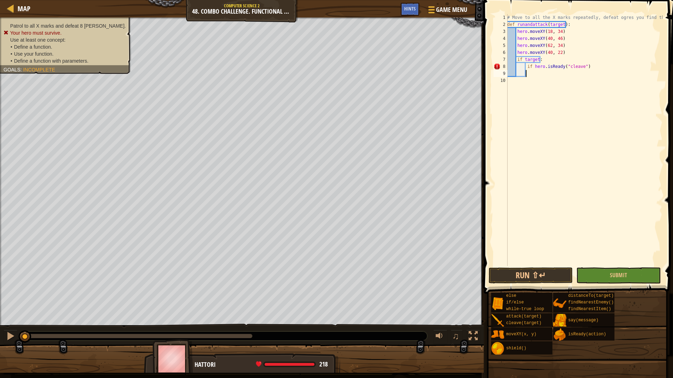
click at [597, 67] on div "# Move to all the X marks repeatedly, defeat ogres you find there def runandatt…" at bounding box center [584, 147] width 157 height 266
type textarea "if hero.isReady("cleave"):"
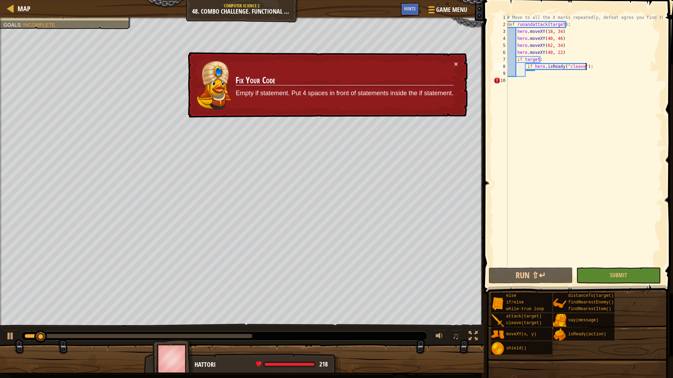
click at [596, 67] on div "# Move to all the X marks repeatedly, defeat ogres you find there def runandatt…" at bounding box center [584, 147] width 157 height 266
click at [597, 63] on div "# Move to all the X marks repeatedly, defeat ogres you find there def runandatt…" at bounding box center [584, 147] width 157 height 266
click at [589, 68] on div "# Move to all the X marks repeatedly, defeat ogres you find there def runandatt…" at bounding box center [584, 147] width 157 height 266
click at [562, 70] on div "# Move to all the X marks repeatedly, defeat ogres you find there def runandatt…" at bounding box center [584, 147] width 157 height 266
click at [550, 74] on div "# Move to all the X marks repeatedly, defeat ogres you find there def runandatt…" at bounding box center [584, 147] width 157 height 266
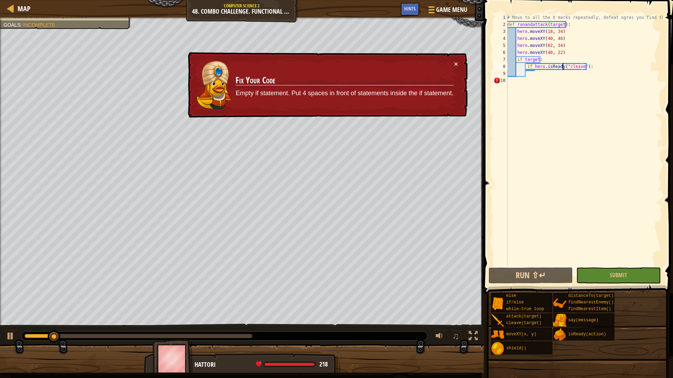
scroll to position [3, 1]
click at [587, 64] on div "# Move to all the X marks repeatedly, defeat ogres you find there def runandatt…" at bounding box center [584, 147] width 157 height 266
type textarea "if hero.isReady("cleave"):"
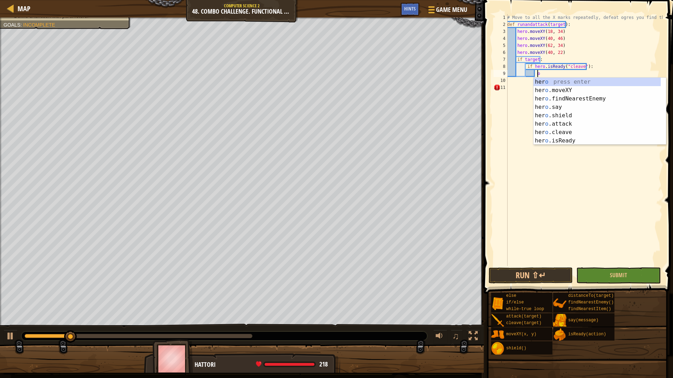
scroll to position [3, 2]
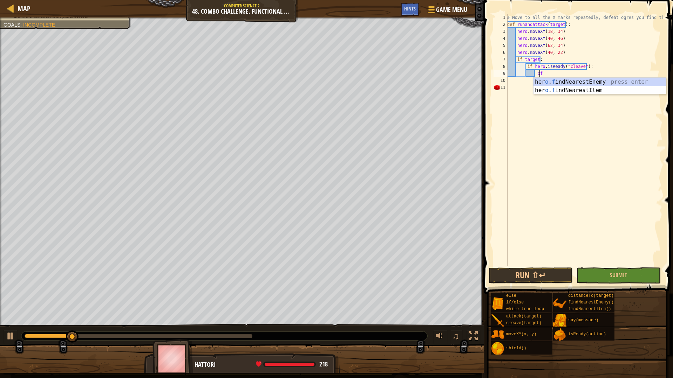
type textarea "o"
type textarea "hero.cleave(target)"
click at [601, 80] on div "target press enter runandattack( target ) press enter" at bounding box center [606, 95] width 132 height 34
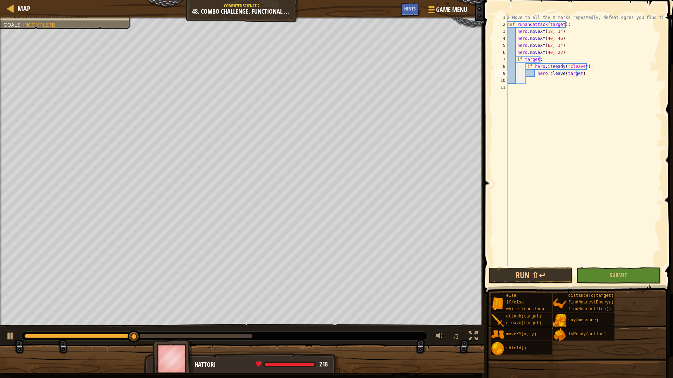
click at [585, 75] on div "# Move to all the X marks repeatedly, defeat ogres you find there def runandatt…" at bounding box center [584, 147] width 157 height 266
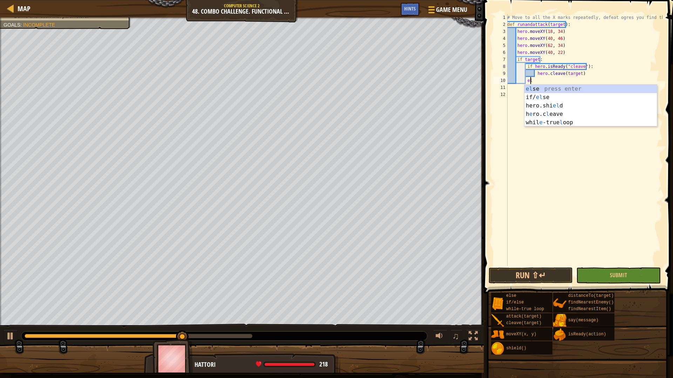
type textarea "else"
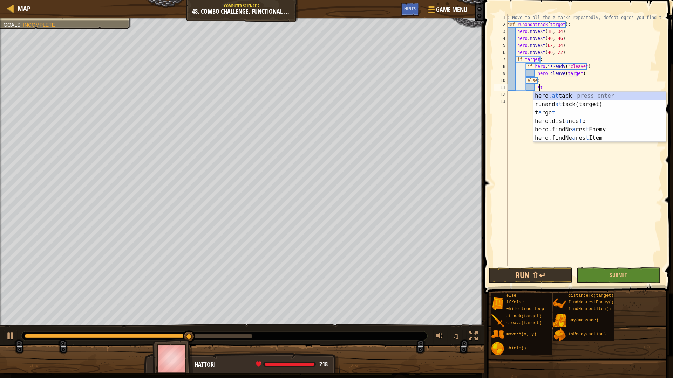
scroll to position [3, 2]
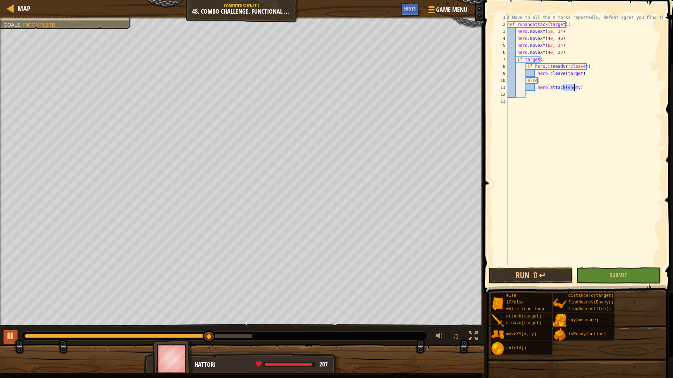
type textarea "hero.attack(enemy)"
click at [11, 335] on div at bounding box center [10, 336] width 9 height 9
click at [590, 87] on div "# Move to all the X marks repeatedly, defeat ogres you find there def runandatt…" at bounding box center [584, 147] width 157 height 266
click at [553, 97] on div "# Move to all the X marks repeatedly, defeat ogres you find there def runandatt…" at bounding box center [584, 147] width 157 height 266
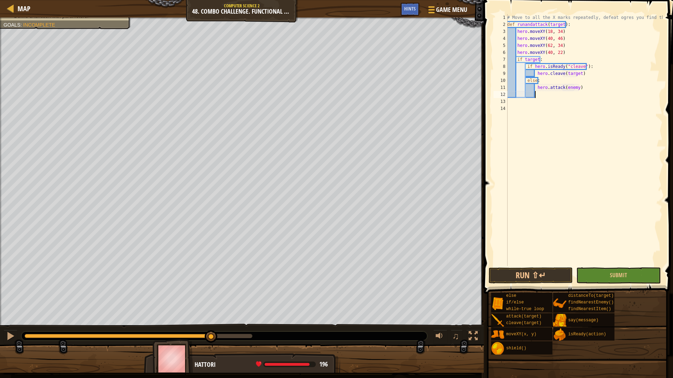
click at [533, 108] on div "# Move to all the X marks repeatedly, defeat ogres you find there def runandatt…" at bounding box center [584, 147] width 157 height 266
type textarea "w"
click at [528, 116] on div "w [PERSON_NAME]-true loop press enter" at bounding box center [572, 125] width 132 height 25
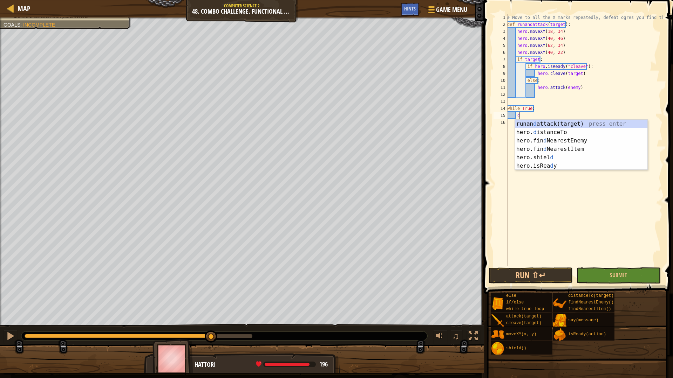
scroll to position [3, 1]
type textarea "d"
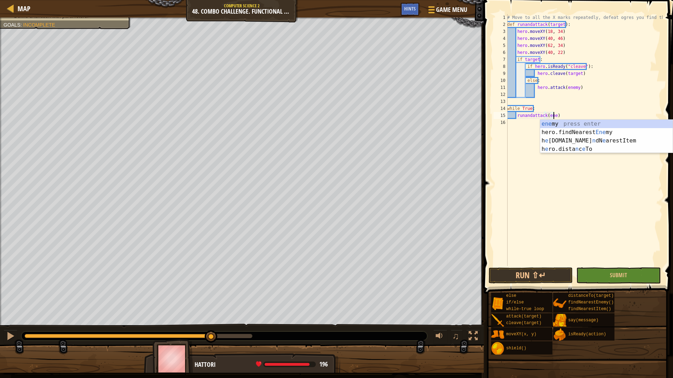
scroll to position [3, 4]
click at [547, 110] on div "# Move to all the X marks repeatedly, defeat ogres you find there def runandatt…" at bounding box center [584, 147] width 157 height 266
type textarea "while True:"
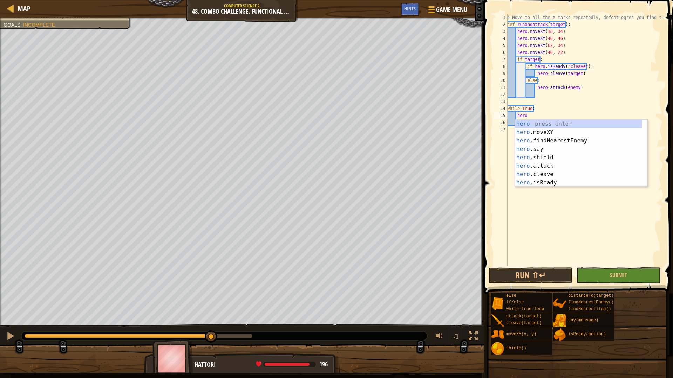
type textarea "hero.f"
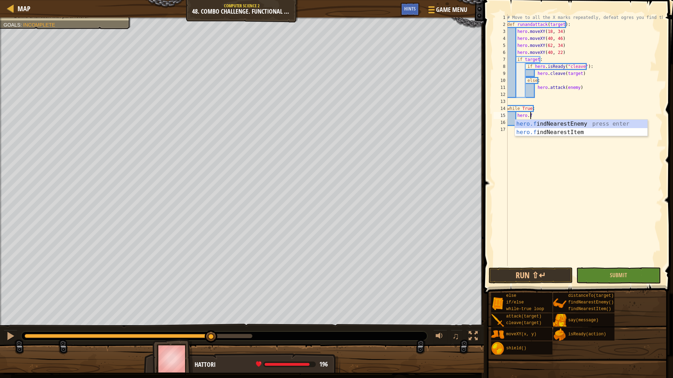
scroll to position [3, 1]
click at [586, 123] on div "hero.f indNearestEnemy press enter hero.f indNearestItem press enter" at bounding box center [581, 137] width 132 height 34
click at [542, 280] on button "Run ⇧↵" at bounding box center [530, 276] width 84 height 16
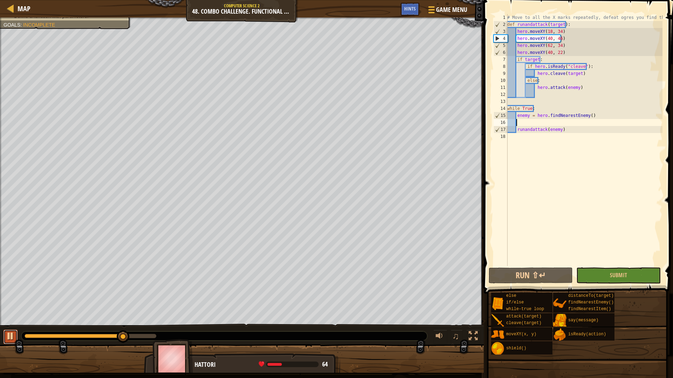
click at [12, 337] on div at bounding box center [10, 336] width 9 height 9
click at [3, 338] on div "♫" at bounding box center [242, 334] width 484 height 21
click at [9, 338] on div at bounding box center [10, 336] width 9 height 9
click at [551, 132] on div "# Move to all the X marks repeatedly, defeat ogres you find there def runandatt…" at bounding box center [584, 147] width 157 height 266
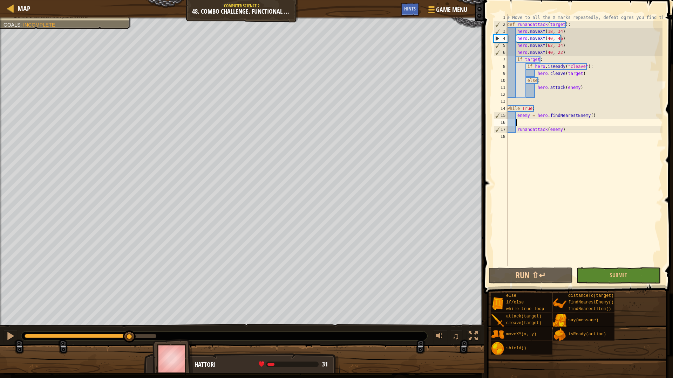
type textarea "runandattack(enemy)"
click at [551, 132] on div "# Move to all the X marks repeatedly, defeat ogres you find there def runandatt…" at bounding box center [584, 147] width 157 height 266
click at [587, 130] on div "# Move to all the X marks repeatedly, defeat ogres you find there def runandatt…" at bounding box center [584, 147] width 157 height 266
click at [569, 131] on div "# Move to all the X marks repeatedly, defeat ogres you find there def runandatt…" at bounding box center [584, 147] width 157 height 266
click at [556, 165] on div "# Move to all the X marks repeatedly, defeat ogres you find there def runandatt…" at bounding box center [584, 147] width 157 height 266
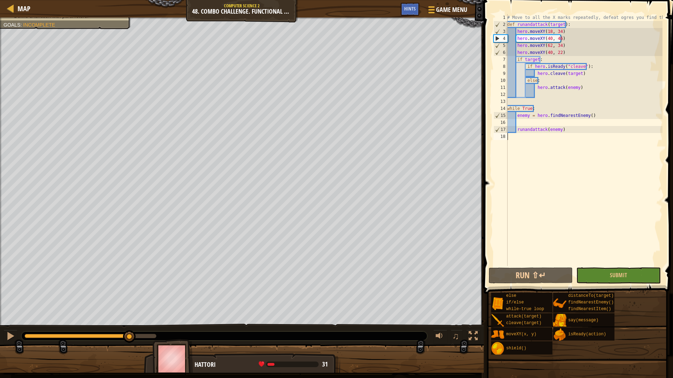
scroll to position [3, 0]
click at [569, 89] on div "# Move to all the X marks repeatedly, defeat ogres you find there def runandatt…" at bounding box center [584, 147] width 157 height 266
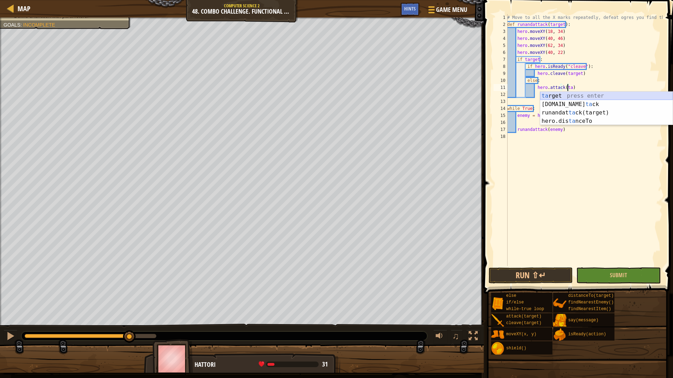
click at [574, 95] on div "ta rget press enter hero.at ta ck press enter runandat ta ck(target) press ente…" at bounding box center [606, 117] width 132 height 50
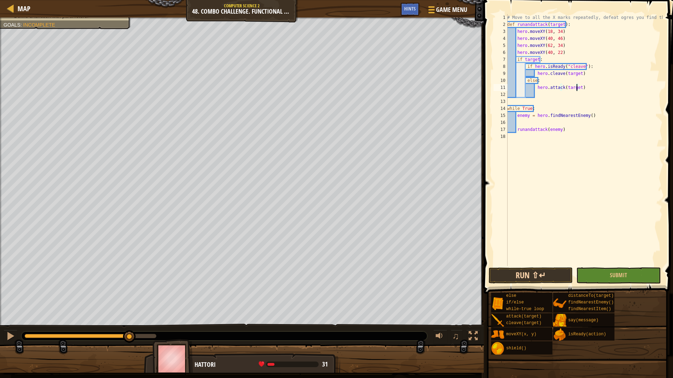
type textarea "hero.attack(target)"
click at [540, 272] on button "Run ⇧↵" at bounding box center [530, 276] width 84 height 16
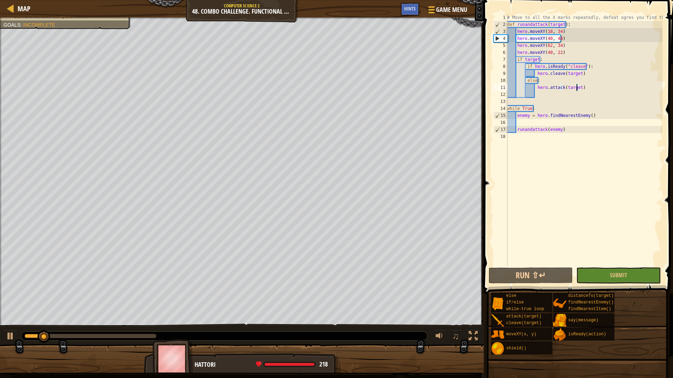
click at [152, 341] on div at bounding box center [224, 336] width 406 height 10
click at [151, 338] on div at bounding box center [224, 336] width 406 height 9
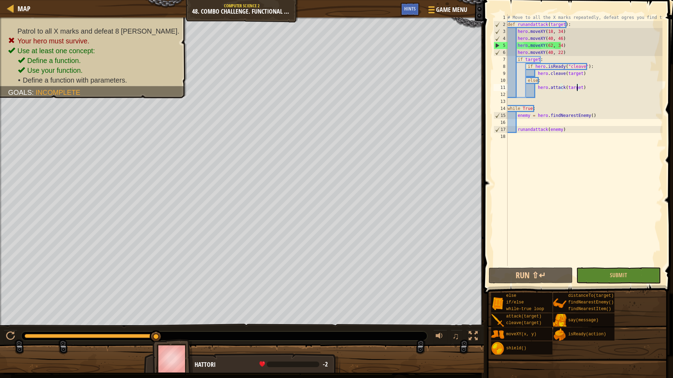
click at [551, 102] on div "# Move to all the X marks repeatedly, defeat ogres you find there def runandatt…" at bounding box center [584, 147] width 156 height 266
click at [553, 89] on div "# Move to all the X marks repeatedly, defeat ogres you find there def runandatt…" at bounding box center [584, 147] width 156 height 266
click at [579, 88] on div "# Move to all the X marks repeatedly, defeat ogres you find there def runandatt…" at bounding box center [584, 147] width 156 height 266
click at [570, 114] on div "# Move to all the X marks repeatedly, defeat ogres you find there def runandatt…" at bounding box center [584, 147] width 156 height 266
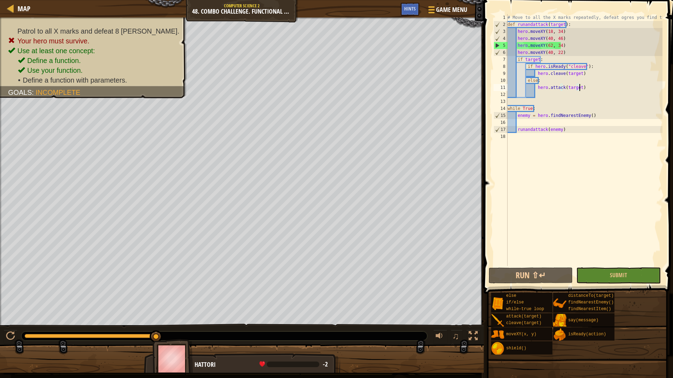
type textarea "enemy = hero.findNearestEnemy()"
click at [563, 123] on div "# Move to all the X marks repeatedly, defeat ogres you find there def runandatt…" at bounding box center [584, 147] width 156 height 266
click at [26, 5] on span "Map" at bounding box center [24, 8] width 13 height 9
